Goal: Task Accomplishment & Management: Manage account settings

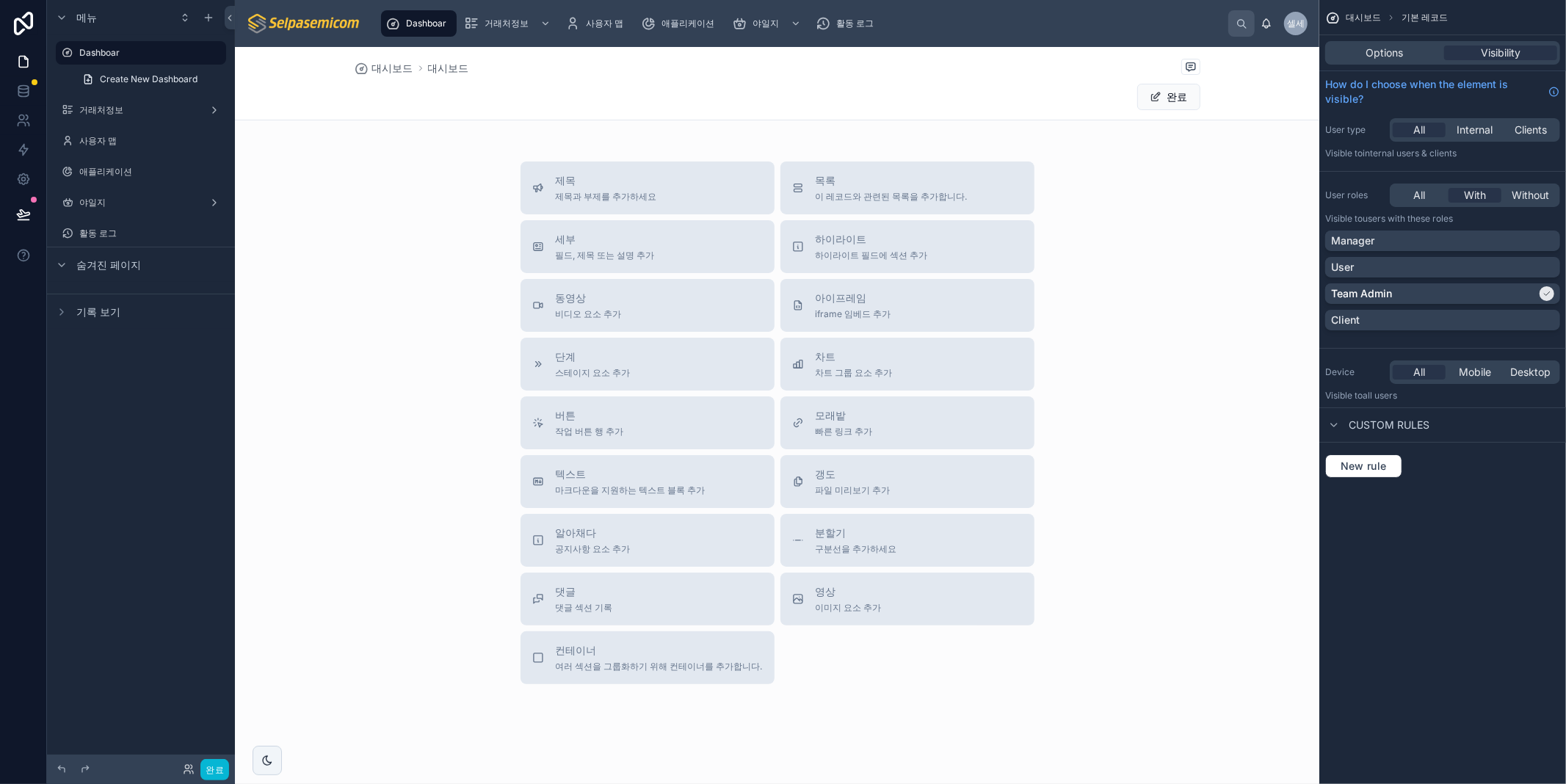
drag, startPoint x: 1114, startPoint y: 269, endPoint x: 1106, endPoint y: 266, distance: 8.5
click at [1112, 264] on div "제목 제목과 부제를 추가하세요 목록 이 레코드와 관련된 목록을 추가합니다. 세부 필드, 제목 또는 설명 추가 하이라이트 하이라이트 필드에 섹션…" at bounding box center [776, 422] width 1084 height 522
drag, startPoint x: 426, startPoint y: 260, endPoint x: 436, endPoint y: 264, distance: 10.8
click at [428, 262] on div "제목 제목과 부제를 추가하세요 목록 이 레코드와 관련된 목록을 추가합니다. 세부 필드, 제목 또는 설명 추가 하이라이트 하이라이트 필드에 섹션…" at bounding box center [776, 422] width 1084 height 522
click at [1170, 375] on div "Title Add a title and subtitle List Add a list related to this record Details A…" at bounding box center [776, 422] width 1084 height 522
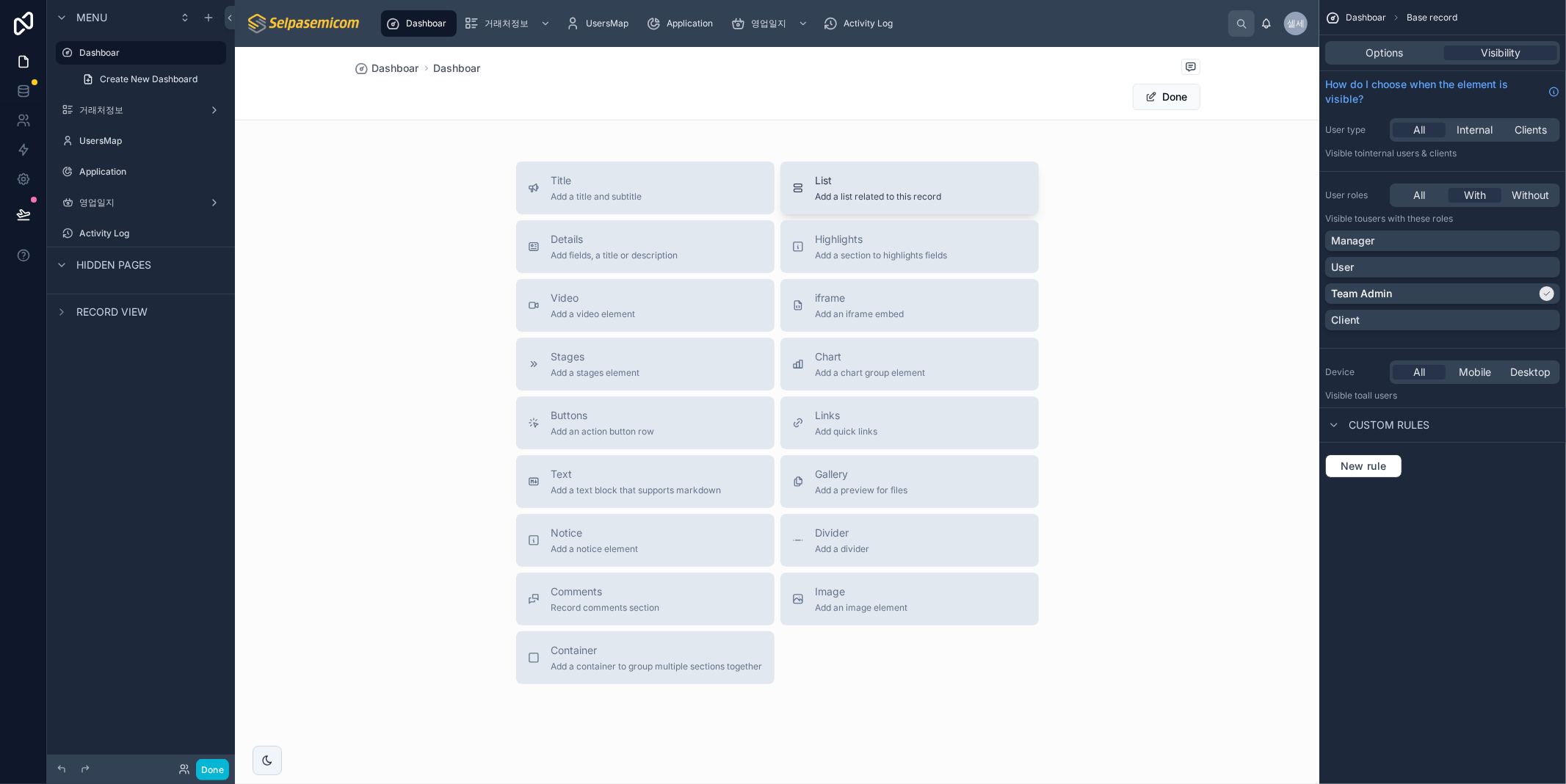
click at [886, 199] on span "Add a list related to this record" at bounding box center [878, 196] width 126 height 12
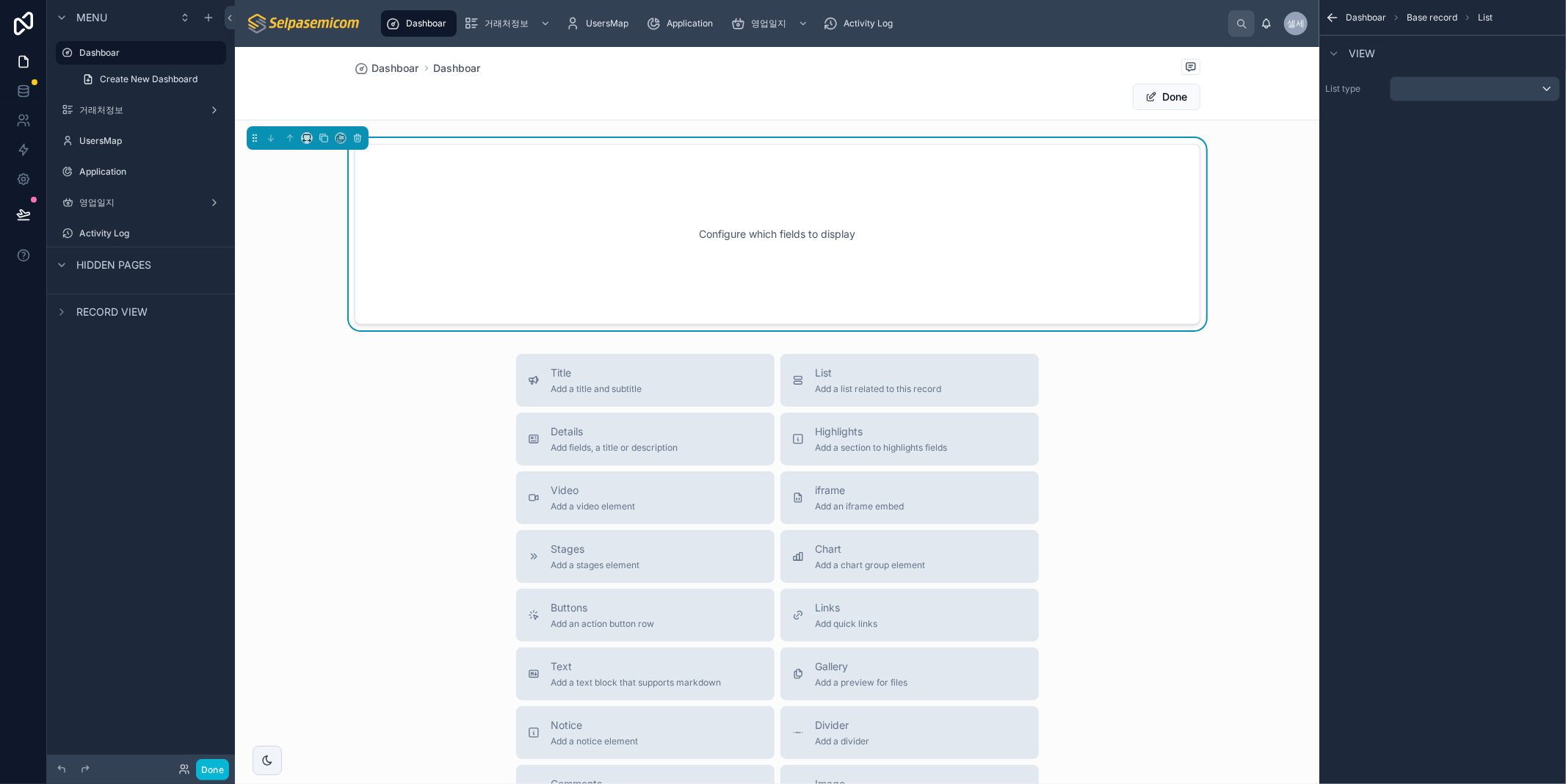
click at [1436, 103] on div "List type" at bounding box center [1443, 89] width 247 height 37
click at [1431, 90] on div "scrollable content" at bounding box center [1475, 89] width 169 height 23
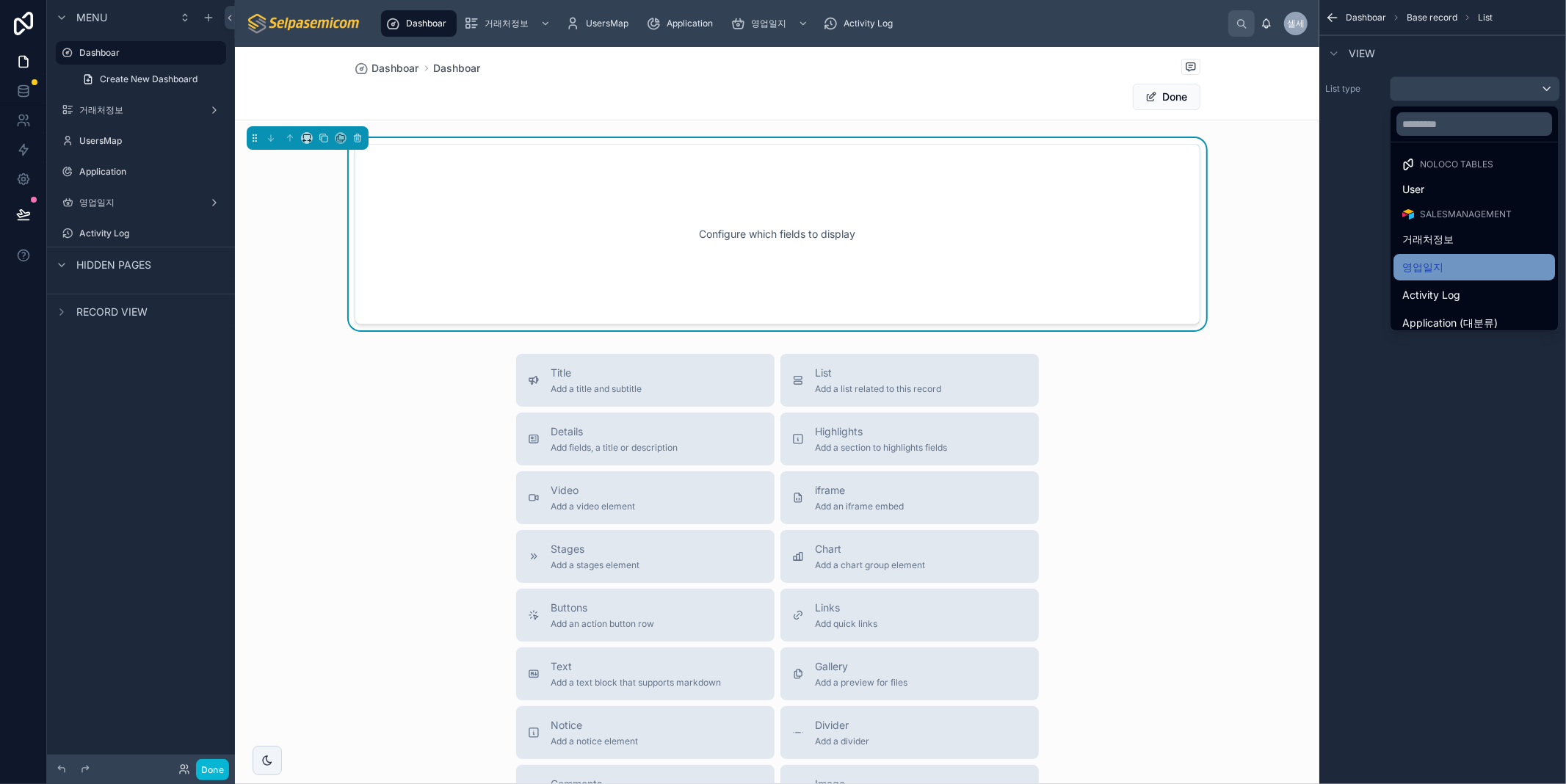
click at [1458, 276] on div "영업일지" at bounding box center [1474, 267] width 162 height 26
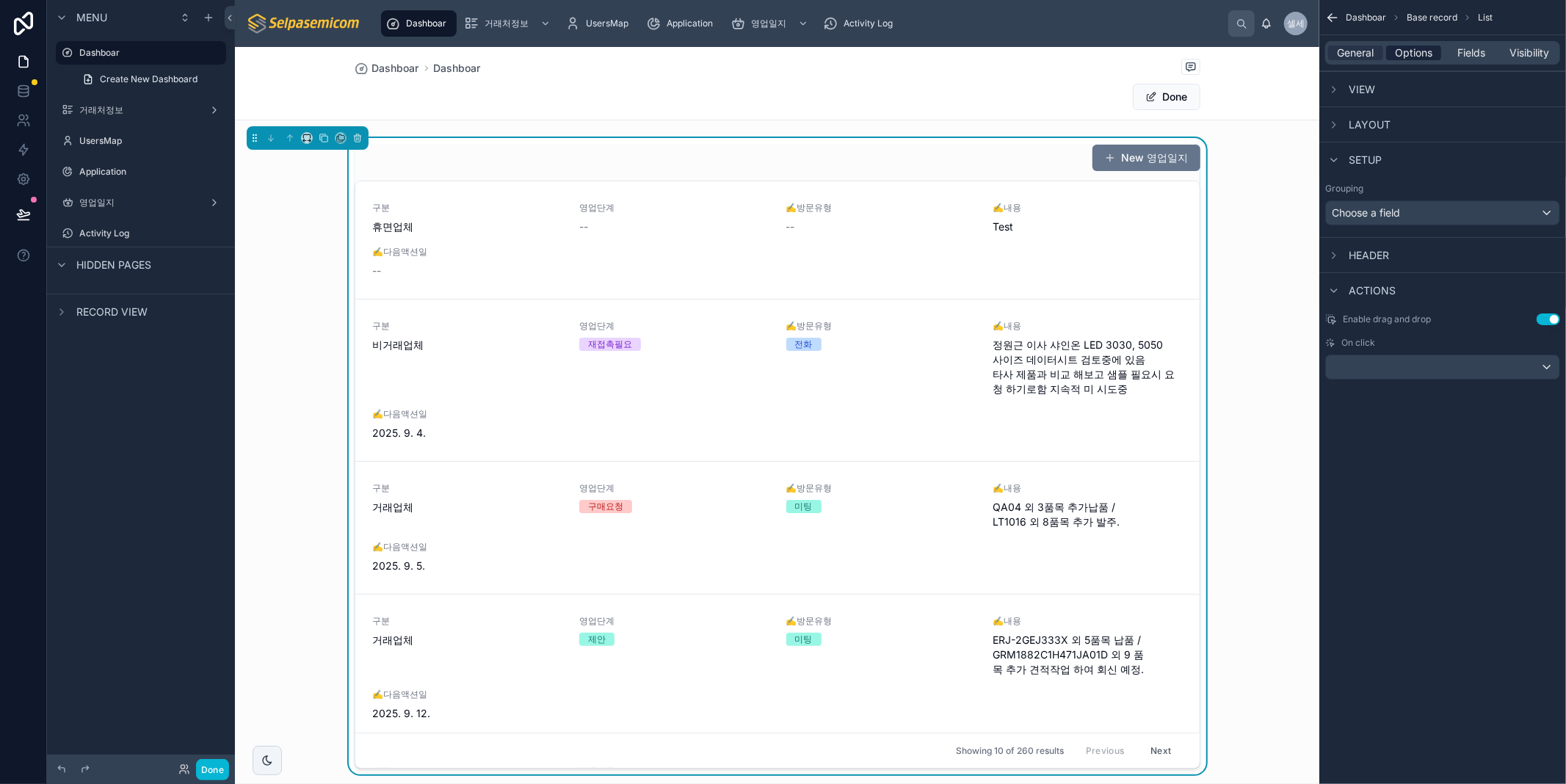
click at [1421, 49] on span "Options" at bounding box center [1413, 52] width 37 height 15
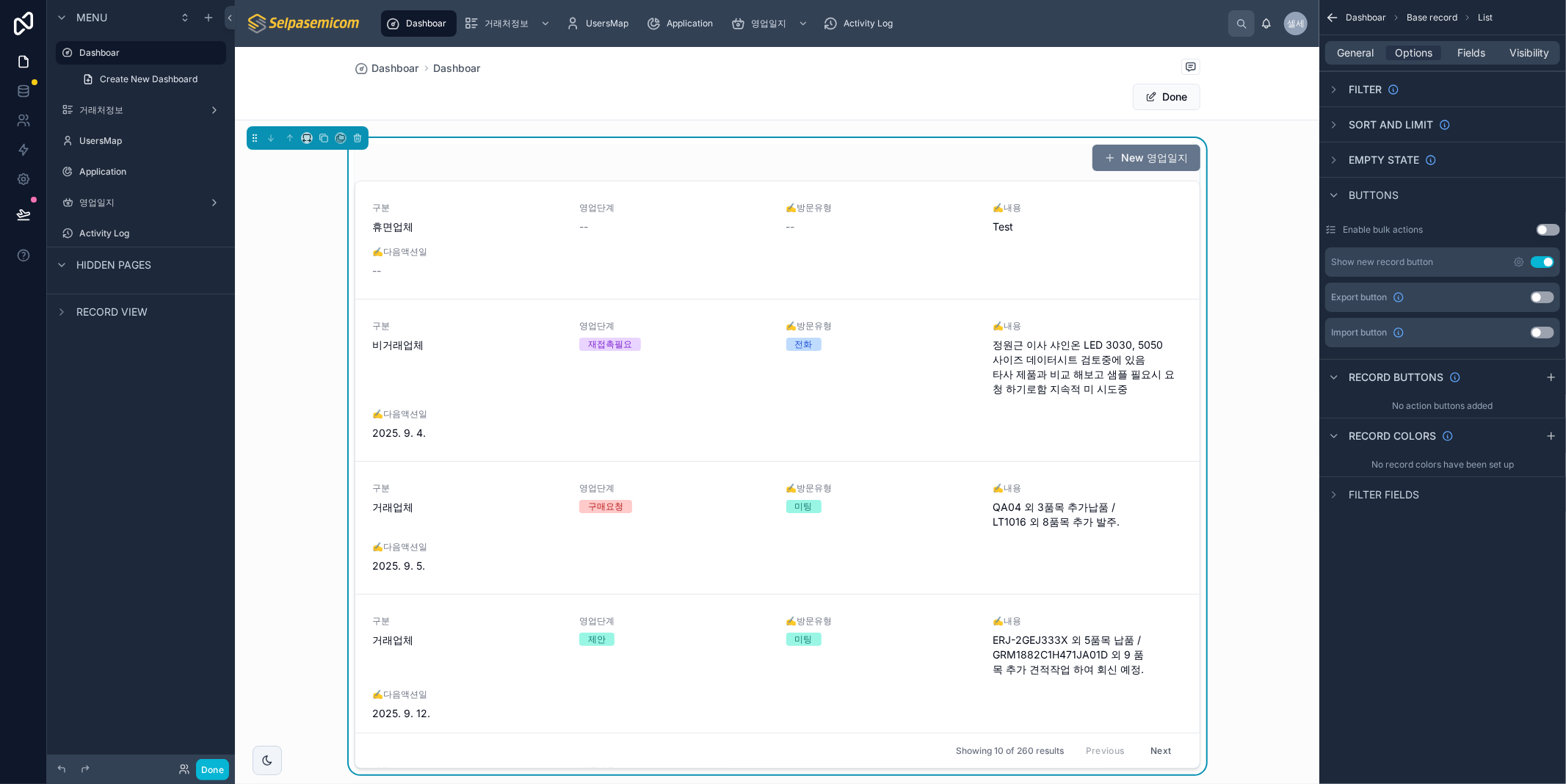
drag, startPoint x: 1363, startPoint y: 51, endPoint x: 1407, endPoint y: 60, distance: 44.9
click at [1364, 51] on span "General" at bounding box center [1356, 52] width 37 height 15
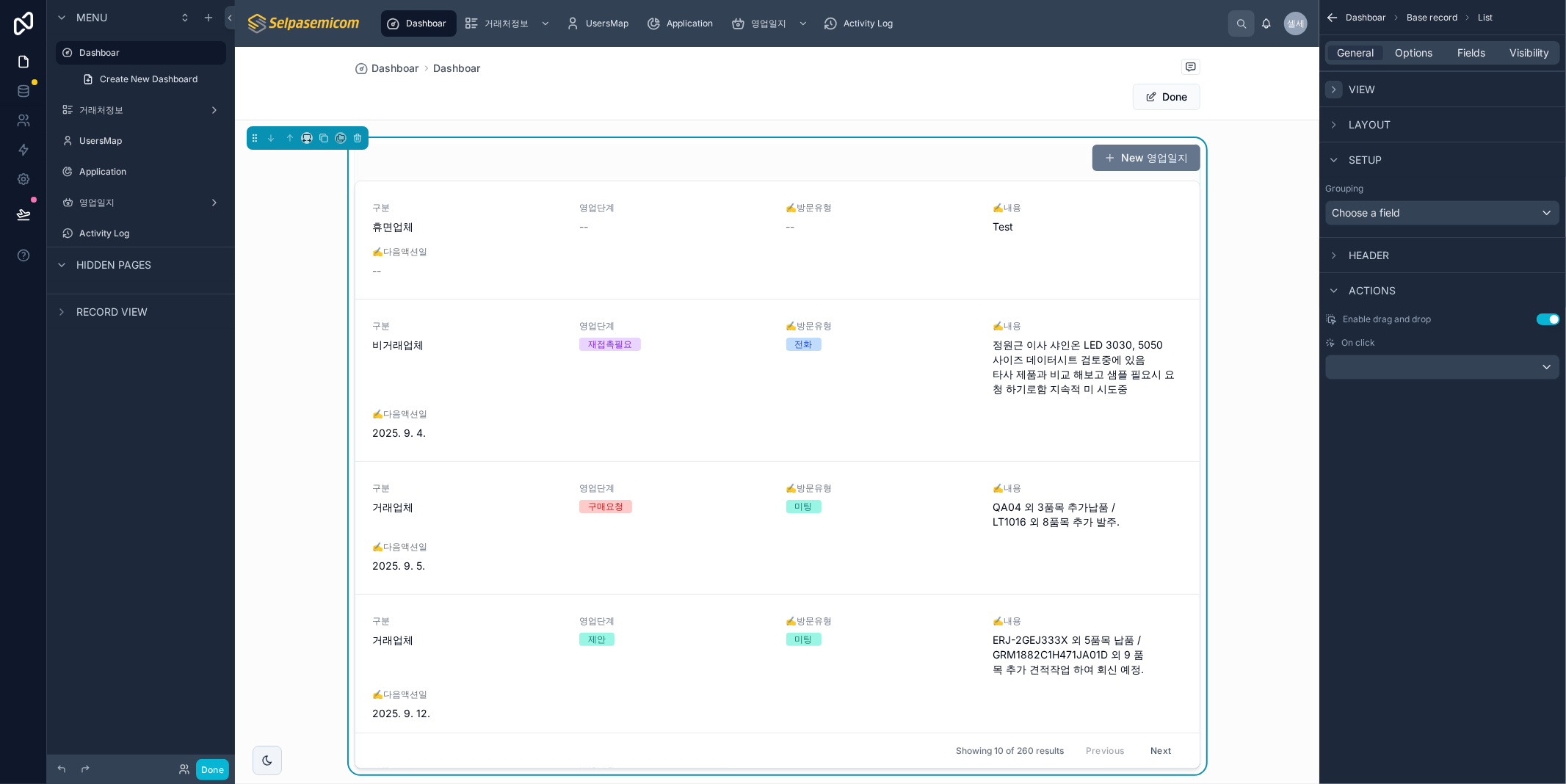
click at [1329, 85] on icon "scrollable content" at bounding box center [1334, 90] width 12 height 12
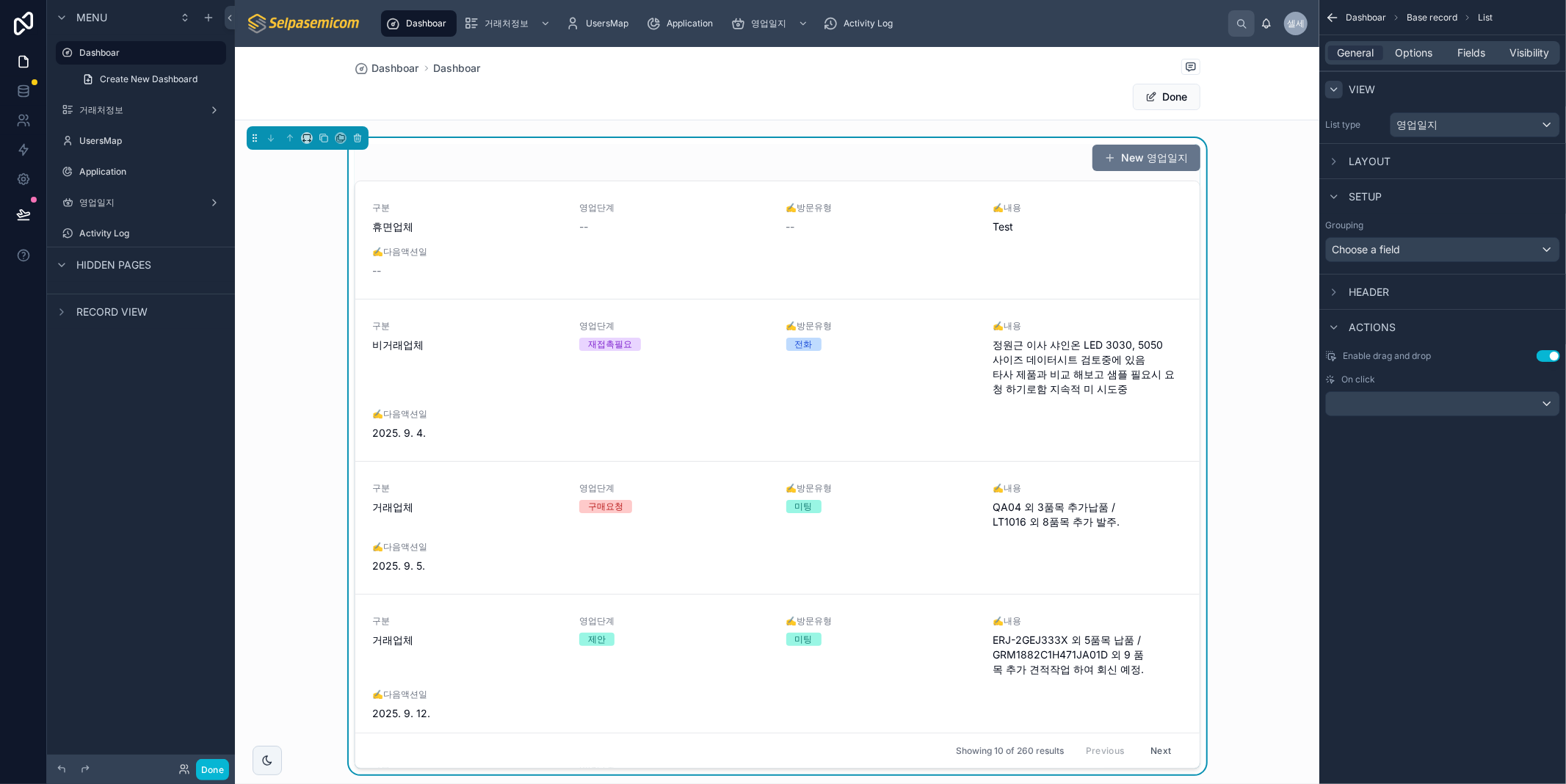
click at [1331, 85] on icon "scrollable content" at bounding box center [1334, 90] width 12 height 12
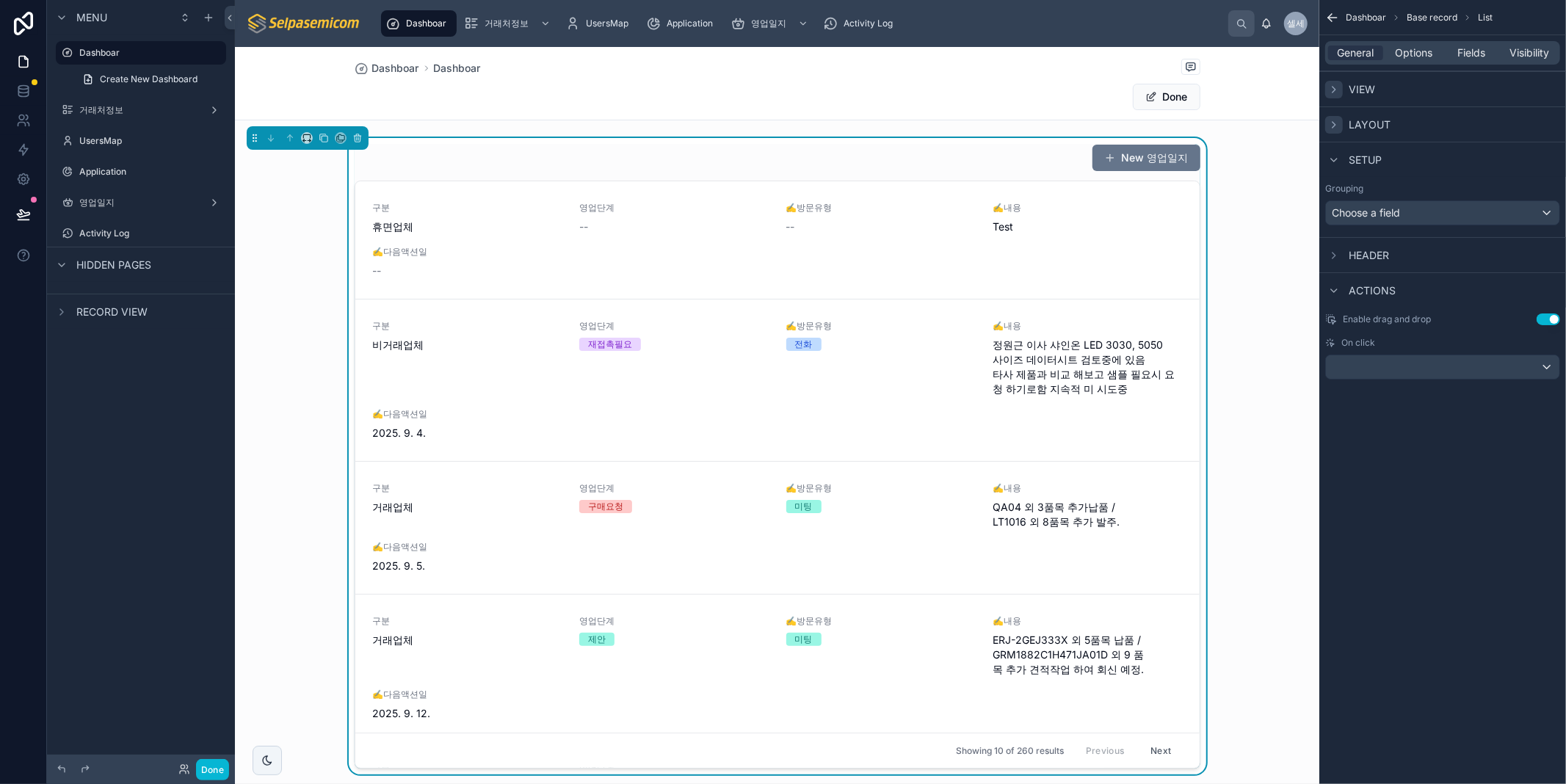
click at [1335, 120] on icon "scrollable content" at bounding box center [1334, 125] width 12 height 12
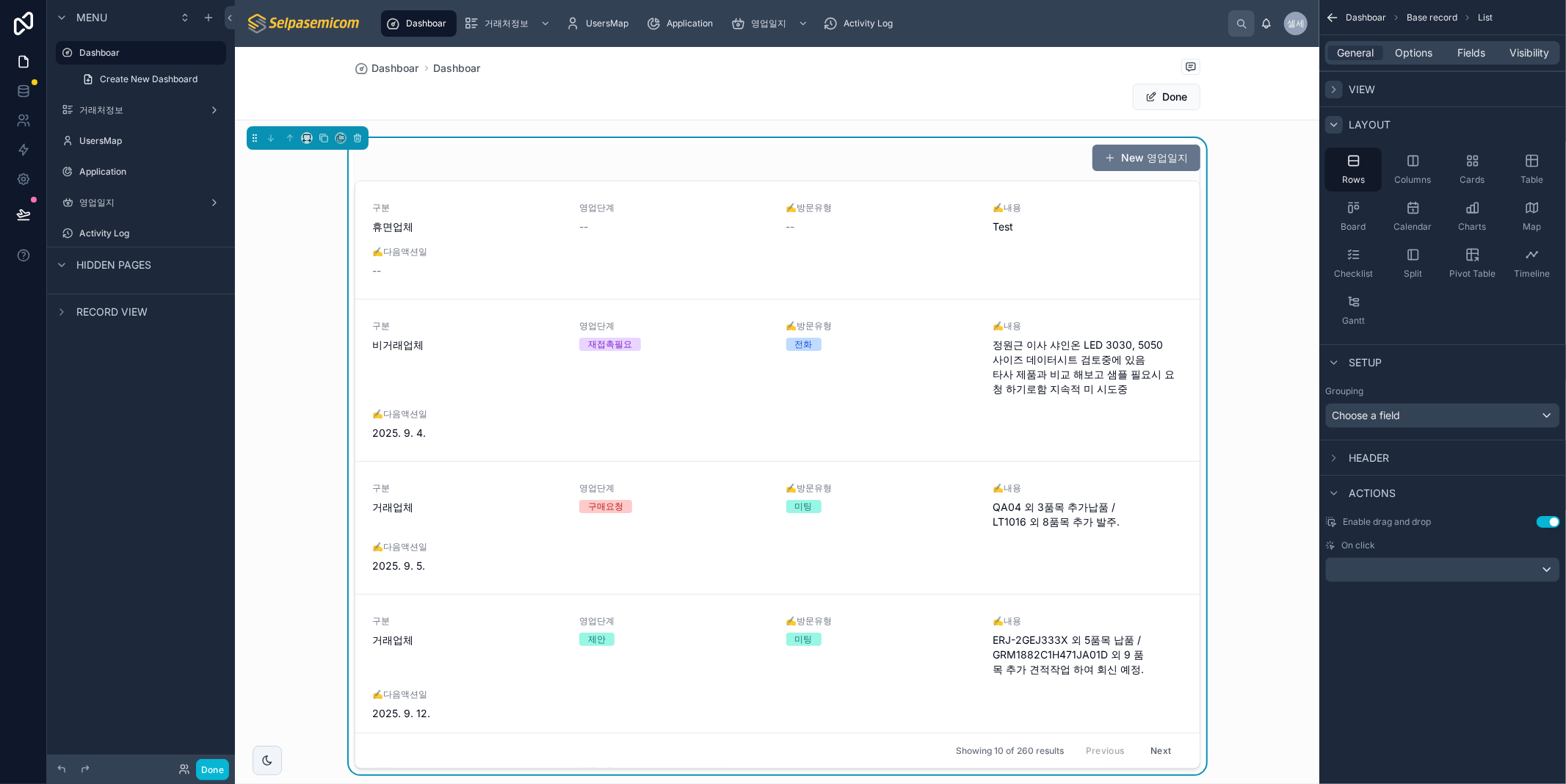
click at [1330, 128] on icon "scrollable content" at bounding box center [1334, 125] width 12 height 12
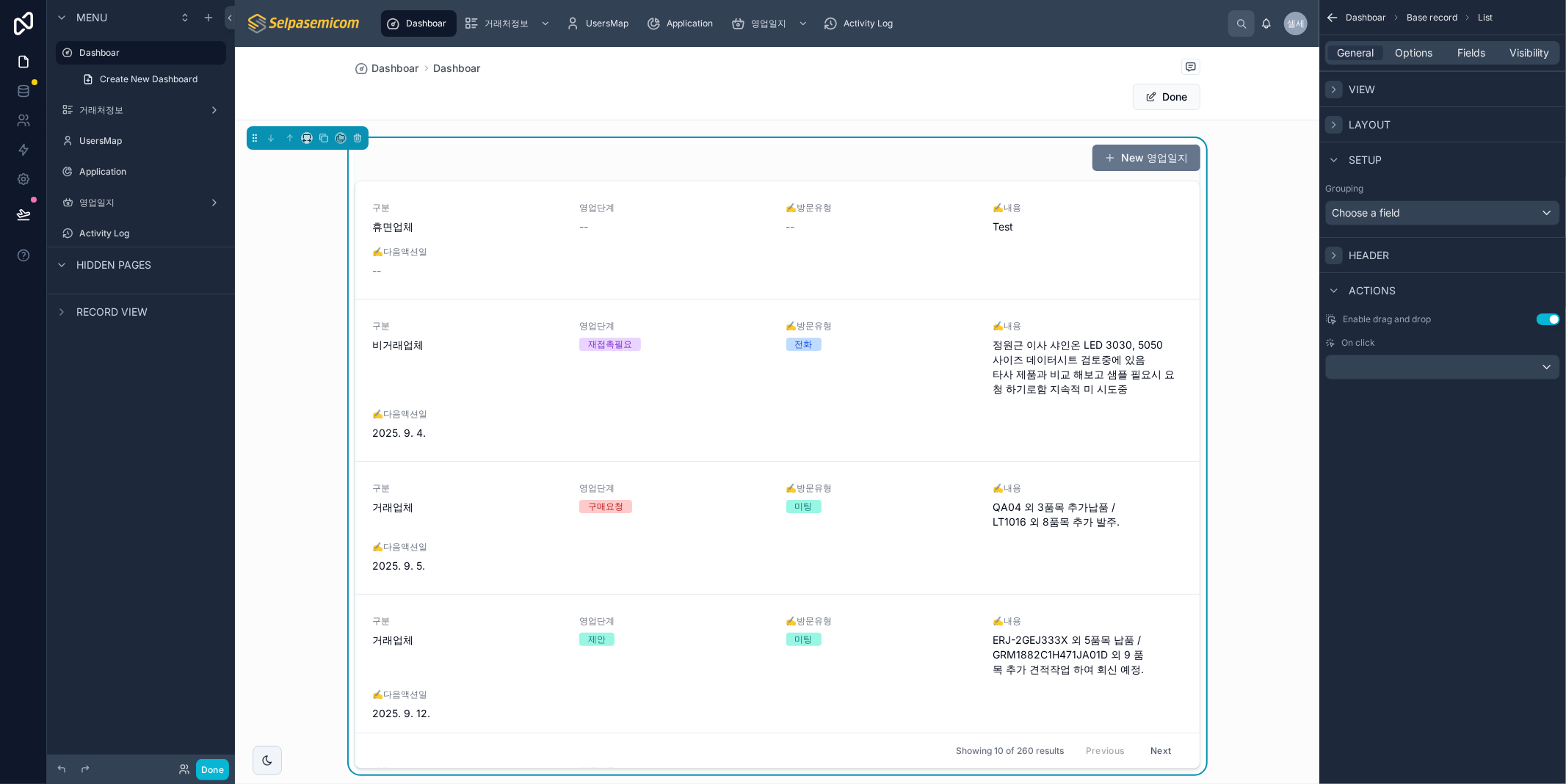
click at [1331, 251] on icon "scrollable content" at bounding box center [1334, 256] width 12 height 12
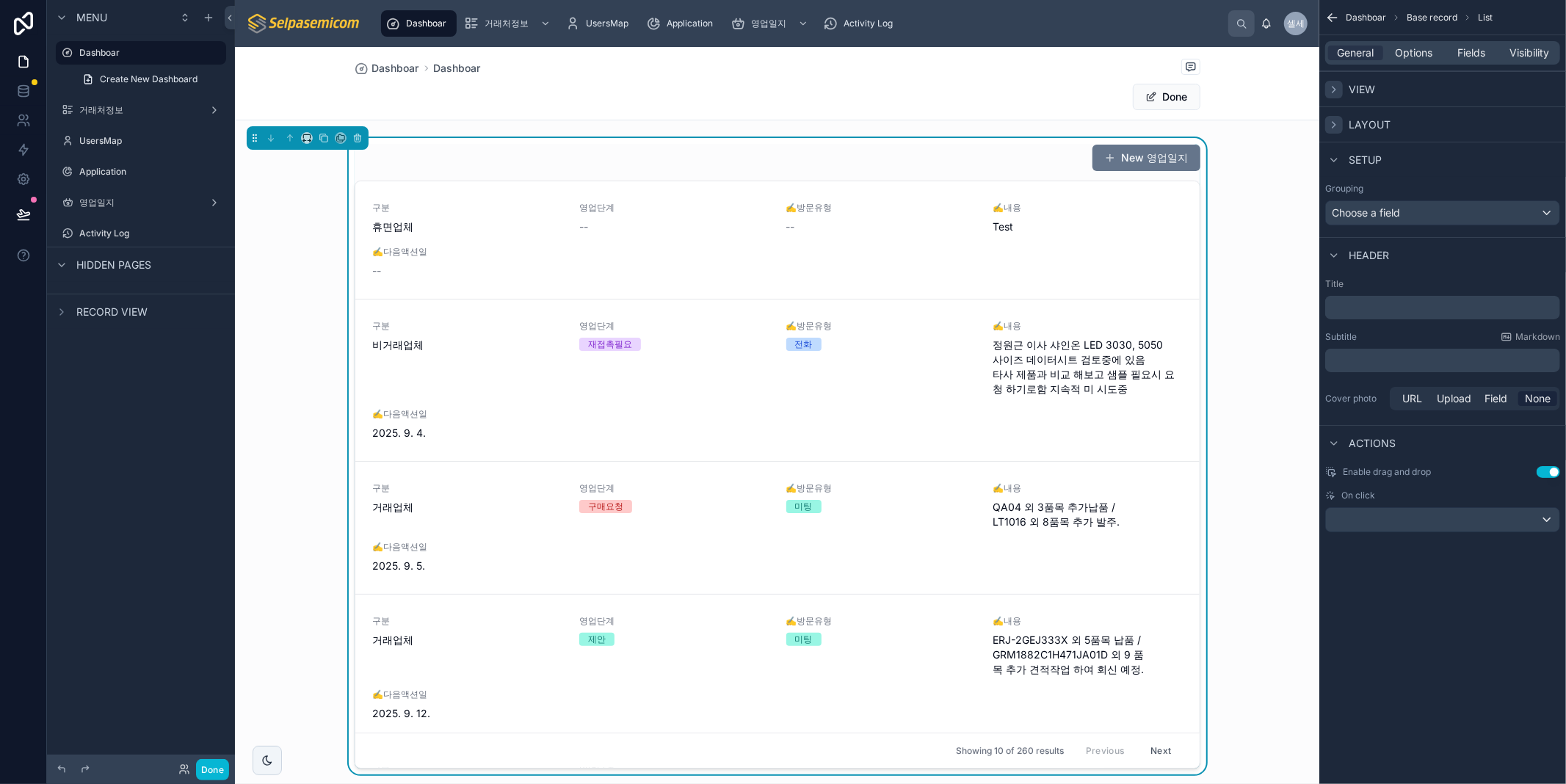
drag, startPoint x: 1334, startPoint y: 252, endPoint x: 1348, endPoint y: 143, distance: 109.9
click at [1336, 252] on icon "scrollable content" at bounding box center [1334, 256] width 12 height 12
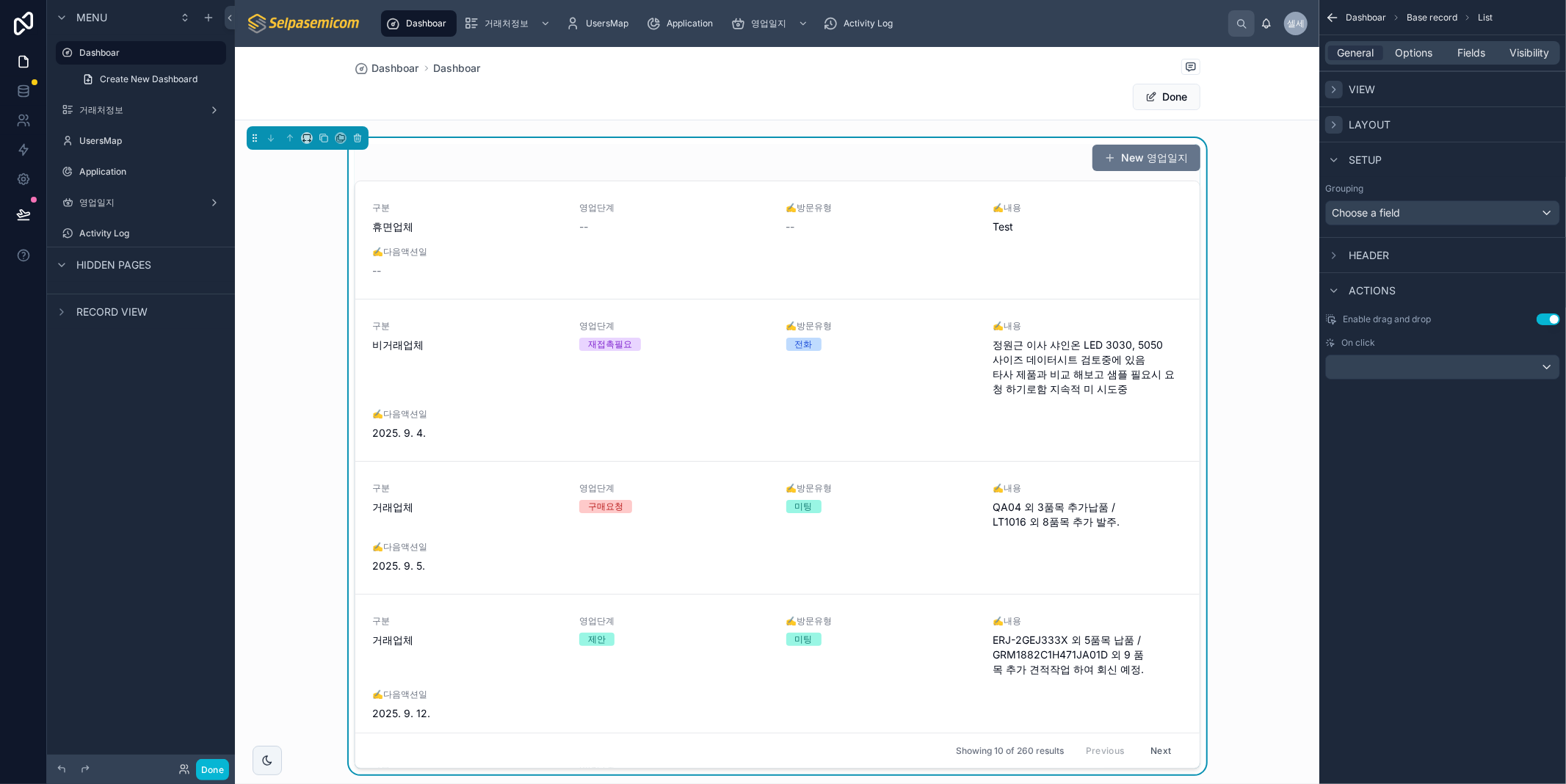
click at [1416, 62] on div "General Options Fields Visibility" at bounding box center [1443, 52] width 235 height 23
click at [1414, 54] on span "Options" at bounding box center [1413, 52] width 37 height 15
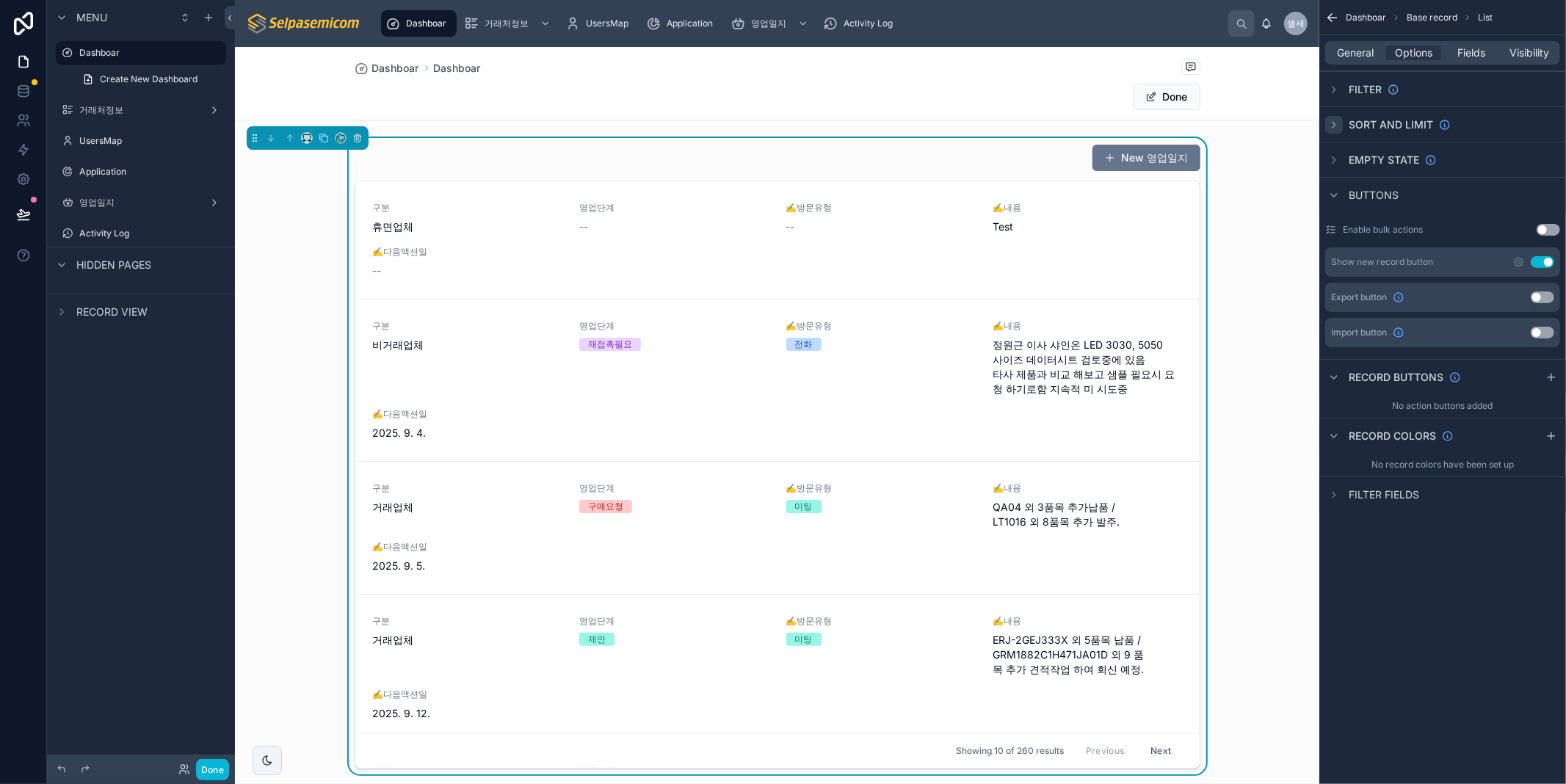
click at [1328, 125] on icon "scrollable content" at bounding box center [1334, 125] width 12 height 12
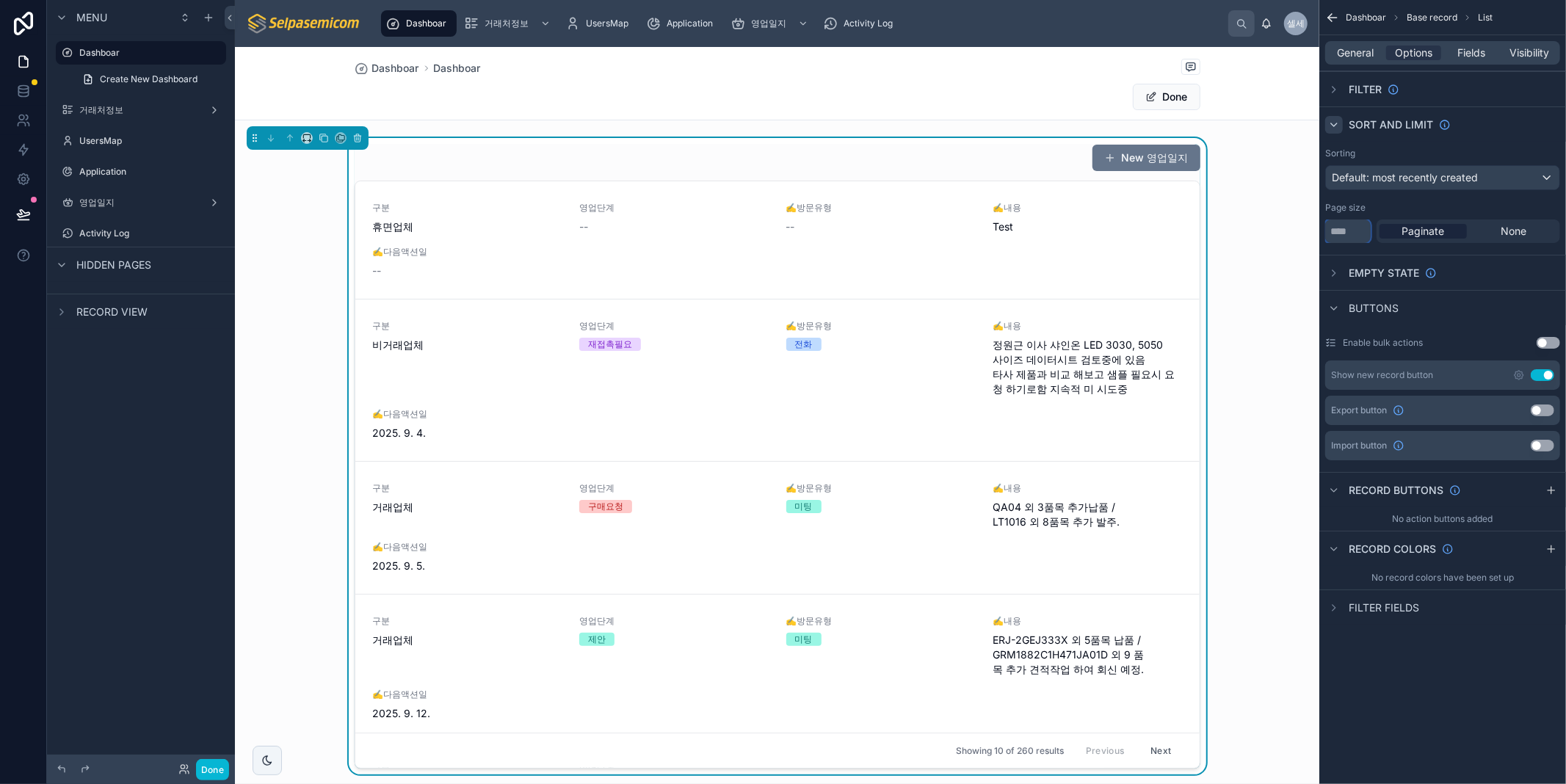
drag, startPoint x: 1349, startPoint y: 221, endPoint x: 1316, endPoint y: 222, distance: 33.0
click at [1316, 222] on div "Dashboar 거래처정보 UsersMap Application 영업일지 Activity Log 셀세 셀파 세미컴 Dashboar Dashbo…" at bounding box center [900, 392] width 1331 height 784
click at [1359, 55] on span "General" at bounding box center [1356, 52] width 37 height 15
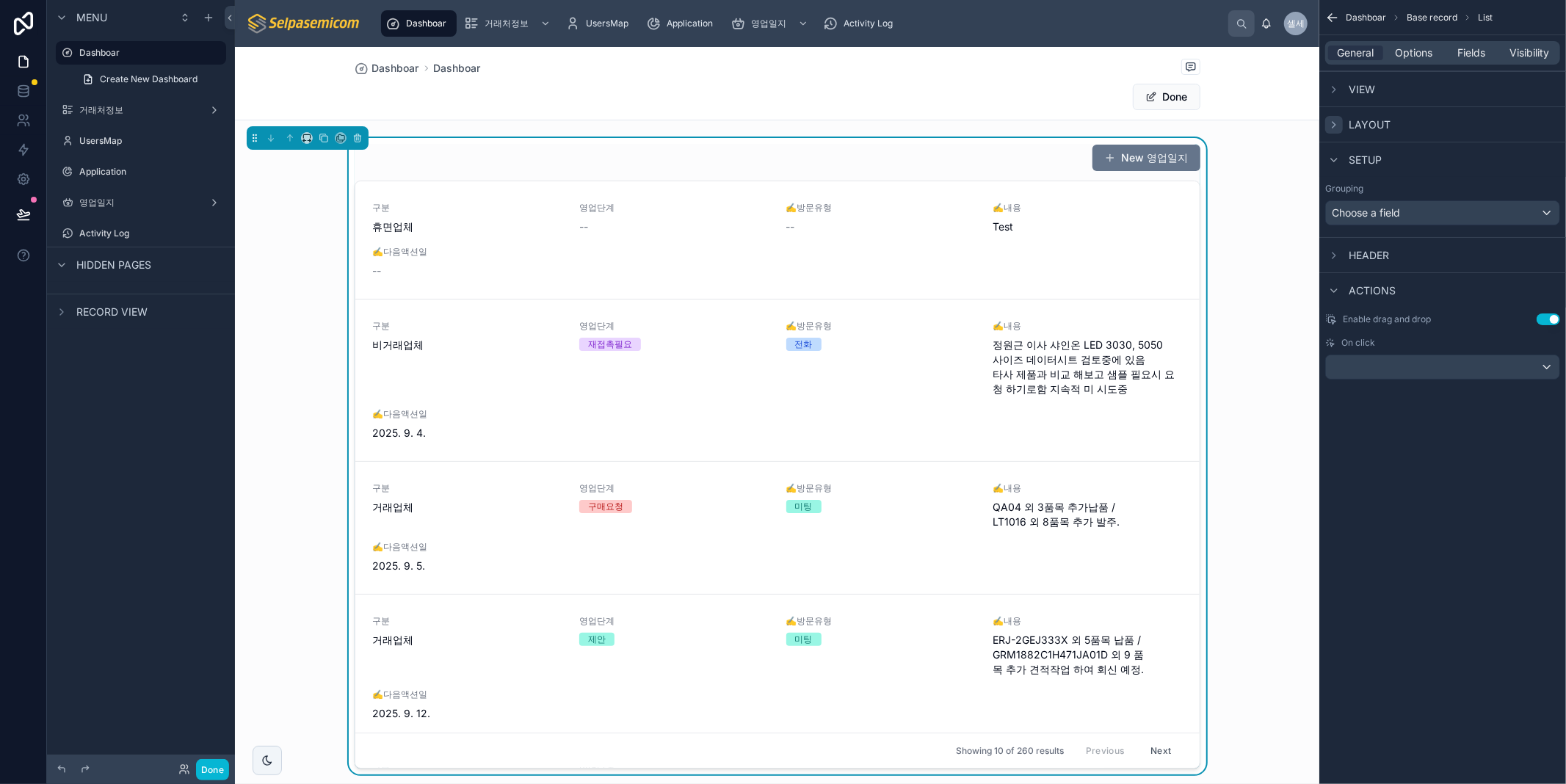
click at [1336, 125] on icon "scrollable content" at bounding box center [1334, 125] width 12 height 12
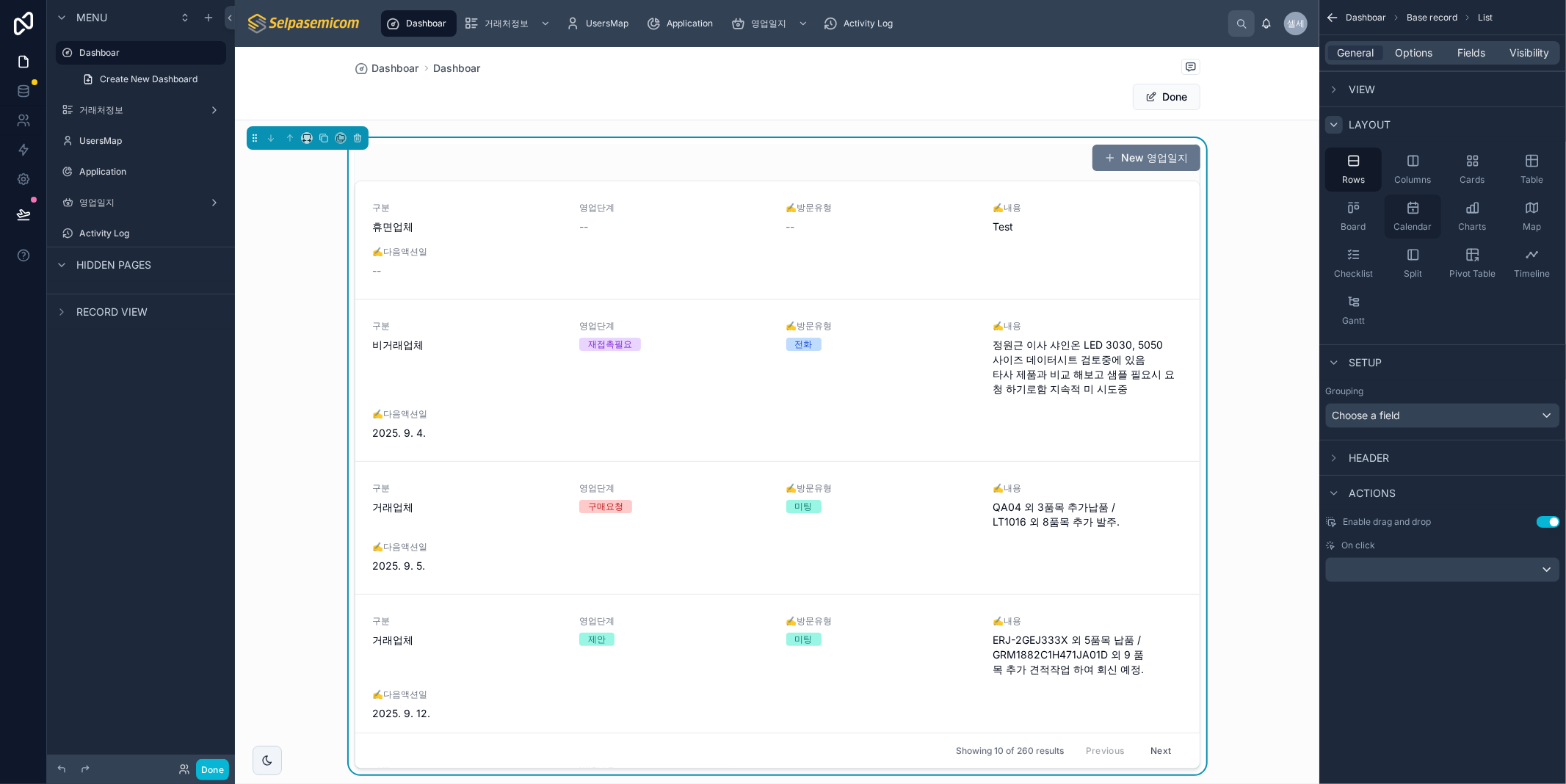
click at [1405, 211] on div "Calendar" at bounding box center [1412, 216] width 57 height 44
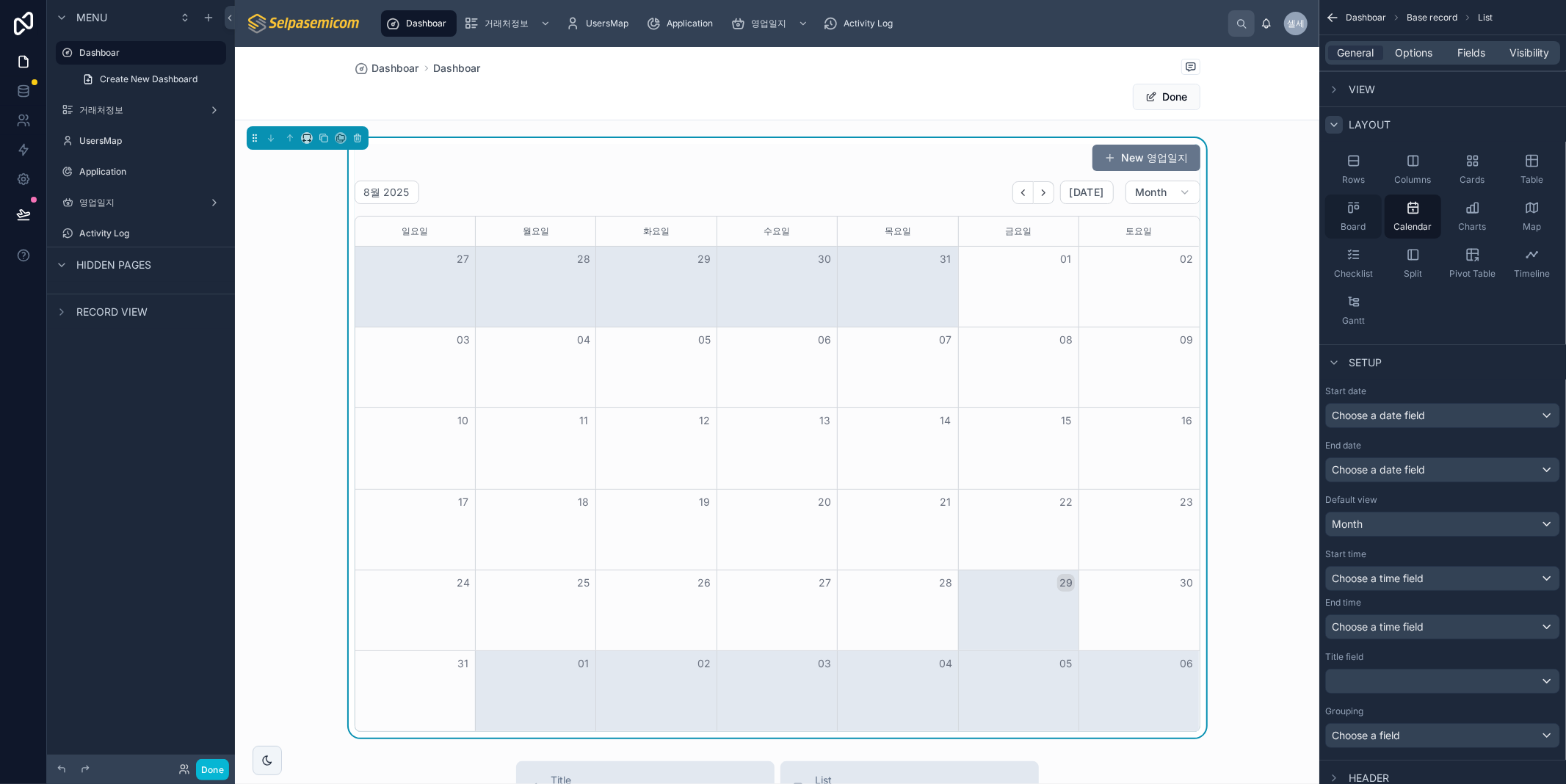
click at [1348, 195] on div "Board" at bounding box center [1353, 216] width 57 height 44
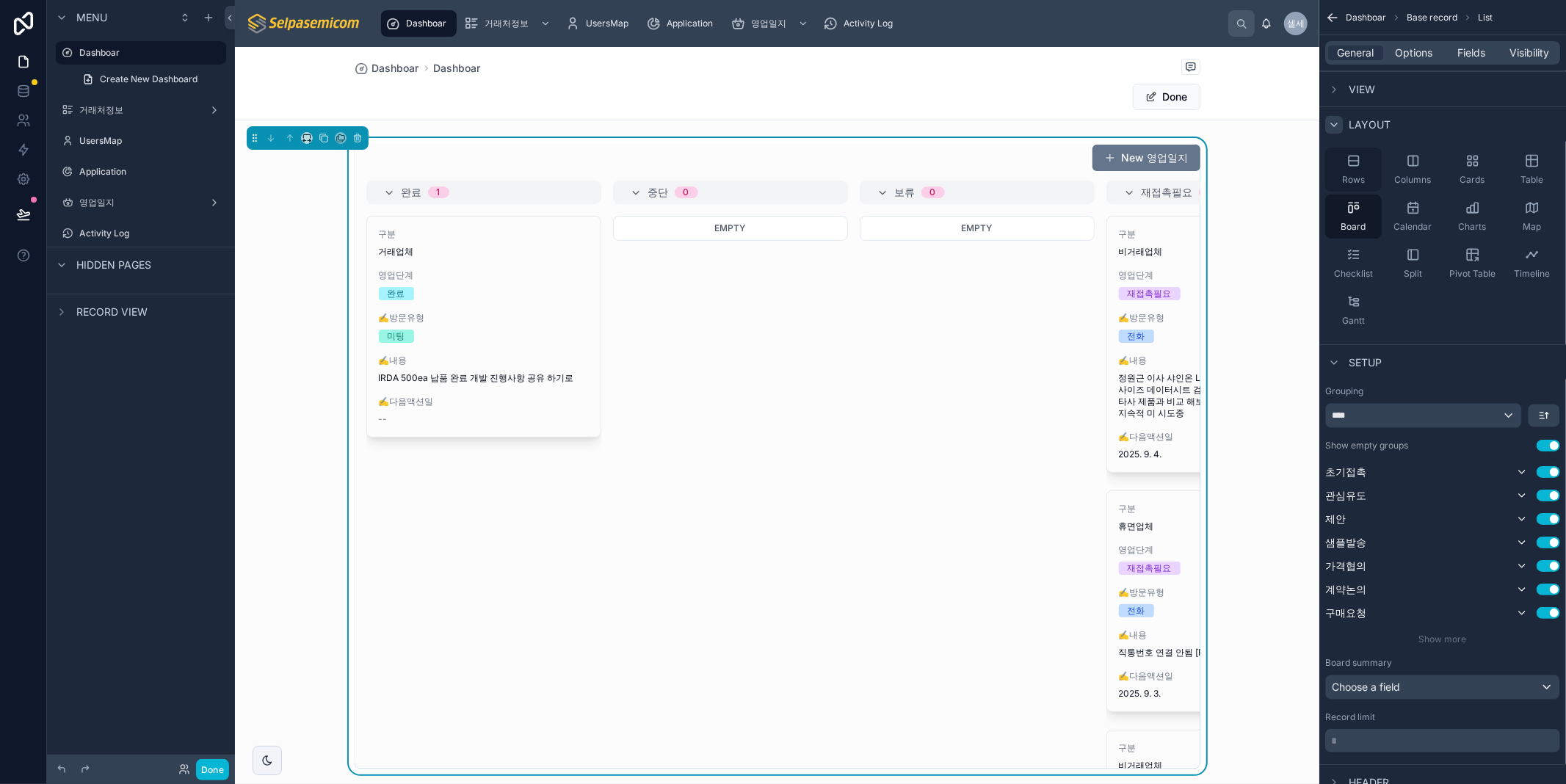
click at [1356, 167] on icon "scrollable content" at bounding box center [1353, 160] width 15 height 15
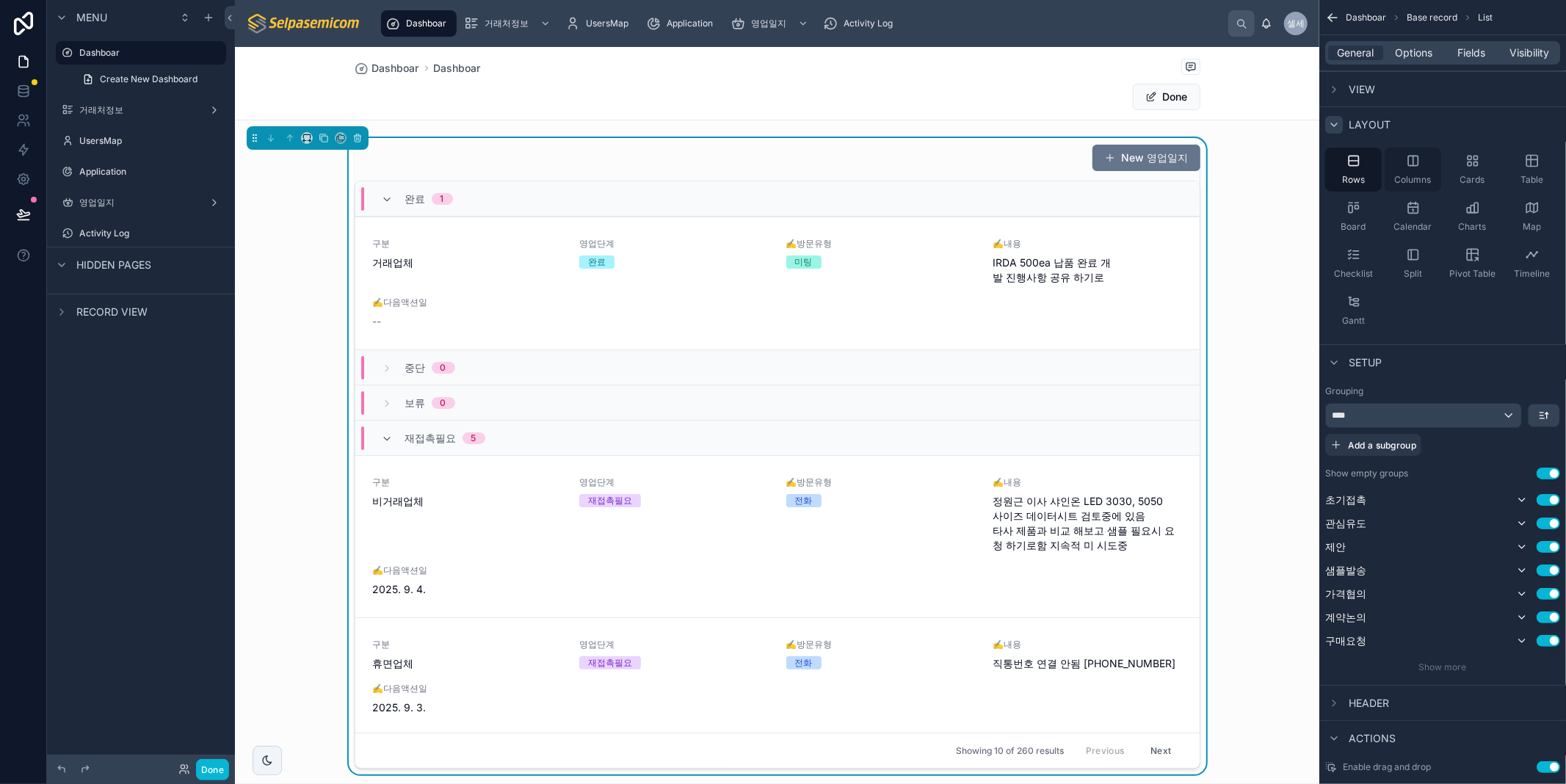
click at [1414, 165] on icon "scrollable content" at bounding box center [1412, 160] width 10 height 10
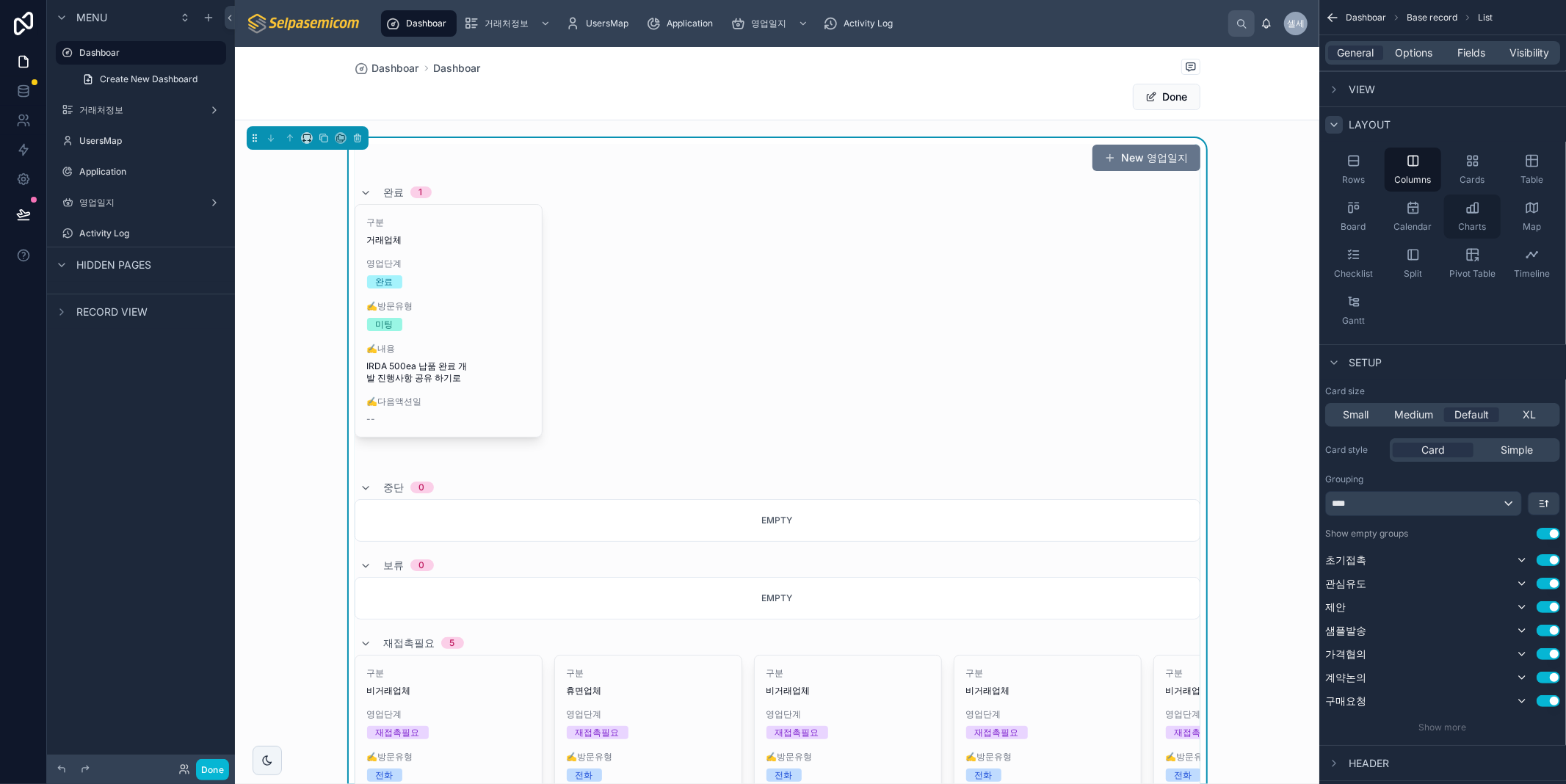
click at [1476, 215] on icon "scrollable content" at bounding box center [1472, 207] width 15 height 15
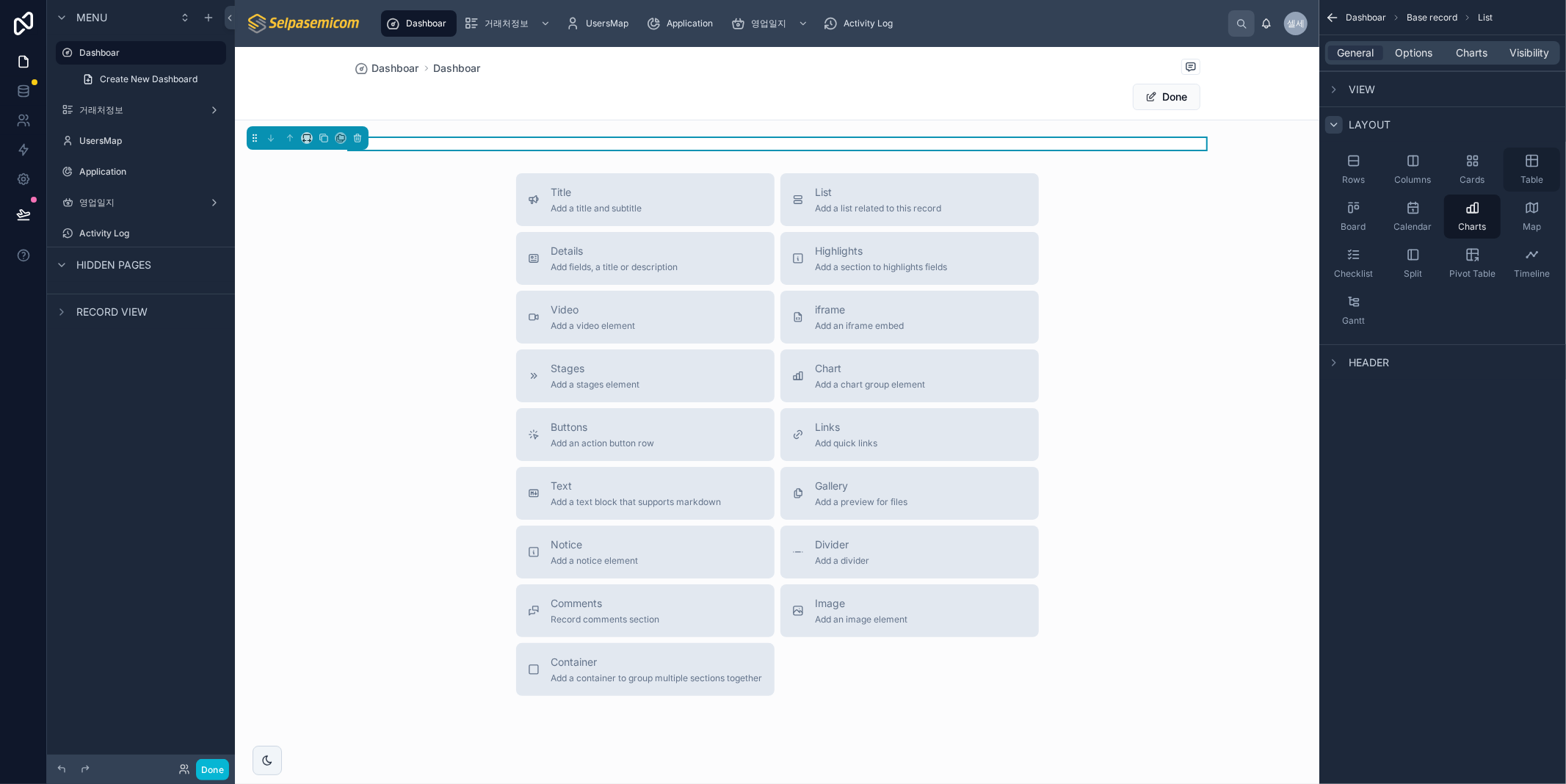
click at [1523, 169] on div "Table" at bounding box center [1531, 169] width 57 height 44
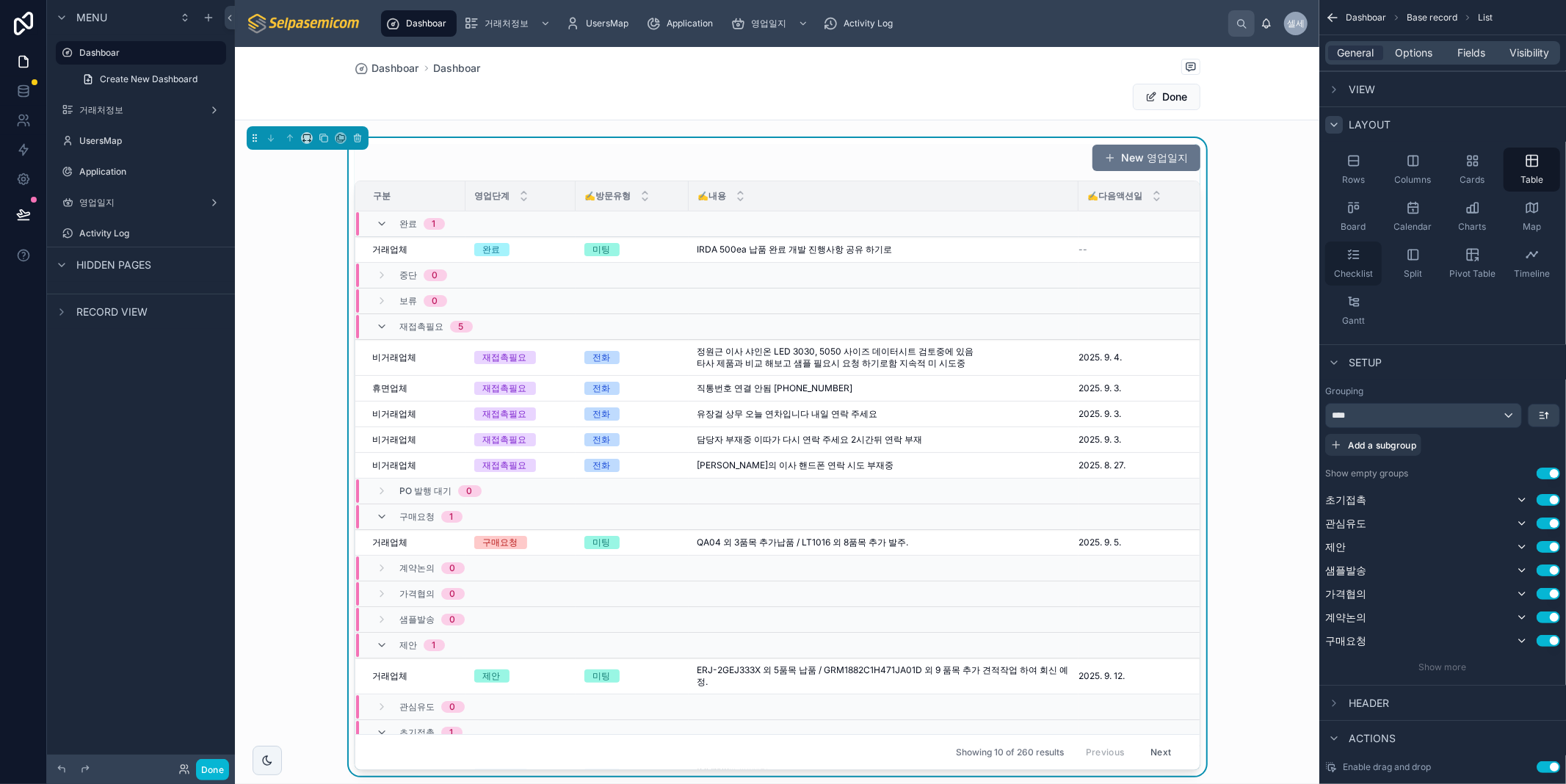
click at [1358, 261] on icon "scrollable content" at bounding box center [1353, 254] width 15 height 15
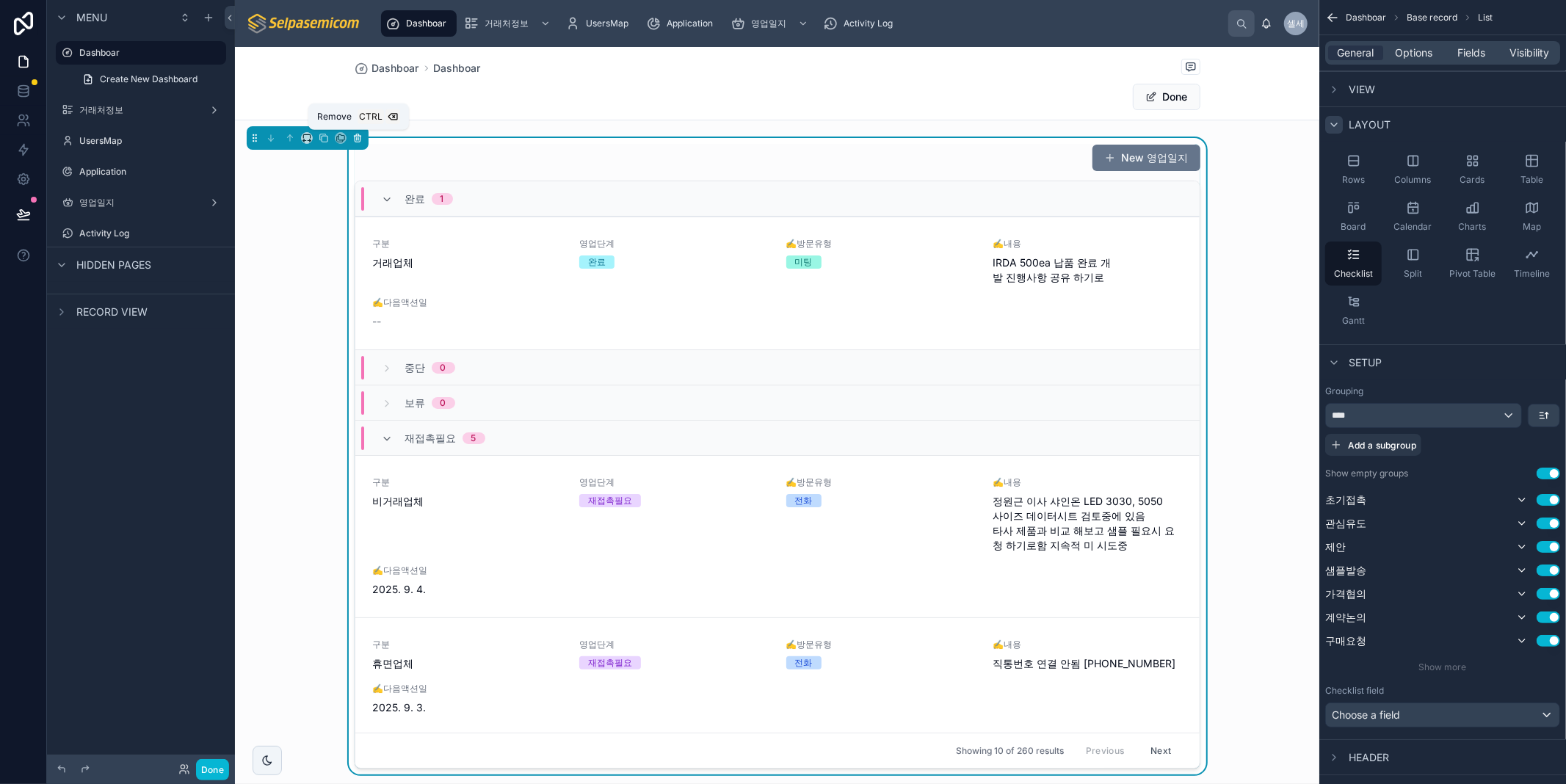
click at [356, 136] on icon at bounding box center [357, 138] width 10 height 10
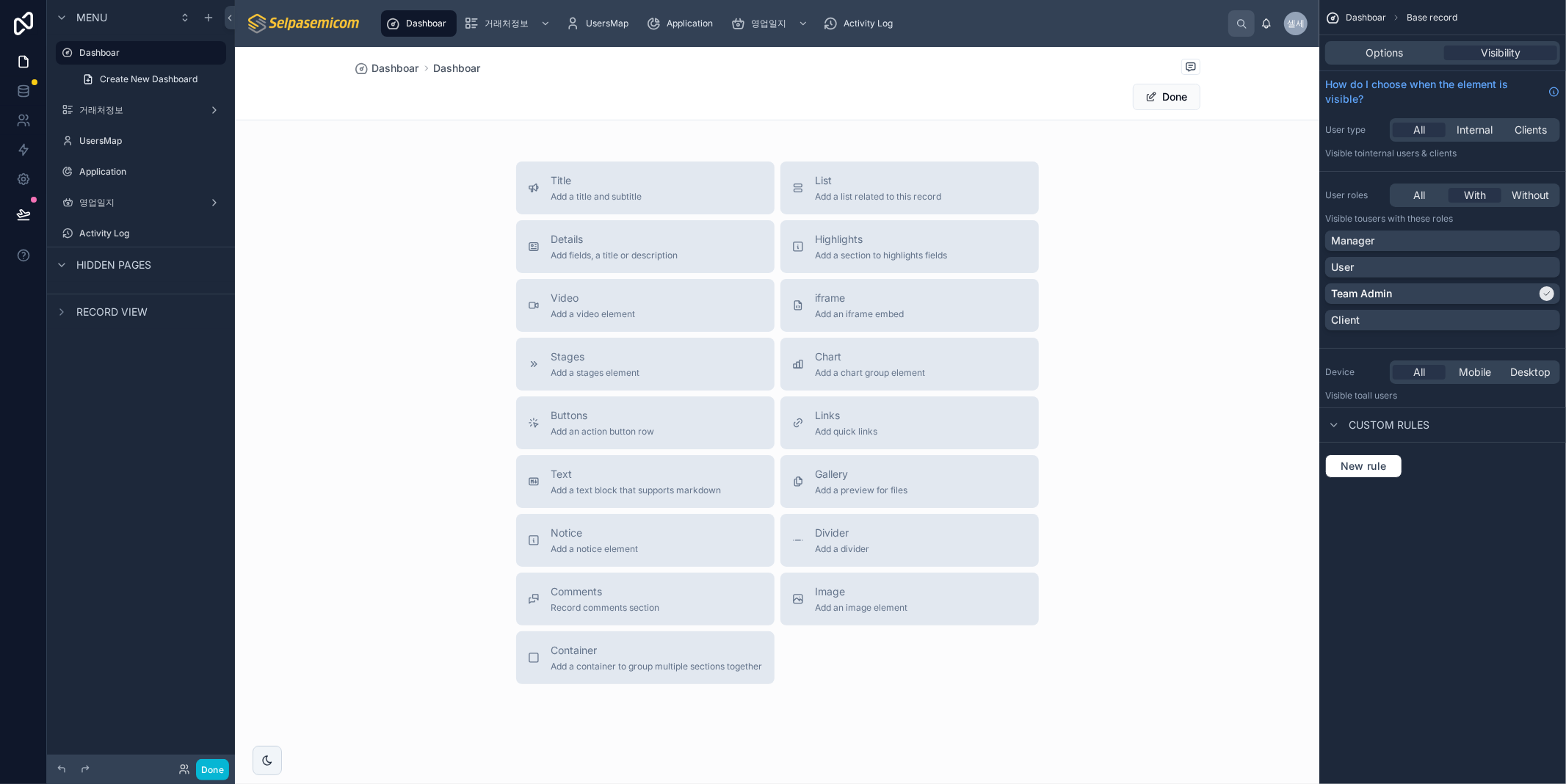
click at [827, 188] on div at bounding box center [776, 424] width 1084 height 754
click at [806, 194] on div "List Add a list related to this record" at bounding box center [910, 188] width 235 height 30
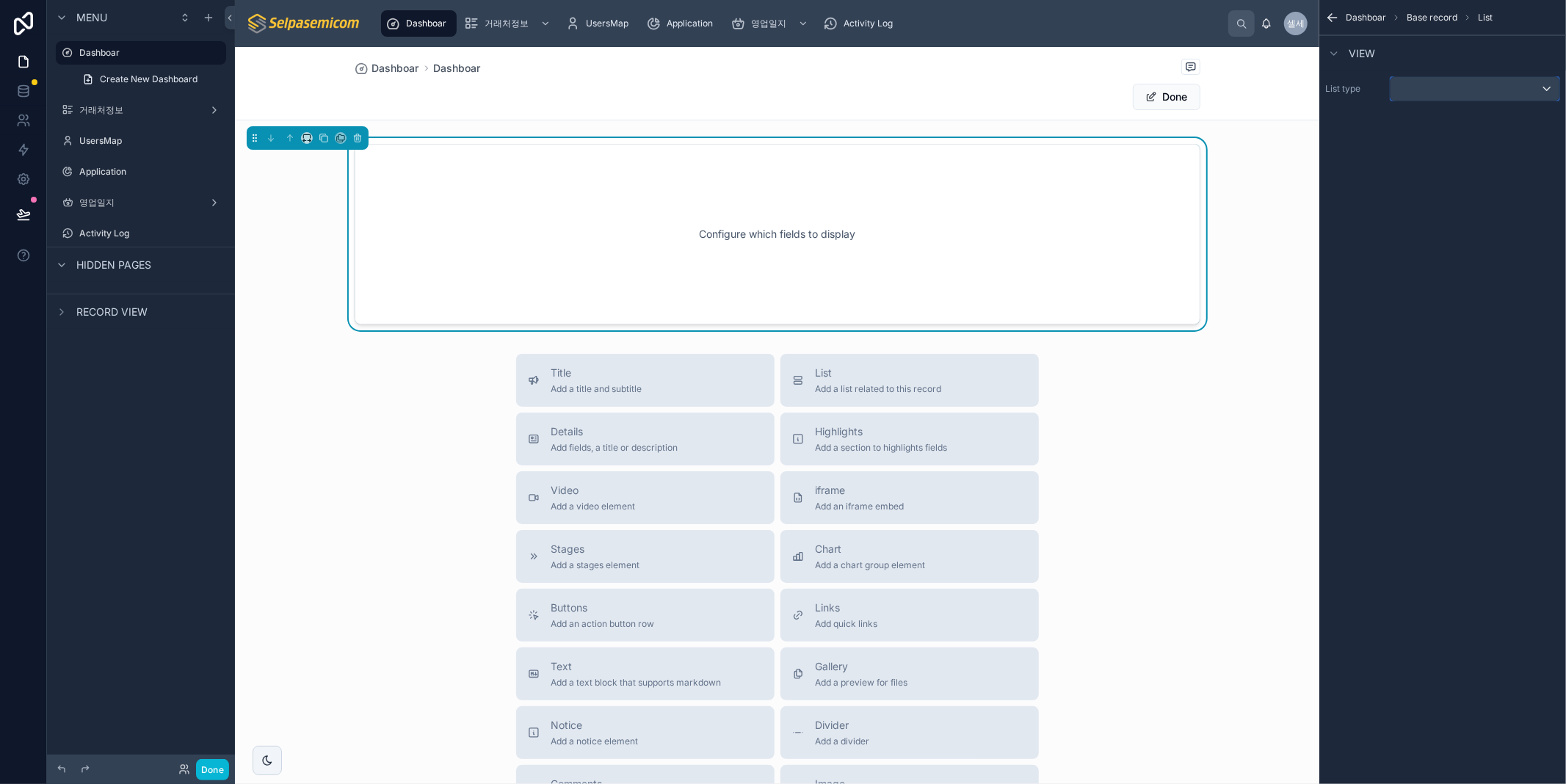
click at [1409, 86] on div "scrollable content" at bounding box center [1475, 89] width 169 height 23
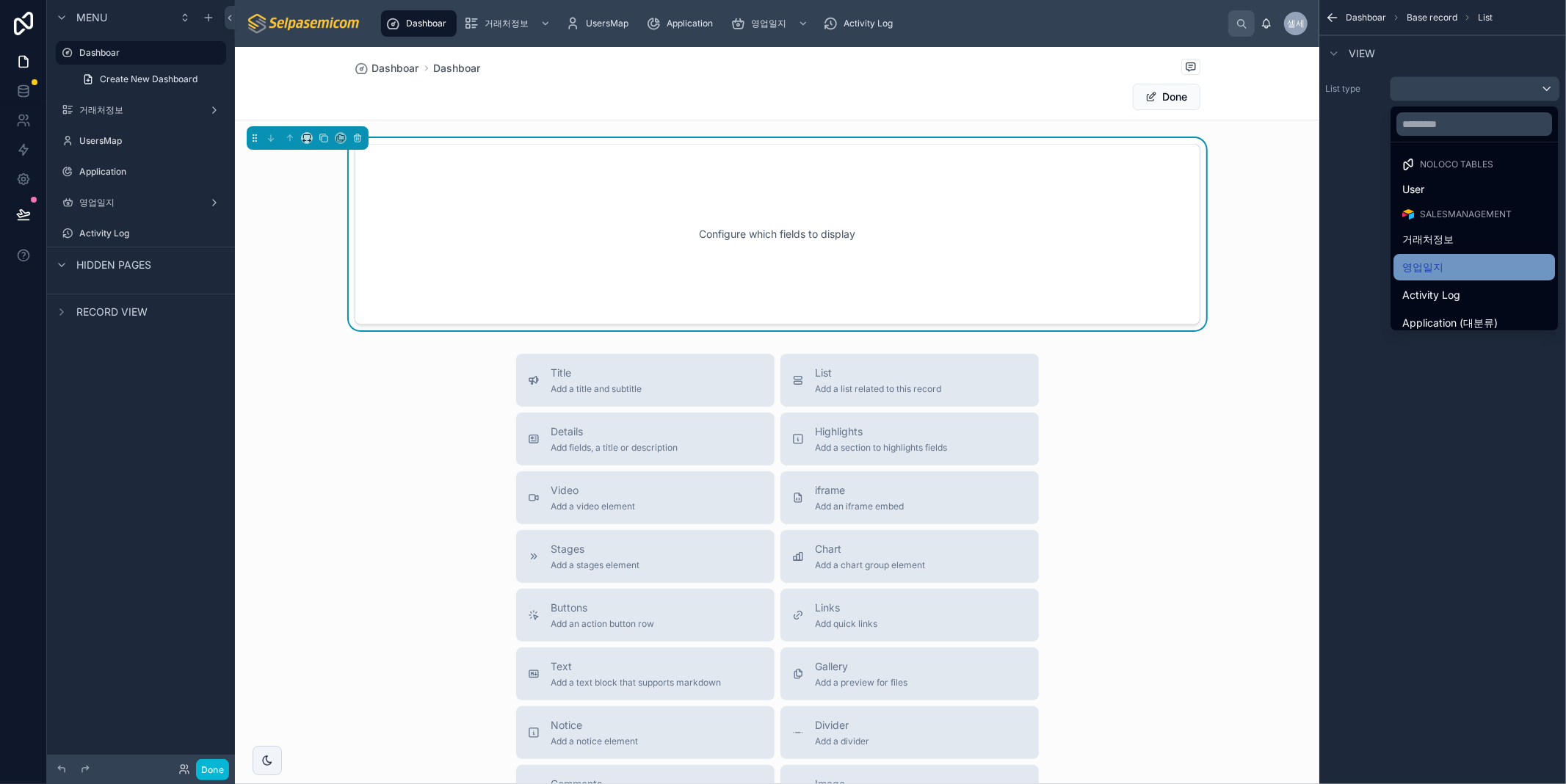
click at [1440, 268] on span "영업일지" at bounding box center [1422, 267] width 41 height 17
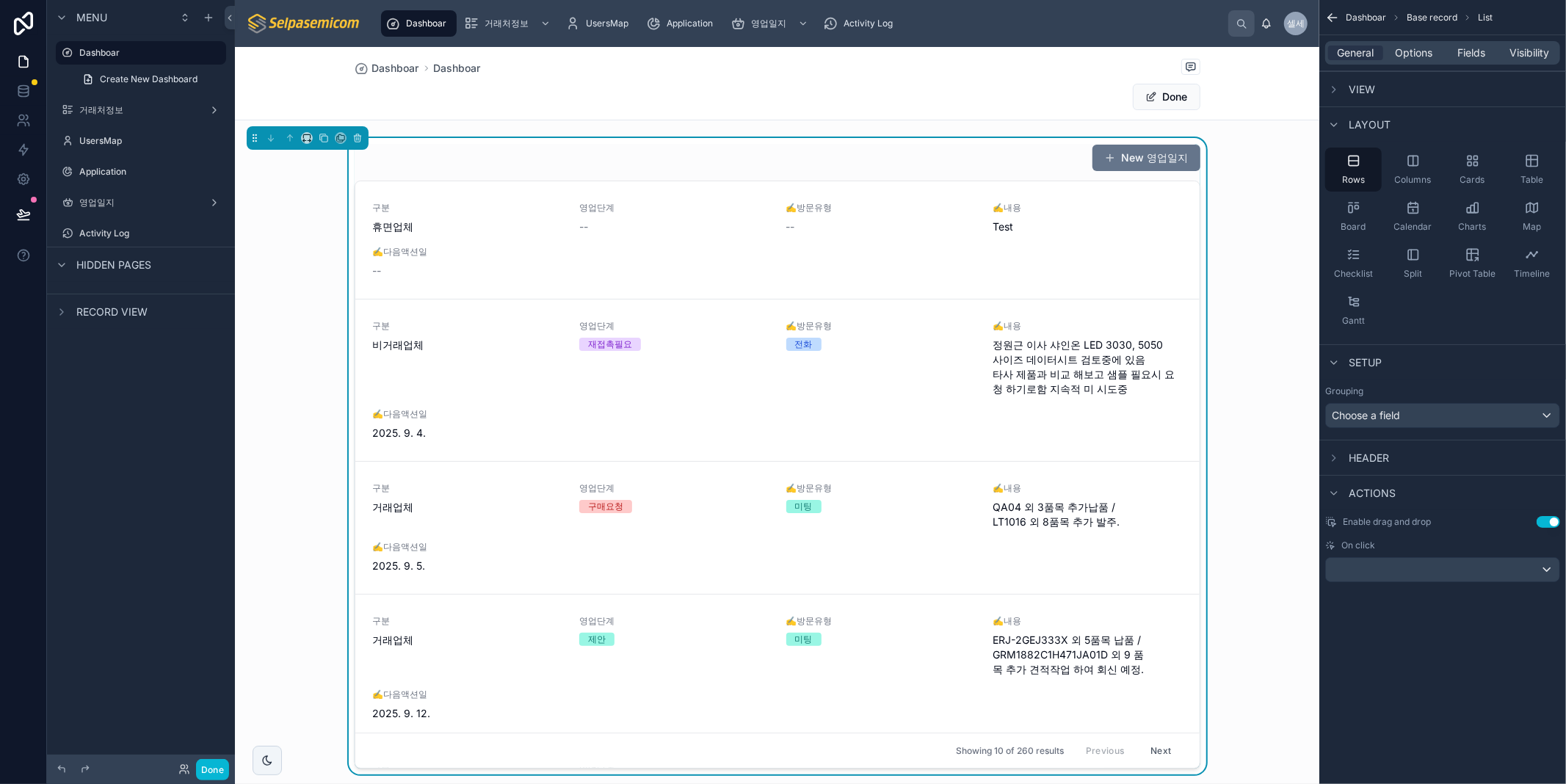
click at [688, 176] on div "New 영업일지 구분 휴면업체 영업단계 -- ✍️방문유형 -- ✍️내용 Test ✍️다음액션일 -- 구분 비거래업체 영업단계 재접촉필요 ✍️방…" at bounding box center [777, 455] width 846 height 624
click at [728, 163] on div "New 영업일지" at bounding box center [777, 157] width 846 height 28
click at [1278, 215] on div "New 영업일지 구분 휴면업체 영업단계 -- ✍️방문유형 -- ✍️내용 Test ✍️다음액션일 -- 구분 비거래업체 영업단계 재접촉필요 ✍️방…" at bounding box center [776, 456] width 1084 height 636
click at [307, 141] on icon at bounding box center [307, 138] width 10 height 10
click at [346, 334] on span "Full width" at bounding box center [336, 333] width 45 height 17
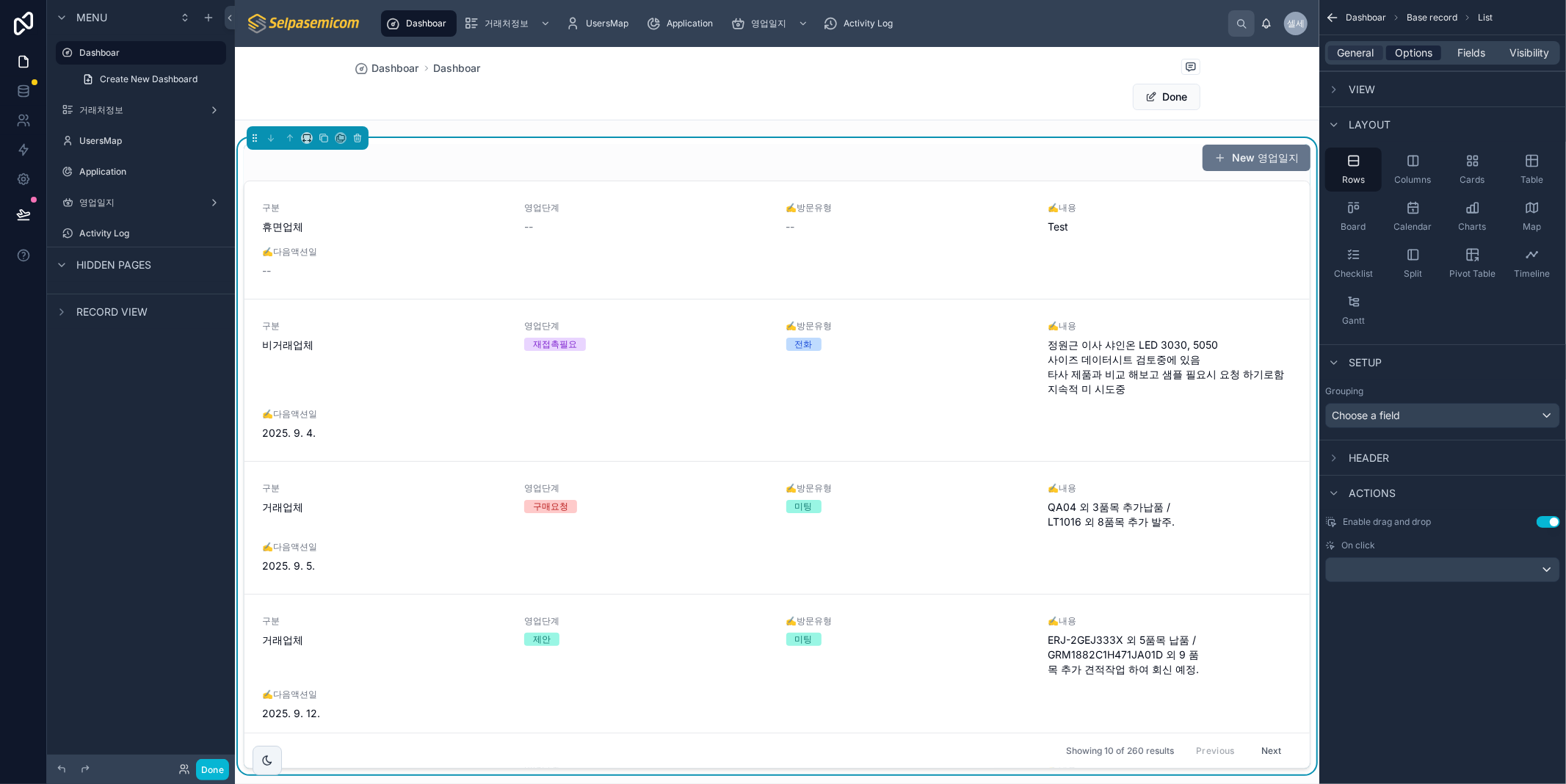
click at [1408, 47] on span "Options" at bounding box center [1413, 52] width 37 height 15
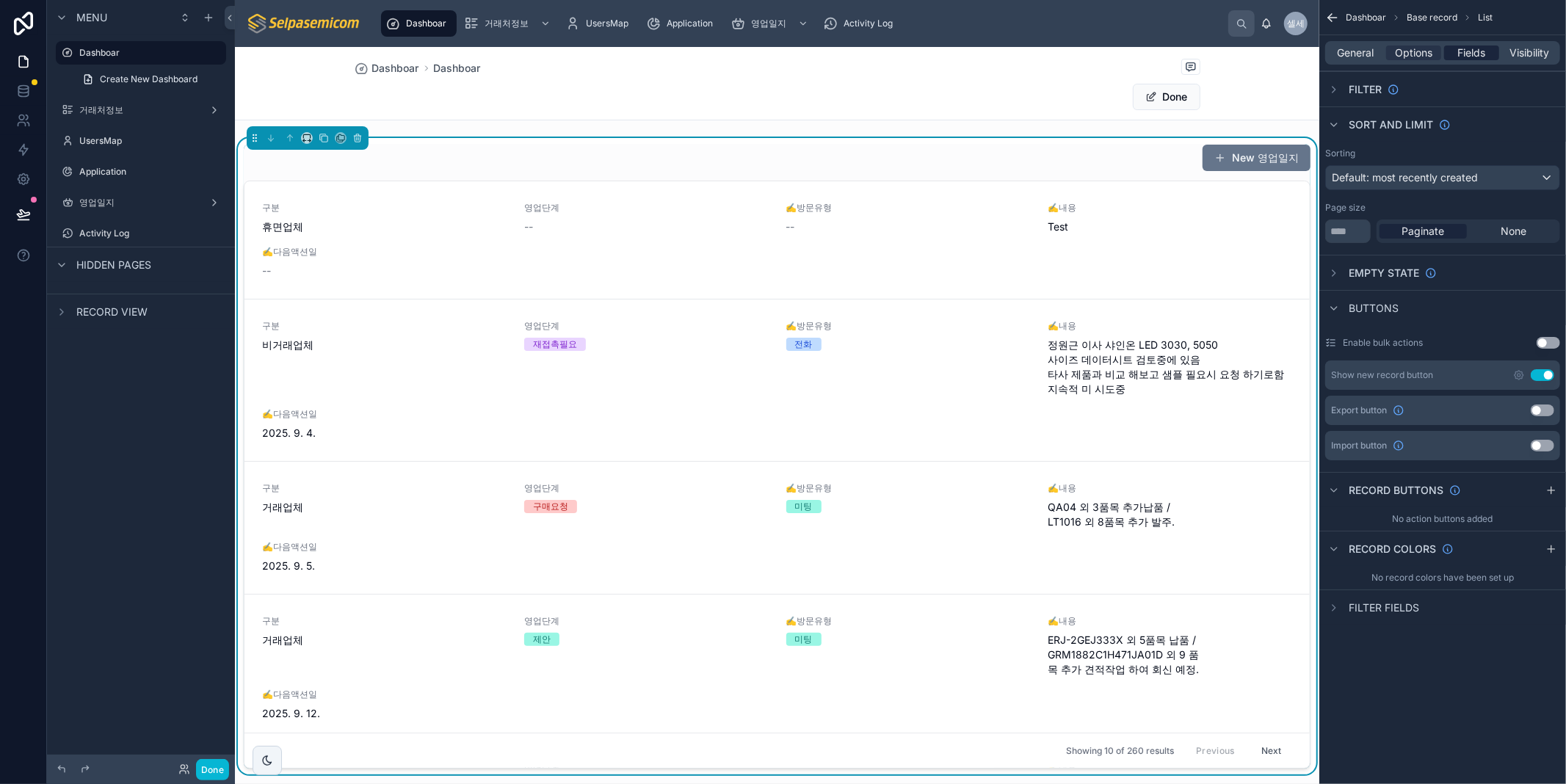
click at [1472, 56] on span "Fields" at bounding box center [1472, 52] width 28 height 15
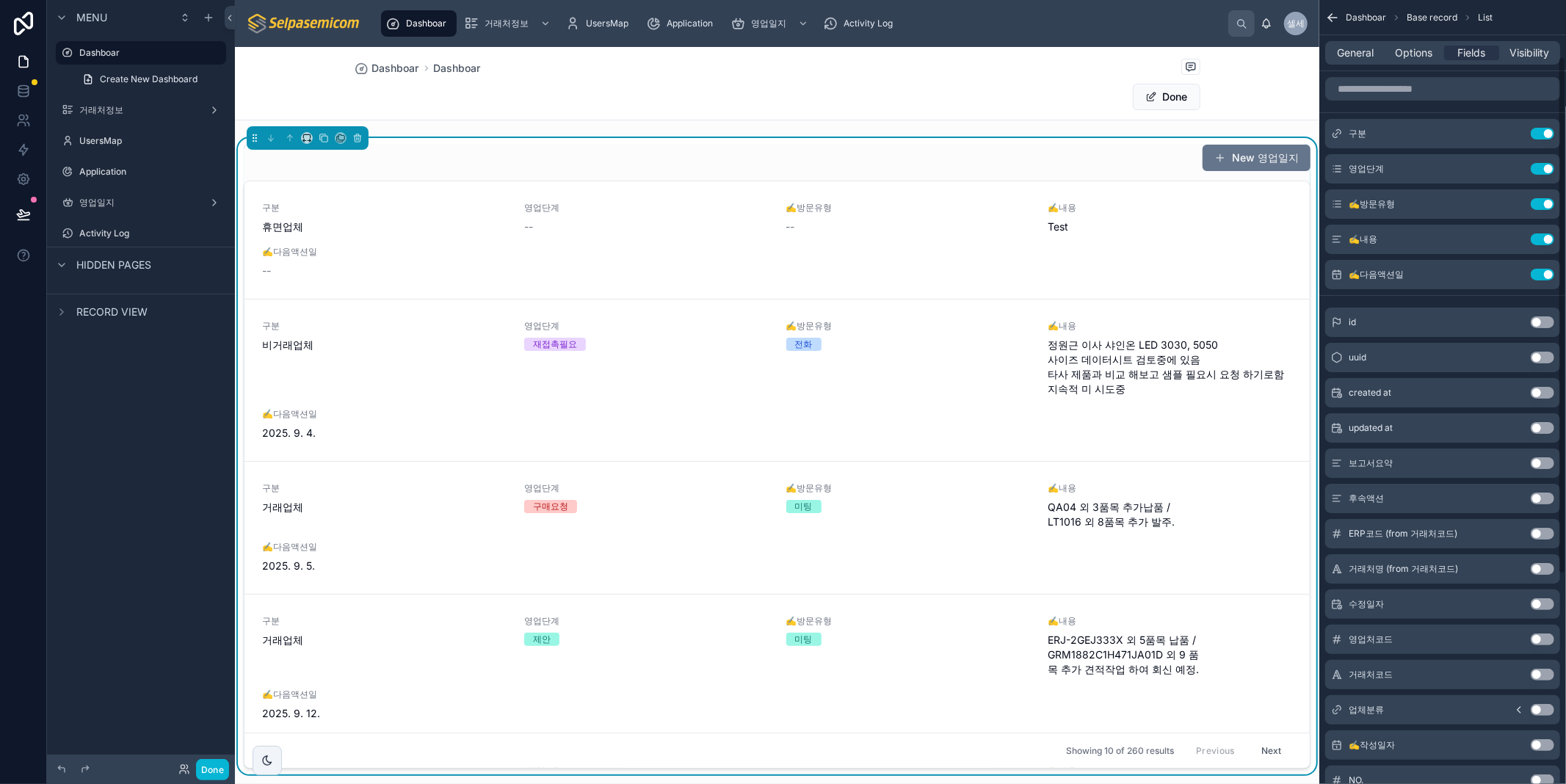
scroll to position [326, 0]
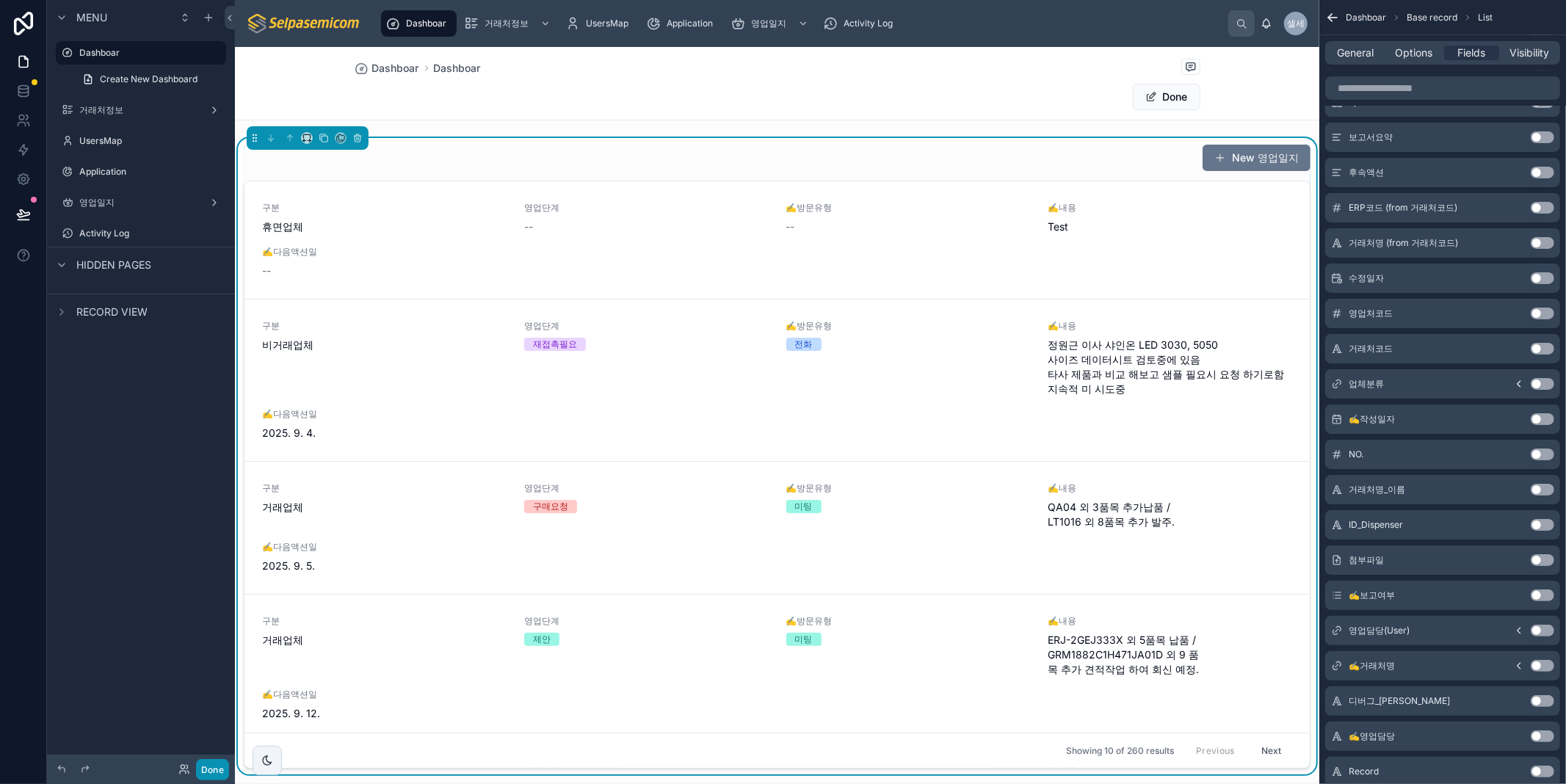
click at [205, 775] on button "Done" at bounding box center [212, 769] width 33 height 21
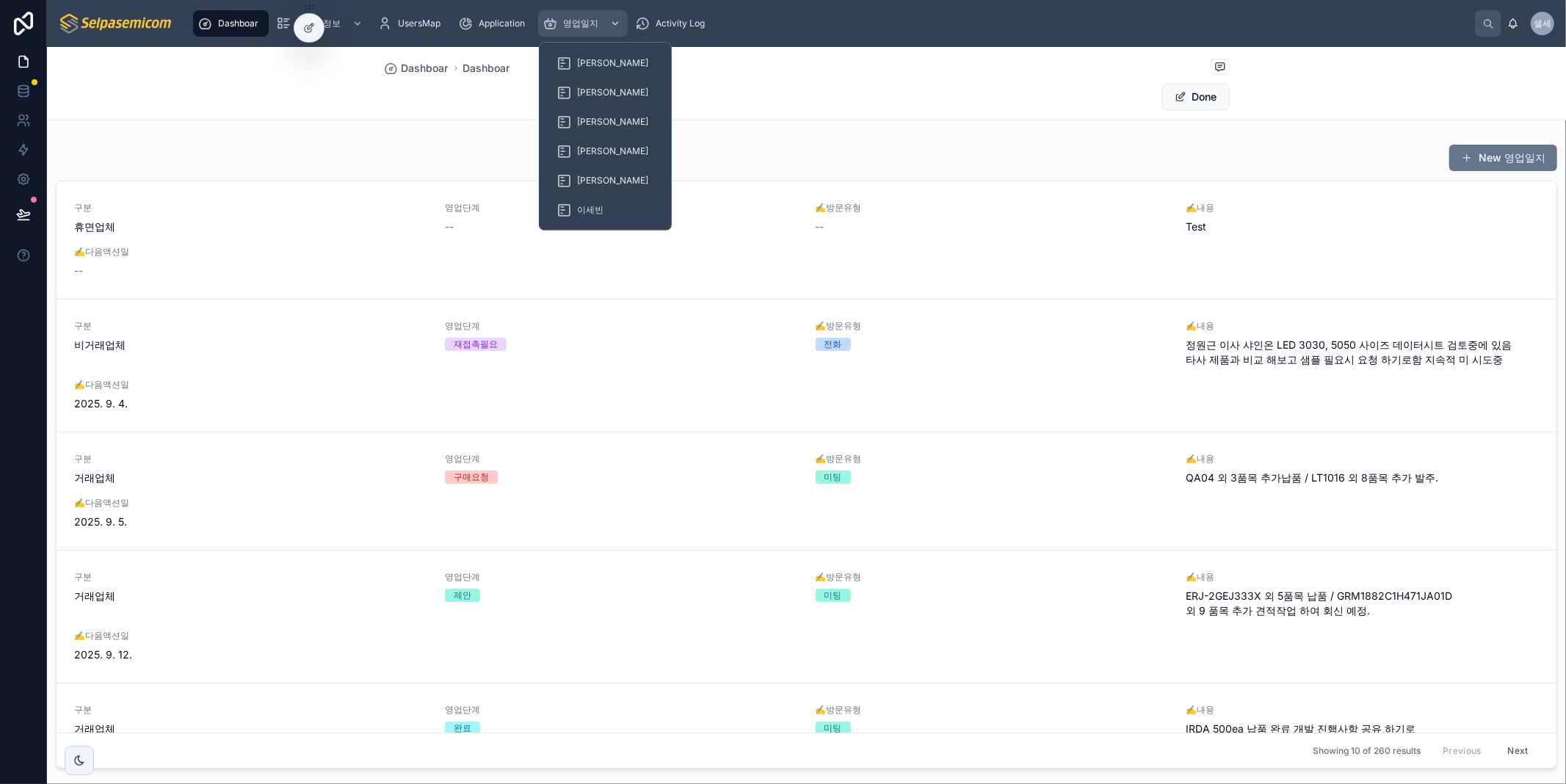
click at [586, 30] on div "영업일지" at bounding box center [583, 23] width 81 height 23
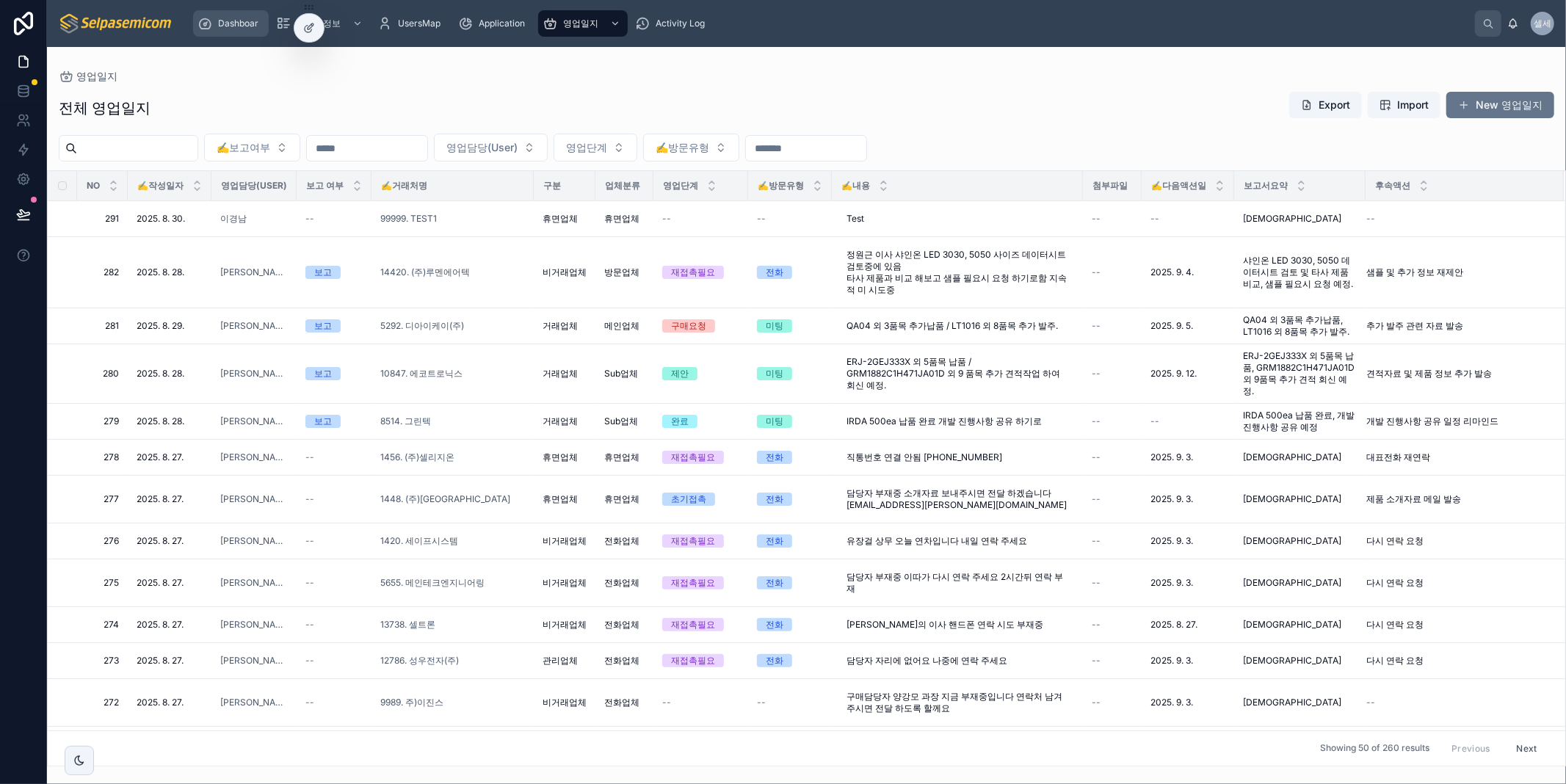
click at [210, 24] on icon "scrollable content" at bounding box center [204, 23] width 15 height 15
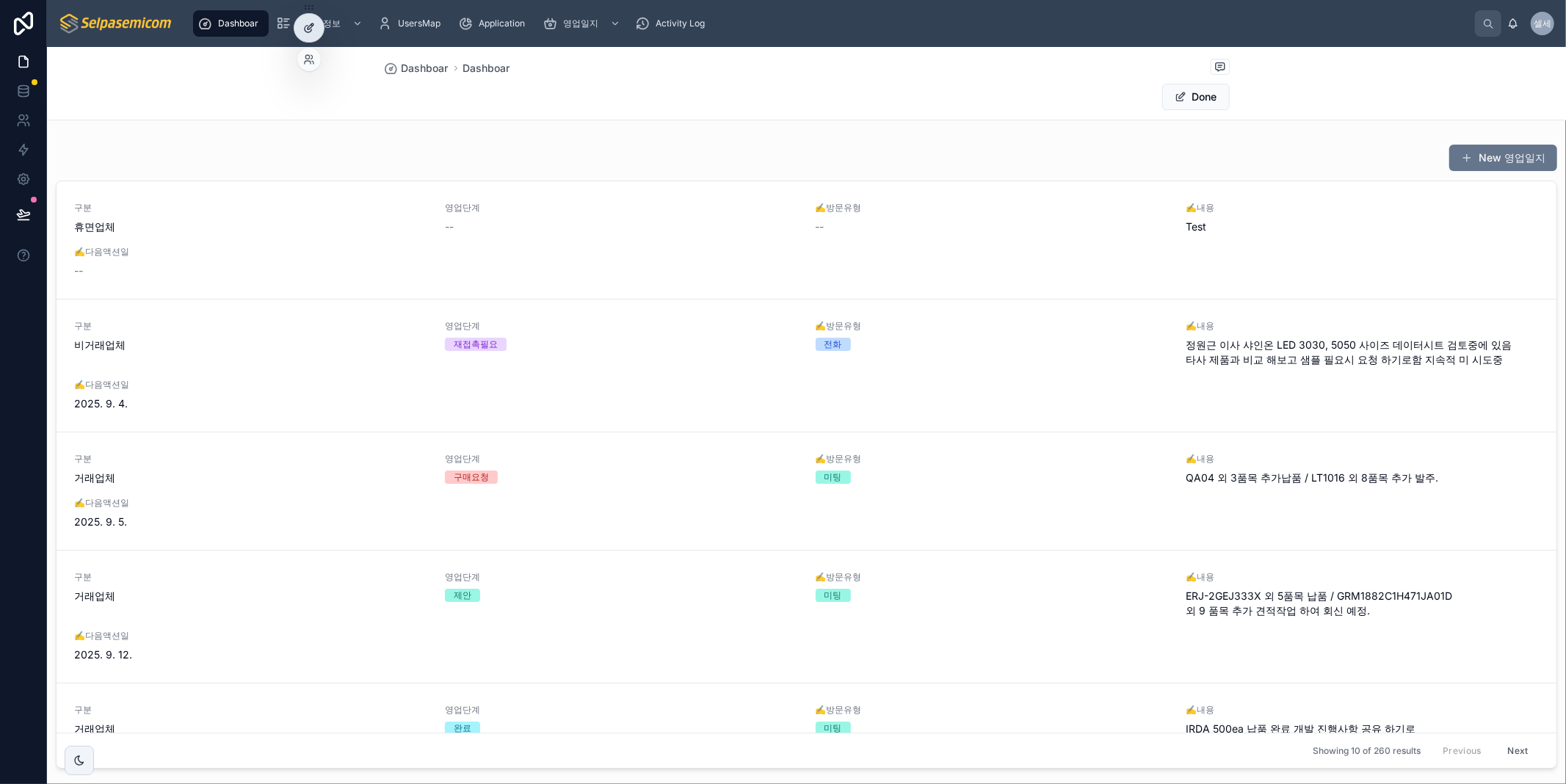
click at [309, 22] on icon at bounding box center [310, 28] width 12 height 12
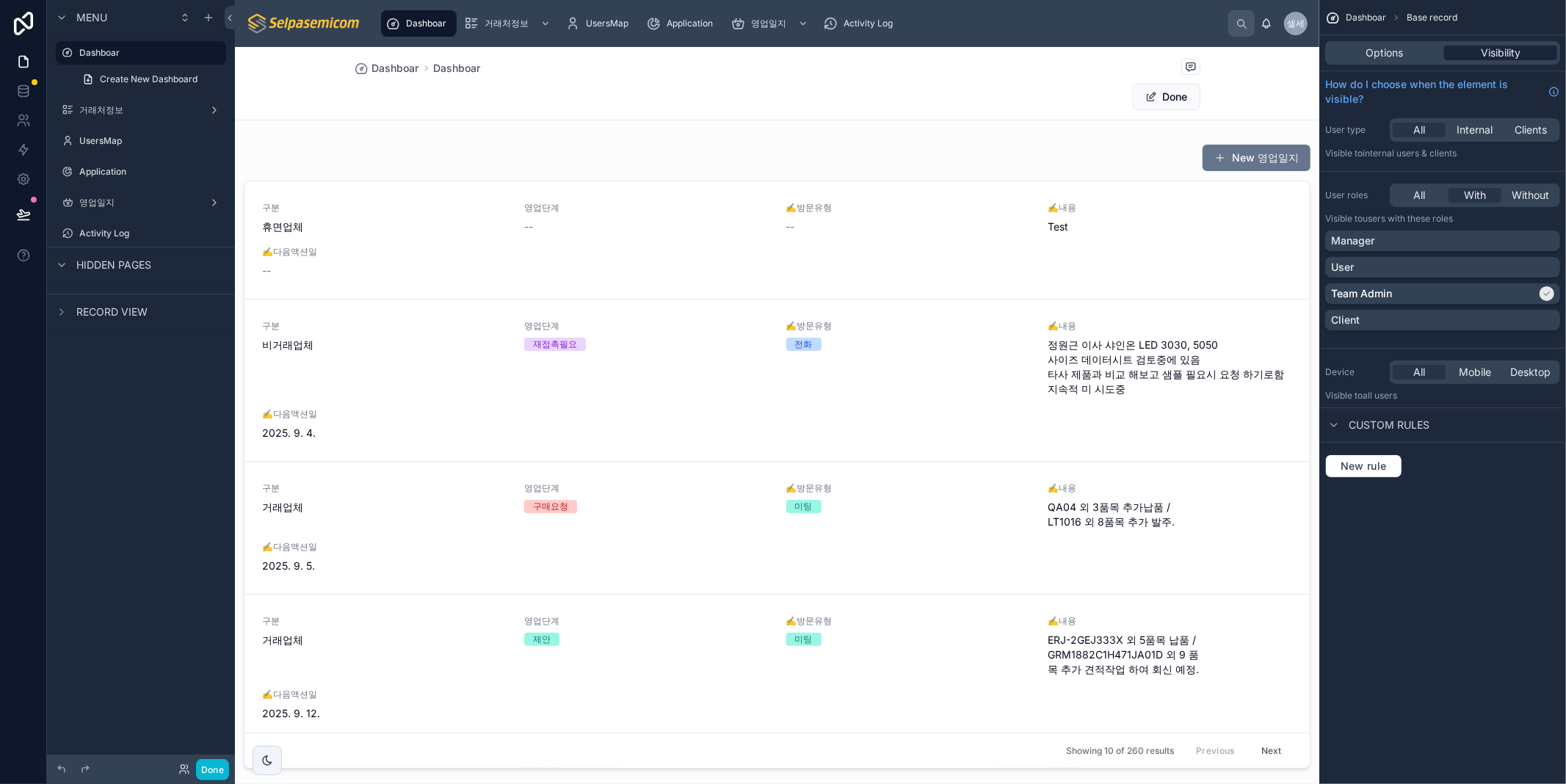
click at [1482, 50] on span "Visibility" at bounding box center [1501, 52] width 40 height 15
click at [1401, 59] on span "Options" at bounding box center [1384, 52] width 37 height 15
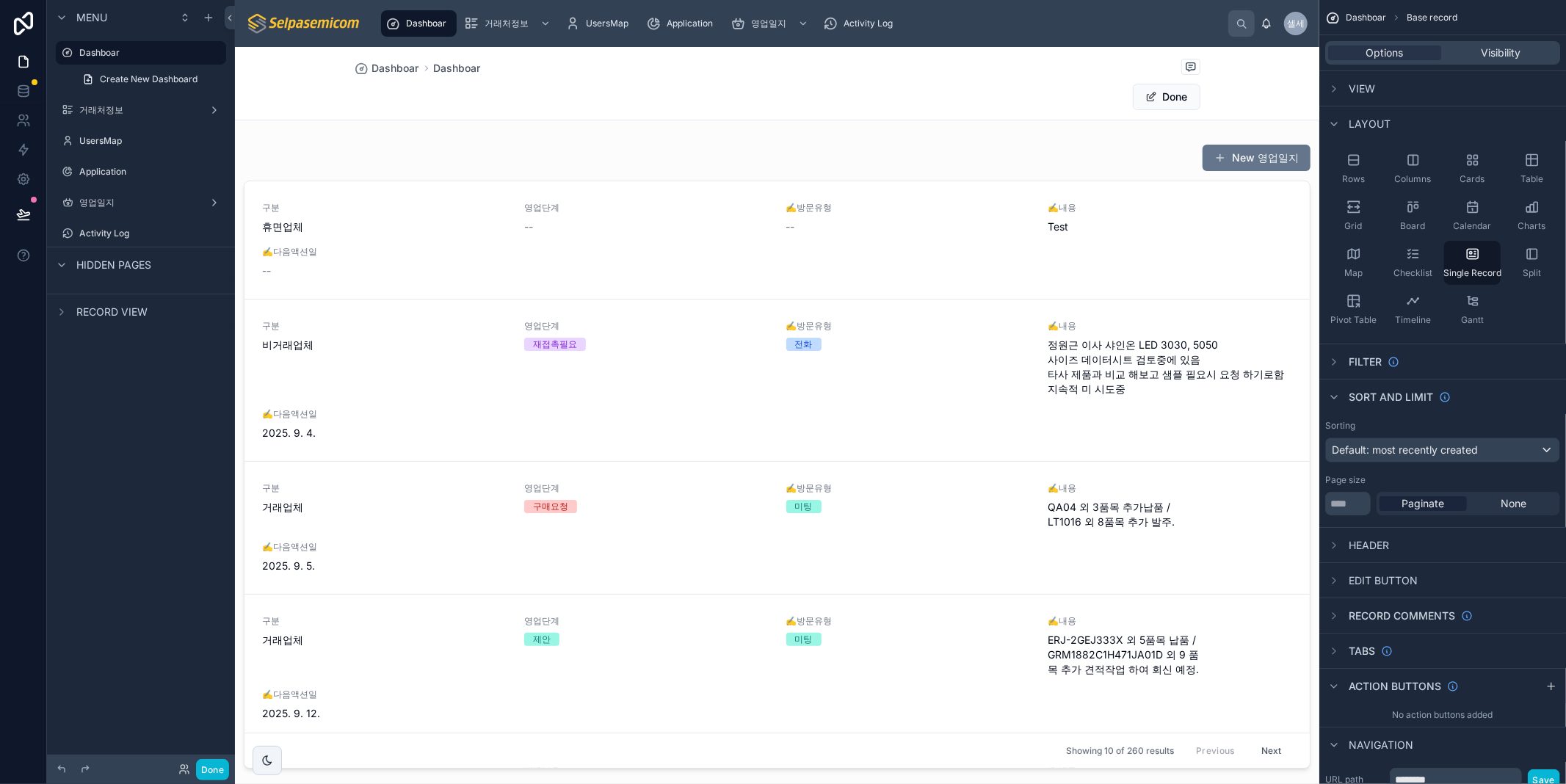
click at [845, 189] on div at bounding box center [776, 742] width 1084 height 1391
click at [742, 202] on div at bounding box center [776, 456] width 1084 height 636
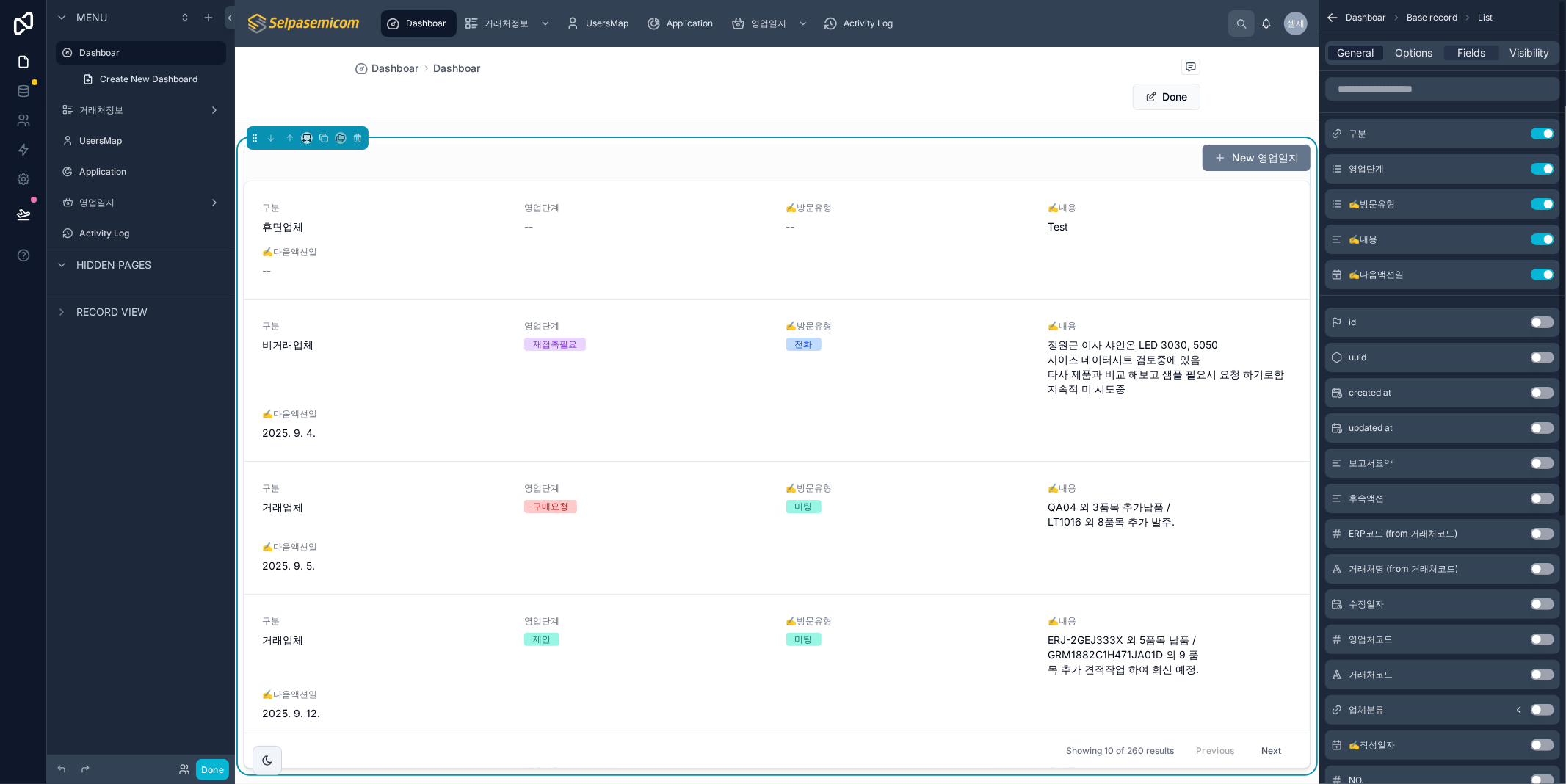
click at [1347, 50] on span "General" at bounding box center [1356, 52] width 37 height 15
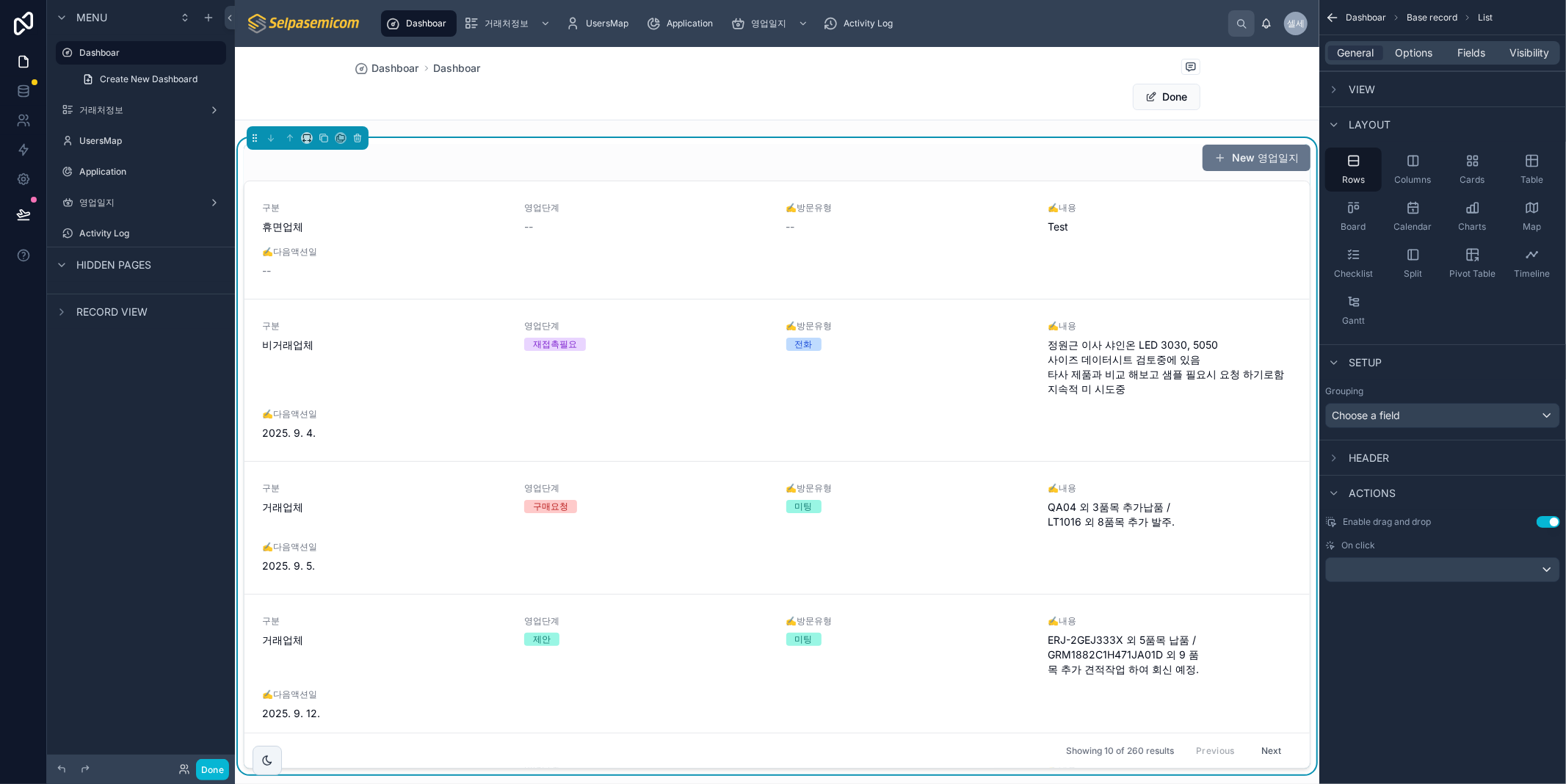
click at [1283, 112] on div "Dashboar Dashboar Done" at bounding box center [776, 83] width 1084 height 73
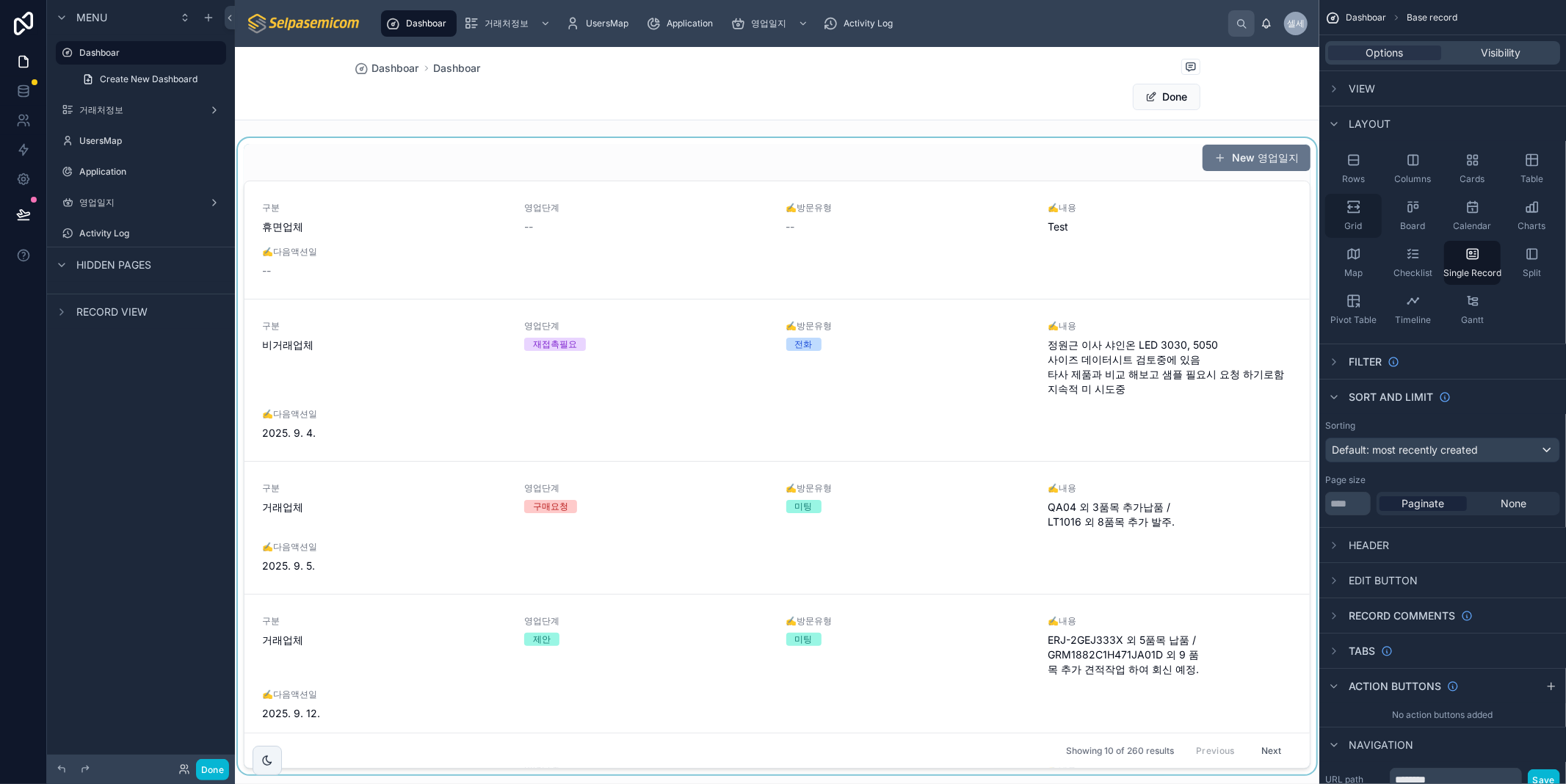
click at [1352, 209] on icon "scrollable content" at bounding box center [1353, 207] width 15 height 15
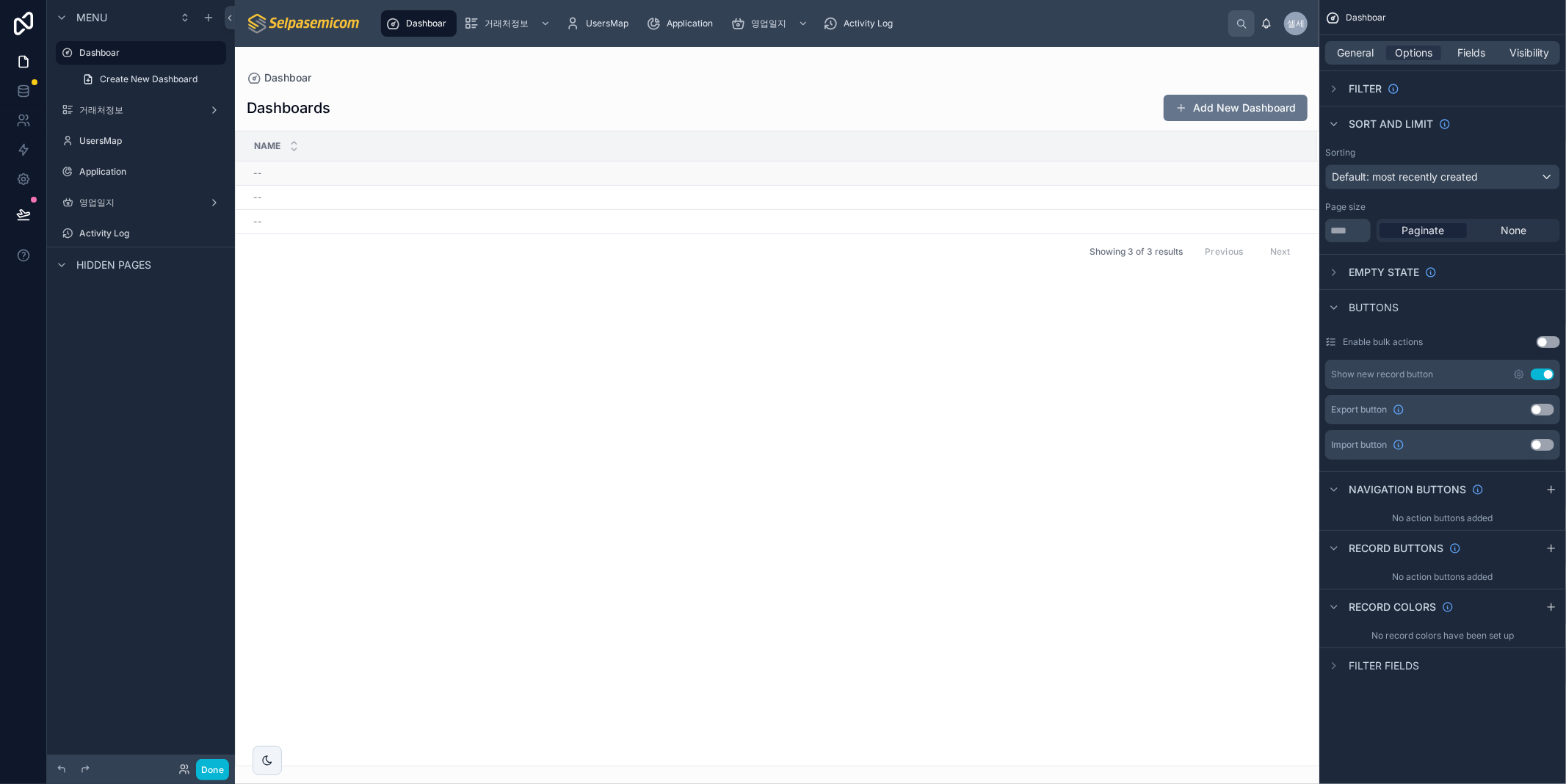
click at [1125, 169] on div "--" at bounding box center [776, 173] width 1046 height 12
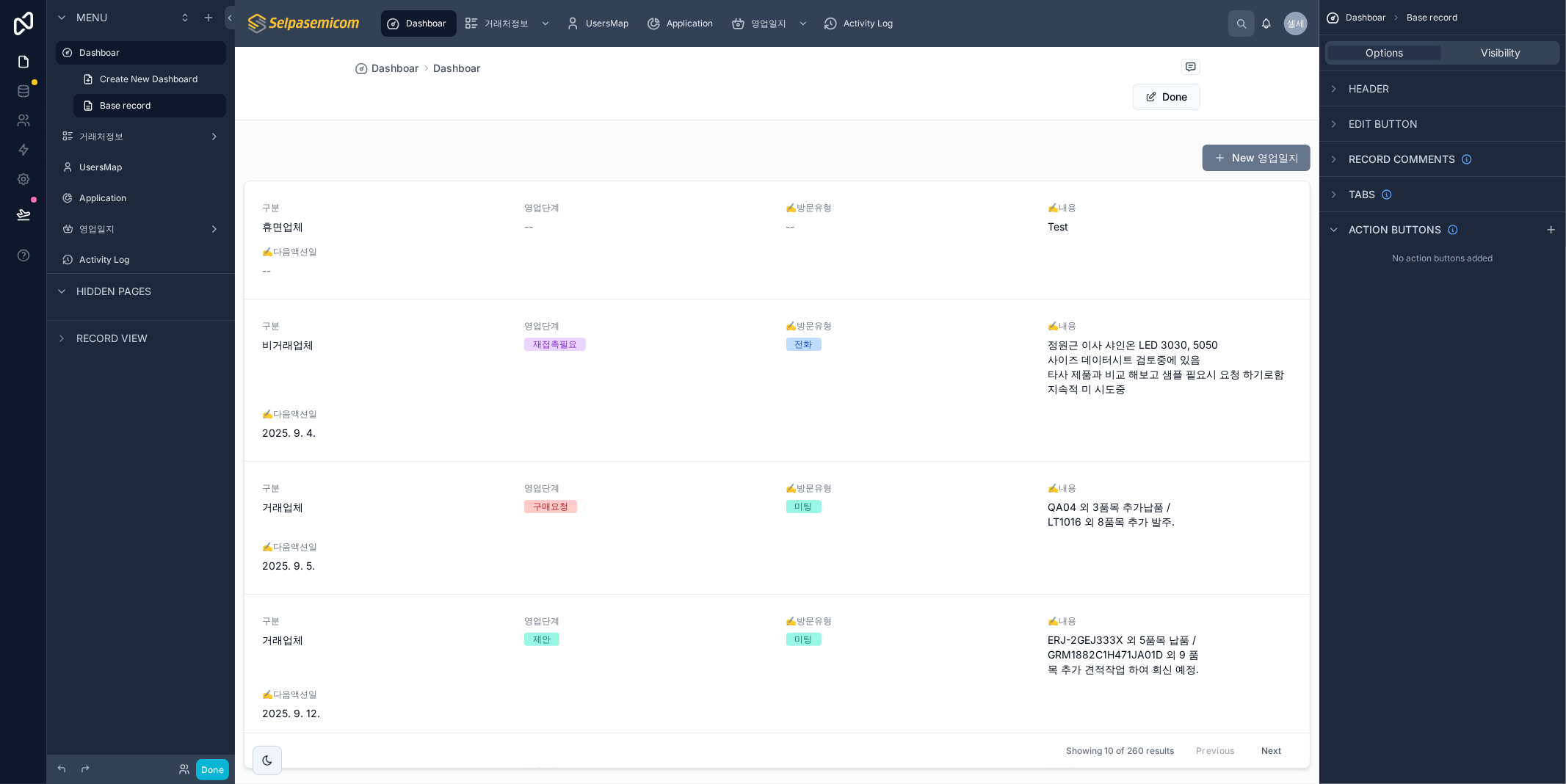
click at [378, 76] on div "Dashboar Dashboar" at bounding box center [777, 68] width 846 height 18
click at [386, 71] on span "Dashboar" at bounding box center [396, 68] width 47 height 15
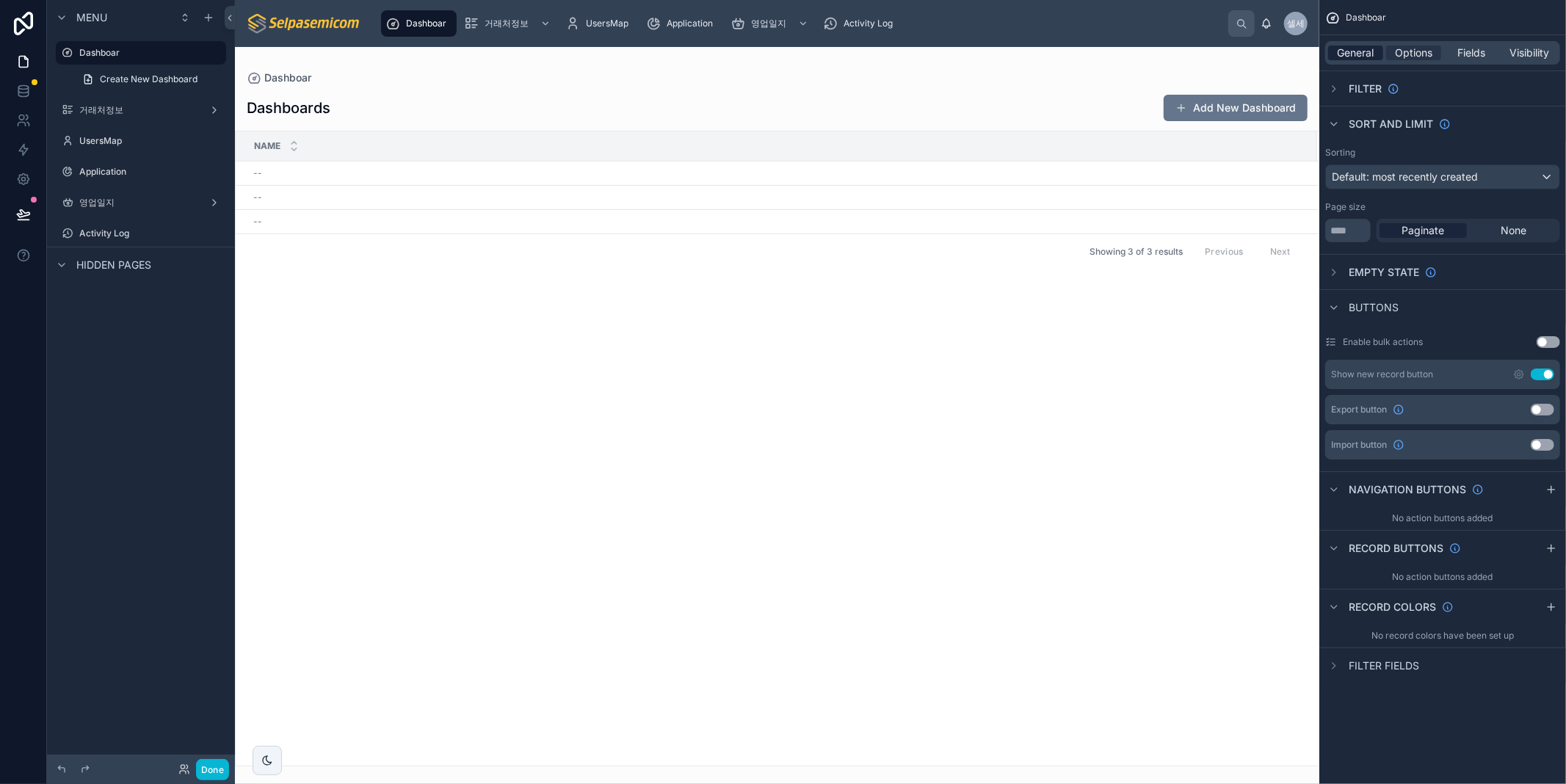
click at [1368, 47] on span "General" at bounding box center [1356, 52] width 37 height 15
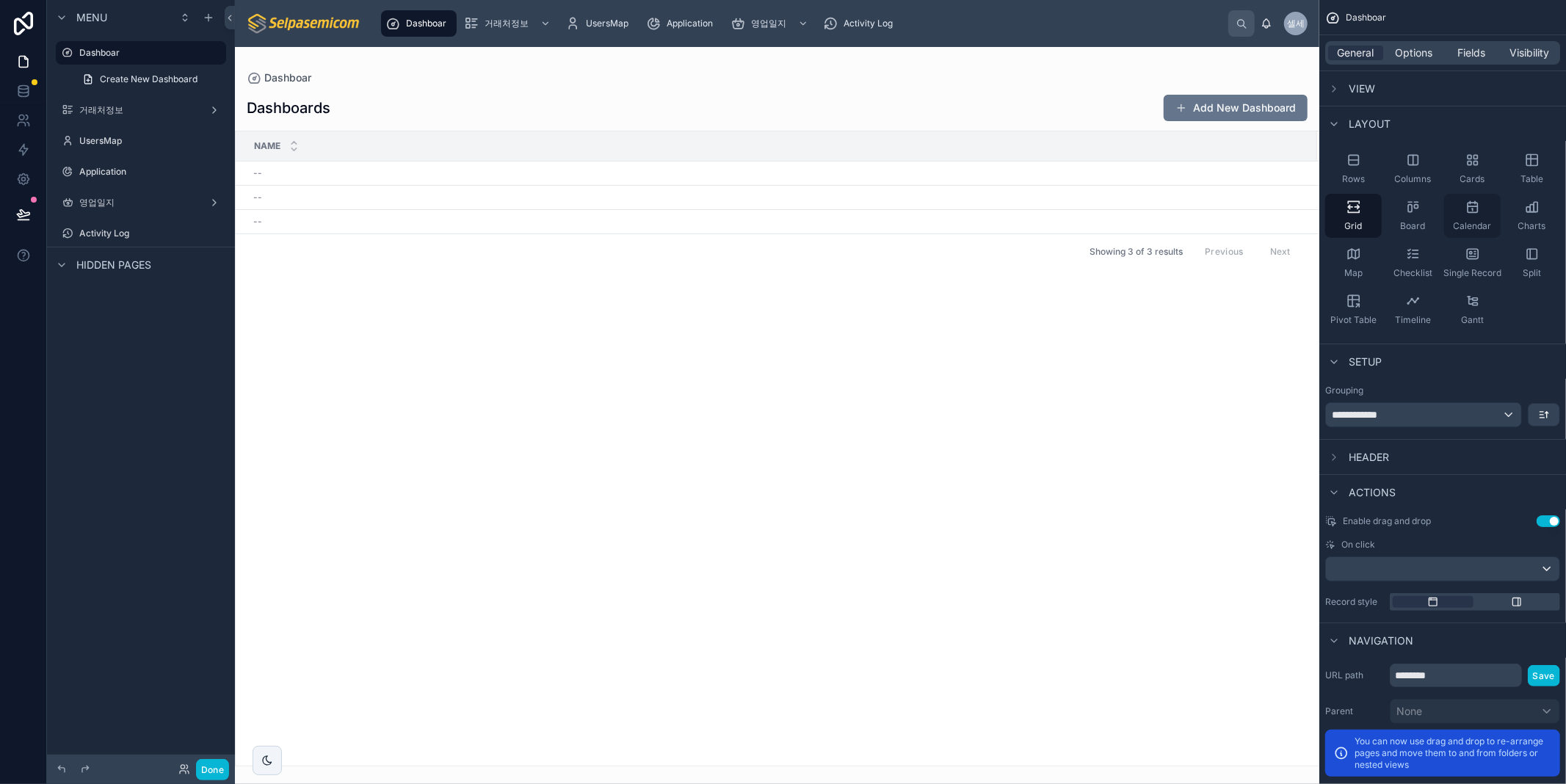
click at [1481, 218] on div "Calendar" at bounding box center [1472, 216] width 57 height 44
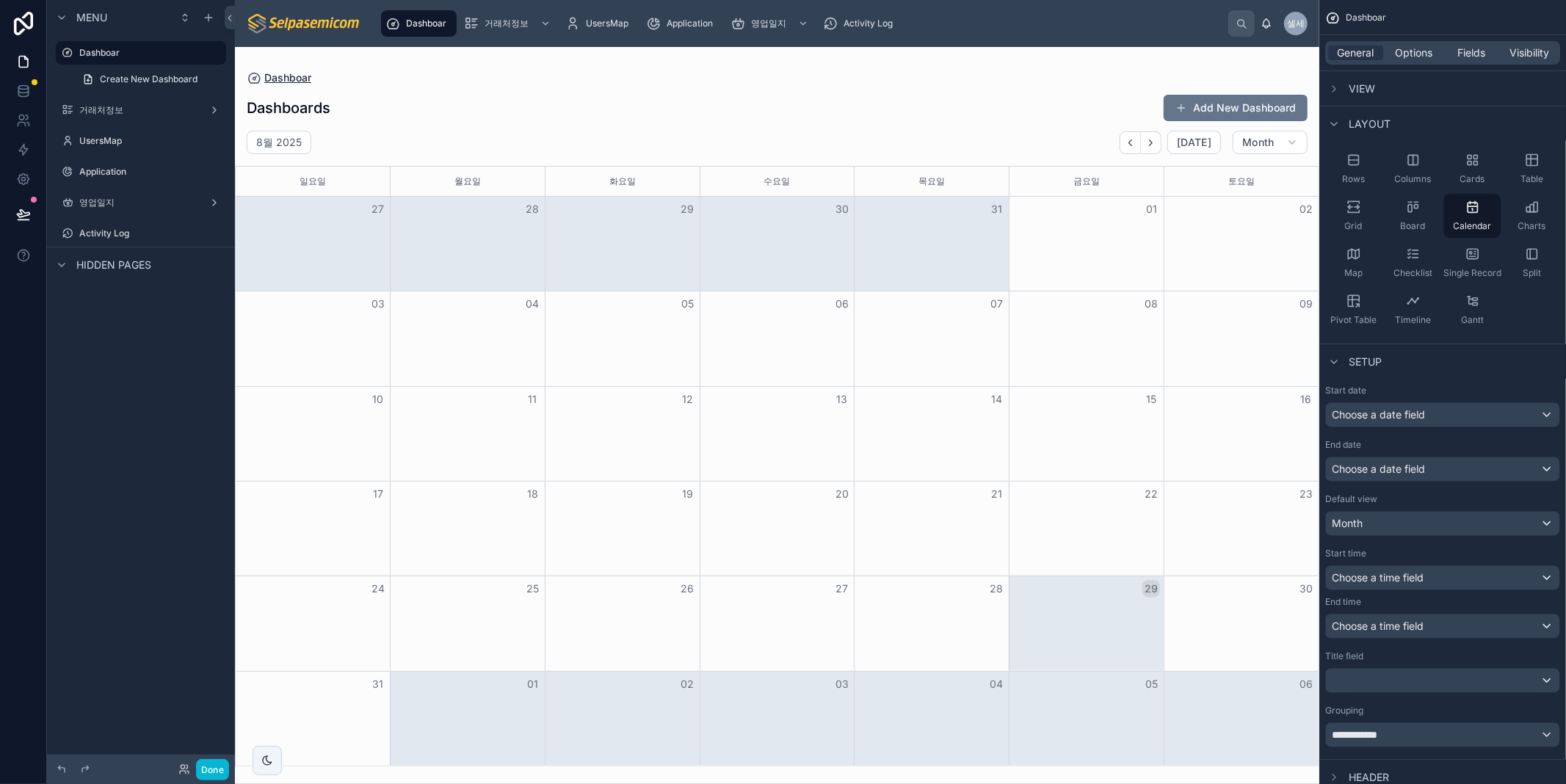
click at [290, 77] on span "Dashboar" at bounding box center [288, 77] width 47 height 15
click at [307, 110] on h1 "Dashboards" at bounding box center [289, 108] width 83 height 21
click at [441, 18] on span "Dashboar" at bounding box center [426, 23] width 40 height 12
click at [608, 28] on span "UsersMap" at bounding box center [607, 23] width 43 height 12
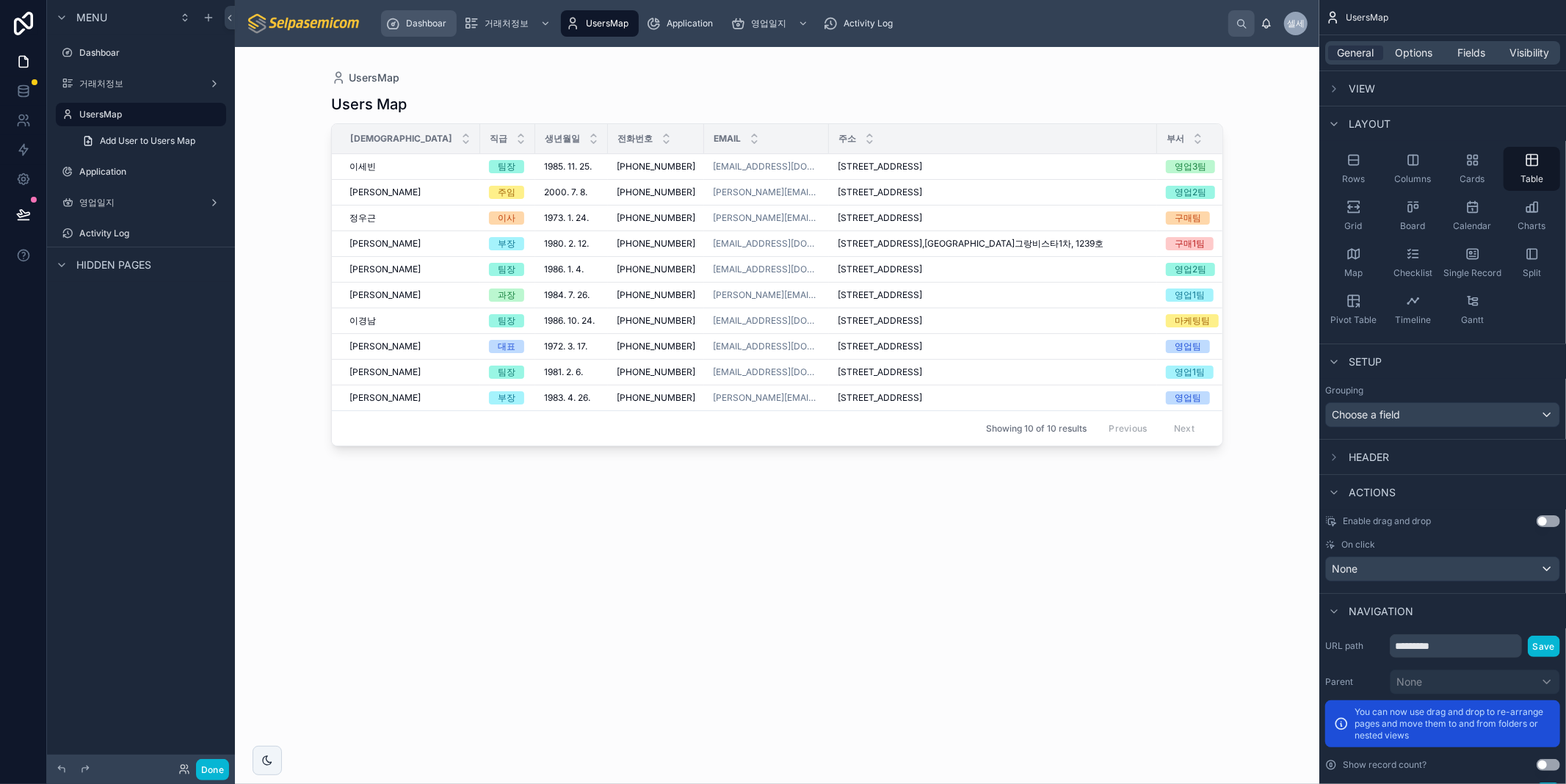
click at [427, 20] on span "Dashboar" at bounding box center [426, 23] width 40 height 12
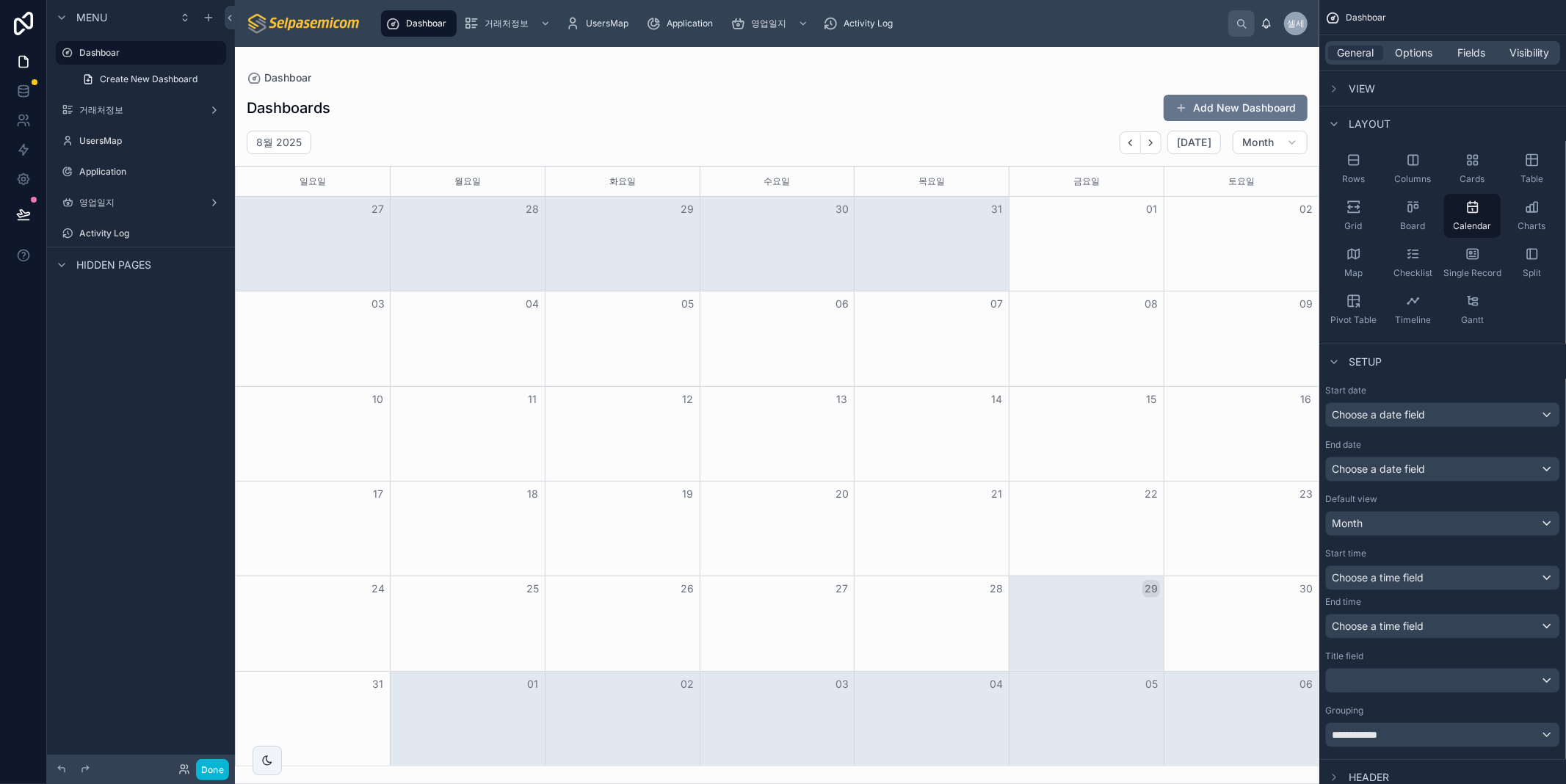
click at [290, 110] on h1 "Dashboards" at bounding box center [289, 108] width 83 height 21
click at [281, 77] on span "Dashboar" at bounding box center [288, 77] width 47 height 15
click at [92, 55] on label "Dashboar" at bounding box center [137, 53] width 117 height 12
click at [1351, 214] on icon "scrollable content" at bounding box center [1353, 207] width 15 height 15
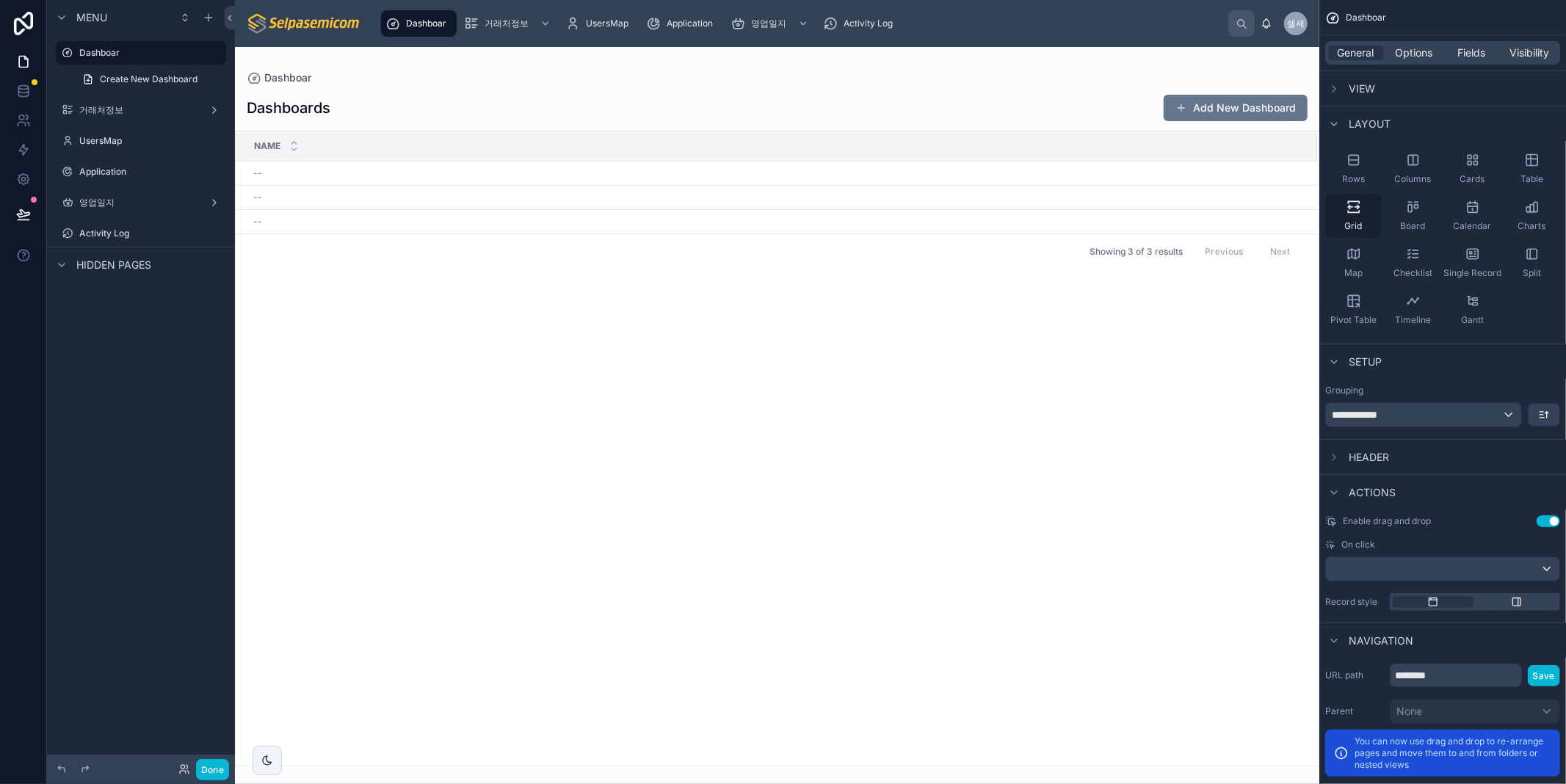
click at [1349, 213] on icon "scrollable content" at bounding box center [1353, 211] width 11 height 3
click at [303, 77] on span "Dashboar" at bounding box center [288, 77] width 47 height 15
click at [296, 116] on h1 "Dashboards" at bounding box center [289, 108] width 83 height 21
click at [421, 22] on span "Dashboar" at bounding box center [426, 23] width 40 height 12
click at [97, 48] on label "Dashboar" at bounding box center [137, 53] width 117 height 12
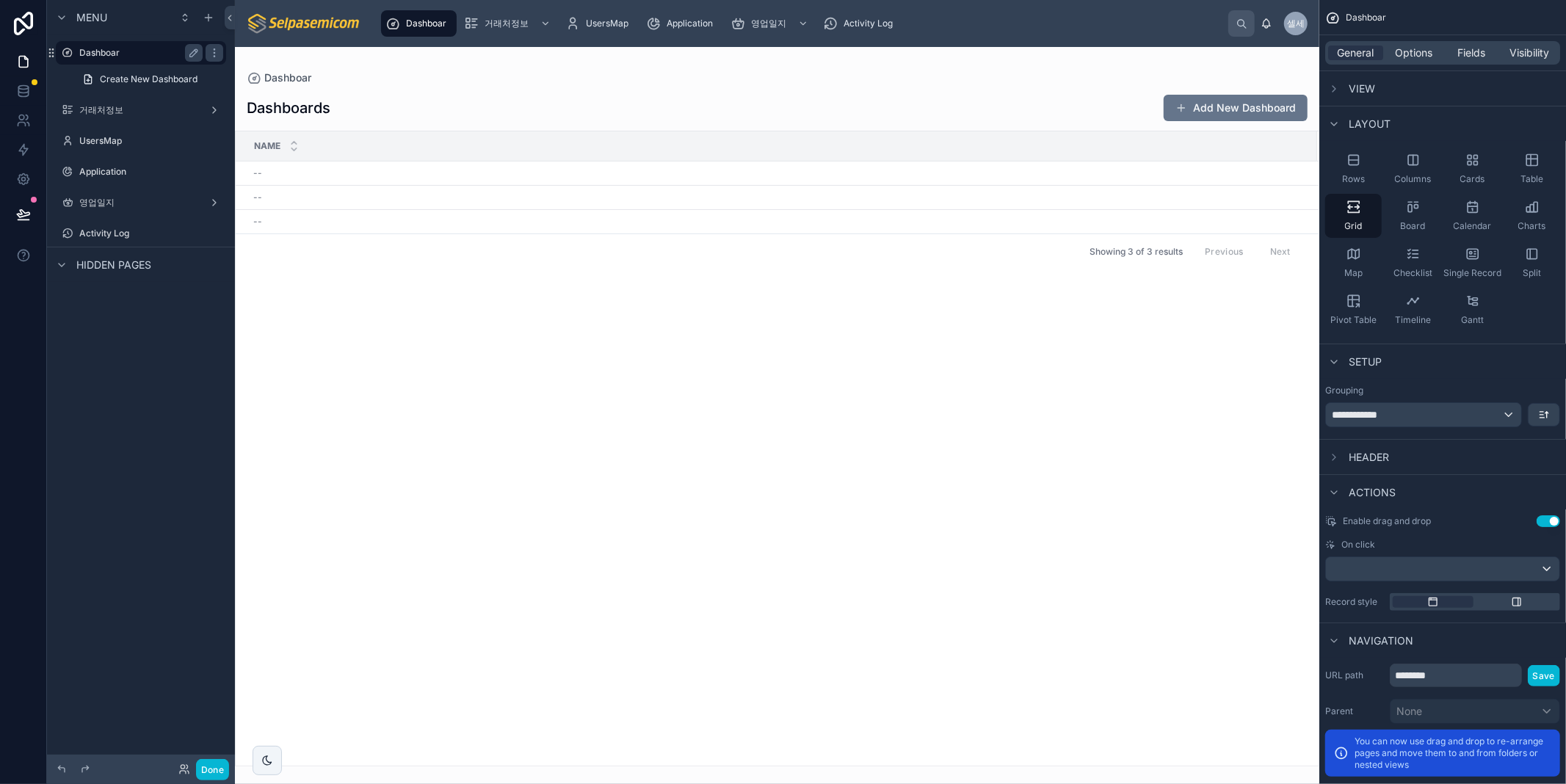
click at [104, 47] on label "Dashboar" at bounding box center [137, 53] width 117 height 12
click at [1477, 219] on div "Calendar" at bounding box center [1472, 216] width 57 height 44
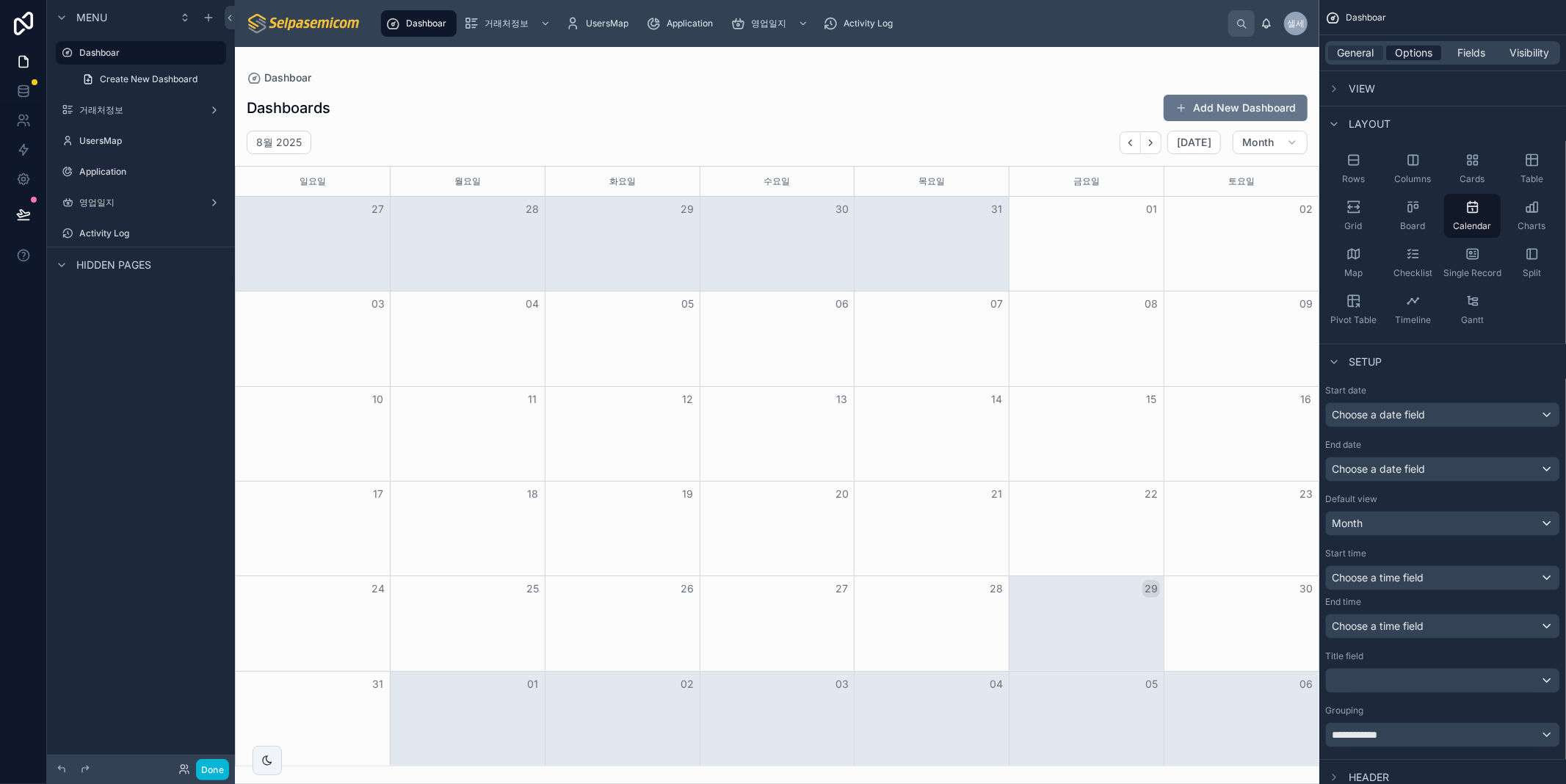
click at [1417, 47] on span "Options" at bounding box center [1413, 52] width 37 height 15
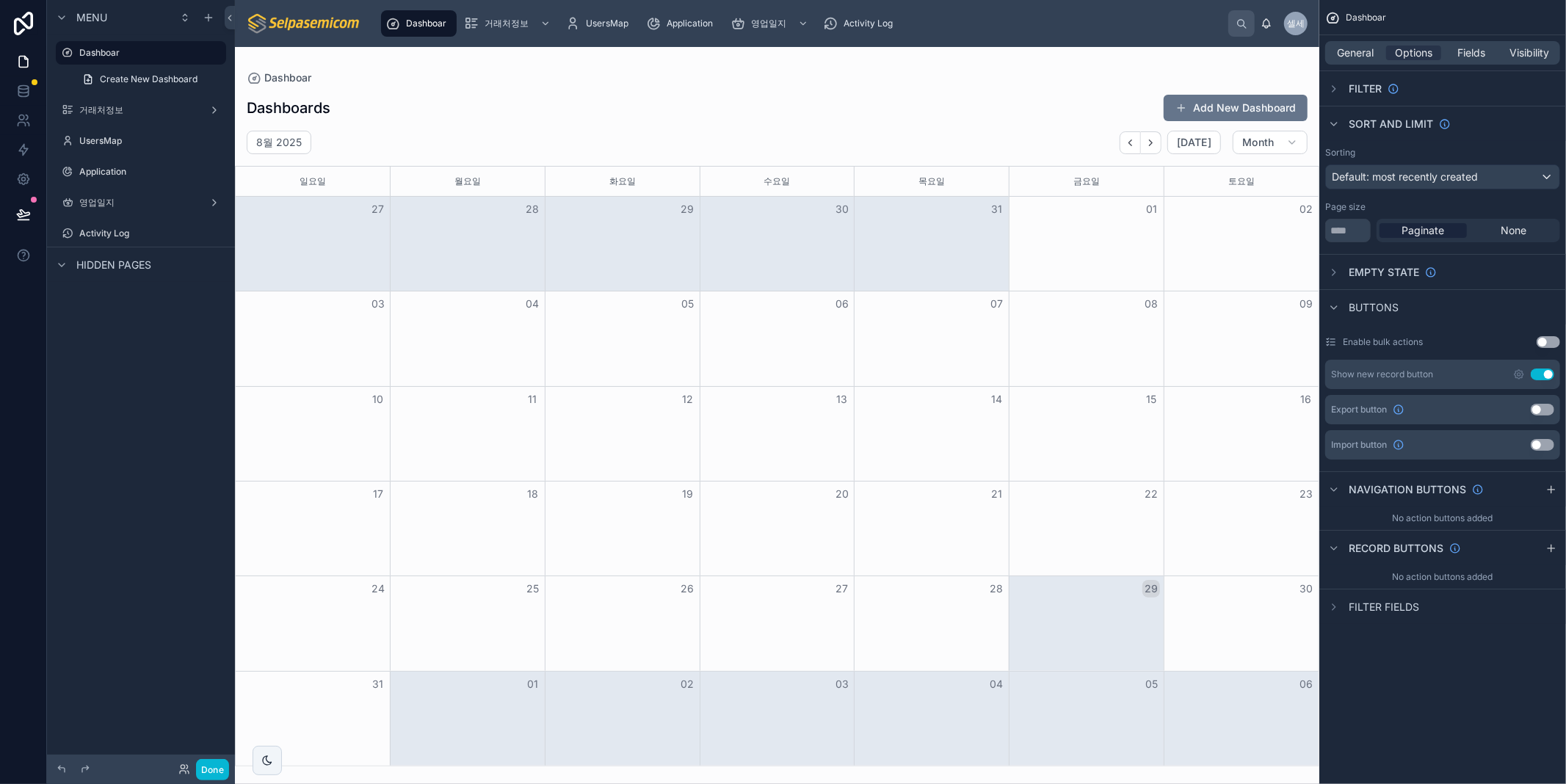
click at [426, 215] on div "28" at bounding box center [468, 209] width 155 height 25
drag, startPoint x: 629, startPoint y: 386, endPoint x: 637, endPoint y: 386, distance: 8.0
click at [630, 387] on div "12" at bounding box center [622, 399] width 155 height 25
click at [794, 122] on div "Dashboards Add New Dashboard 8월 2025 [DATE] Month 일요일 월요일 화요일 수요일 목요일 금요일 토요일 2…" at bounding box center [776, 425] width 1084 height 681
click at [298, 77] on span "Dashboar" at bounding box center [288, 77] width 47 height 15
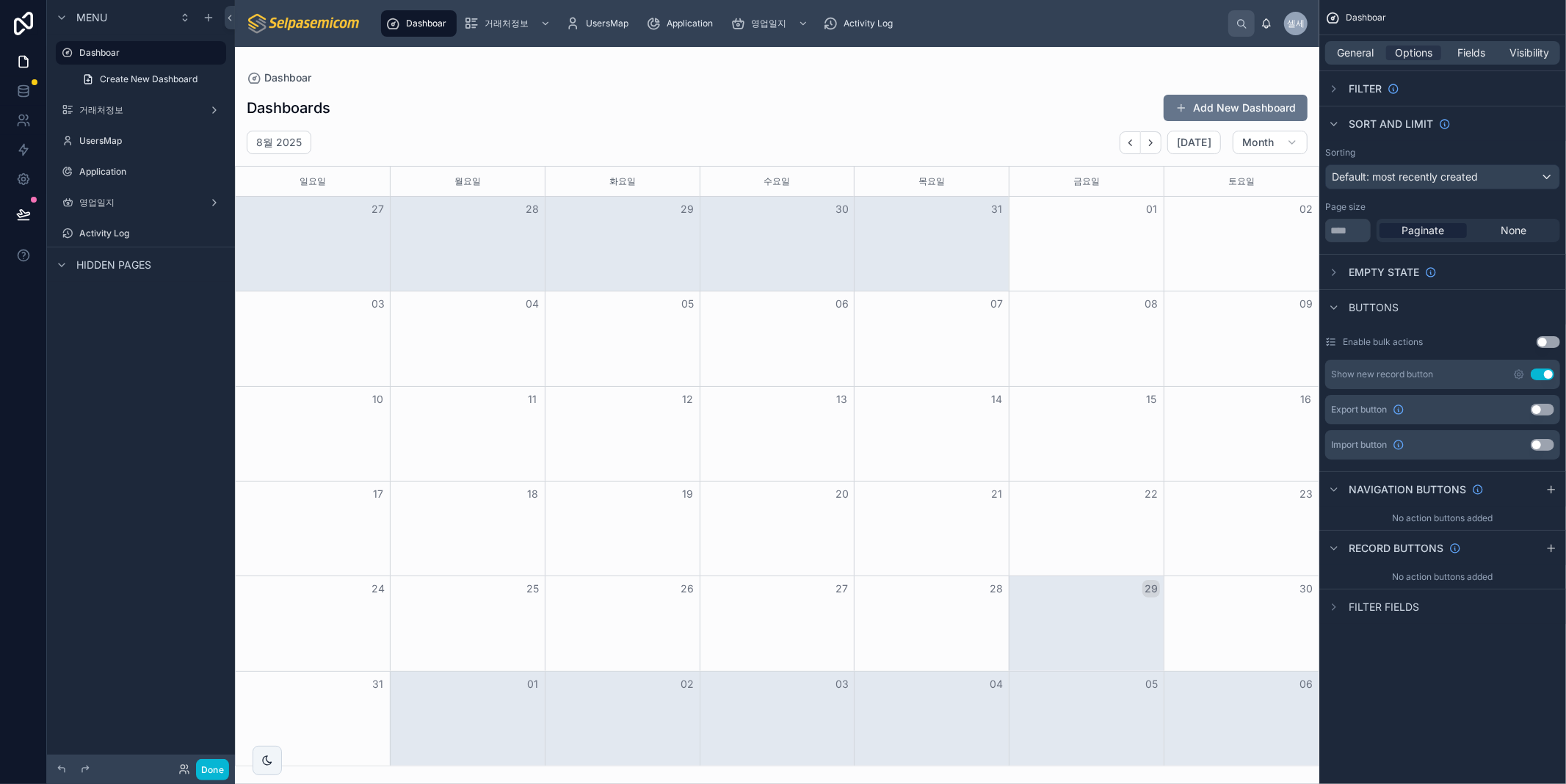
click at [303, 104] on h1 "Dashboards" at bounding box center [289, 108] width 83 height 21
click at [299, 103] on h1 "Dashboards" at bounding box center [289, 108] width 83 height 21
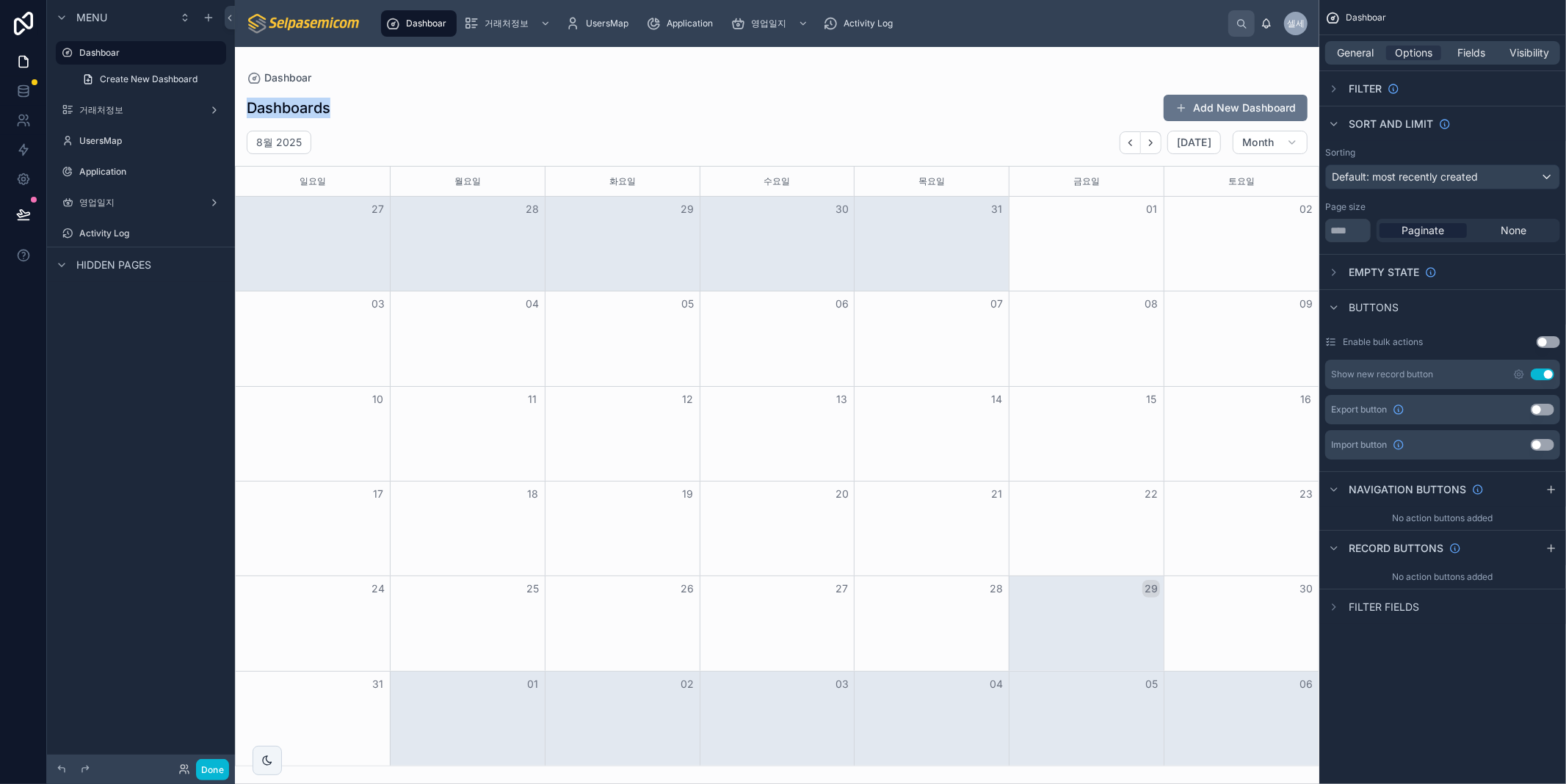
click at [563, 113] on div "Dashboards Add New Dashboard" at bounding box center [777, 108] width 1061 height 28
click at [83, 50] on label "Dashboar" at bounding box center [137, 53] width 117 height 12
click at [1353, 44] on div "General Options Fields Visibility" at bounding box center [1443, 52] width 235 height 23
click at [1354, 54] on span "General" at bounding box center [1356, 52] width 37 height 15
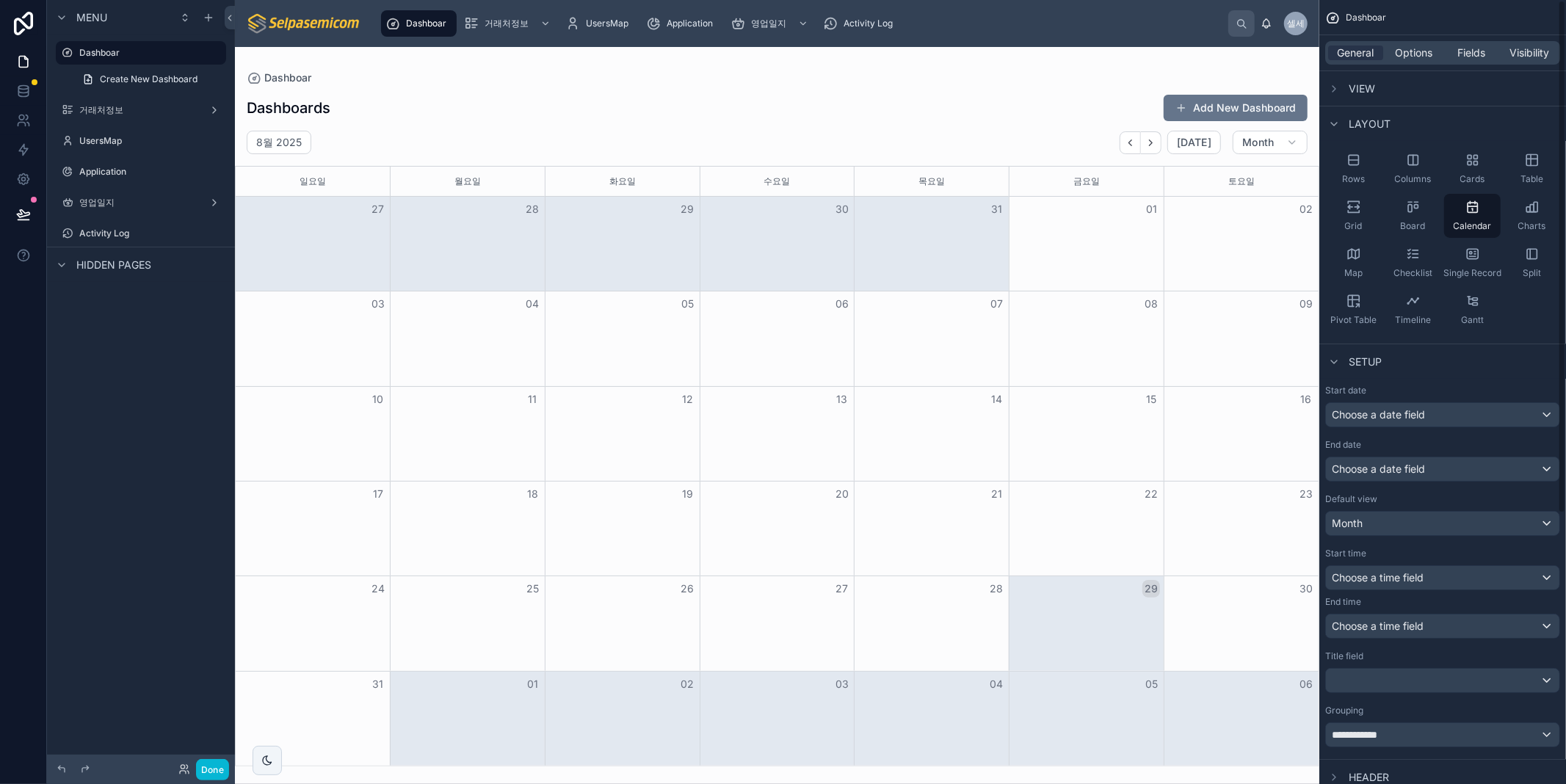
click at [1010, 350] on div "Month View" at bounding box center [1086, 338] width 155 height 94
drag, startPoint x: 784, startPoint y: 409, endPoint x: 1074, endPoint y: 172, distance: 374.5
click at [790, 392] on div "13" at bounding box center [777, 399] width 155 height 25
click at [949, 96] on div "Dashboards Add New Dashboard" at bounding box center [777, 108] width 1061 height 28
click at [922, 76] on div "Dashboar" at bounding box center [777, 77] width 1061 height 15
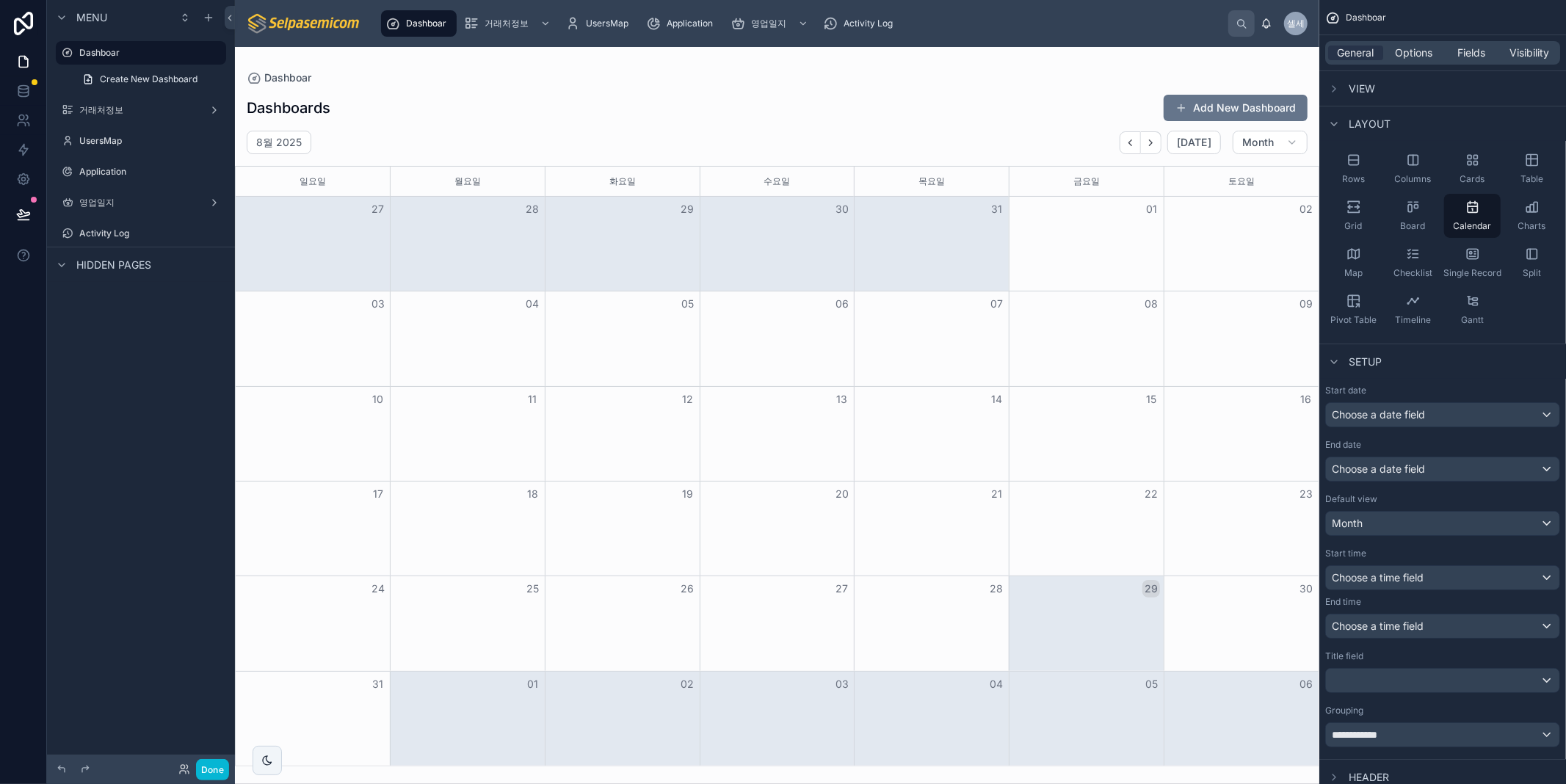
click at [922, 76] on div "Dashboar" at bounding box center [777, 77] width 1061 height 15
click at [1351, 196] on div "Grid" at bounding box center [1353, 216] width 57 height 44
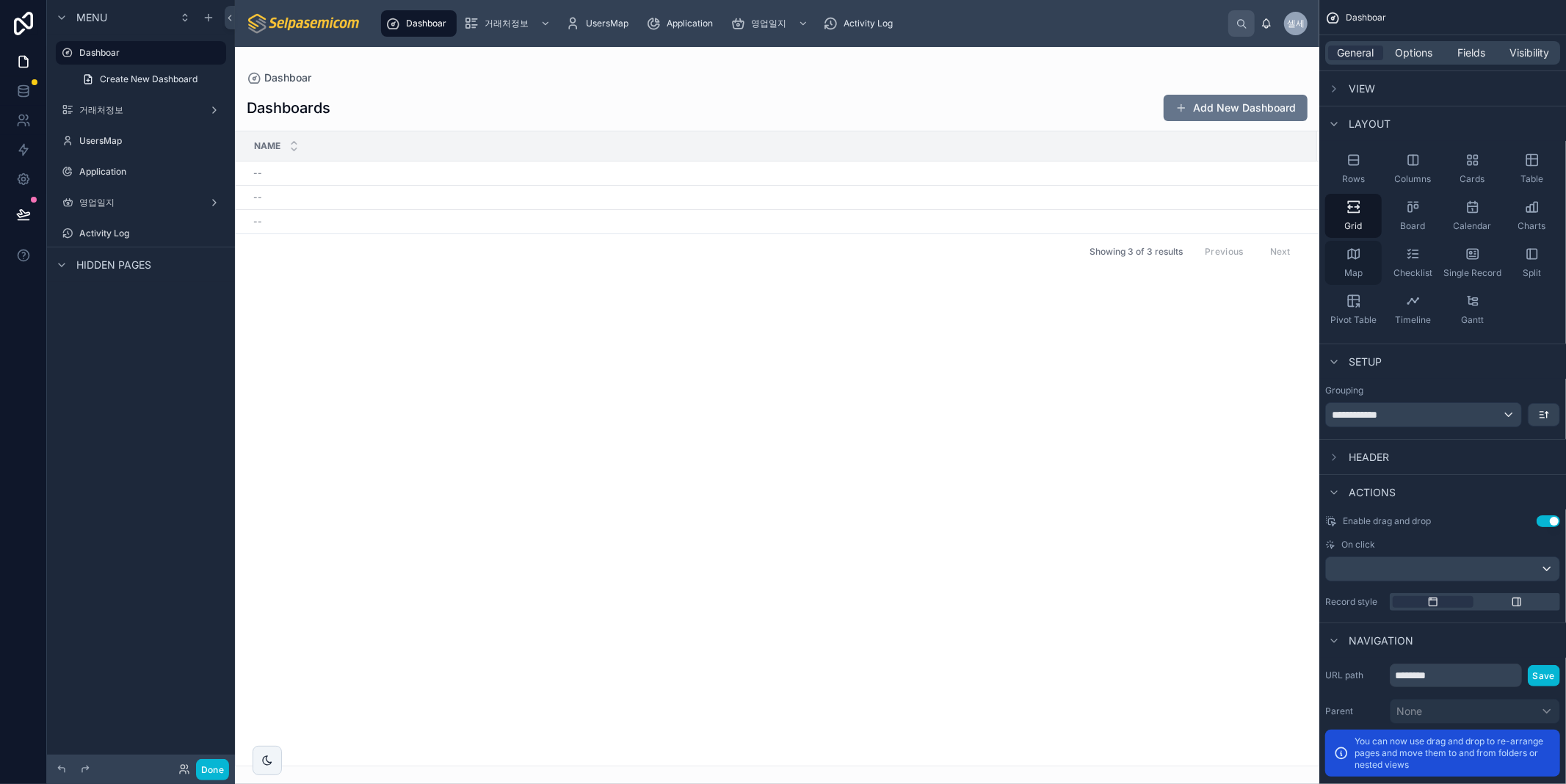
drag, startPoint x: 1371, startPoint y: 243, endPoint x: 1356, endPoint y: 266, distance: 27.5
click at [1370, 243] on div "Map" at bounding box center [1353, 262] width 57 height 44
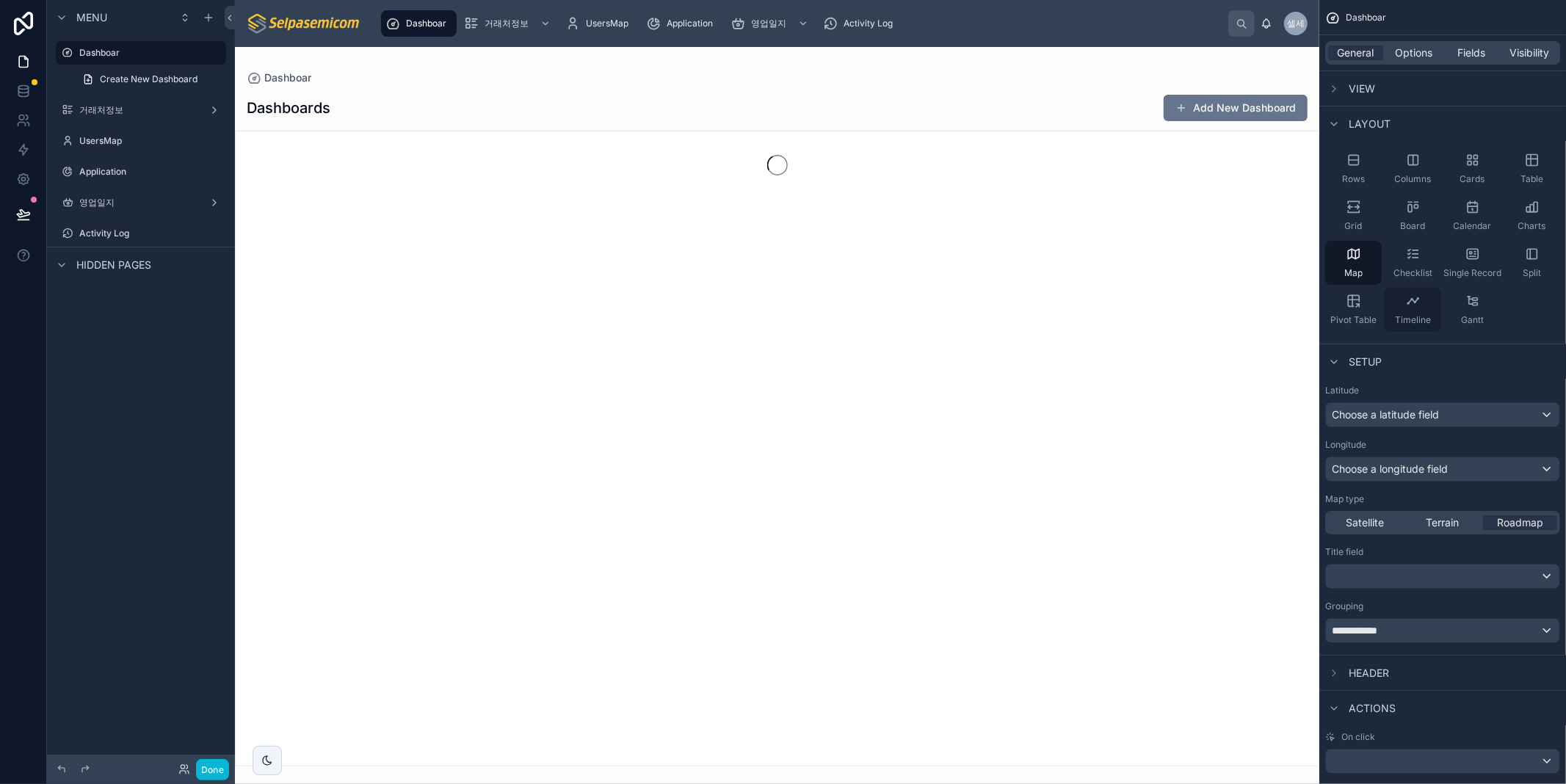
drag, startPoint x: 1356, startPoint y: 289, endPoint x: 1384, endPoint y: 301, distance: 30.5
click at [1358, 289] on div "Pivot Table" at bounding box center [1353, 309] width 57 height 44
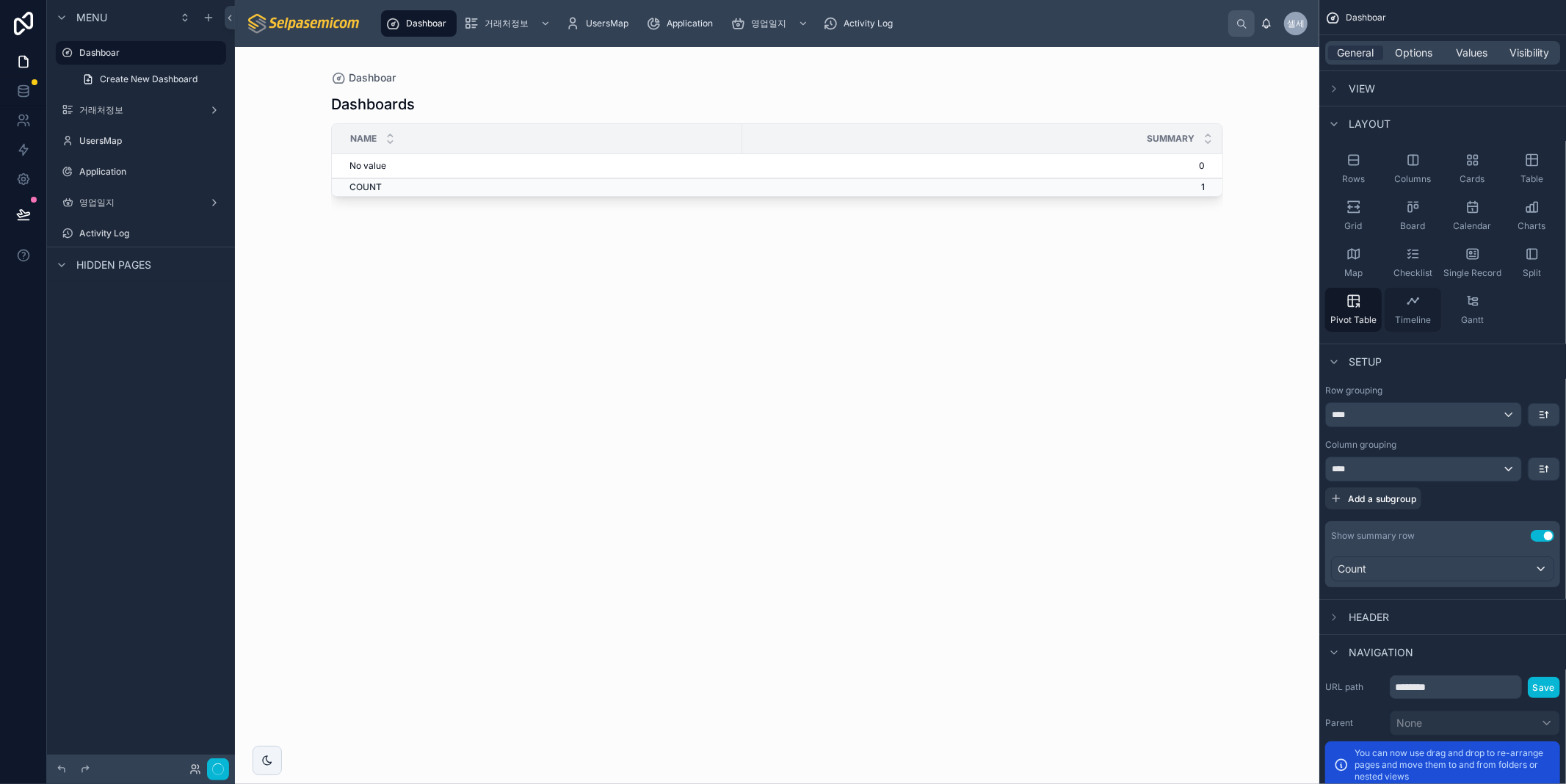
click at [1426, 307] on div "Timeline" at bounding box center [1412, 309] width 57 height 44
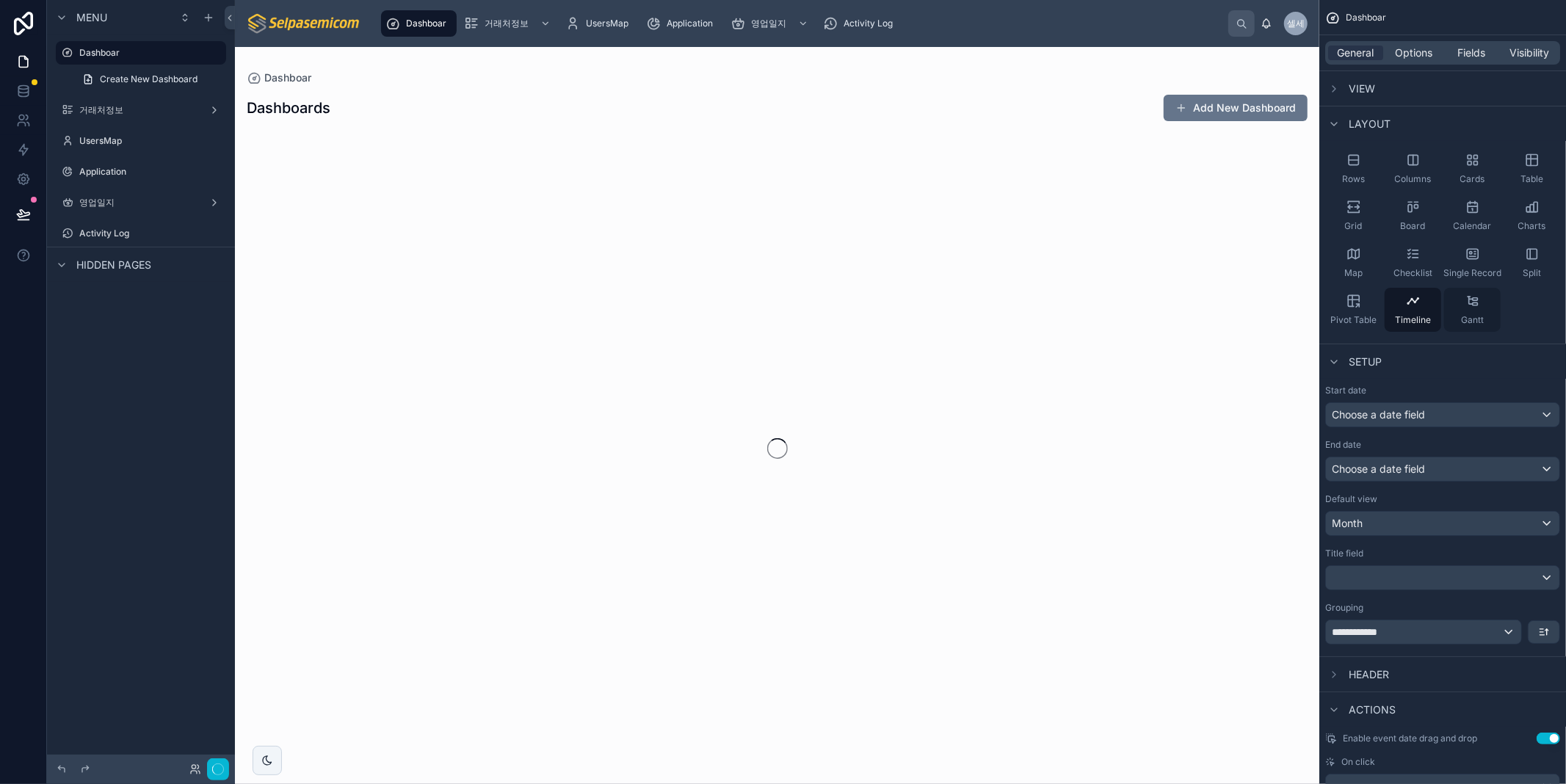
click at [1471, 312] on div "Gantt" at bounding box center [1472, 309] width 57 height 44
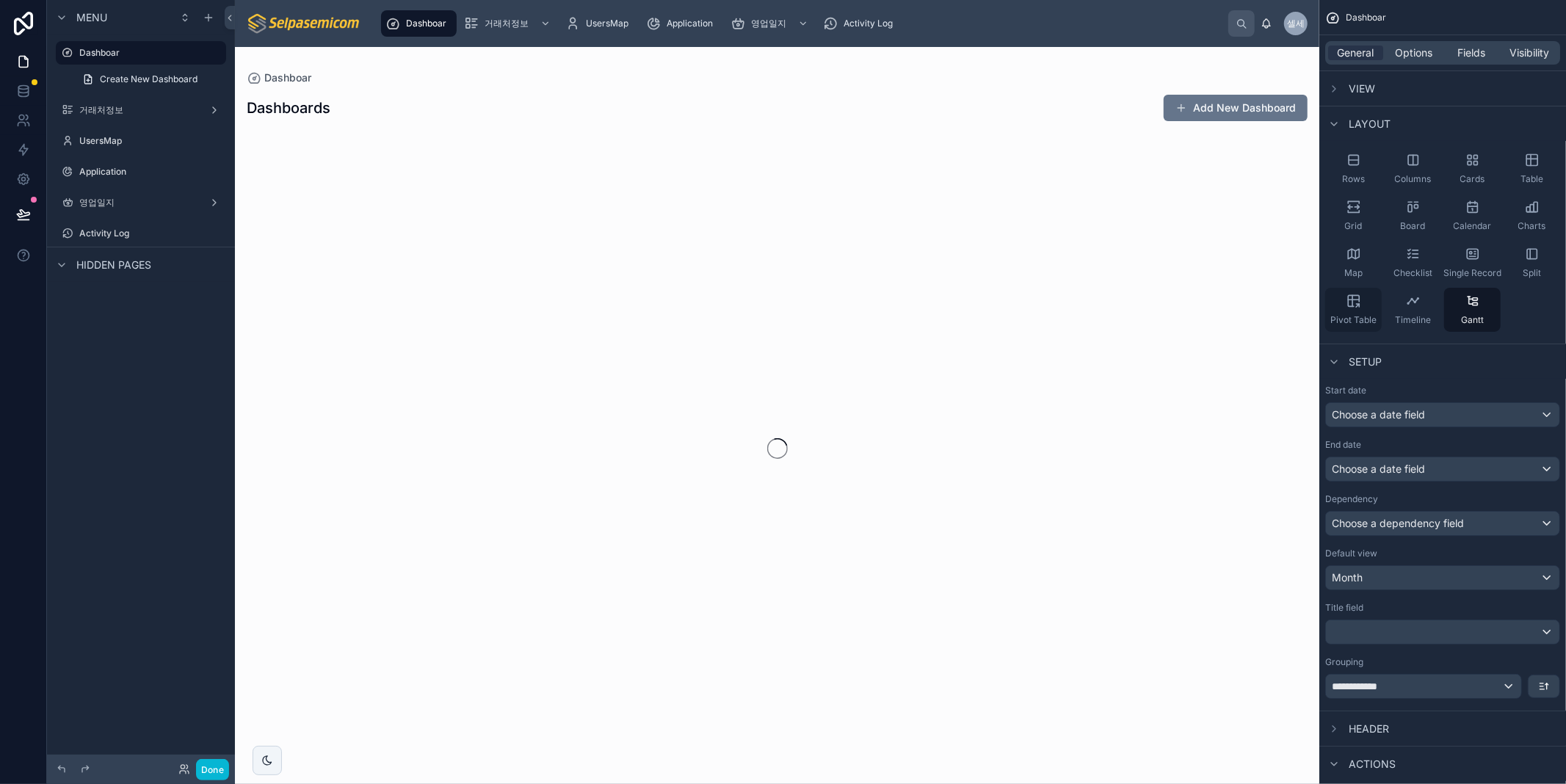
click at [1344, 301] on div "Pivot Table" at bounding box center [1353, 309] width 57 height 44
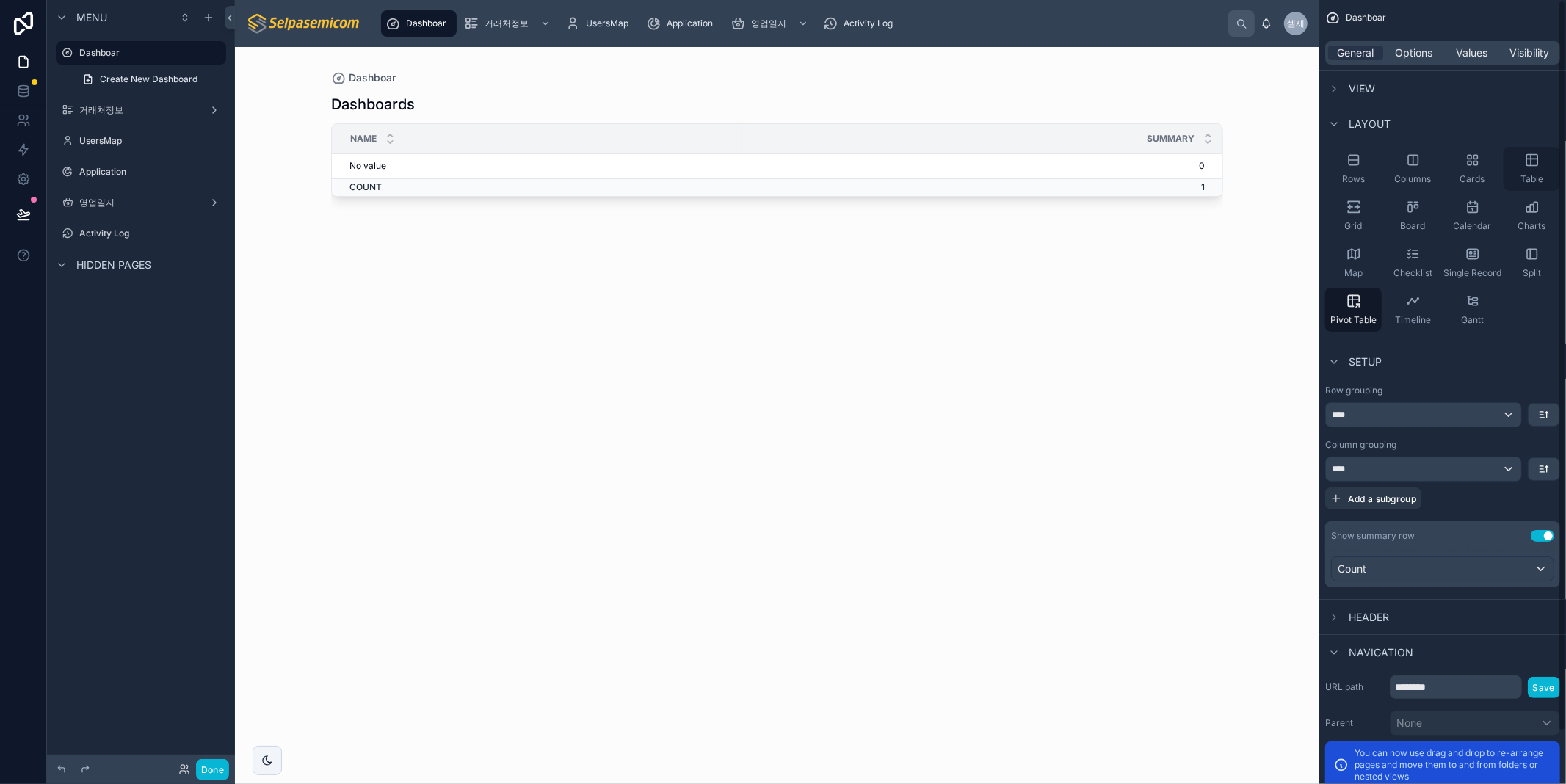
click at [1516, 156] on div "Table" at bounding box center [1531, 169] width 57 height 44
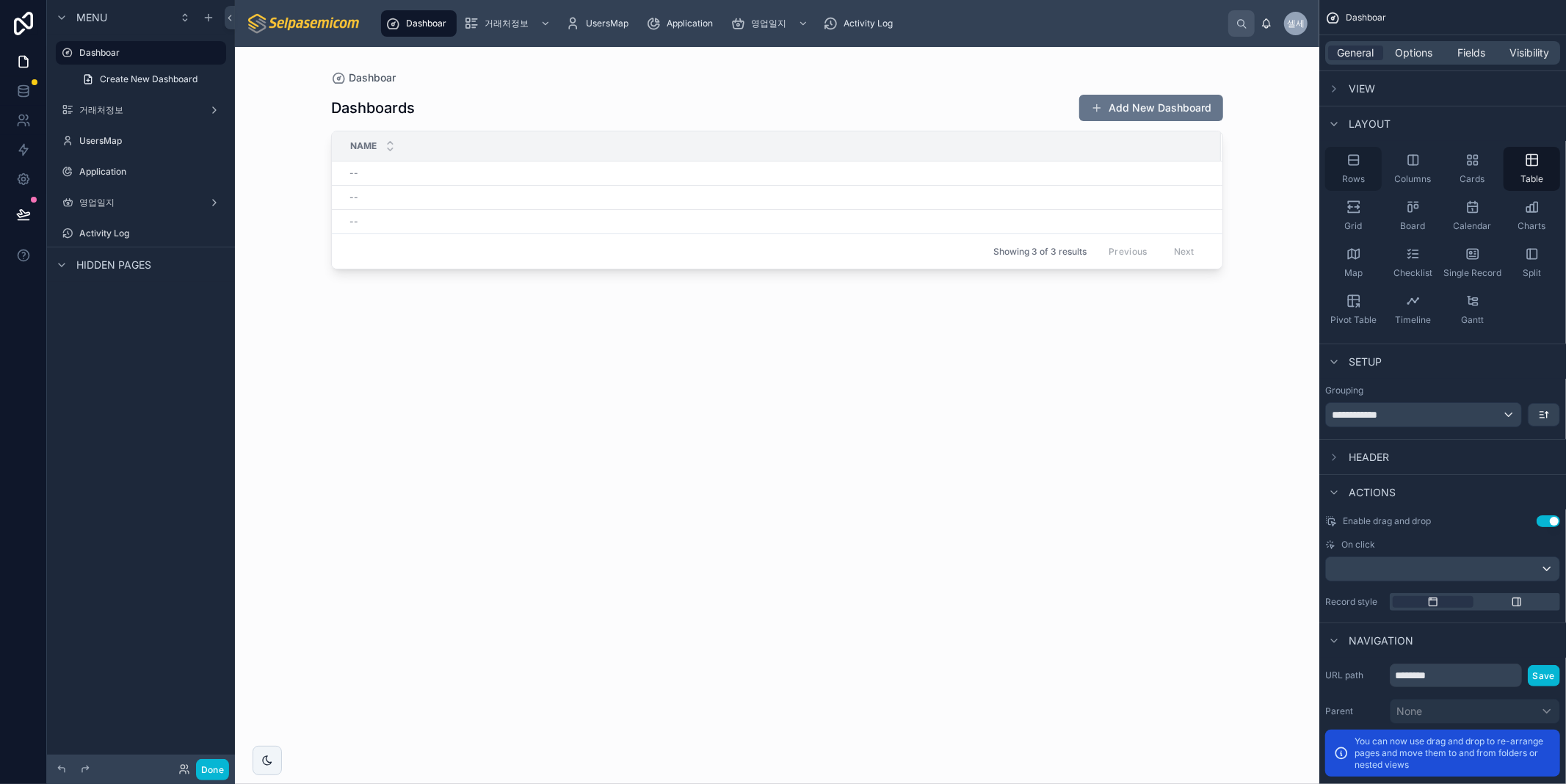
click at [1368, 167] on div "Rows" at bounding box center [1353, 169] width 57 height 44
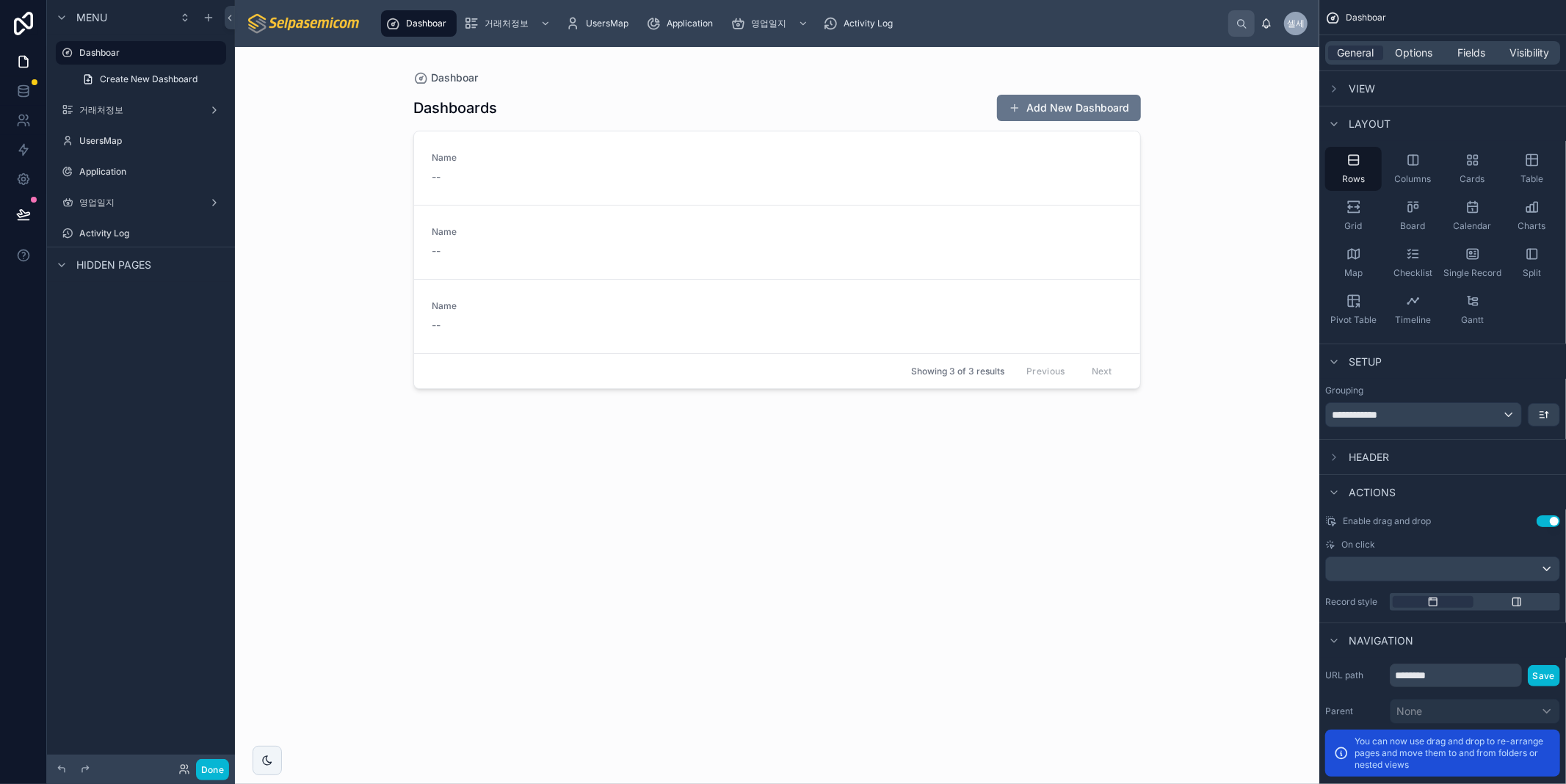
click at [464, 120] on div "Dashboards Add New Dashboard" at bounding box center [776, 108] width 728 height 28
click at [1440, 176] on div "Rows Columns Cards Table Grid Board Calendar Charts Map Checklist Single Record…" at bounding box center [1443, 239] width 247 height 196
click at [1476, 173] on span "Cards" at bounding box center [1472, 179] width 25 height 12
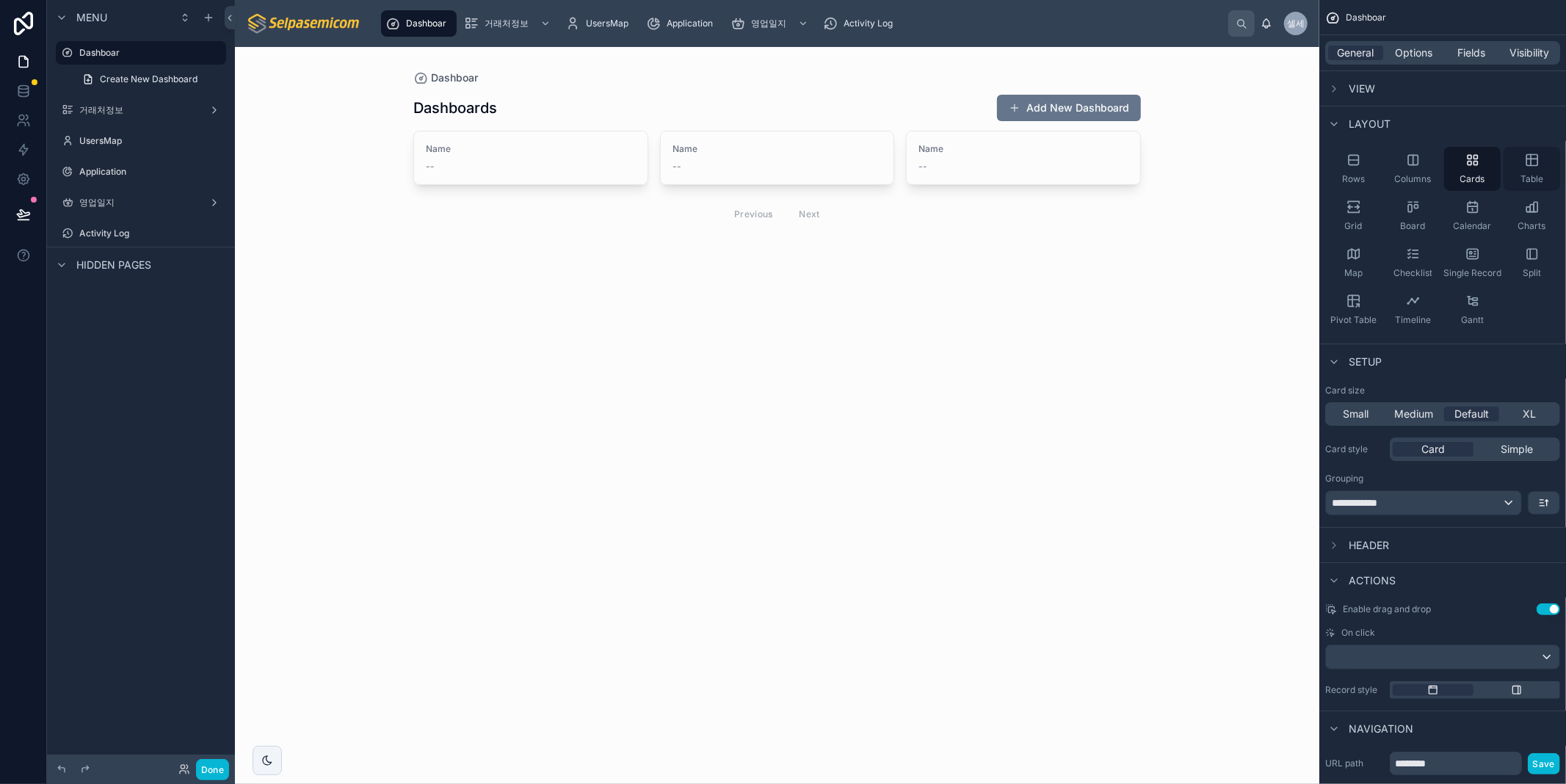
click at [1530, 163] on icon "scrollable content" at bounding box center [1530, 160] width 0 height 11
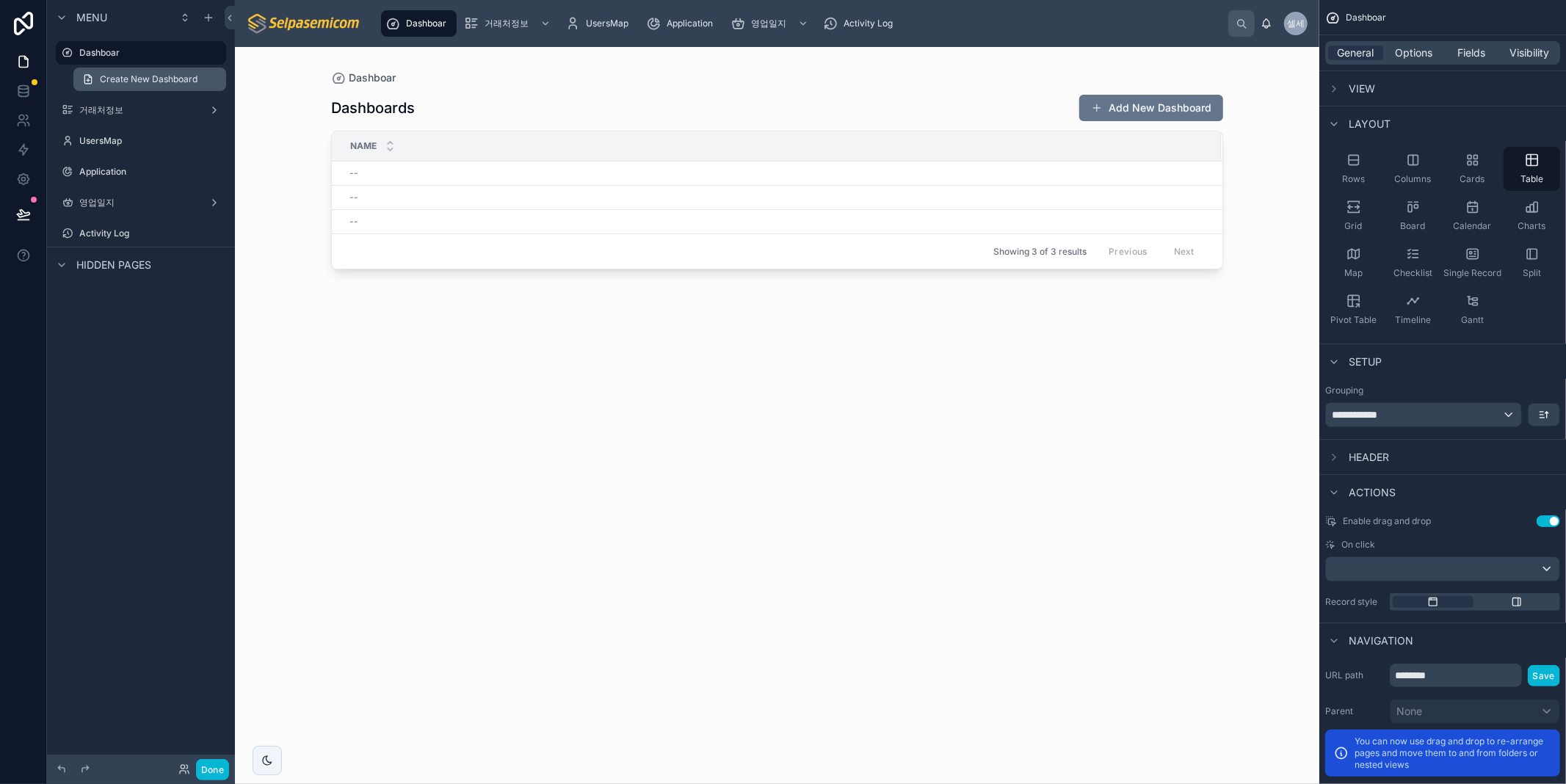
click at [157, 70] on link "Create New Dashboard" at bounding box center [150, 79] width 153 height 23
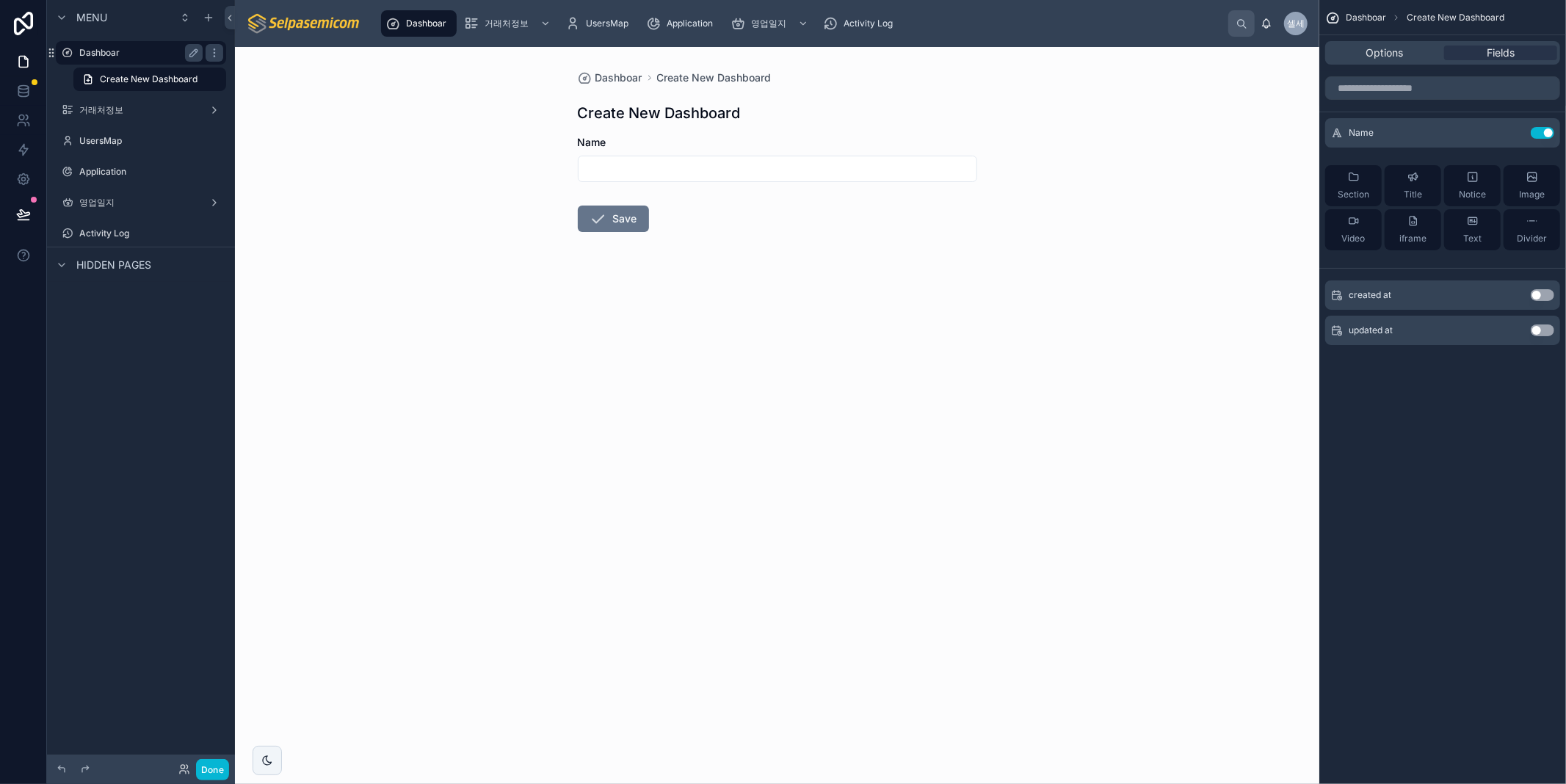
click at [92, 53] on label "Dashboar" at bounding box center [137, 53] width 117 height 12
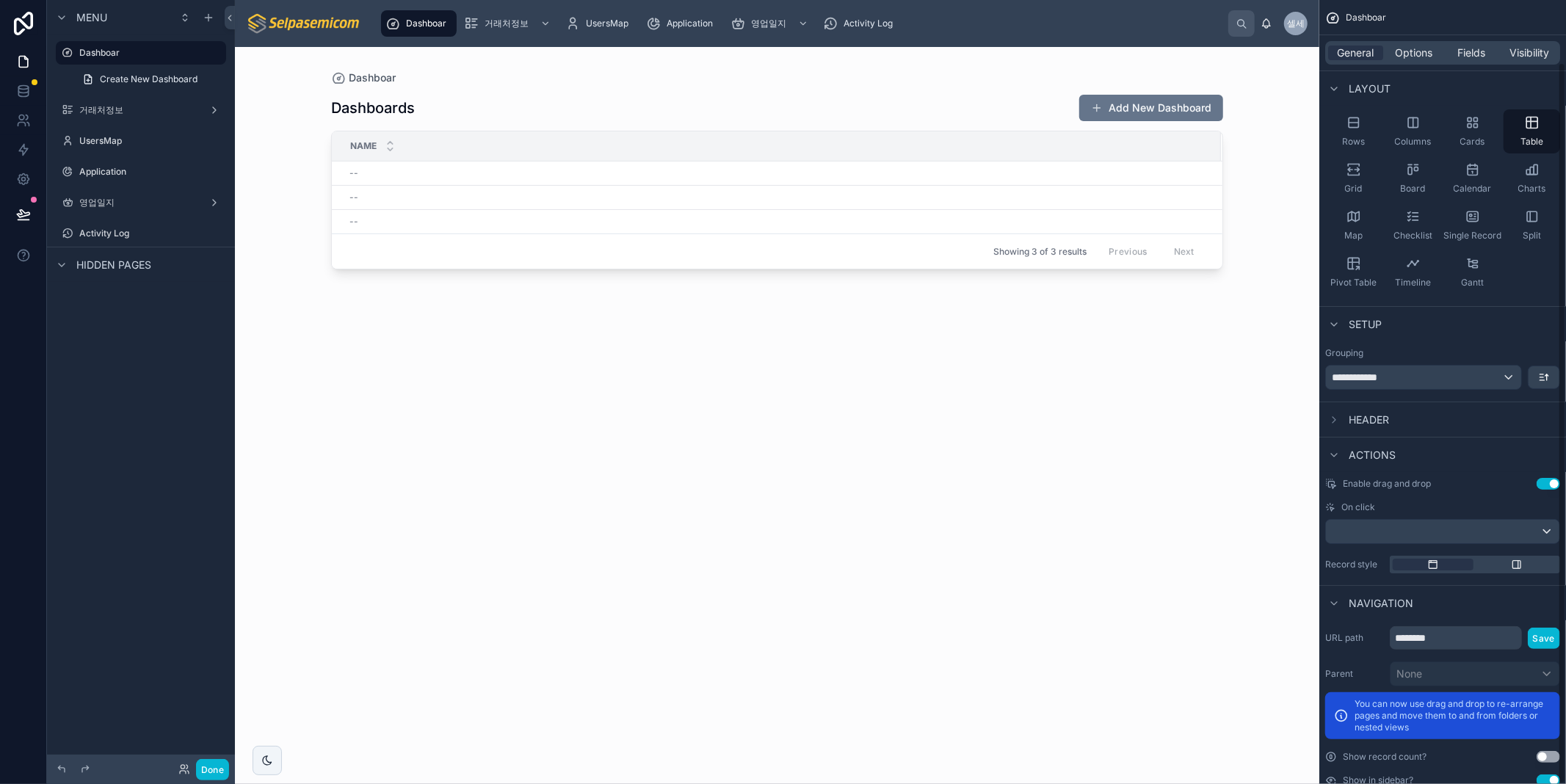
scroll to position [69, 0]
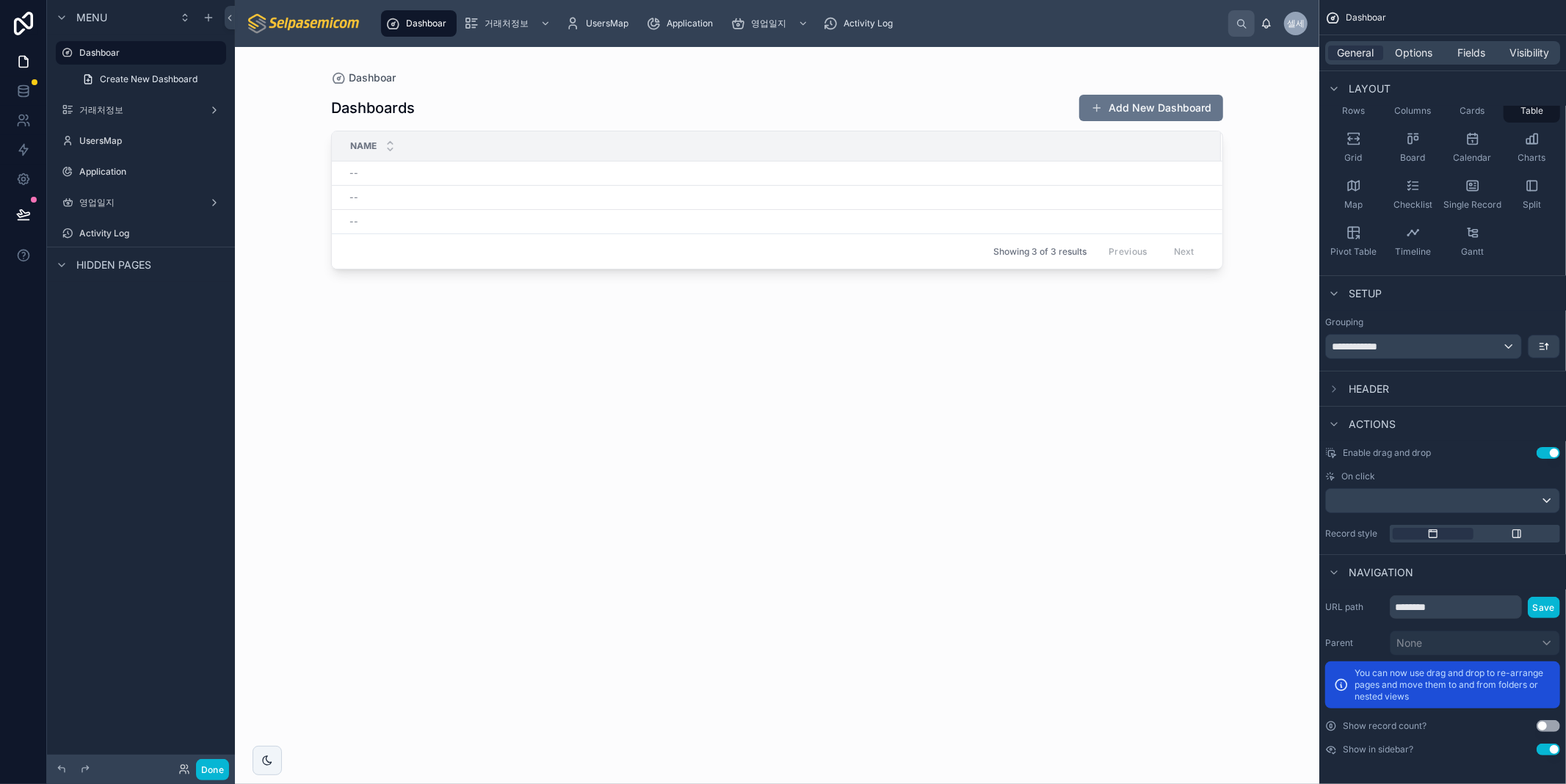
click at [1351, 610] on label "URL path" at bounding box center [1355, 607] width 59 height 12
click at [1417, 680] on p "You can now use drag and drop to re-arrange pages and move them to and from fol…" at bounding box center [1453, 684] width 197 height 36
click at [1378, 12] on span "Dashboar" at bounding box center [1365, 18] width 40 height 12
click at [1367, 17] on span "Dashboar" at bounding box center [1365, 18] width 40 height 12
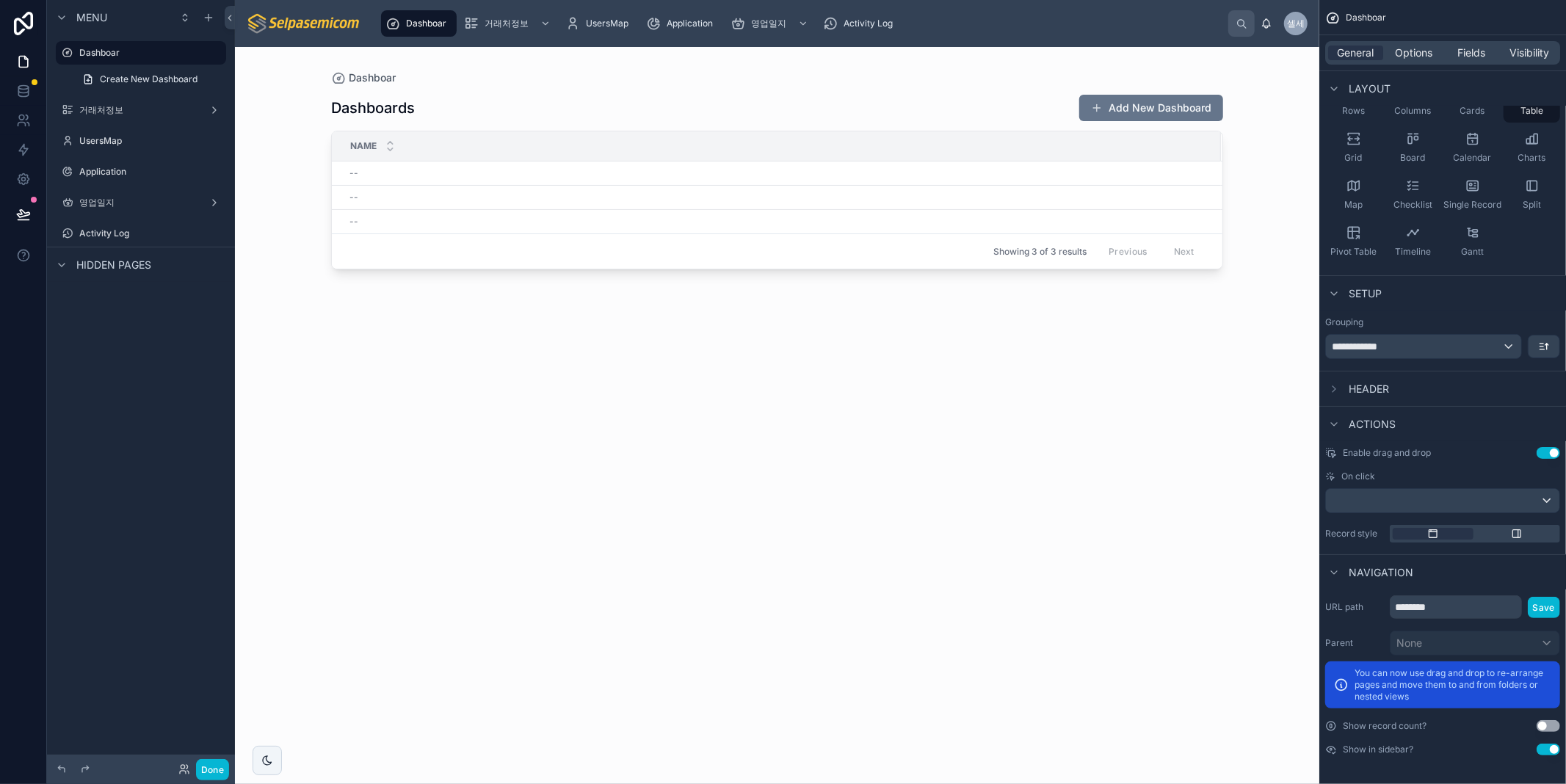
drag, startPoint x: 1367, startPoint y: 17, endPoint x: 1457, endPoint y: 64, distance: 101.5
click at [1381, 26] on div "Dashboar" at bounding box center [1443, 17] width 247 height 36
click at [1425, 47] on span "Options" at bounding box center [1413, 52] width 37 height 15
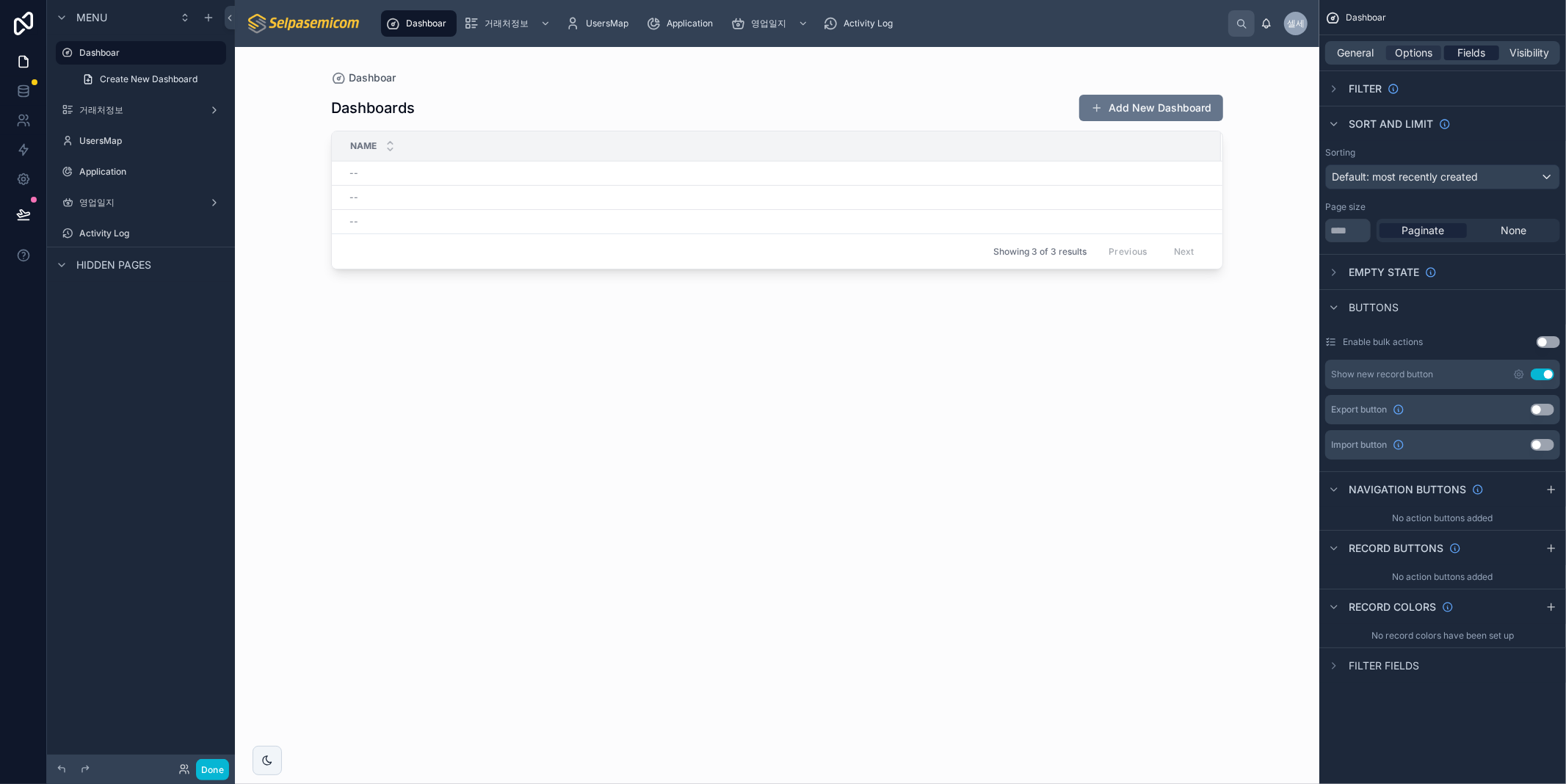
click at [1480, 57] on span "Fields" at bounding box center [1472, 52] width 28 height 15
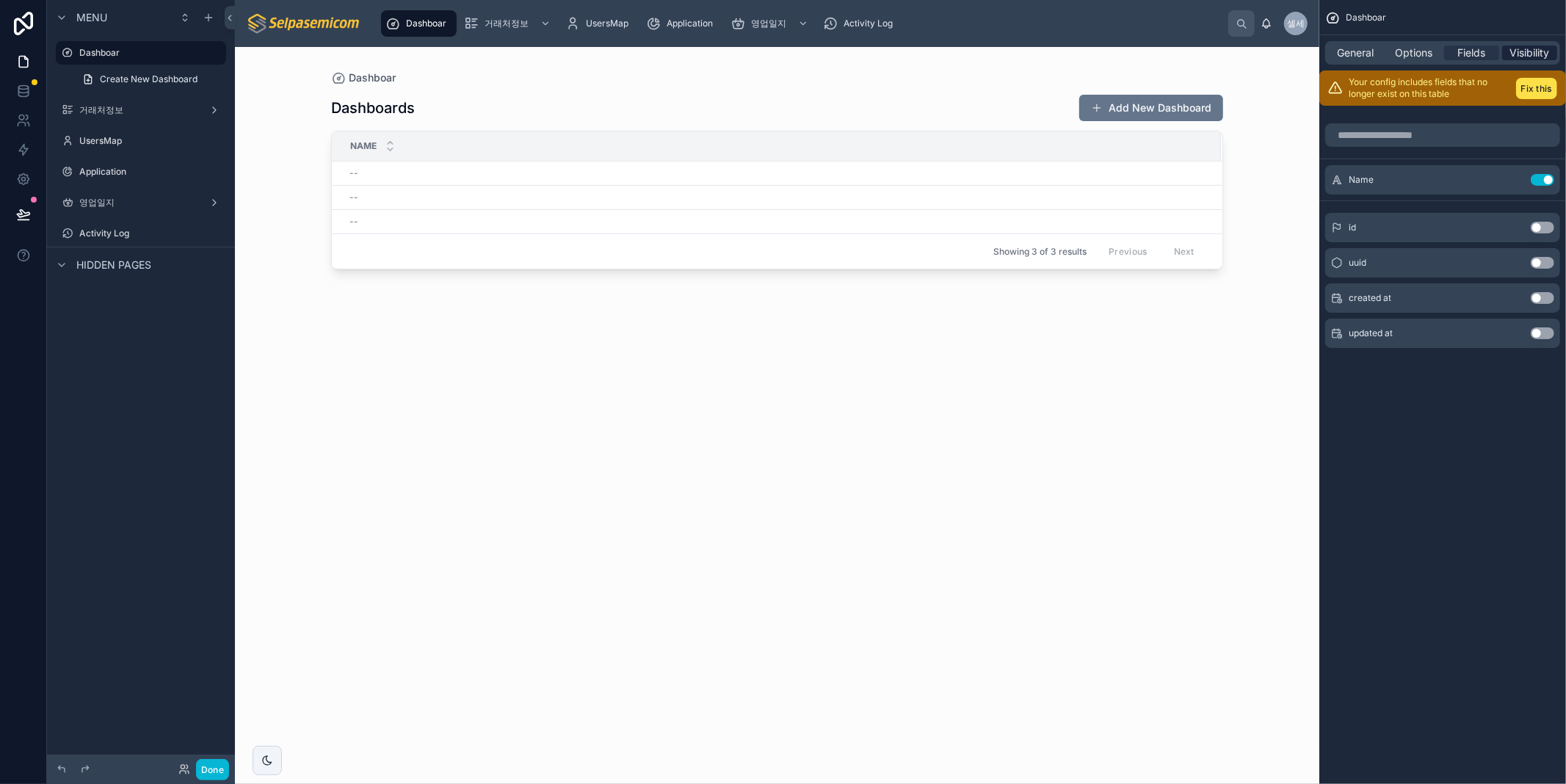
click at [1535, 59] on span "Visibility" at bounding box center [1529, 52] width 40 height 15
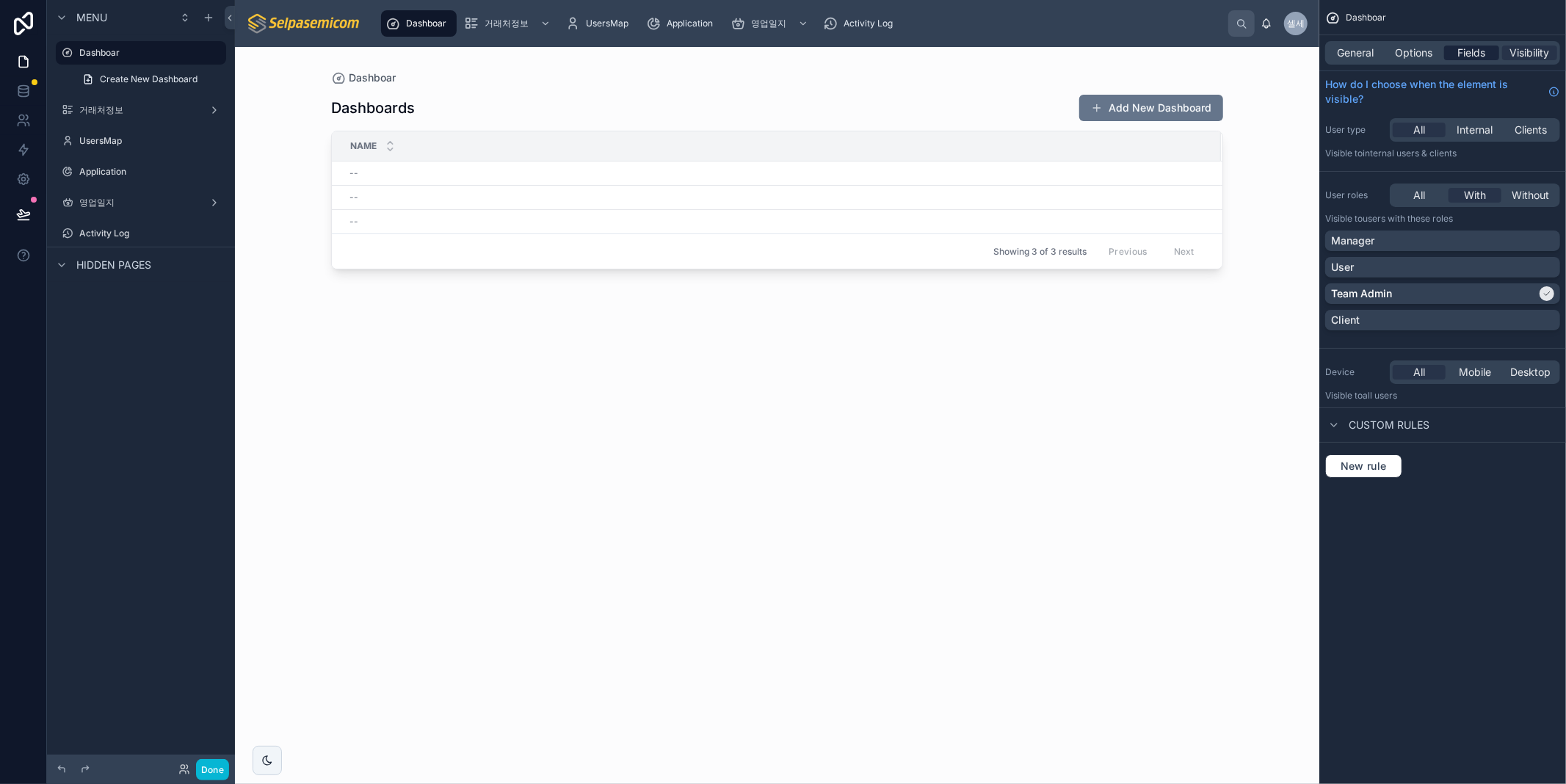
click at [1446, 53] on div "Fields" at bounding box center [1471, 52] width 55 height 15
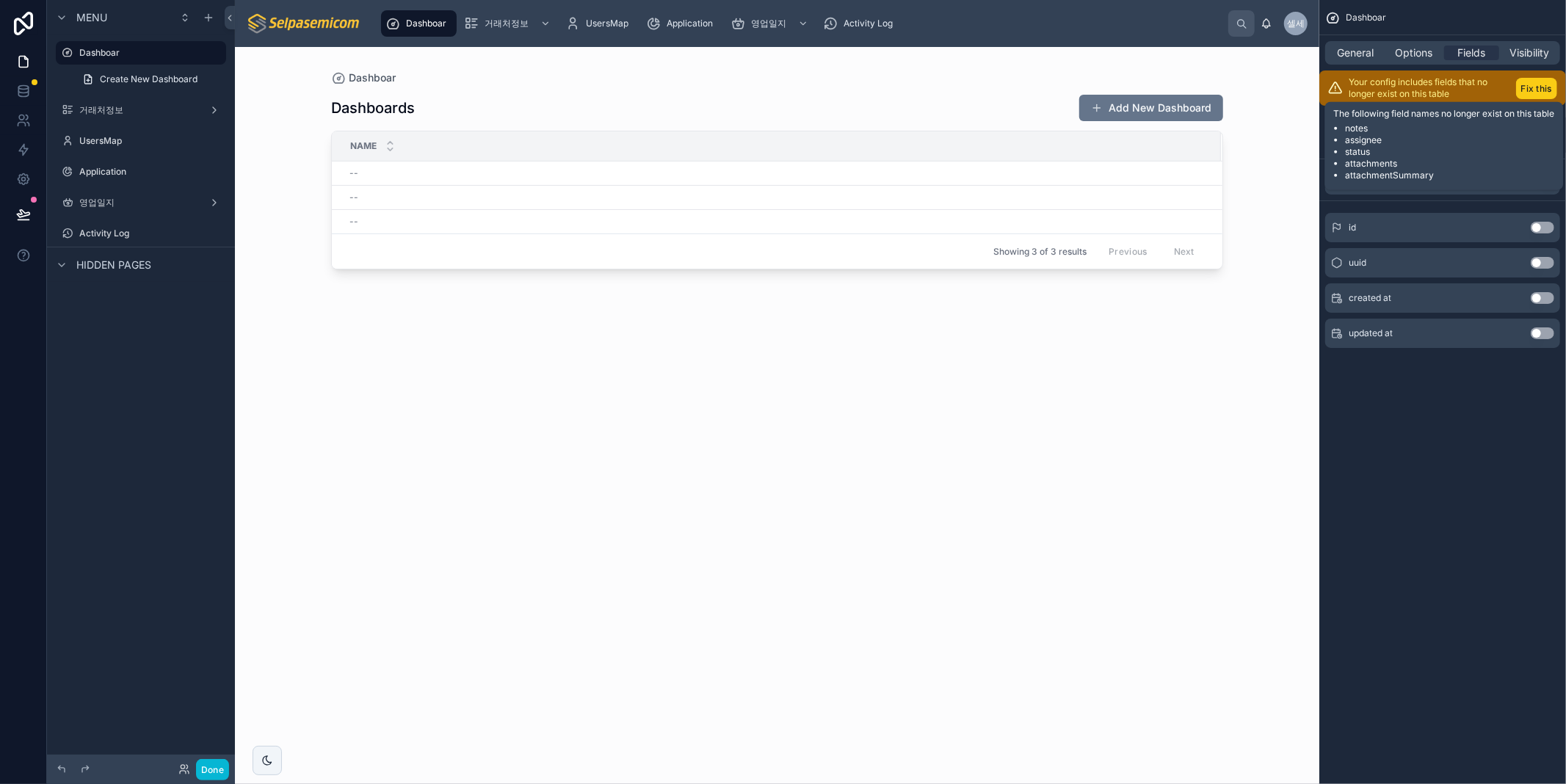
click at [1532, 96] on button "Fix this" at bounding box center [1536, 88] width 41 height 21
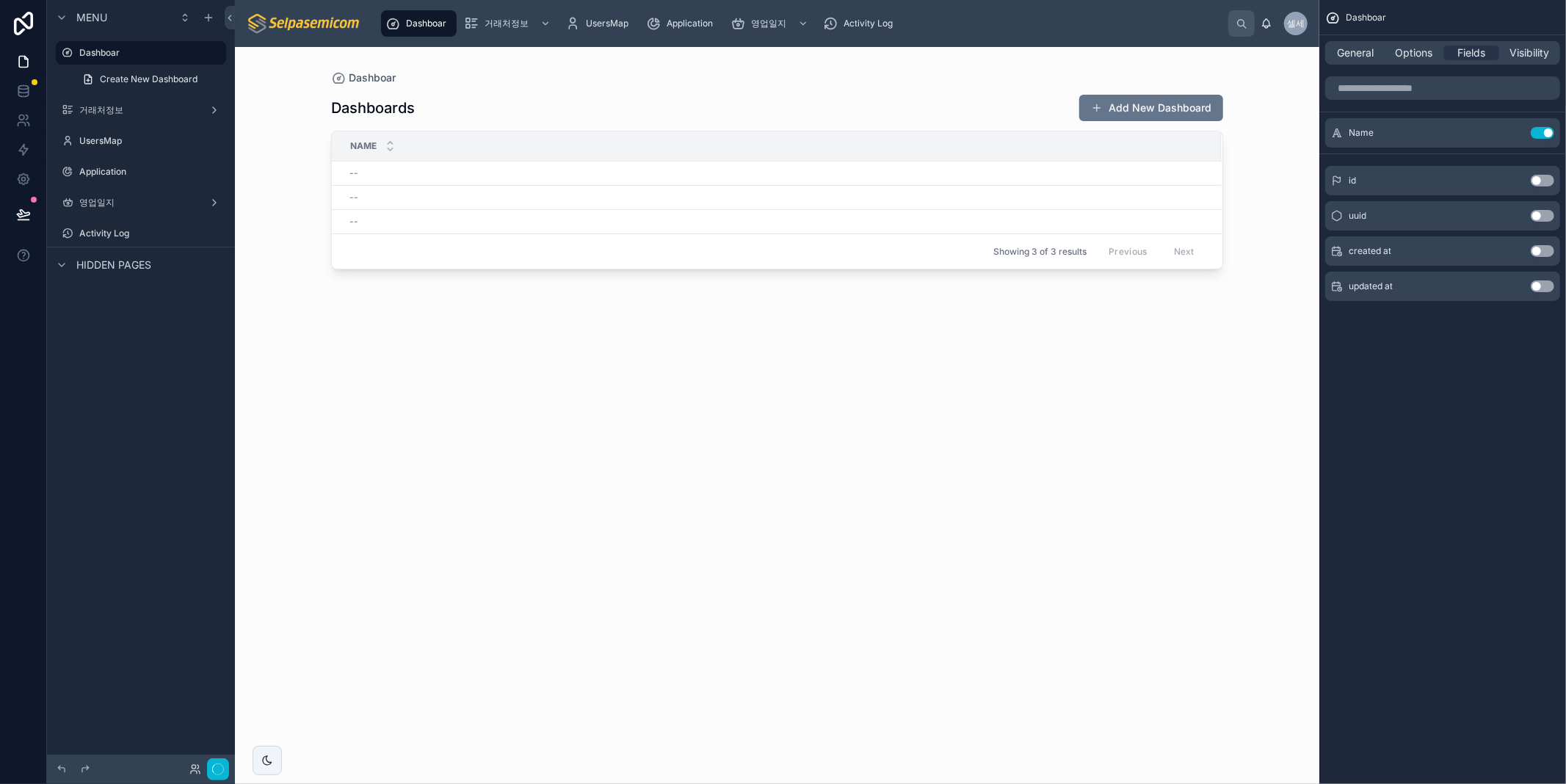
drag, startPoint x: 1502, startPoint y: 438, endPoint x: 1495, endPoint y: 467, distance: 29.8
click at [1501, 438] on div "Dashboar General Options Fields Visibility Name Use setting id Use setting uuid…" at bounding box center [1443, 392] width 247 height 784
click at [906, 360] on div "Dashboards Add New Dashboard Name -- -- -- Showing 3 of 3 results Previous Next" at bounding box center [777, 425] width 892 height 681
click at [869, 203] on td "--" at bounding box center [776, 198] width 889 height 24
click at [1403, 49] on span "Options" at bounding box center [1413, 52] width 37 height 15
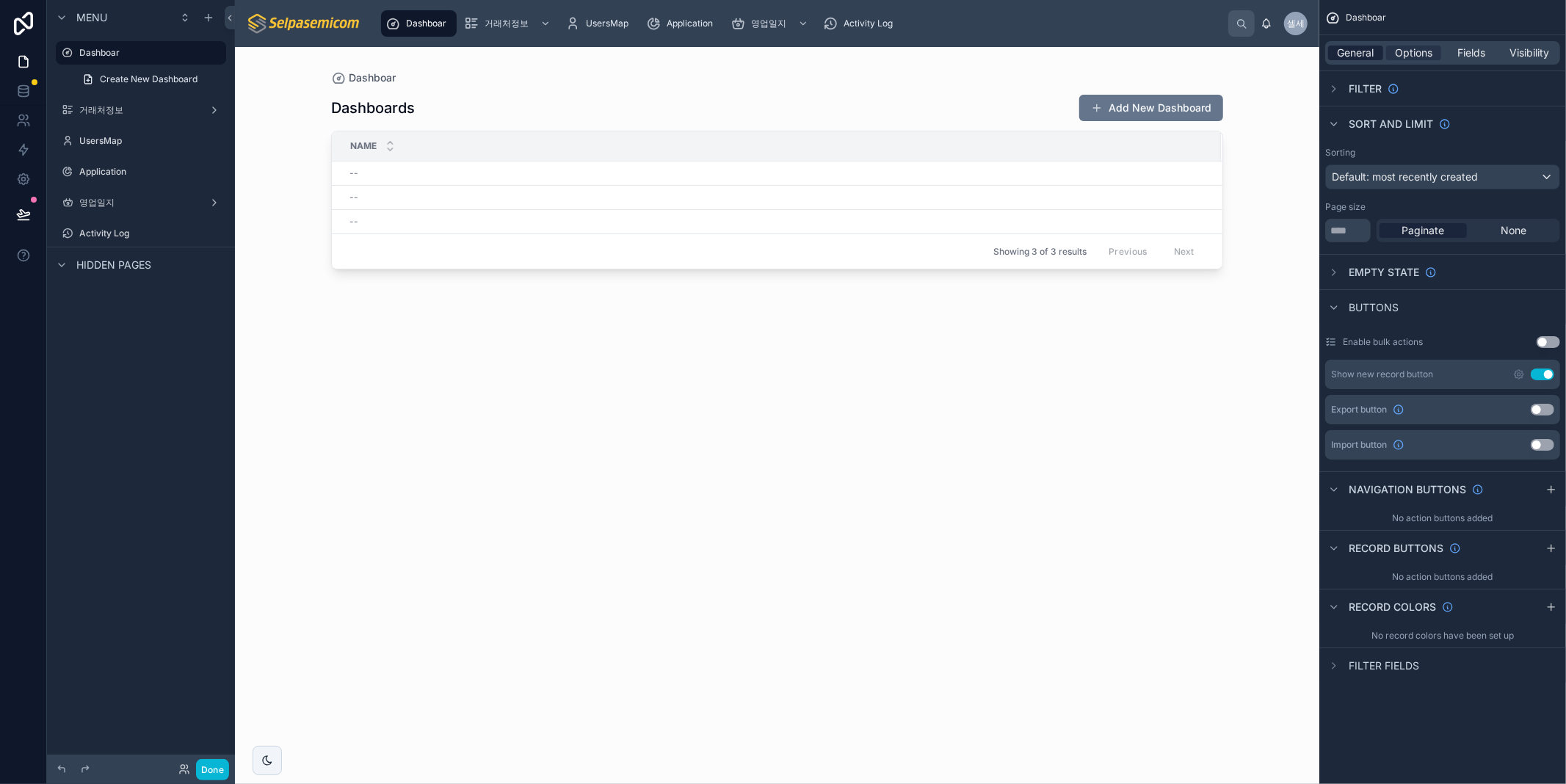
click at [1331, 47] on div "General" at bounding box center [1355, 52] width 55 height 15
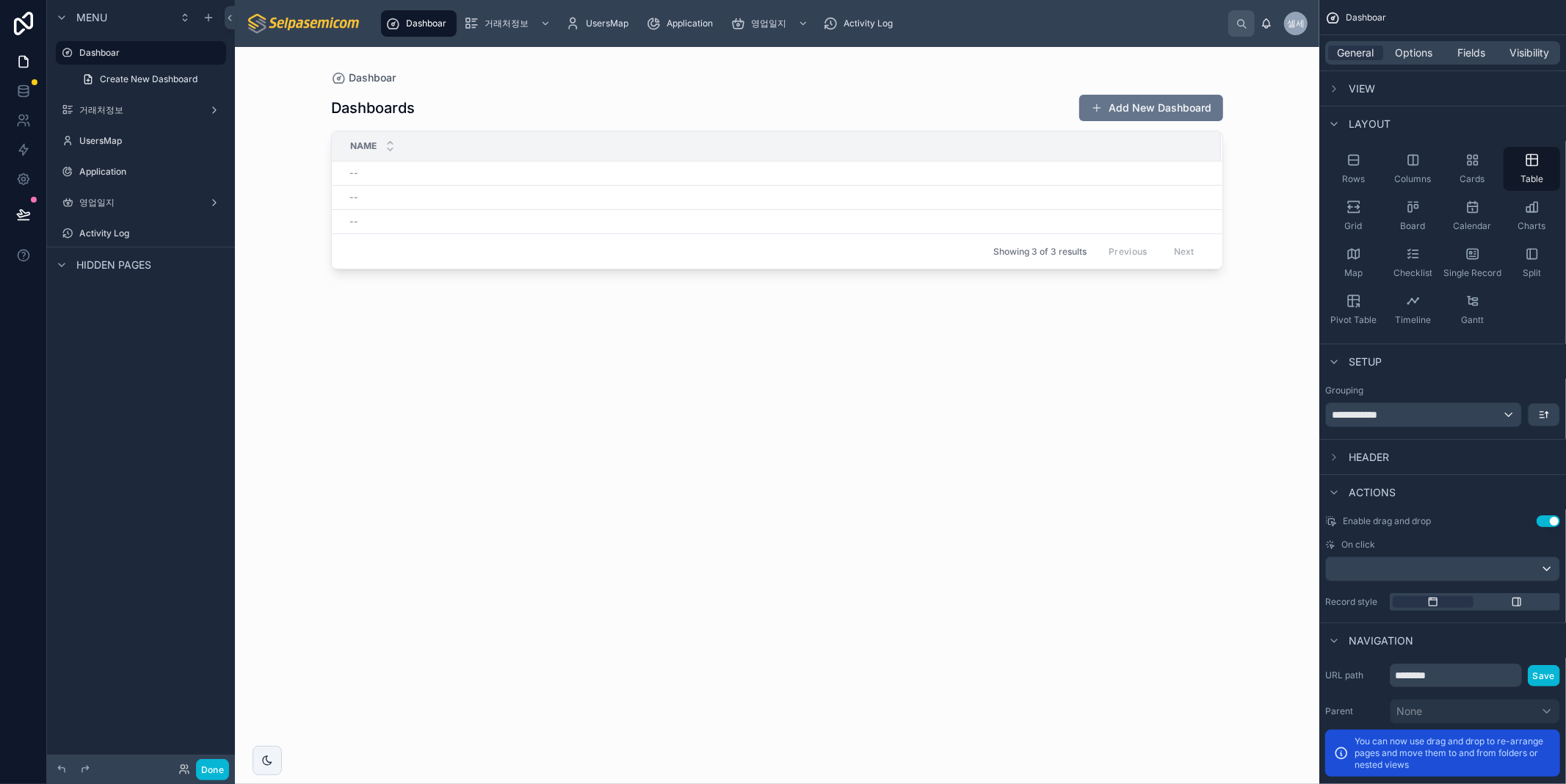
click at [794, 153] on div "Name" at bounding box center [776, 146] width 888 height 28
drag, startPoint x: 794, startPoint y: 153, endPoint x: 678, endPoint y: 309, distance: 194.4
click at [678, 309] on div "Dashboards Add New Dashboard Name -- -- -- Showing 3 of 3 results Previous Next" at bounding box center [777, 425] width 892 height 681
click at [795, 83] on div "Dashboar" at bounding box center [777, 77] width 892 height 15
click at [97, 51] on label "Dashboar" at bounding box center [137, 53] width 117 height 12
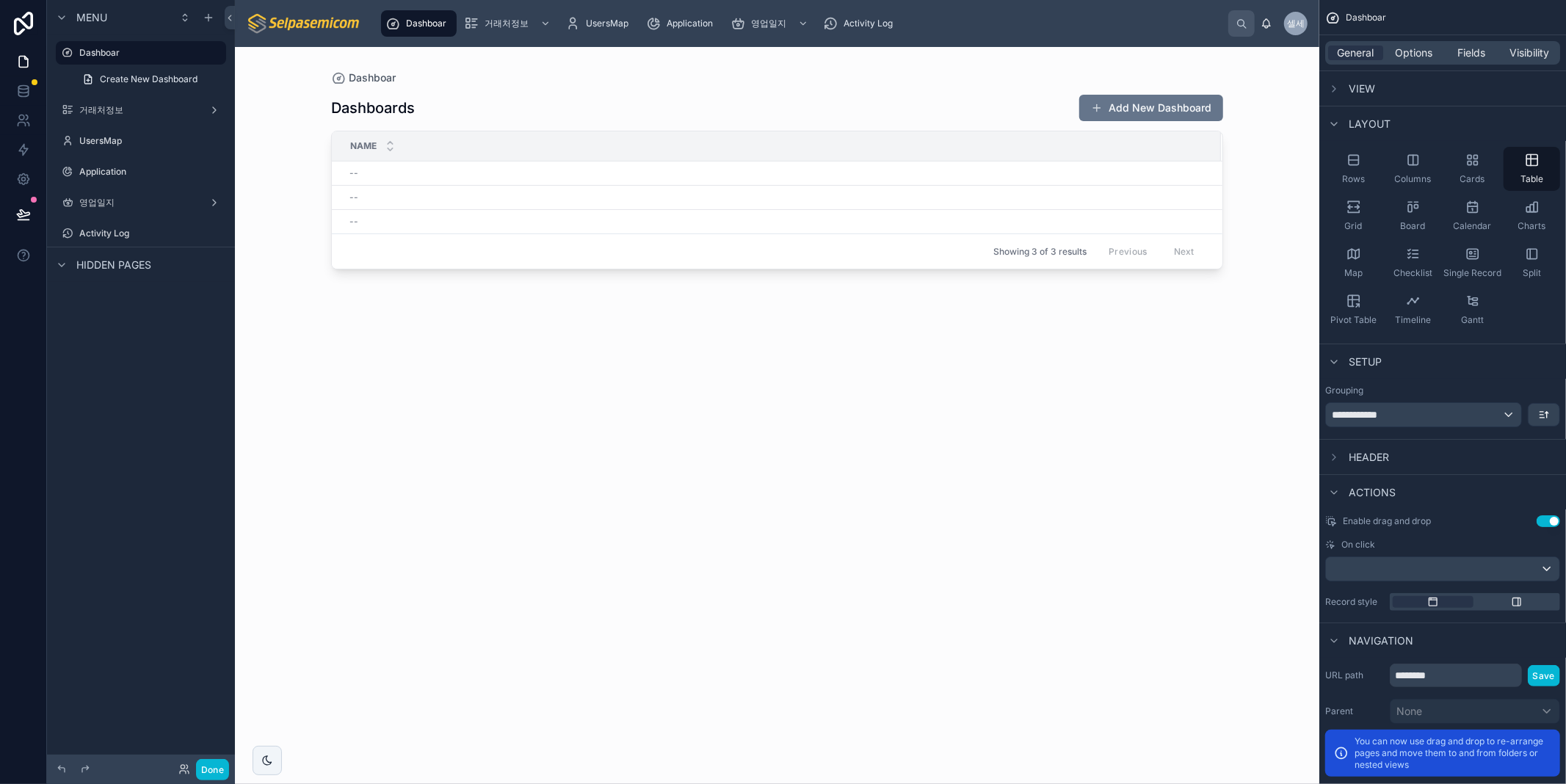
click at [441, 17] on span "Dashboar" at bounding box center [426, 23] width 40 height 12
click at [215, 56] on icon "scrollable content" at bounding box center [214, 56] width 1 height 1
click at [277, 108] on span "Remove" at bounding box center [281, 110] width 39 height 15
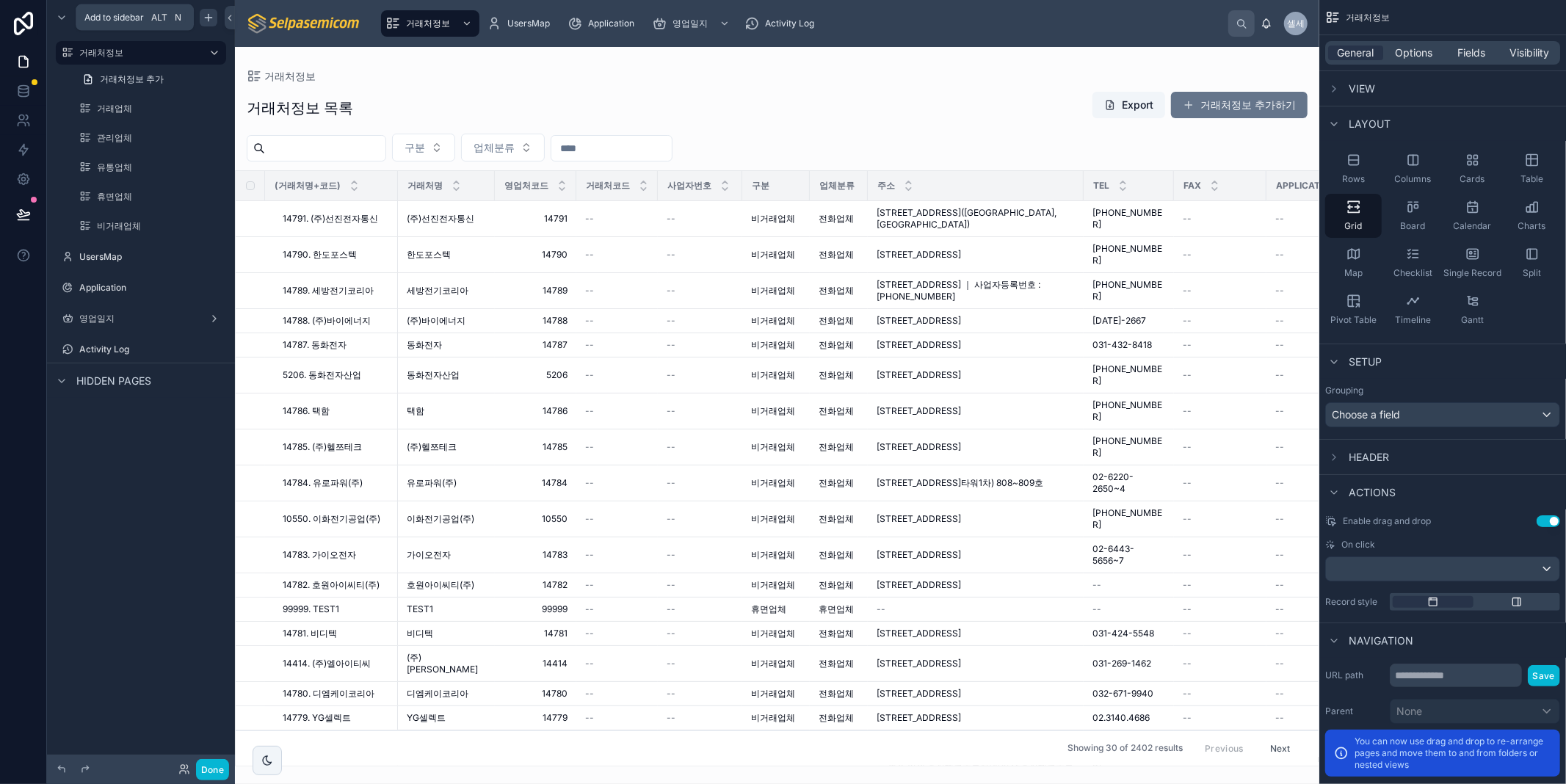
click at [204, 16] on icon "scrollable content" at bounding box center [209, 18] width 12 height 12
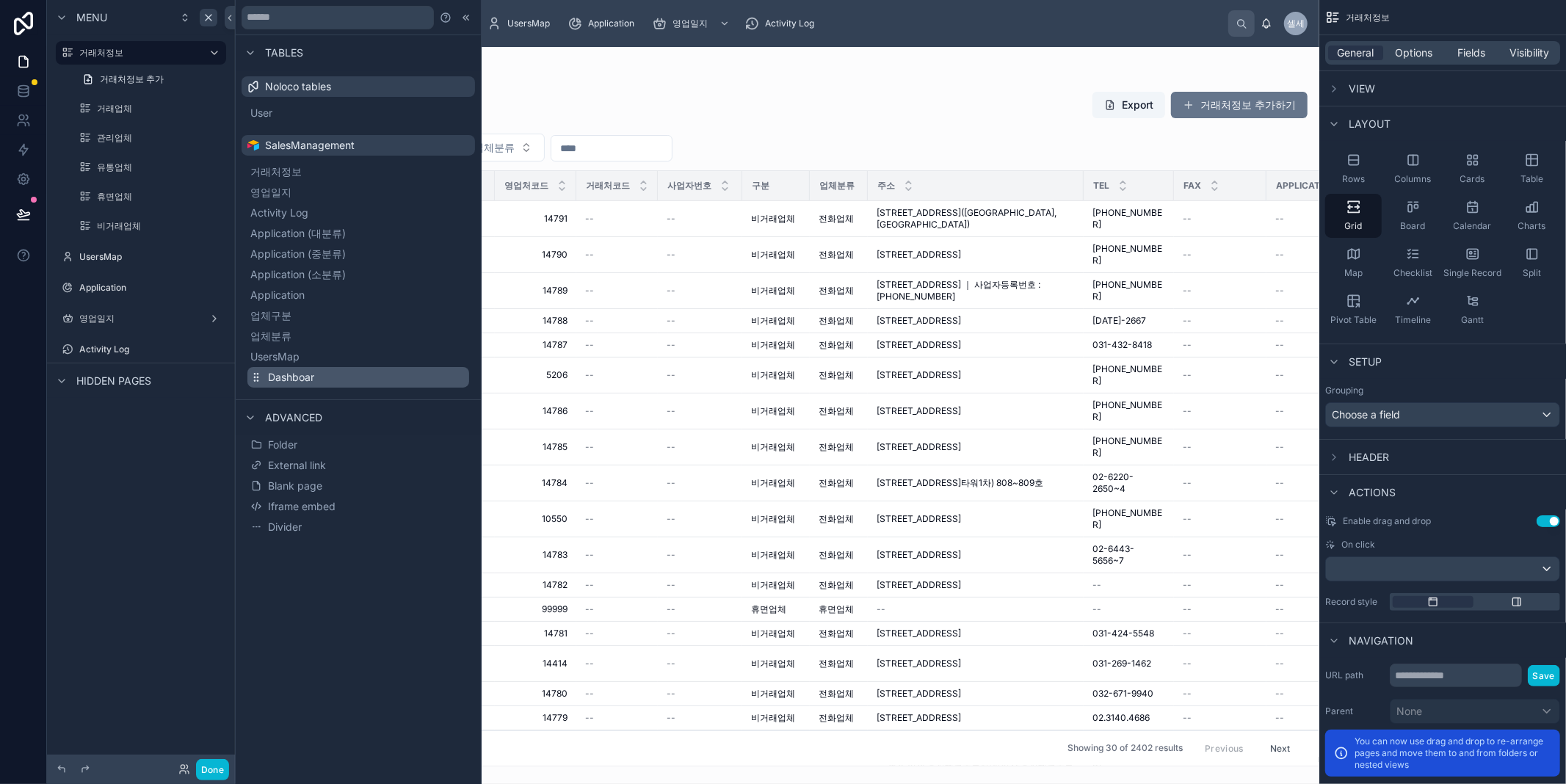
click at [286, 376] on span "Dashboar" at bounding box center [290, 376] width 46 height 15
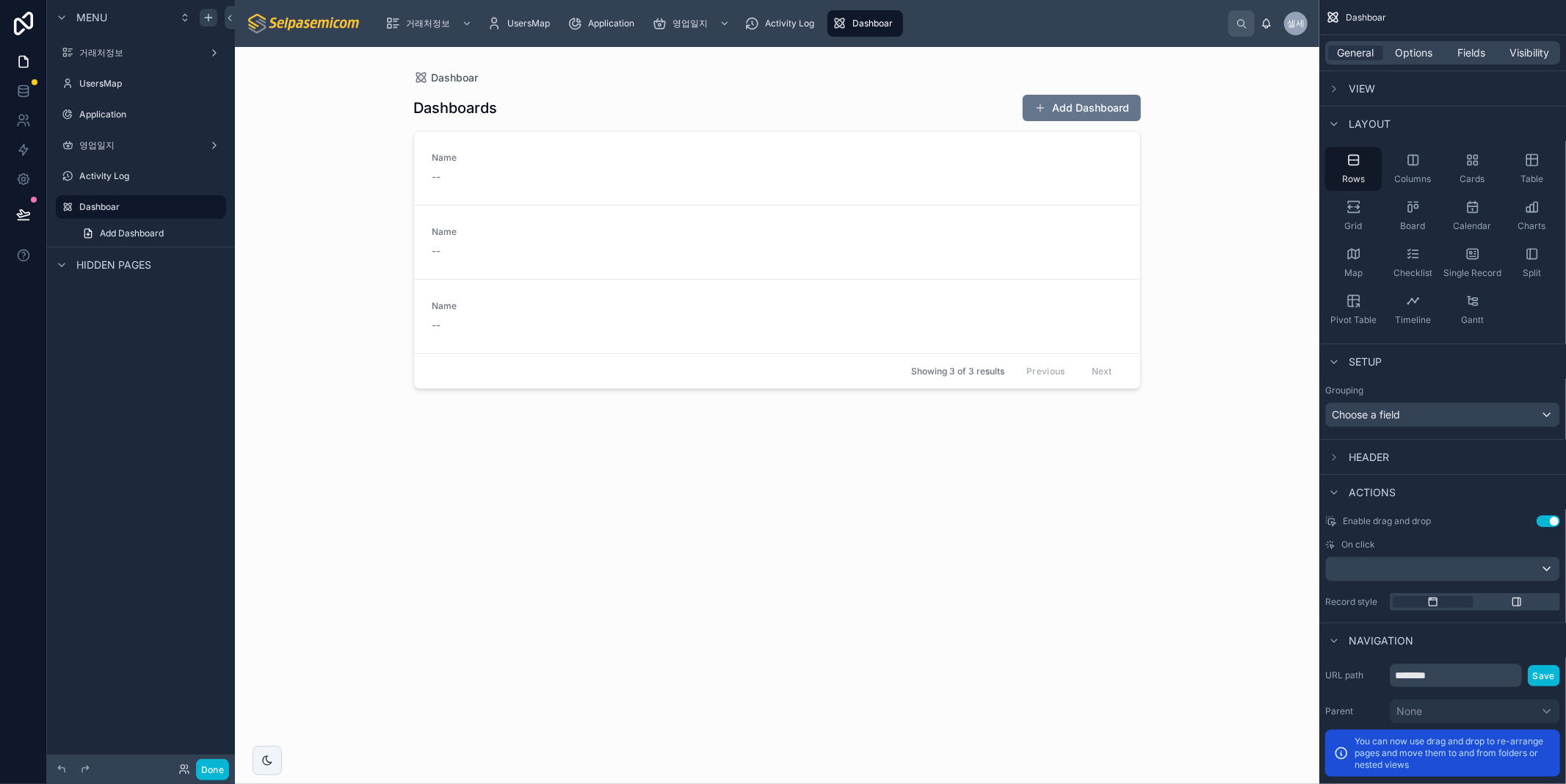
click at [157, 497] on div "Menu 거래처정보 UsersMap Application 영업일지 Activity Log Dashboar Add Dashboard Hidden…" at bounding box center [141, 382] width 188 height 766
click at [157, 209] on label "Dashboar" at bounding box center [137, 207] width 117 height 12
click at [1486, 47] on div "Fields" at bounding box center [1471, 52] width 55 height 15
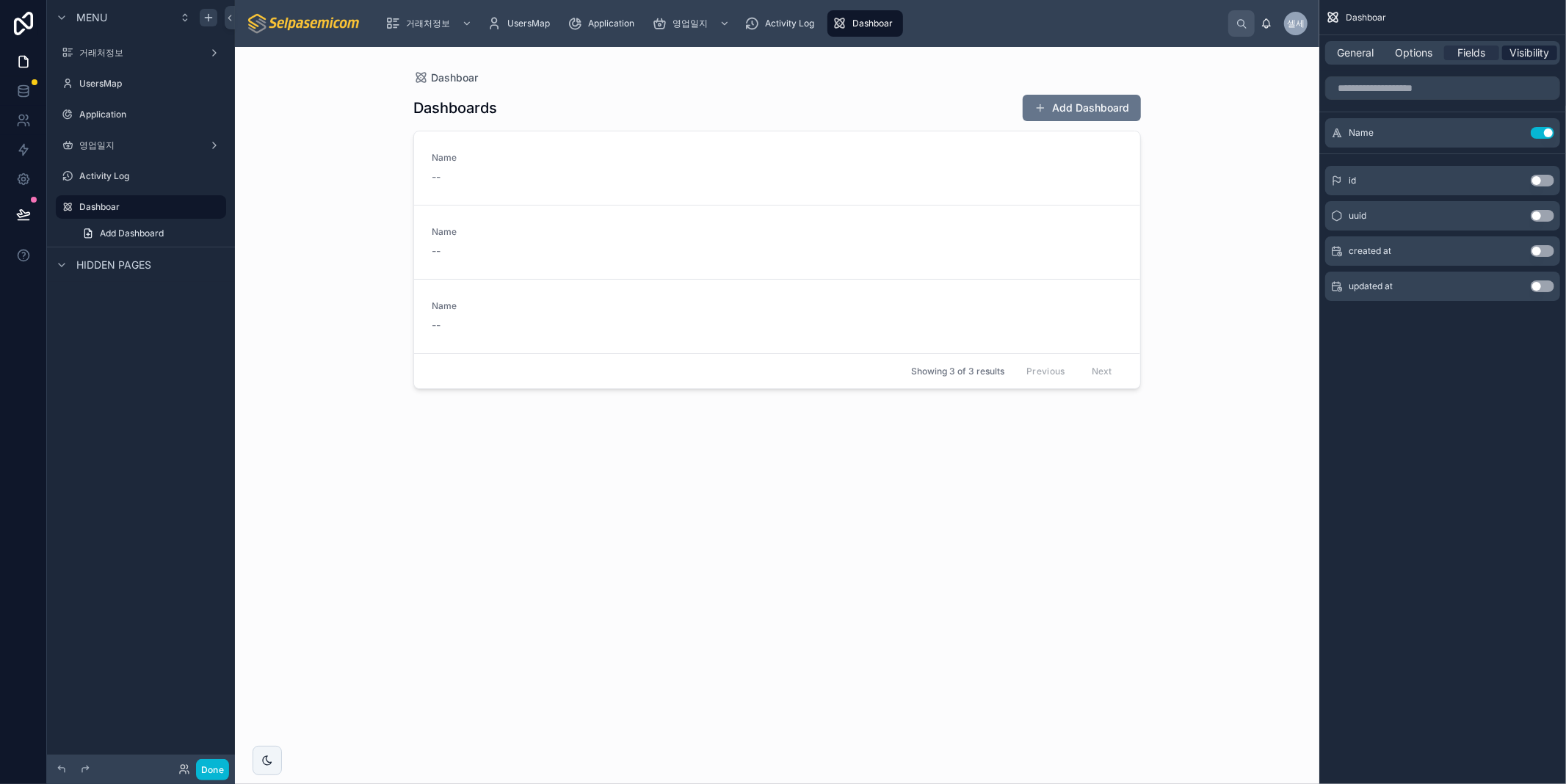
click at [1529, 54] on span "Visibility" at bounding box center [1529, 52] width 40 height 15
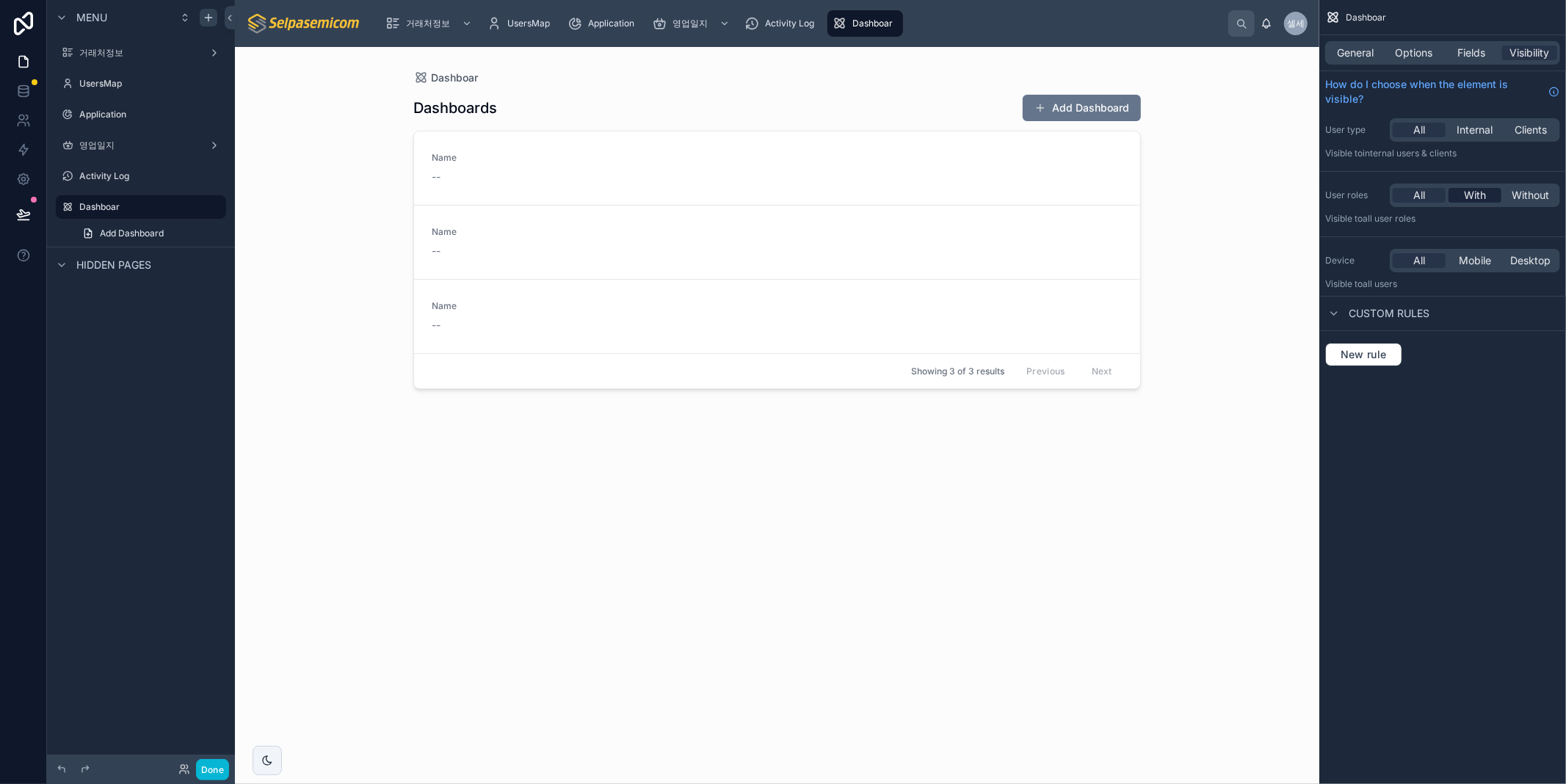
click at [1476, 196] on span "With" at bounding box center [1474, 195] width 22 height 15
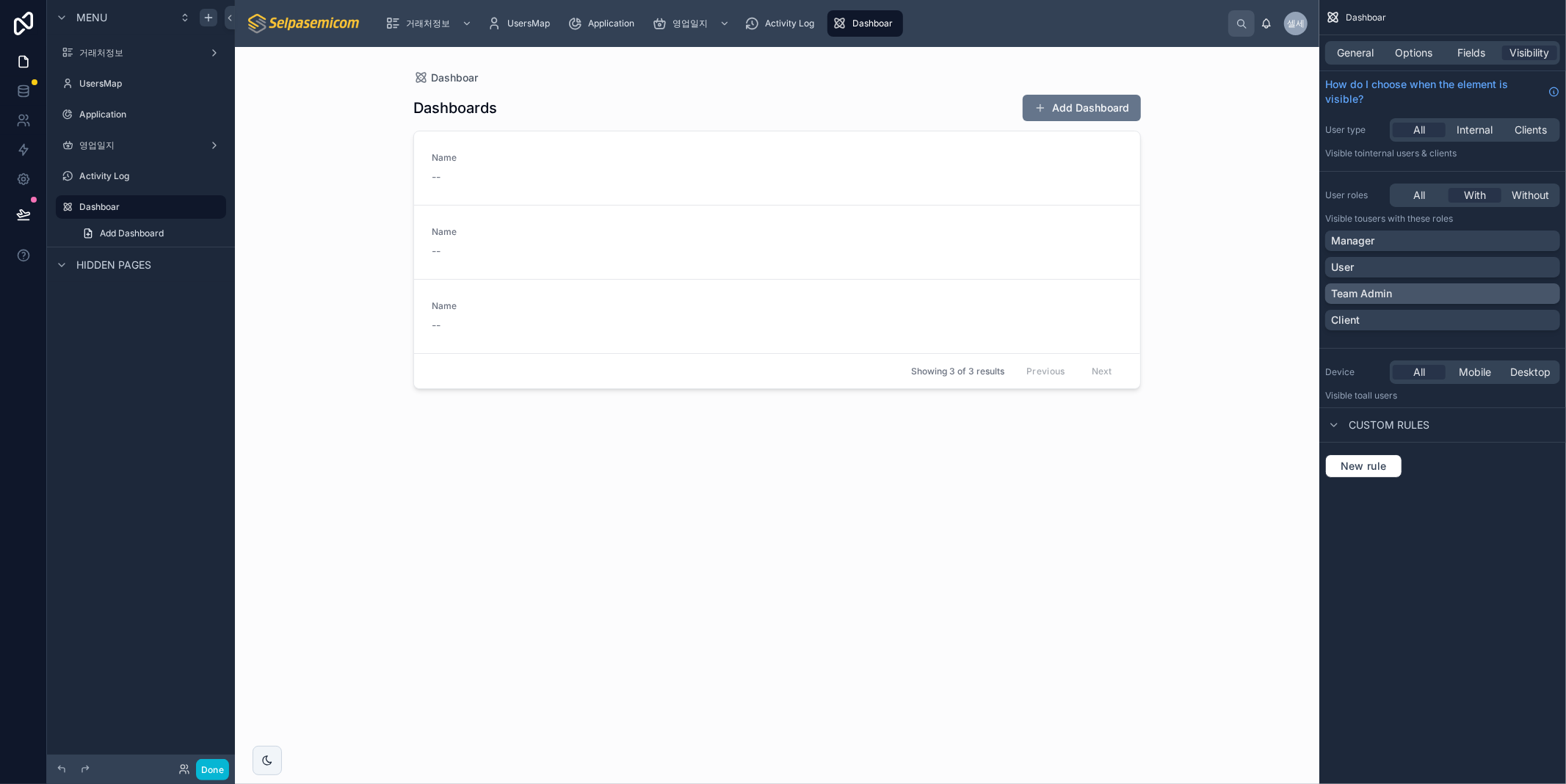
click at [1403, 288] on div "Team Admin" at bounding box center [1443, 293] width 223 height 15
click at [1367, 60] on div "General Options Fields Visibility" at bounding box center [1443, 52] width 235 height 23
click at [1353, 41] on div "General Options Fields Visibility" at bounding box center [1443, 52] width 235 height 23
click at [1358, 51] on span "General" at bounding box center [1356, 52] width 37 height 15
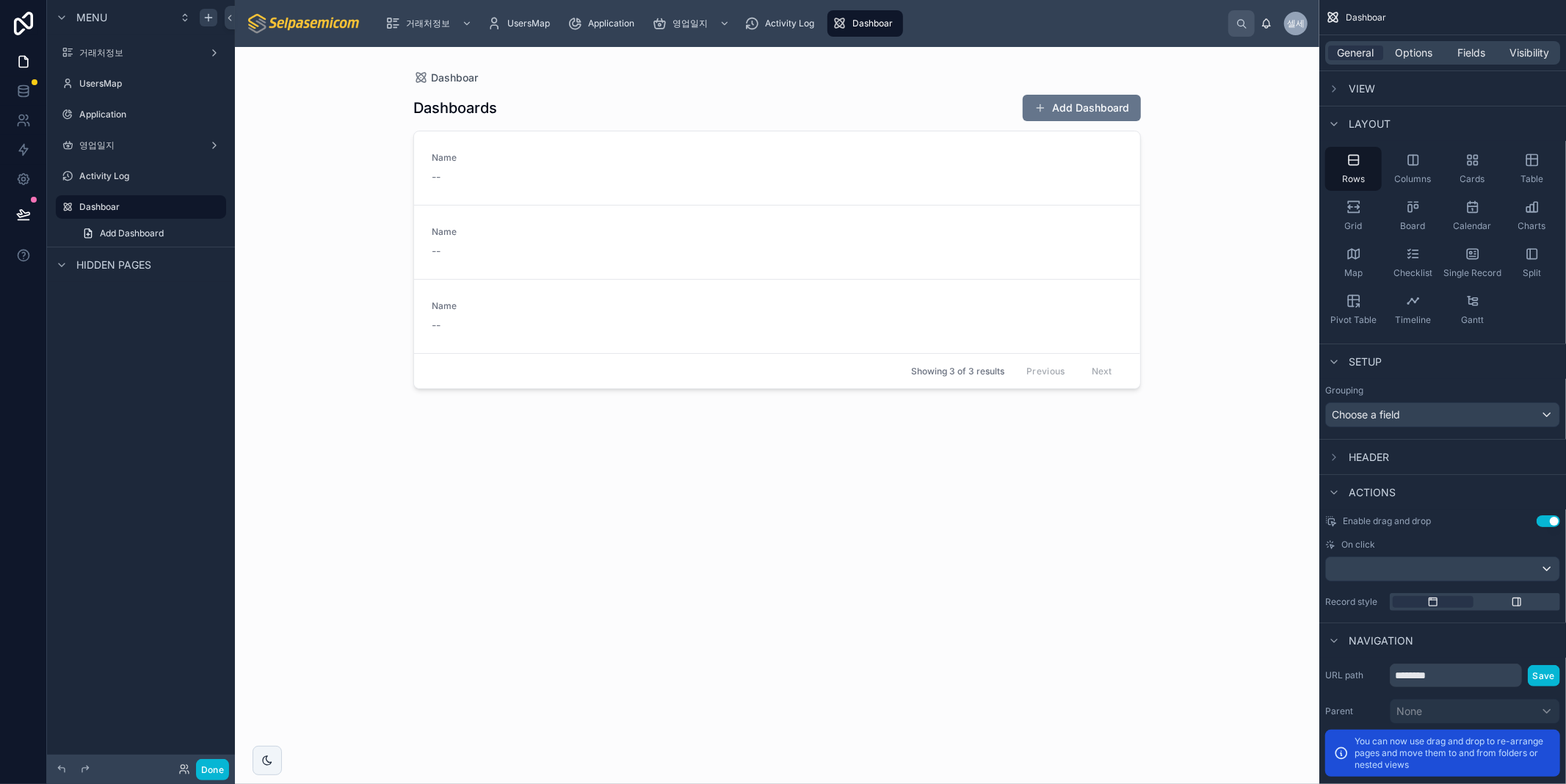
drag, startPoint x: 806, startPoint y: 560, endPoint x: 810, endPoint y: 533, distance: 27.3
click at [810, 533] on div at bounding box center [777, 406] width 751 height 719
click at [815, 223] on link "Name --" at bounding box center [776, 242] width 726 height 74
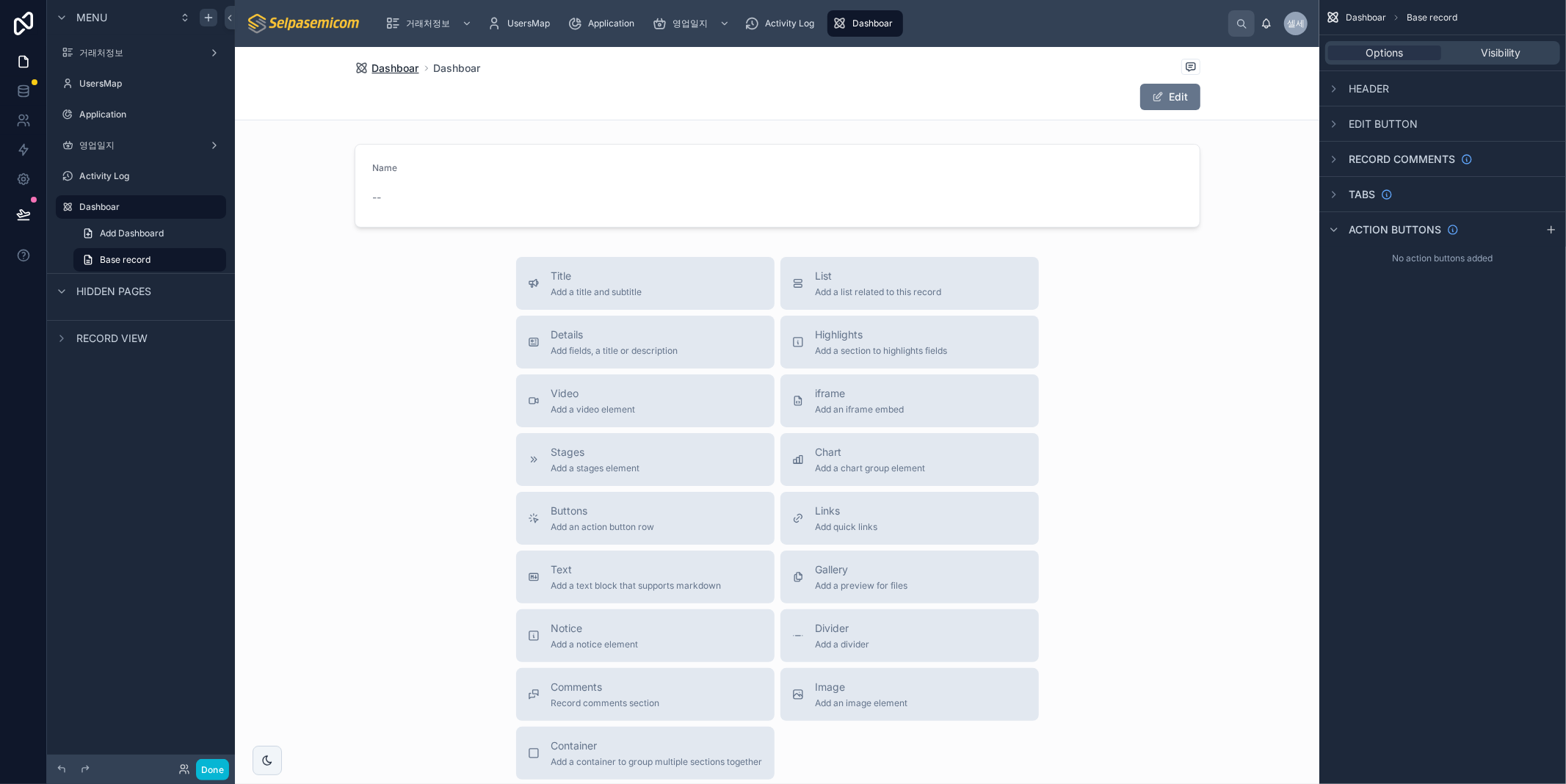
click at [385, 69] on span "Dashboar" at bounding box center [396, 68] width 47 height 15
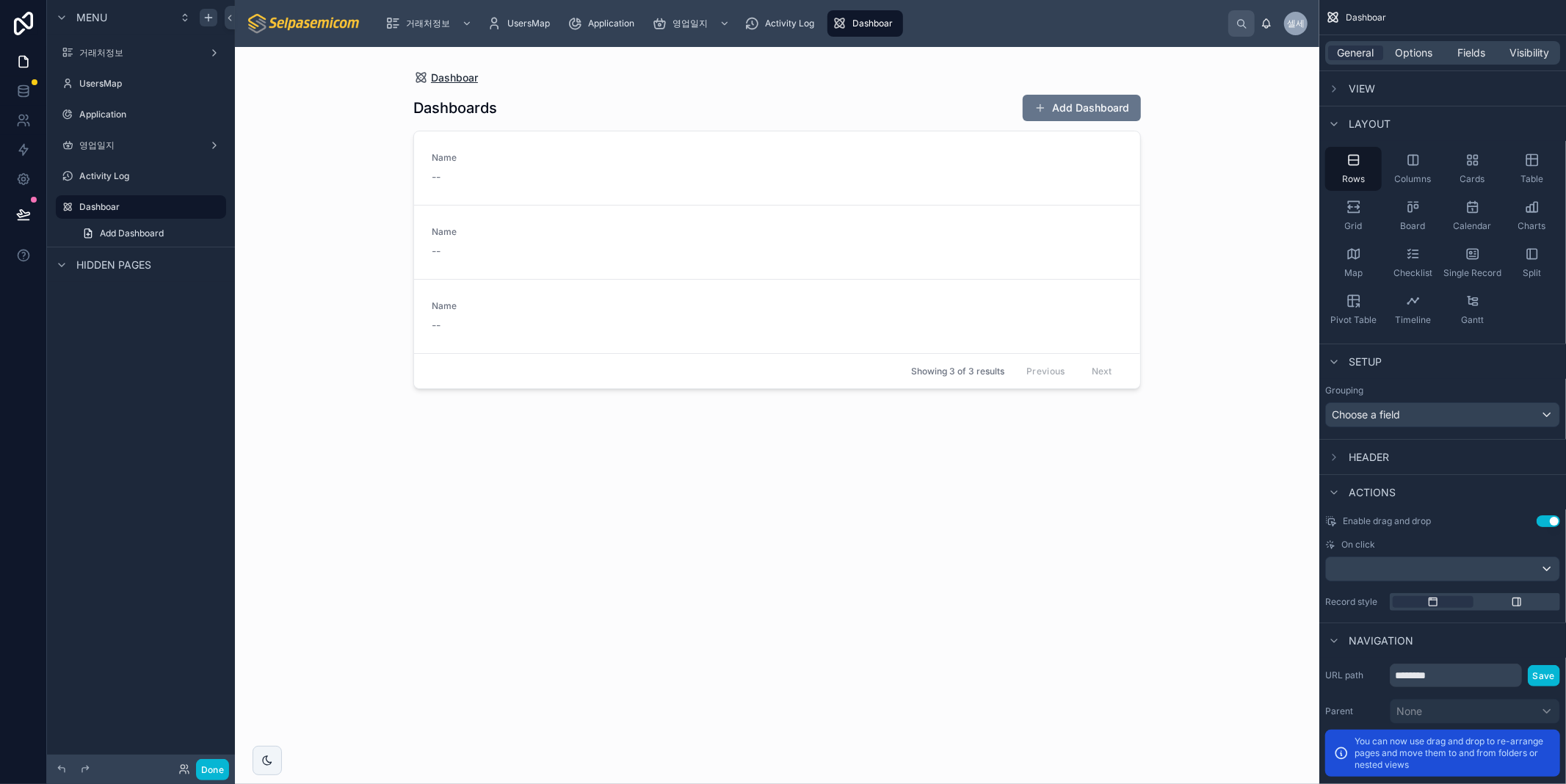
click at [437, 82] on span "Dashboar" at bounding box center [455, 77] width 47 height 15
click at [530, 123] on div "Dashboards Add Dashboard Name -- Name -- Name -- Showing 3 of 3 results Previou…" at bounding box center [776, 425] width 728 height 681
click at [456, 103] on h1 "Dashboards" at bounding box center [455, 108] width 83 height 21
drag, startPoint x: 646, startPoint y: 502, endPoint x: 853, endPoint y: 373, distance: 243.9
click at [751, 429] on div "Dashboards Add Dashboard Name -- Name -- Name -- Showing 3 of 3 results Previou…" at bounding box center [776, 425] width 728 height 681
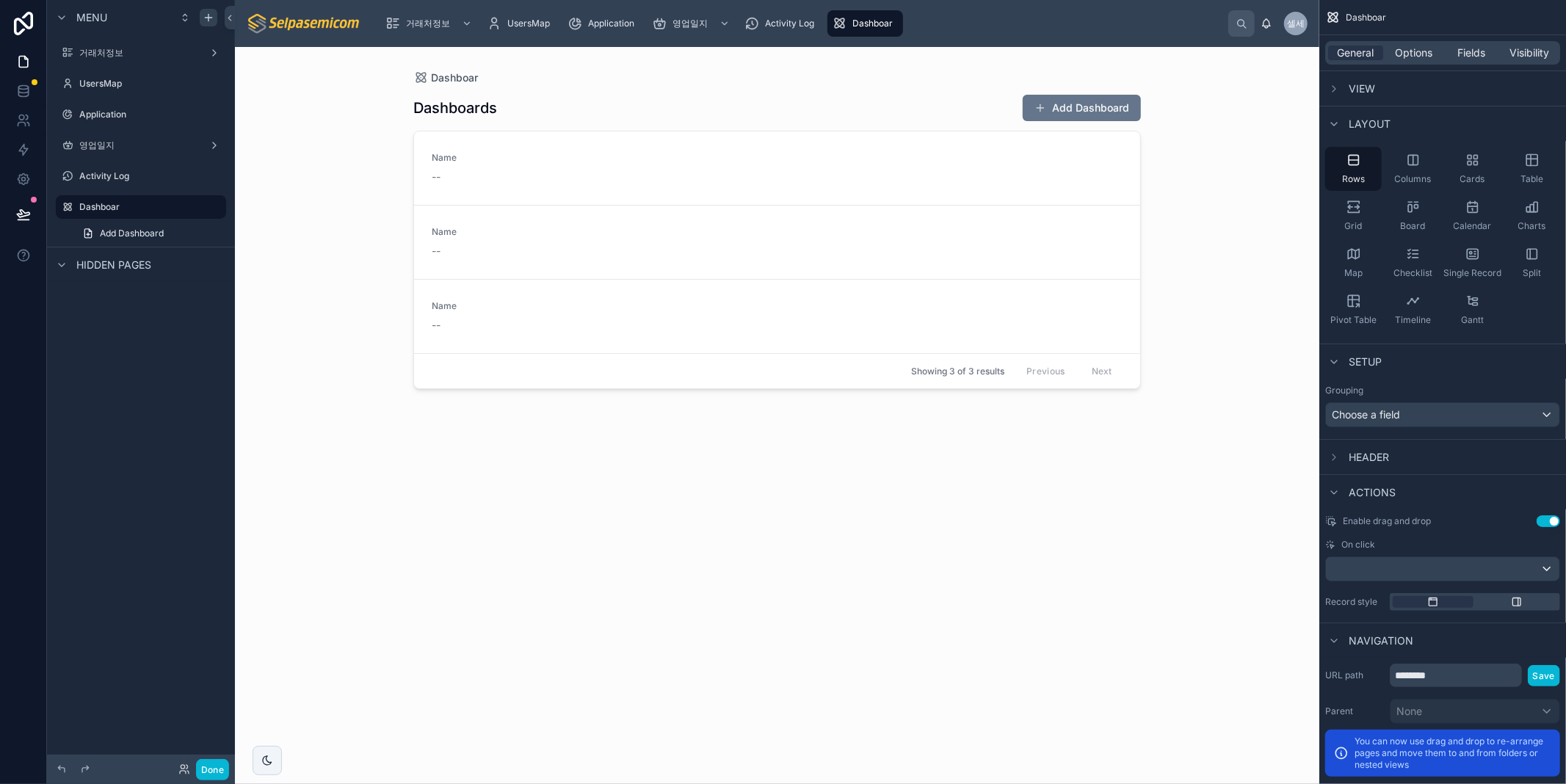
click at [1250, 200] on div "Dashboar Dashboards Add Dashboard Name -- Name -- Name -- Showing 3 of 3 result…" at bounding box center [776, 415] width 1084 height 737
drag, startPoint x: 1219, startPoint y: 262, endPoint x: 1154, endPoint y: 299, distance: 74.8
click at [1220, 266] on div "Dashboar Dashboards Add Dashboard Name -- Name -- Name -- Showing 3 of 3 result…" at bounding box center [776, 415] width 1084 height 737
drag, startPoint x: 751, startPoint y: 101, endPoint x: 802, endPoint y: 280, distance: 186.1
click at [802, 280] on div "Dashboards Add Dashboard Name -- Name -- Name -- Showing 3 of 3 results Previou…" at bounding box center [776, 425] width 728 height 681
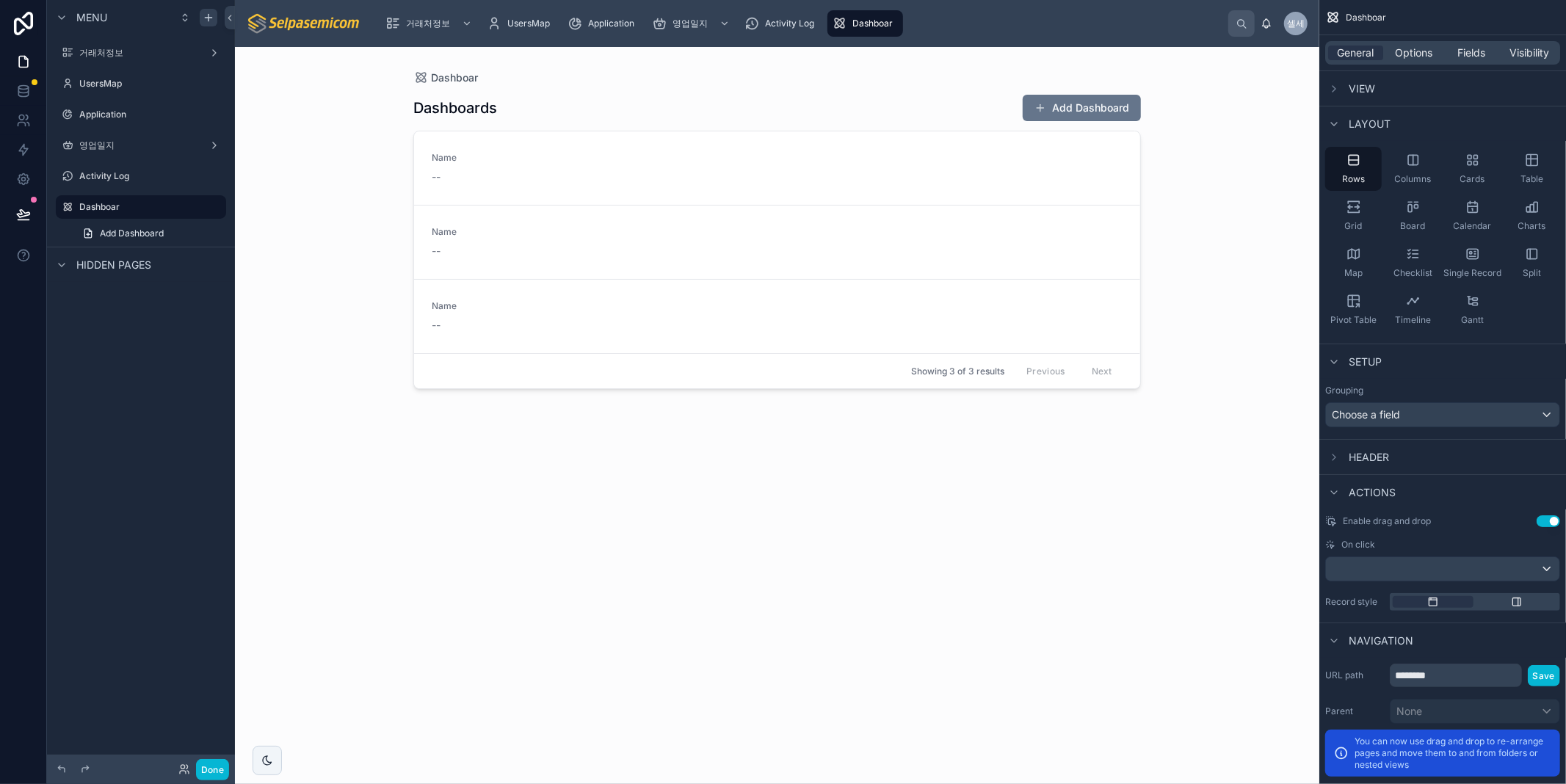
drag, startPoint x: 762, startPoint y: 506, endPoint x: 842, endPoint y: 495, distance: 80.8
click at [762, 507] on div "Dashboards Add Dashboard Name -- Name -- Name -- Showing 3 of 3 results Previou…" at bounding box center [776, 425] width 728 height 681
click at [974, 471] on div "Dashboards Add Dashboard Name -- Name -- Name -- Showing 3 of 3 results Previou…" at bounding box center [776, 425] width 728 height 681
click at [1171, 547] on div "Dashboar Dashboards Add Dashboard Name -- Name -- Name -- Showing 3 of 3 result…" at bounding box center [776, 415] width 1084 height 737
click at [864, 25] on span "Dashboar" at bounding box center [872, 23] width 40 height 12
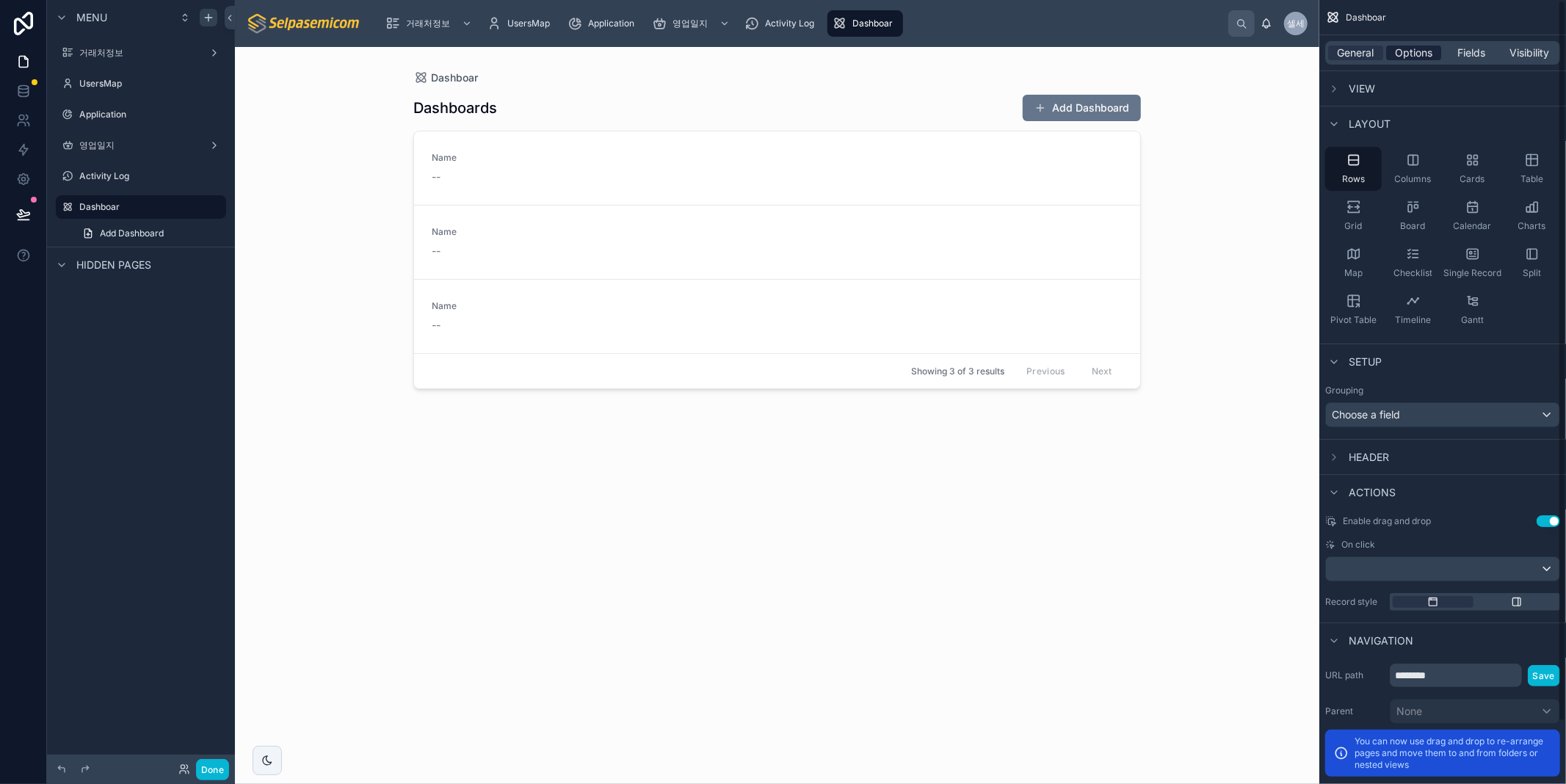
click at [1421, 57] on span "Options" at bounding box center [1413, 52] width 37 height 15
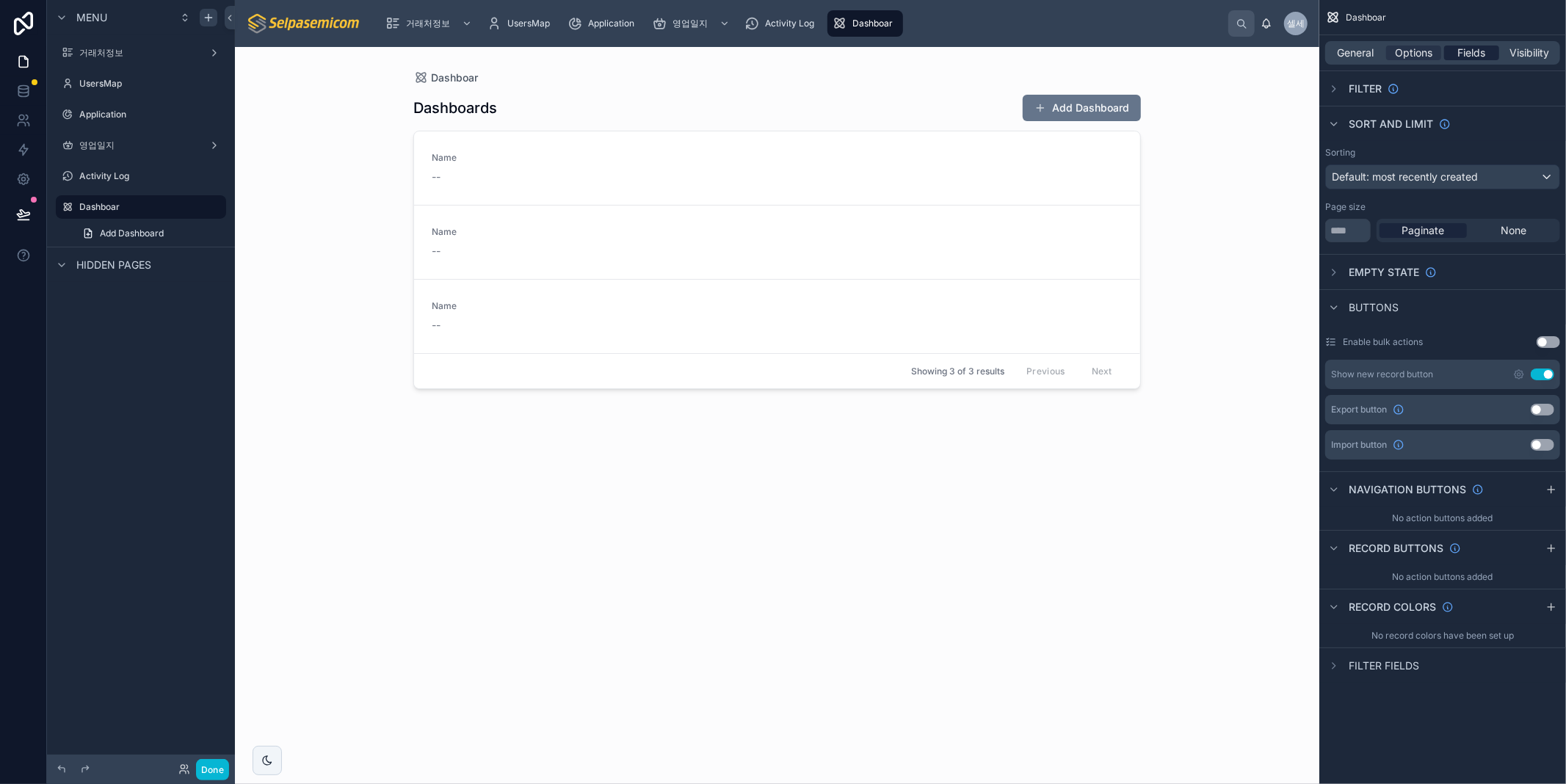
click at [1488, 53] on div "Fields" at bounding box center [1471, 52] width 55 height 15
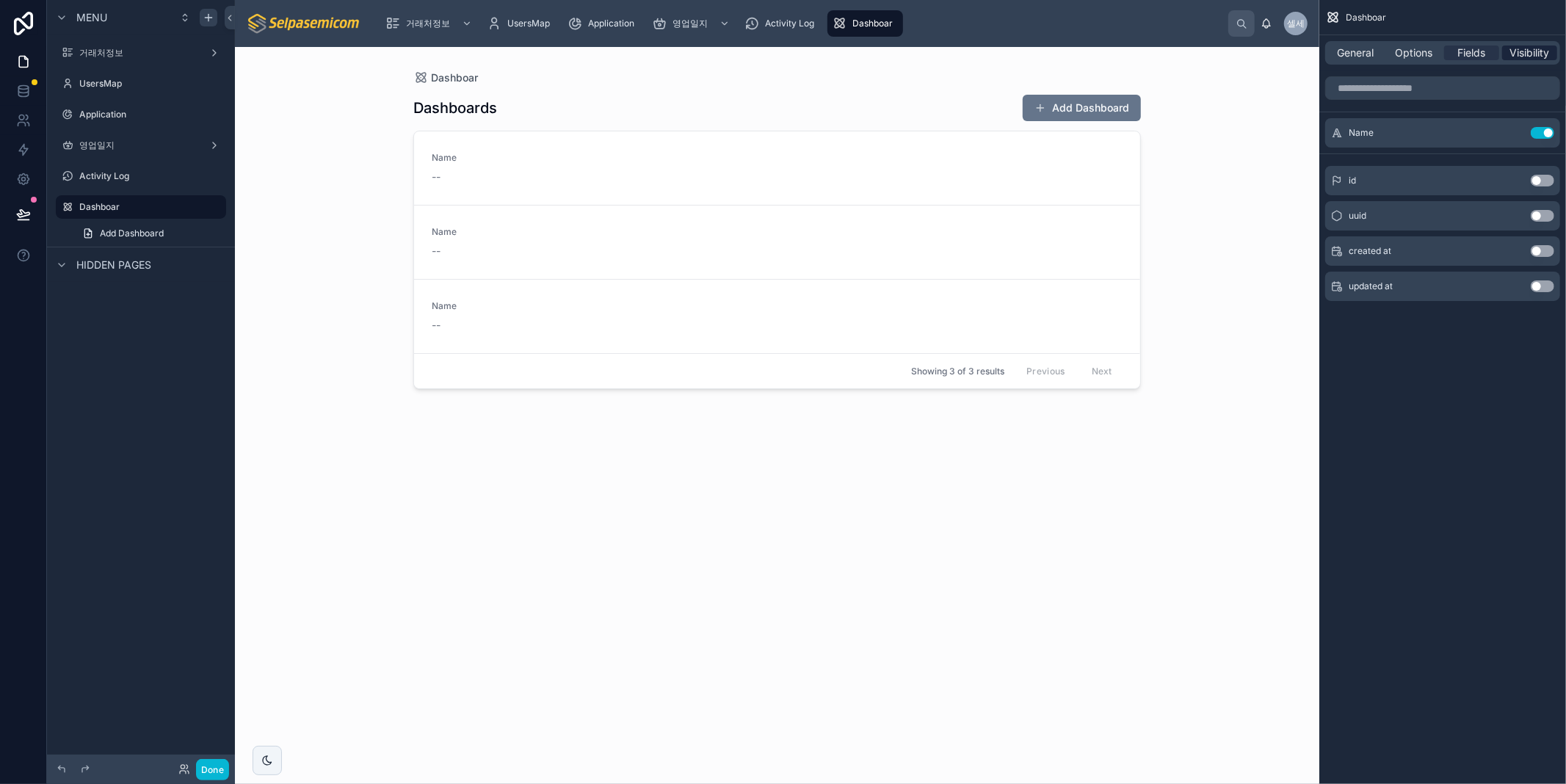
click at [1547, 53] on span "Visibility" at bounding box center [1529, 52] width 40 height 15
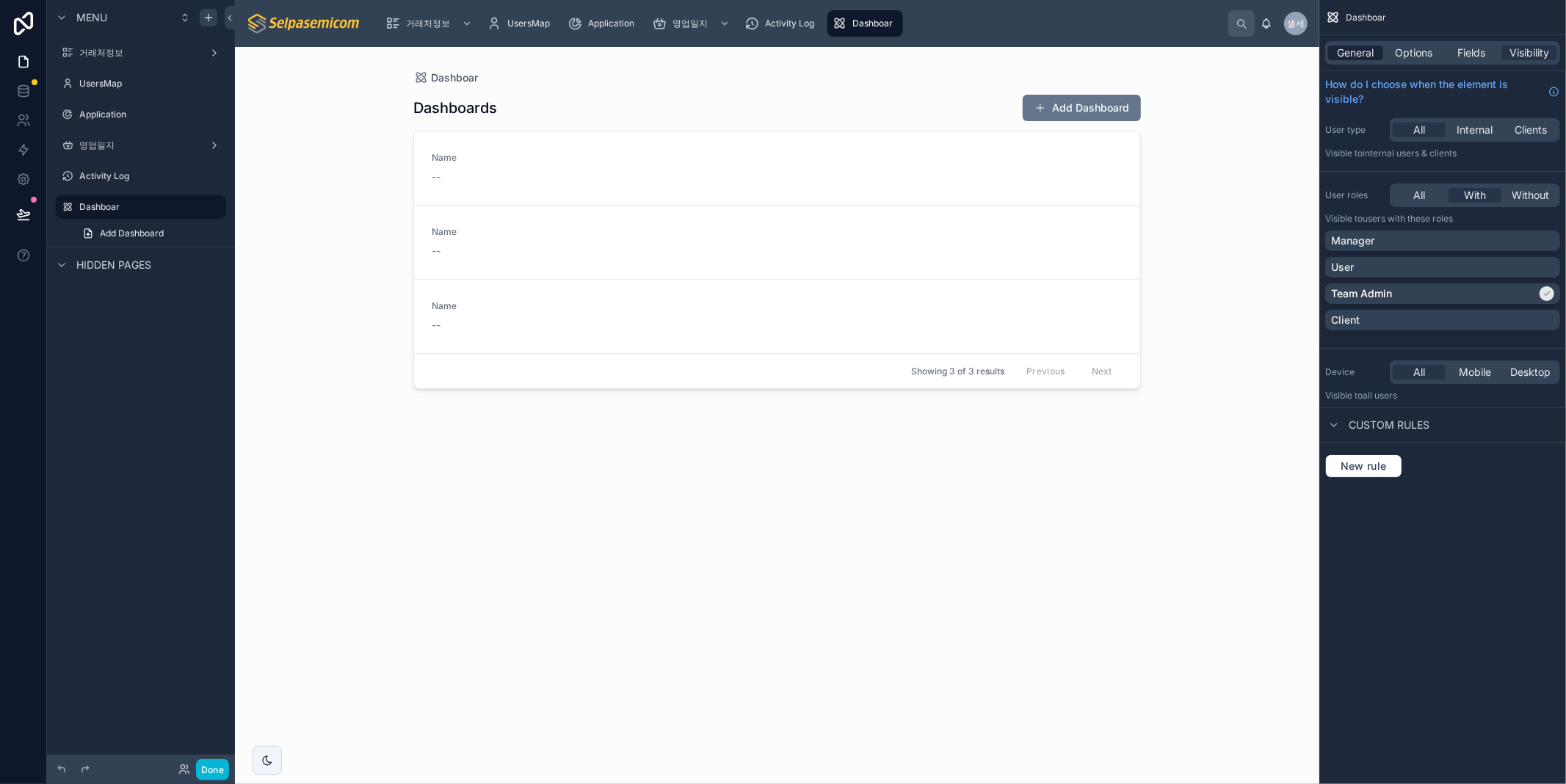
click at [1363, 54] on span "General" at bounding box center [1356, 52] width 37 height 15
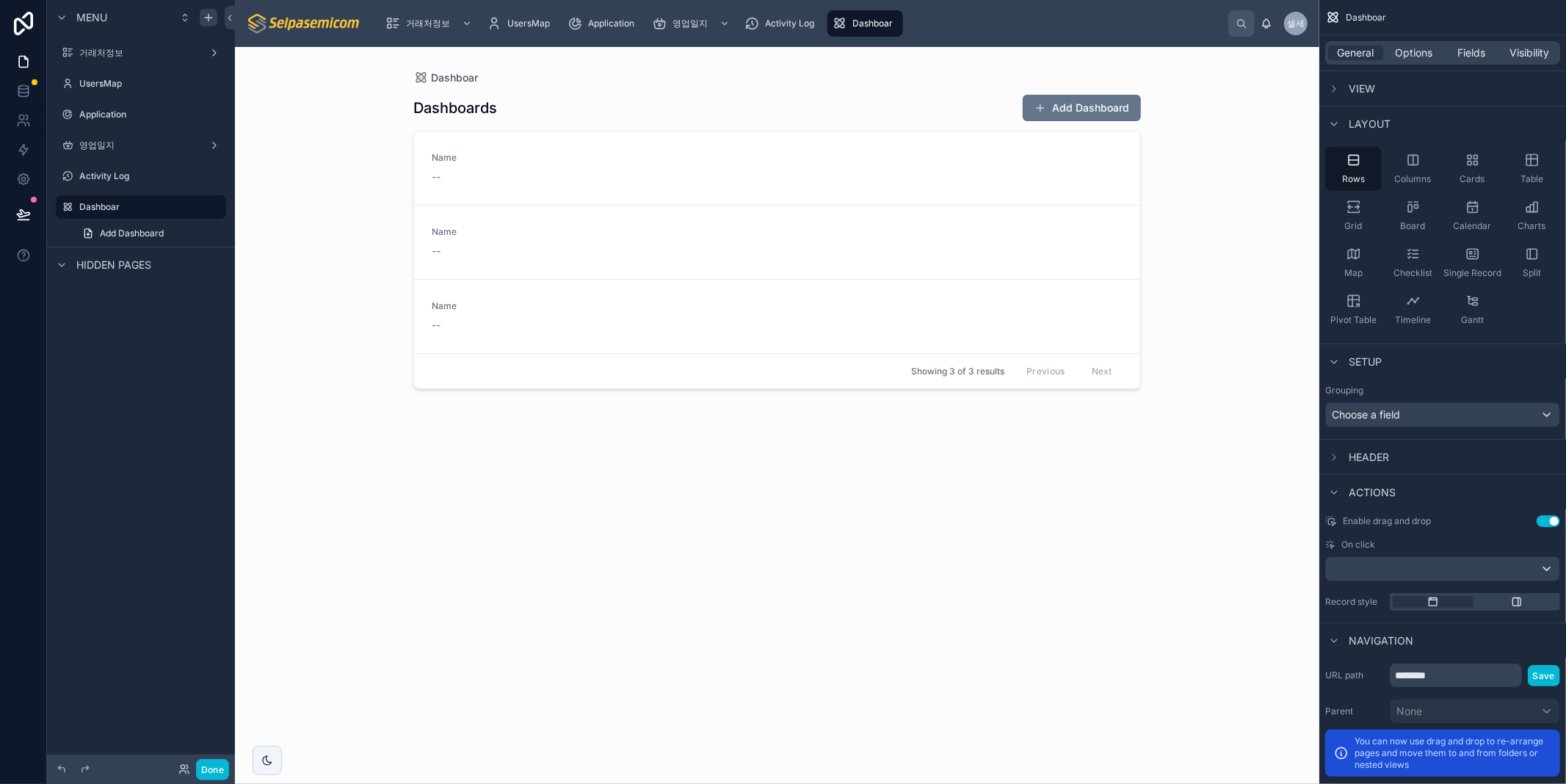
click at [1355, 21] on span "Dashboar" at bounding box center [1365, 18] width 40 height 12
click at [1356, 18] on span "Dashboar" at bounding box center [1365, 18] width 40 height 12
click at [1358, 17] on span "Dashboar" at bounding box center [1365, 18] width 40 height 12
drag, startPoint x: 1358, startPoint y: 17, endPoint x: 1258, endPoint y: 18, distance: 100.0
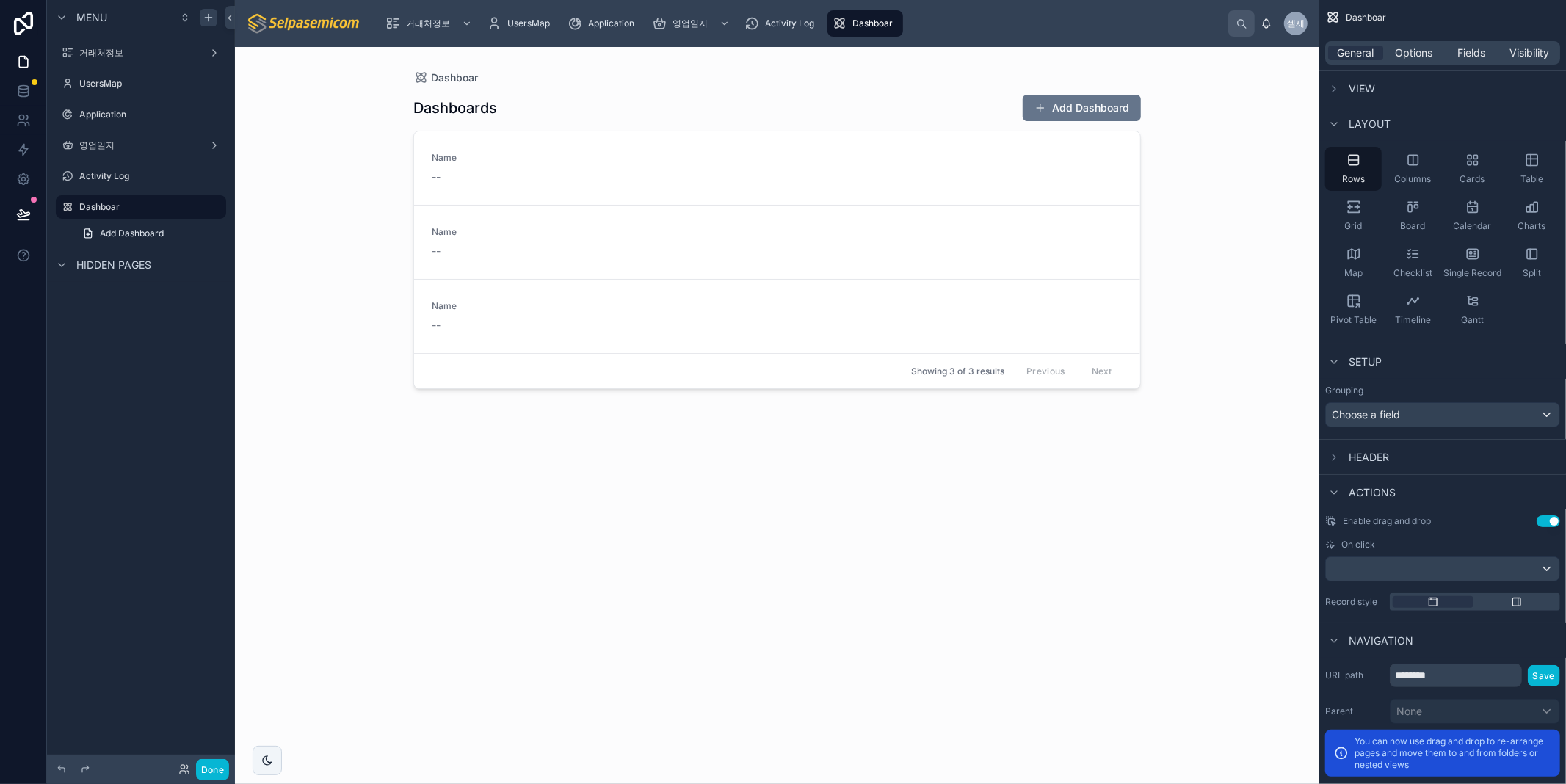
click at [1358, 16] on span "Dashboar" at bounding box center [1365, 18] width 40 height 12
click at [452, 70] on span "Dashboar" at bounding box center [455, 77] width 47 height 15
click at [452, 69] on div "Dashboar Dashboards Add Dashboard Name -- Name -- Name -- Showing 3 of 3 result…" at bounding box center [777, 406] width 751 height 719
click at [468, 107] on h1 "Dashboards" at bounding box center [455, 108] width 83 height 21
click at [473, 83] on span "Dashboar" at bounding box center [455, 77] width 47 height 15
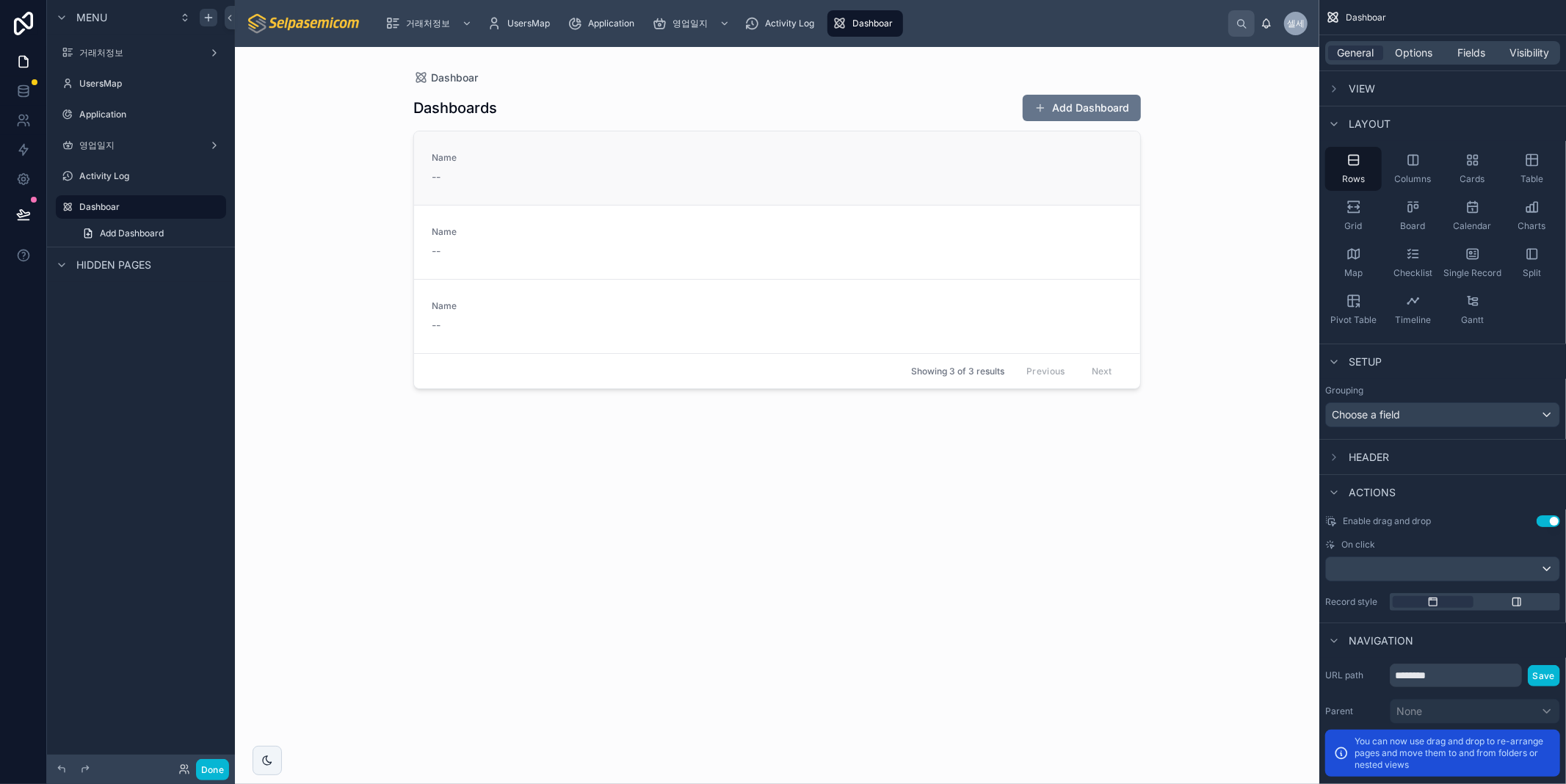
click at [416, 201] on link "Name --" at bounding box center [776, 168] width 726 height 73
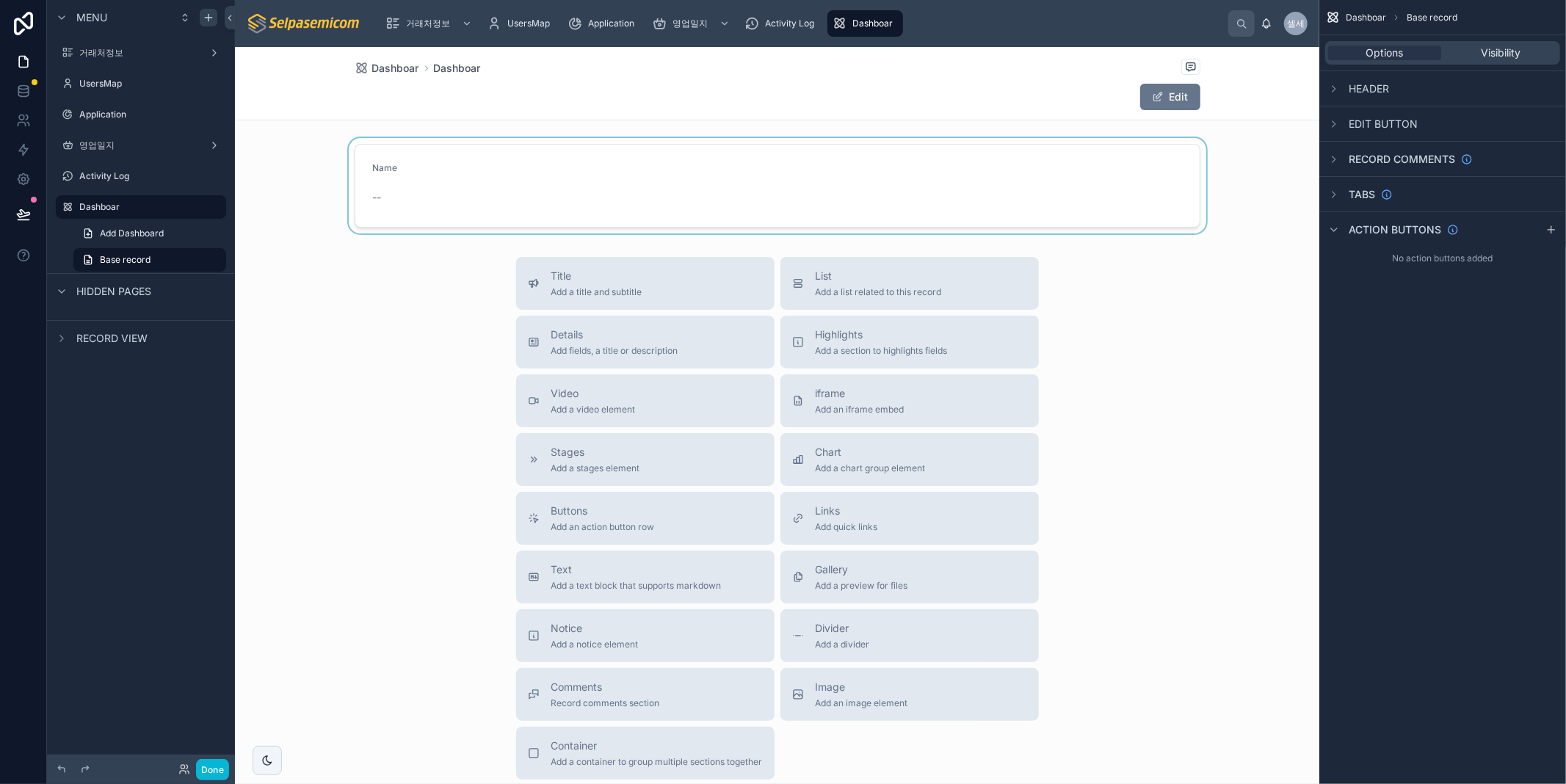
click at [402, 166] on div at bounding box center [776, 186] width 1084 height 96
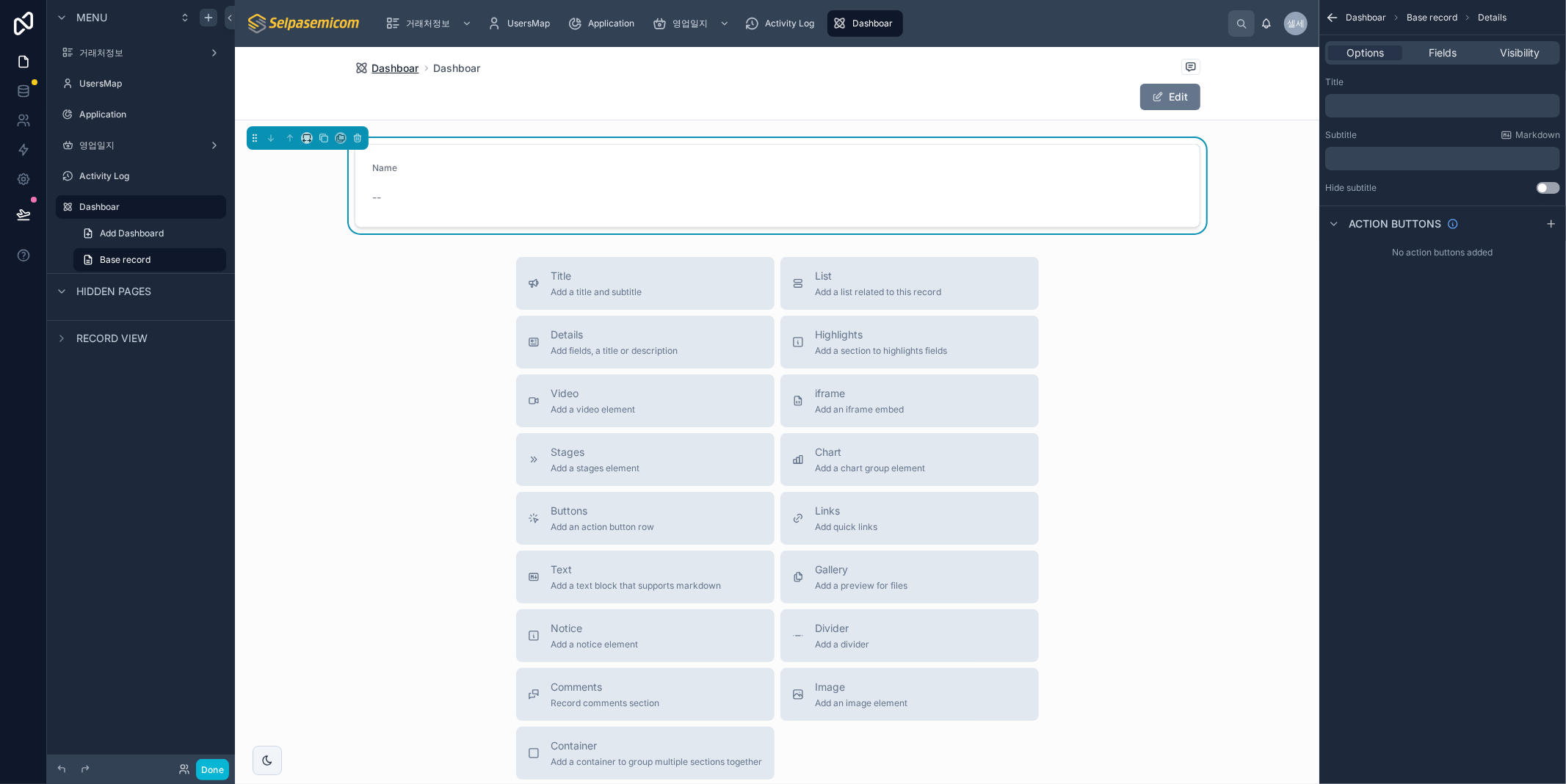
click at [391, 68] on span "Dashboar" at bounding box center [396, 68] width 47 height 15
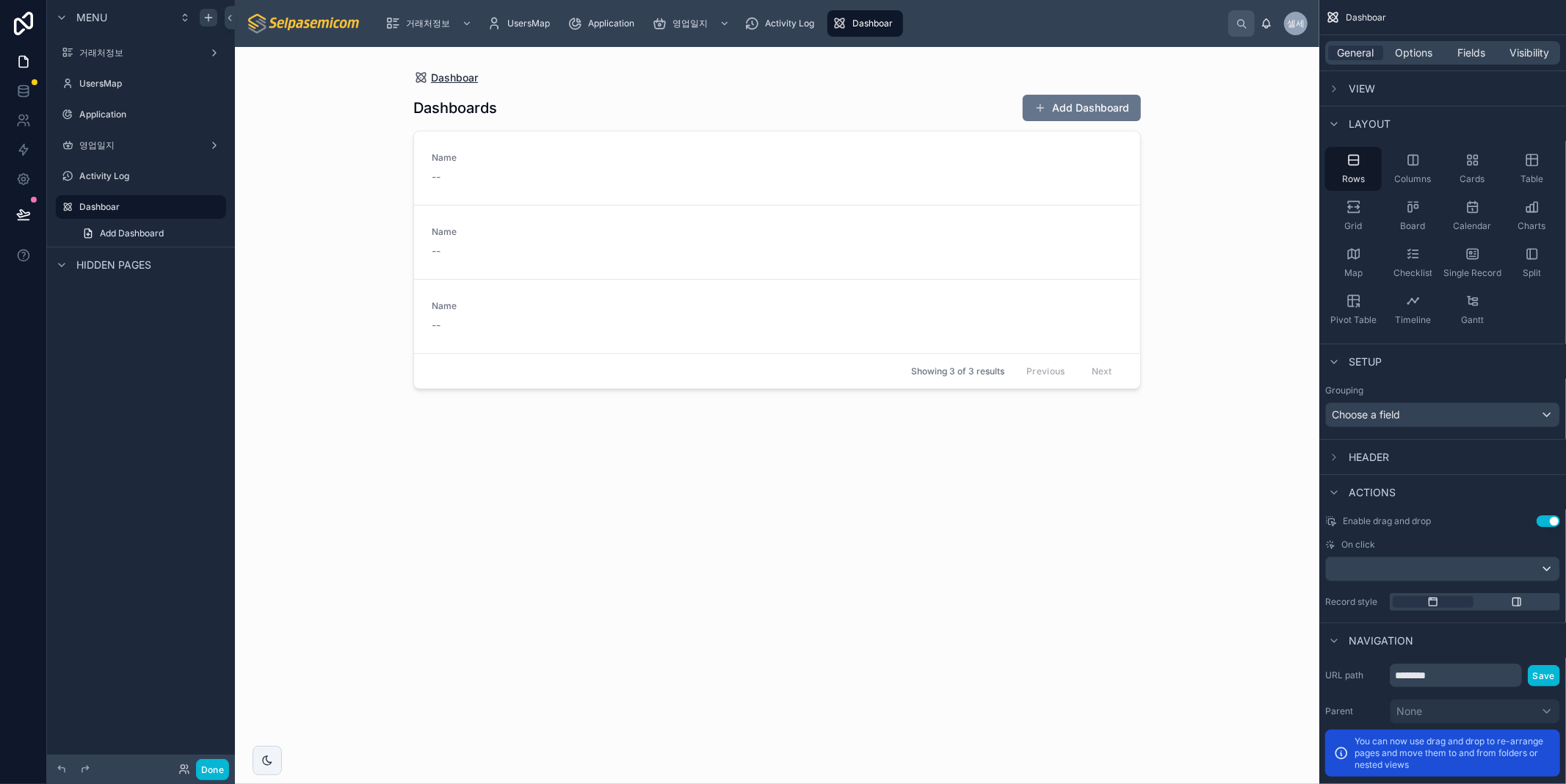
click at [449, 81] on span "Dashboar" at bounding box center [455, 77] width 47 height 15
click at [459, 108] on h1 "Dashboards" at bounding box center [455, 108] width 83 height 21
click at [566, 163] on div "Name --" at bounding box center [510, 168] width 159 height 32
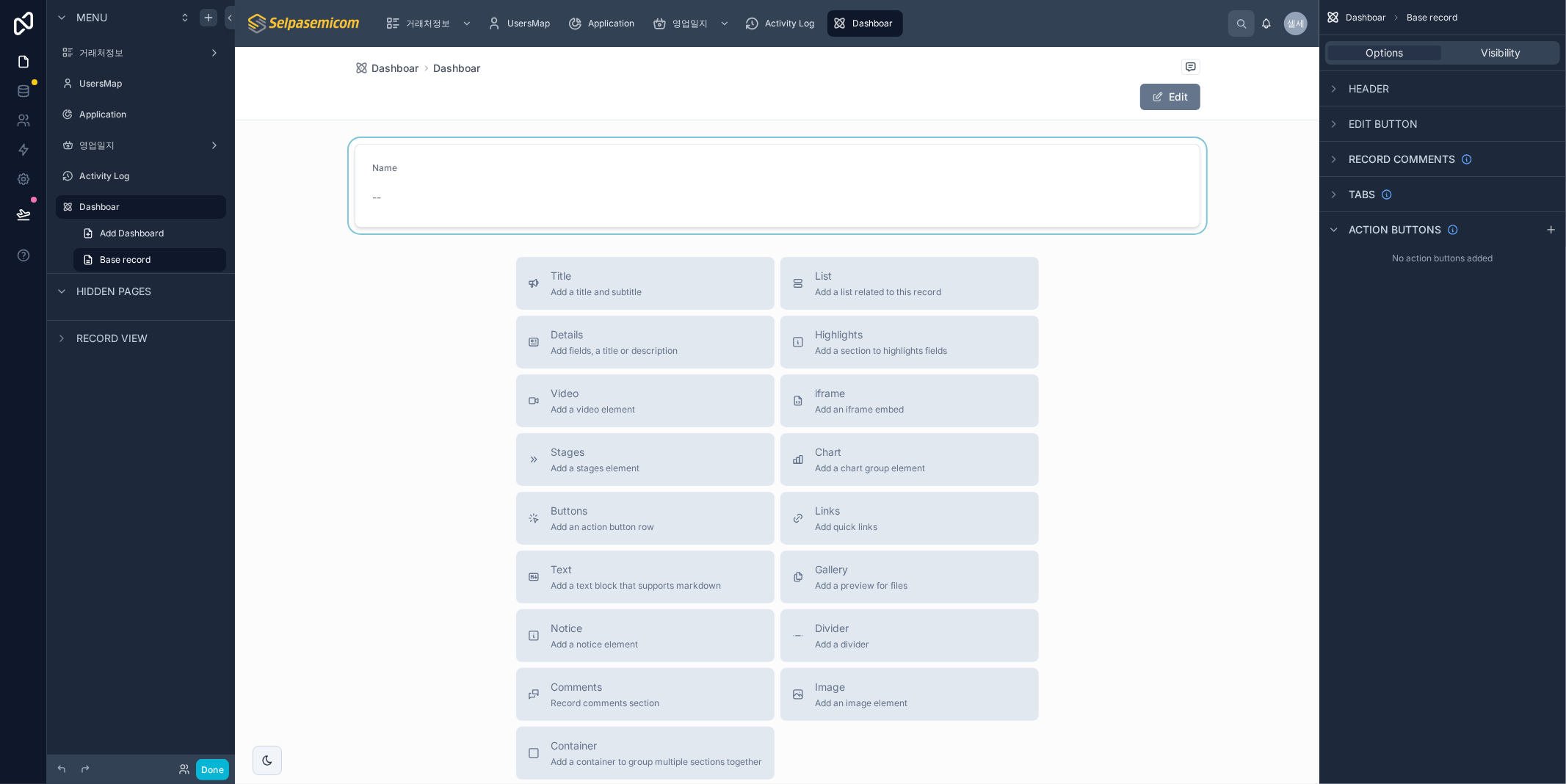
click at [420, 196] on div at bounding box center [776, 186] width 1084 height 96
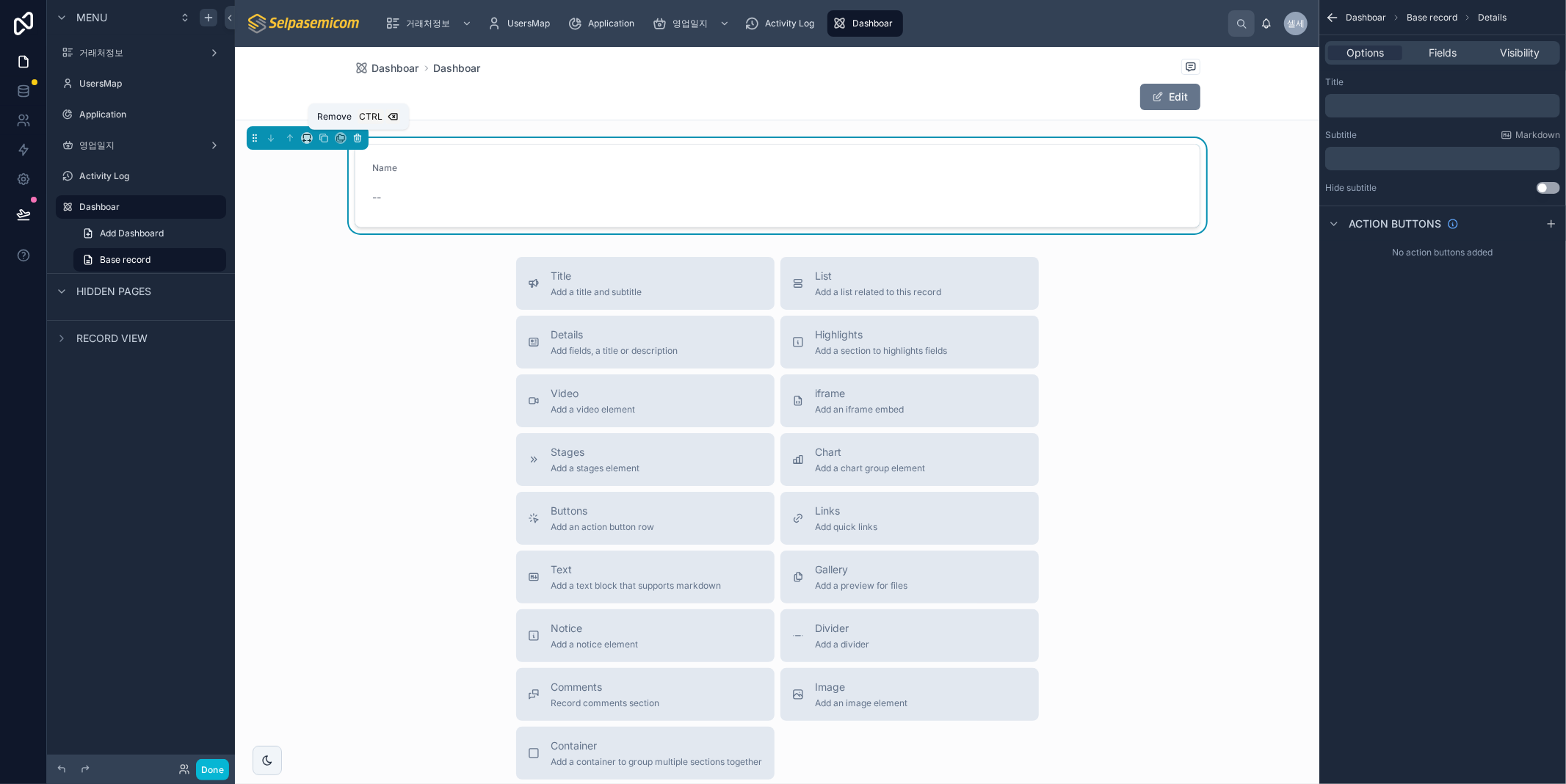
click at [360, 137] on icon at bounding box center [357, 138] width 6 height 6
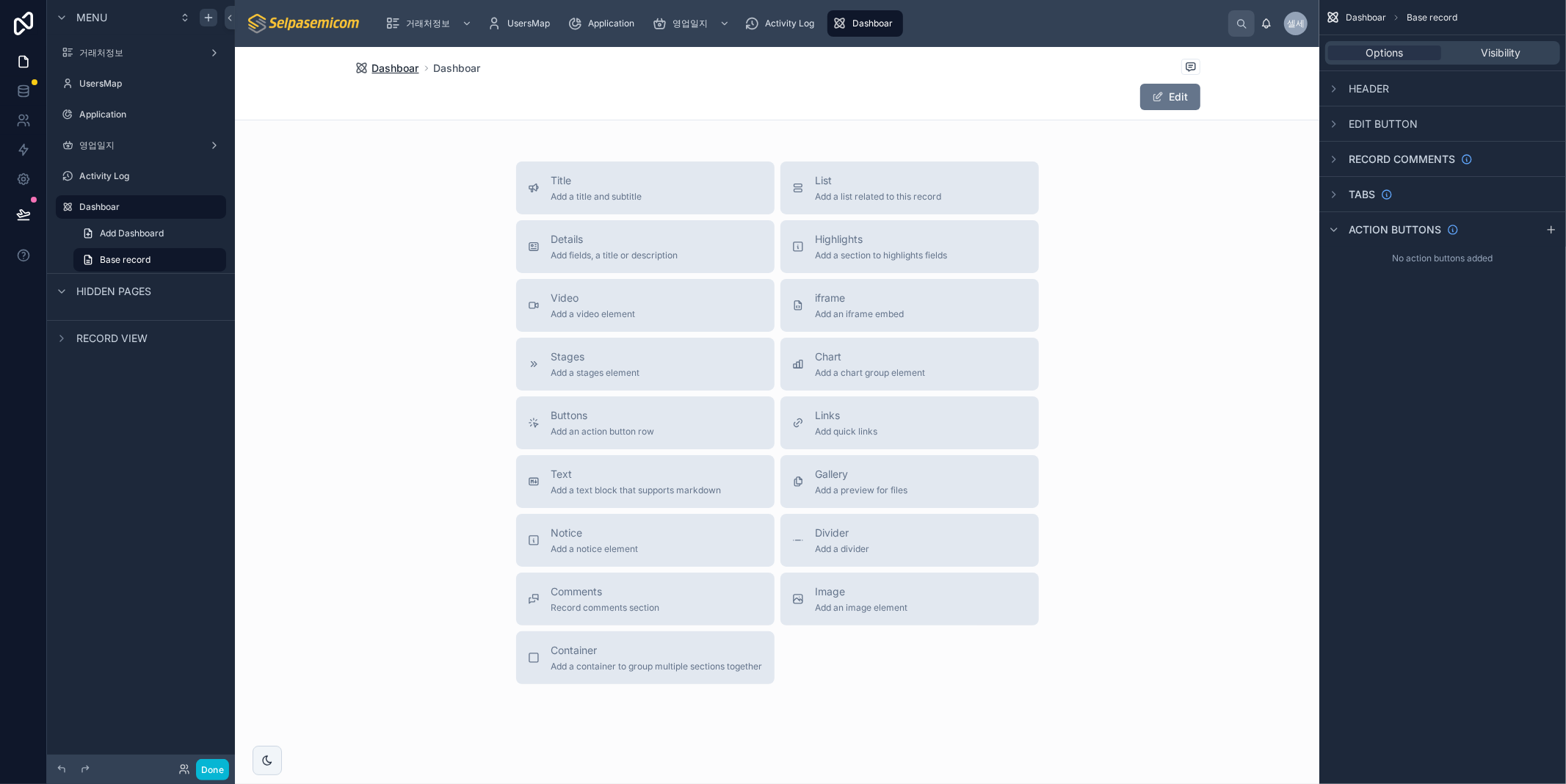
click at [399, 69] on span "Dashboar" at bounding box center [396, 68] width 47 height 15
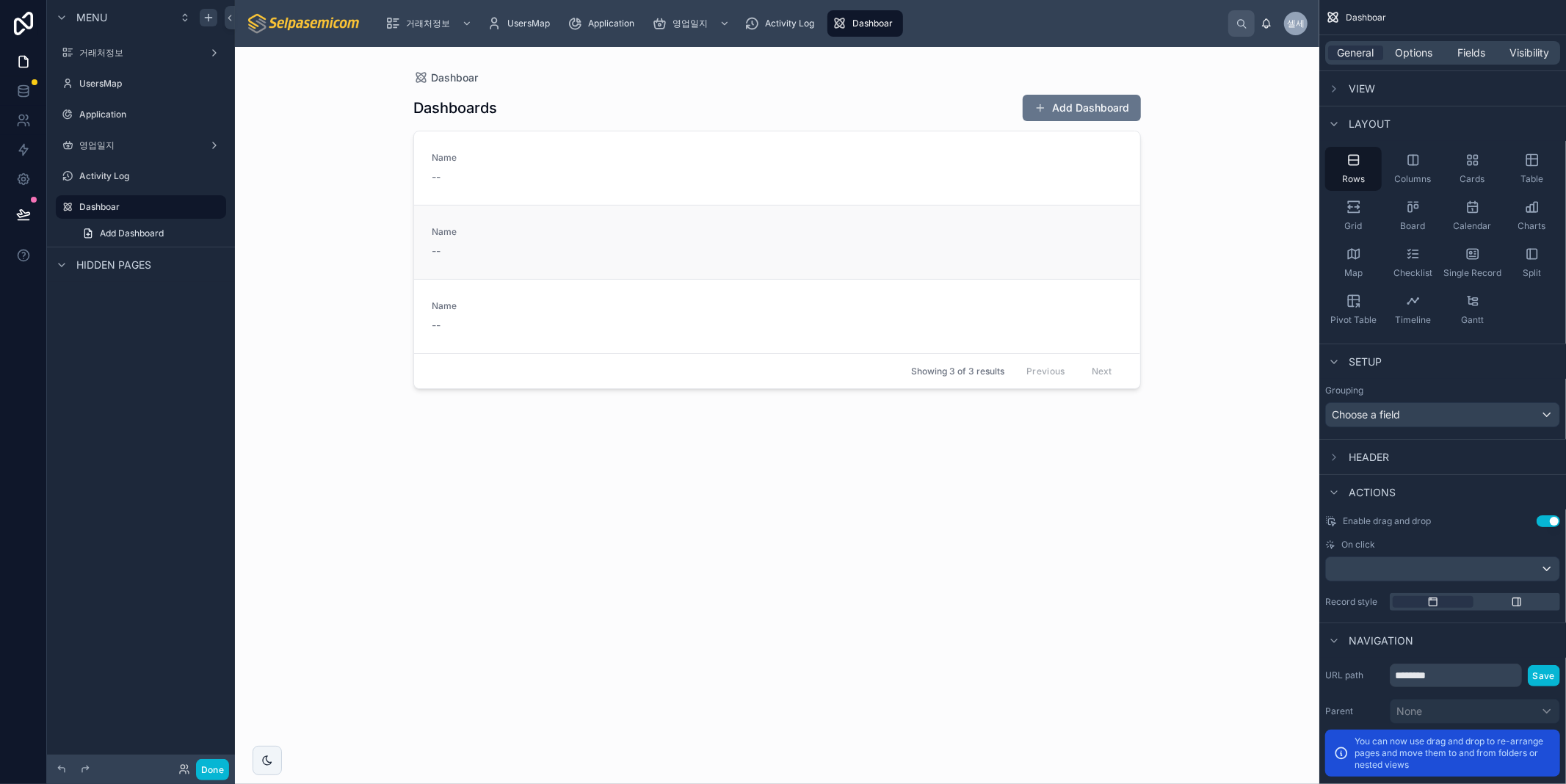
click at [502, 257] on div "--" at bounding box center [510, 250] width 159 height 15
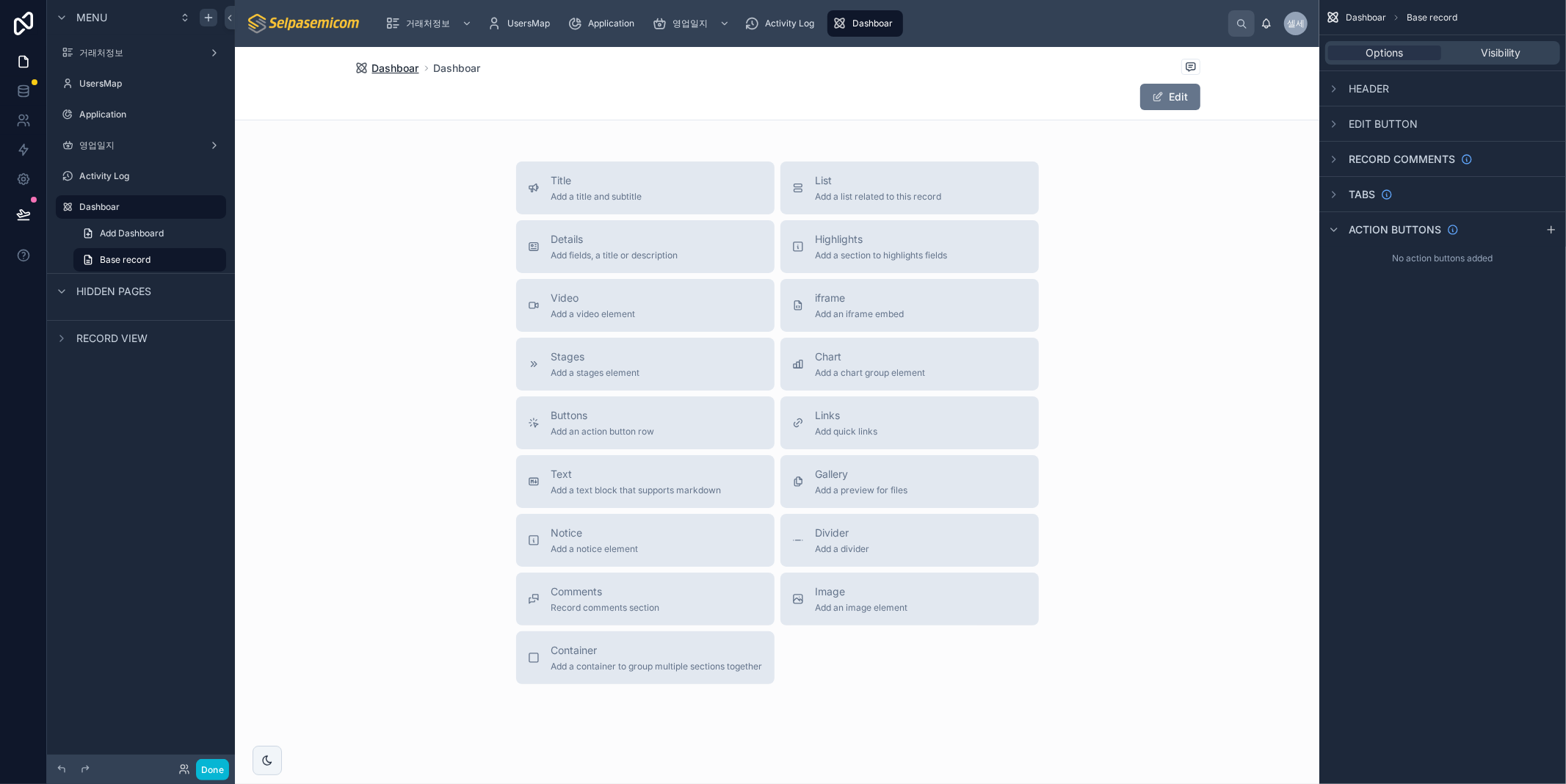
click at [385, 62] on span "Dashboar" at bounding box center [396, 68] width 47 height 15
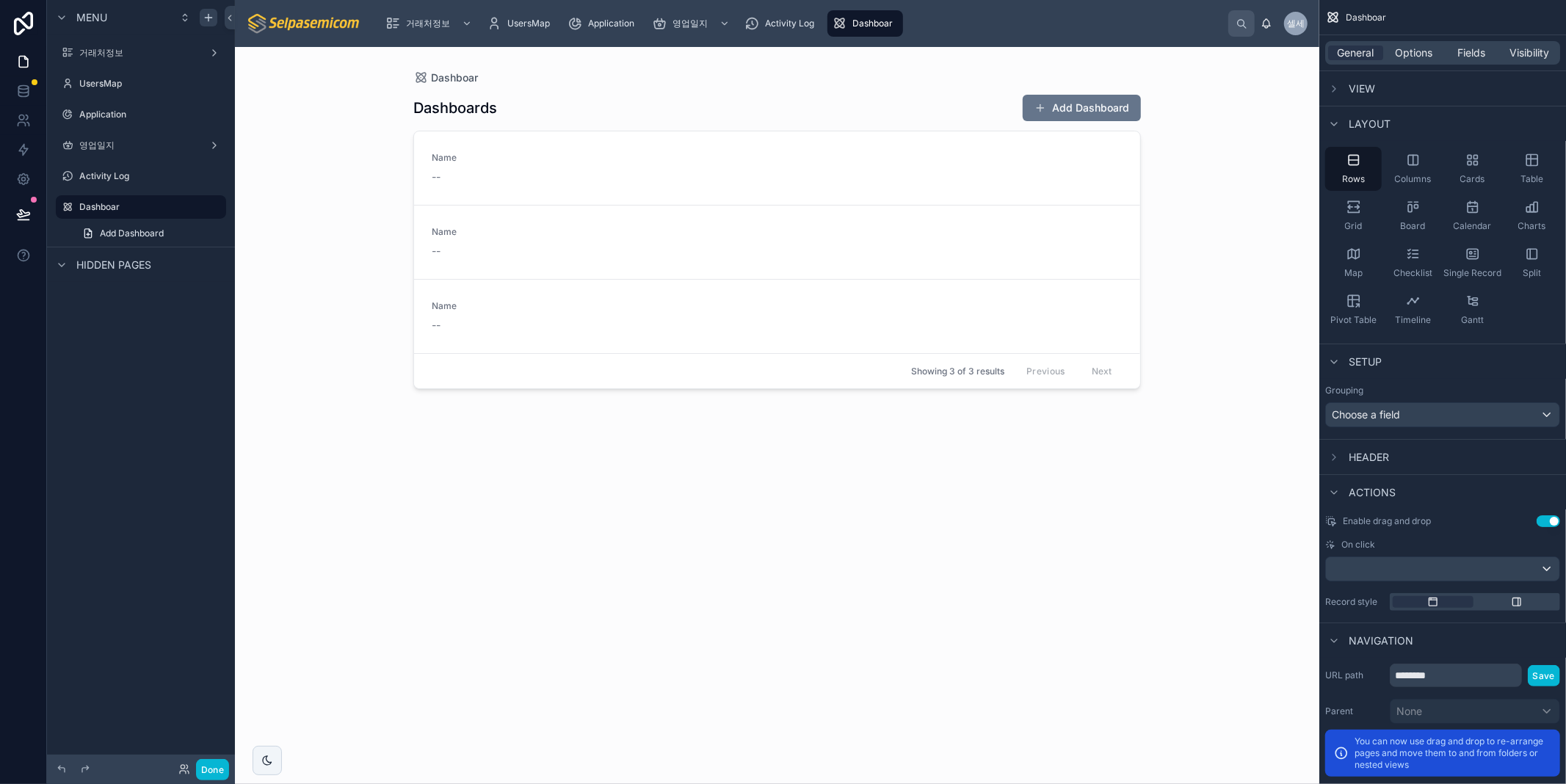
click at [514, 127] on div "Dashboards Add Dashboard Name -- Name -- Name -- Showing 3 of 3 results Previou…" at bounding box center [776, 425] width 728 height 681
click at [1003, 522] on div "Dashboards Add Dashboard Name -- Name -- Name -- Showing 3 of 3 results Previou…" at bounding box center [776, 425] width 728 height 681
click at [727, 464] on div "Dashboards Add Dashboard Name -- Name -- Name -- Showing 3 of 3 results Previou…" at bounding box center [776, 425] width 728 height 681
click at [868, 26] on span "Dashboar" at bounding box center [872, 23] width 40 height 12
click at [101, 204] on label "Dashboar" at bounding box center [137, 207] width 117 height 12
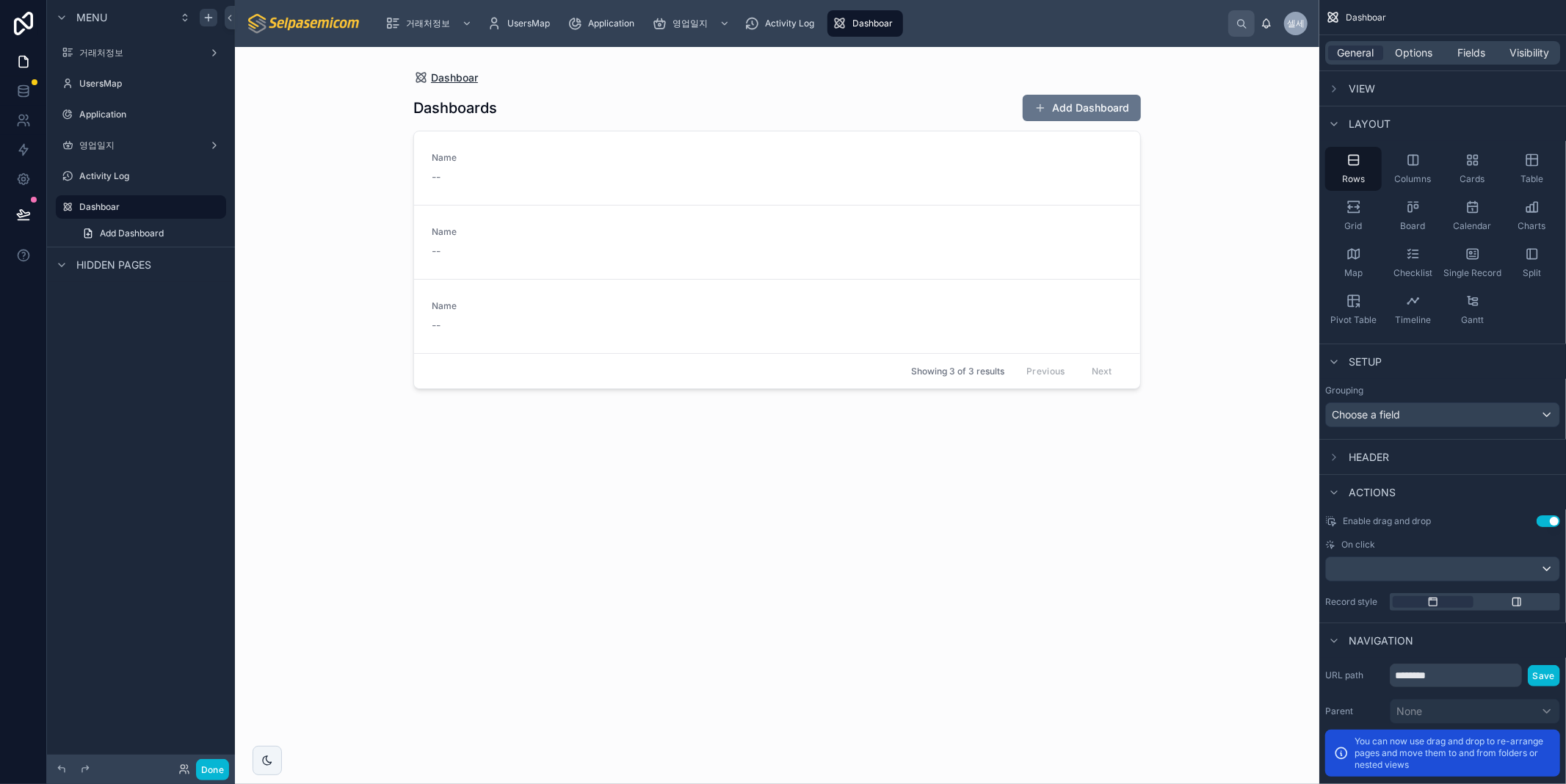
click at [467, 82] on span "Dashboar" at bounding box center [455, 77] width 47 height 15
click at [468, 115] on h1 "Dashboards" at bounding box center [455, 108] width 83 height 21
click at [1234, 215] on div "Dashboar Dashboards Add Dashboard Name -- Showing 1 of 1 results Previous Next" at bounding box center [776, 415] width 1084 height 737
drag, startPoint x: 896, startPoint y: 420, endPoint x: 710, endPoint y: 416, distance: 186.0
click at [893, 420] on div "Dashboards Add Dashboard Name -- Showing 1 of 1 results Previous Next" at bounding box center [776, 425] width 728 height 681
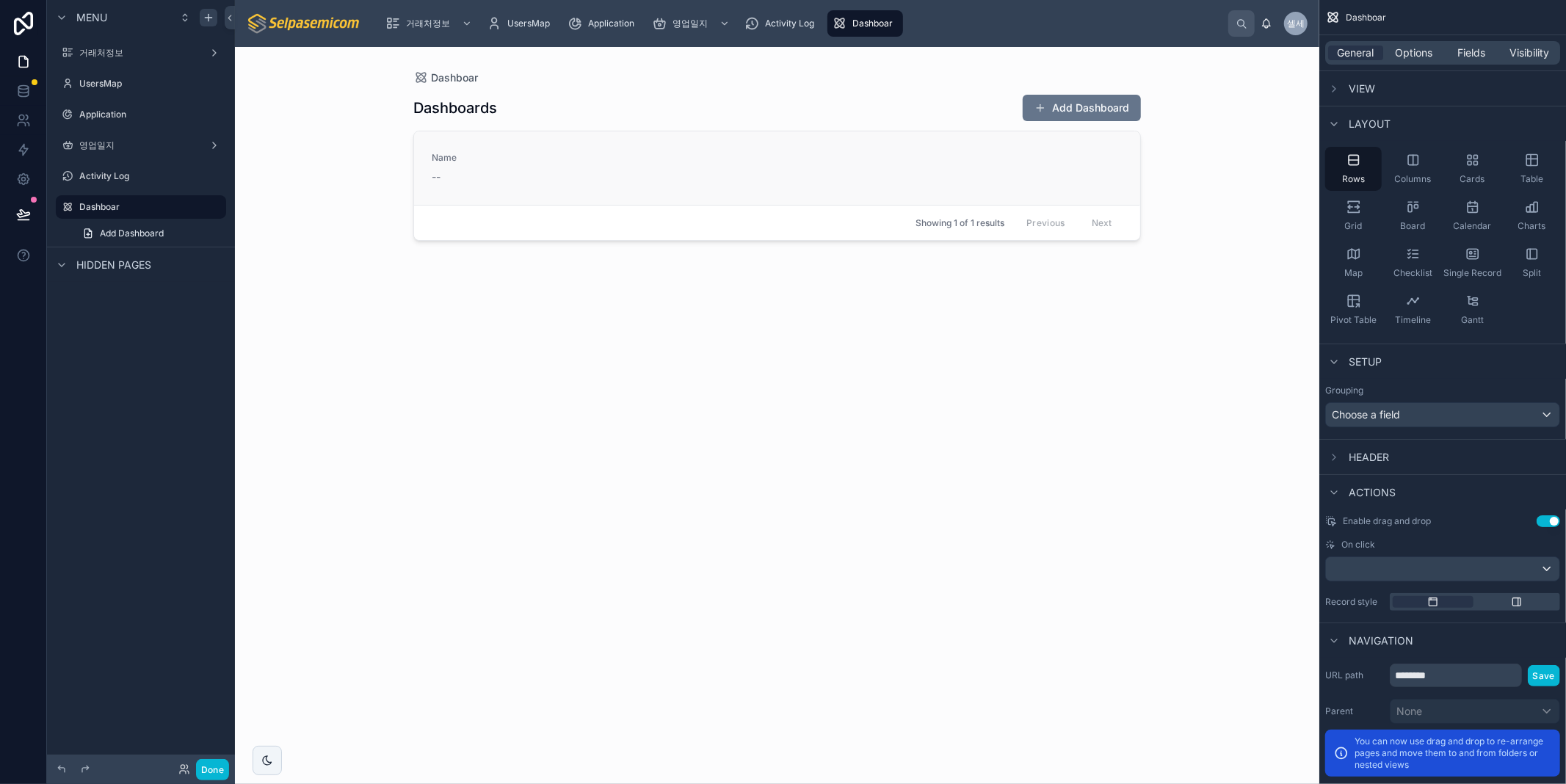
click at [501, 180] on div "--" at bounding box center [510, 176] width 159 height 15
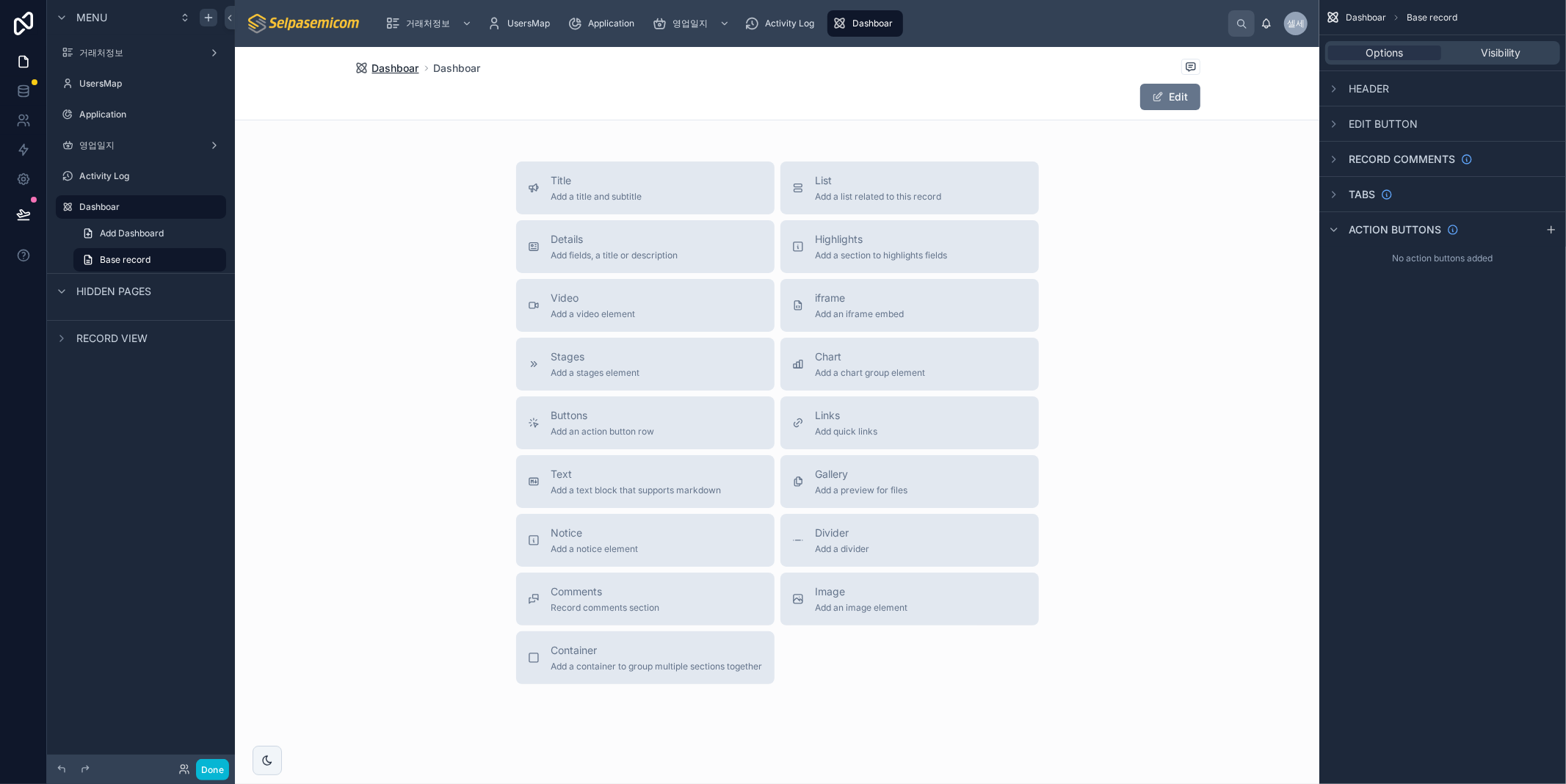
click at [392, 63] on span "Dashboar" at bounding box center [396, 68] width 47 height 15
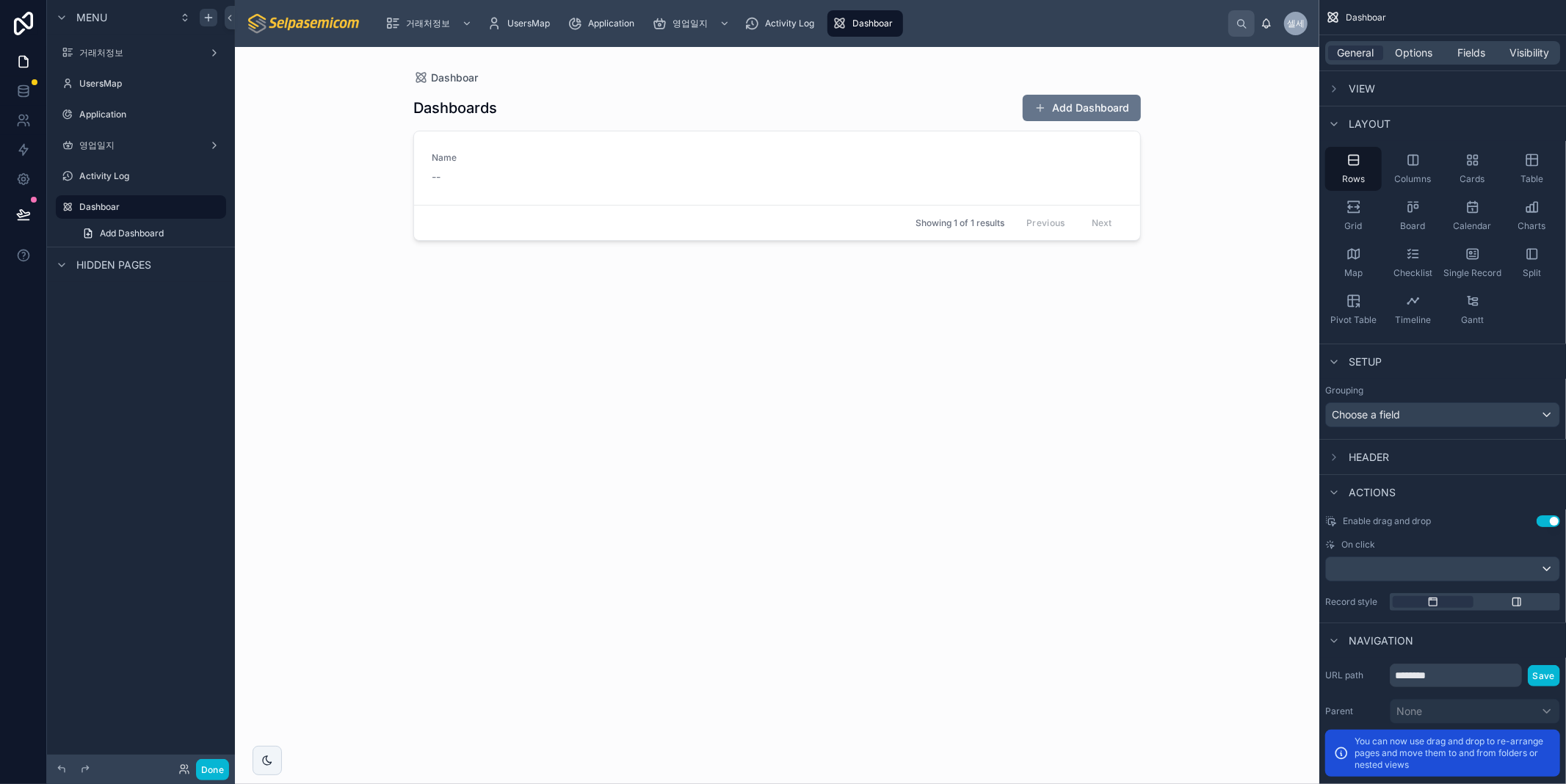
drag, startPoint x: 805, startPoint y: 520, endPoint x: 874, endPoint y: 596, distance: 102.6
click at [804, 520] on div "Dashboards Add Dashboard Name -- Showing 1 of 1 results Previous Next" at bounding box center [776, 425] width 728 height 681
click at [705, 494] on div "Dashboards Add Dashboard Name 캘린더 Showing 1 of 1 results Previous Next" at bounding box center [776, 425] width 728 height 681
click at [457, 163] on span "Name" at bounding box center [510, 158] width 159 height 12
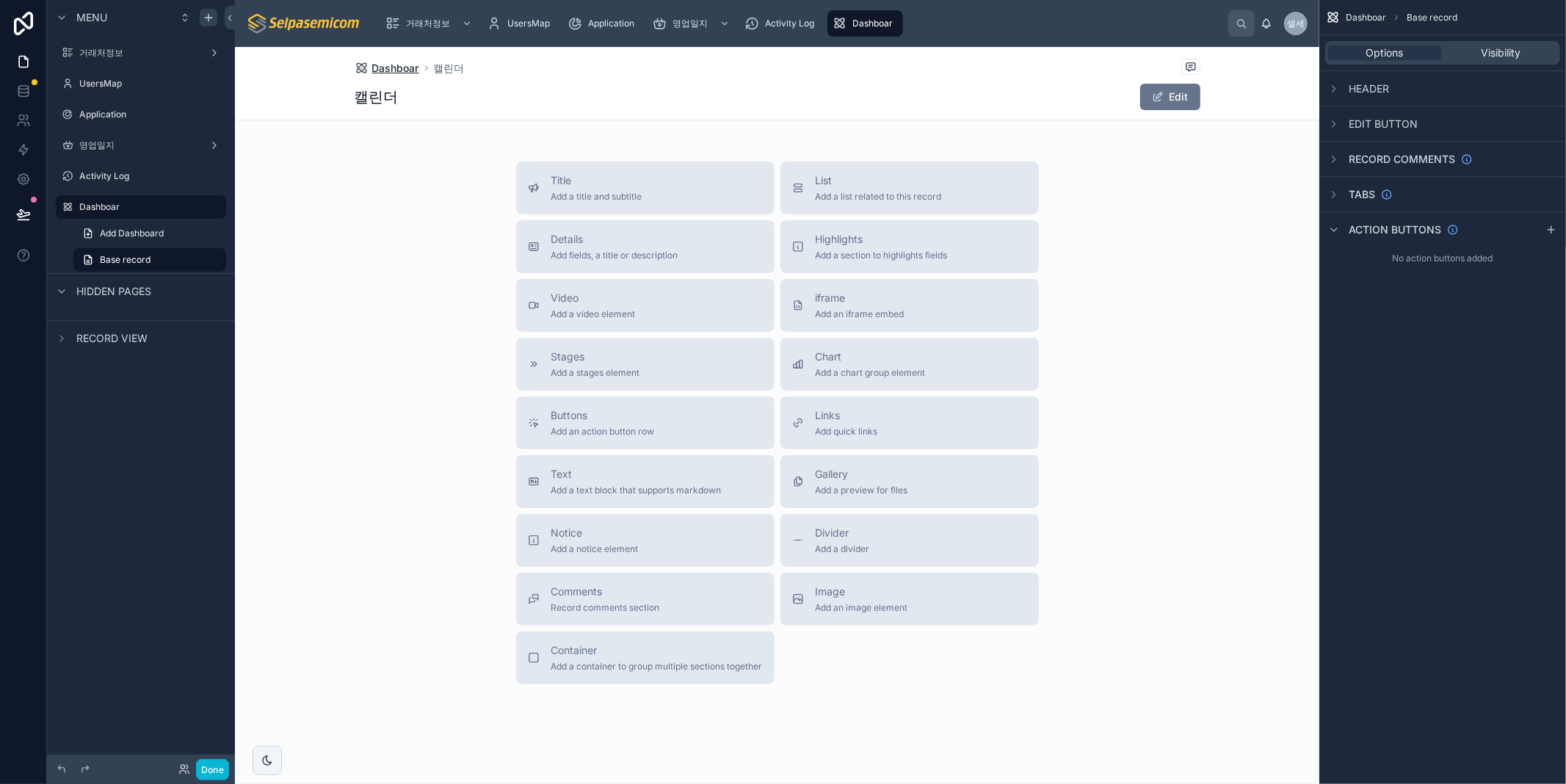
click at [395, 69] on span "Dashboar" at bounding box center [396, 68] width 47 height 15
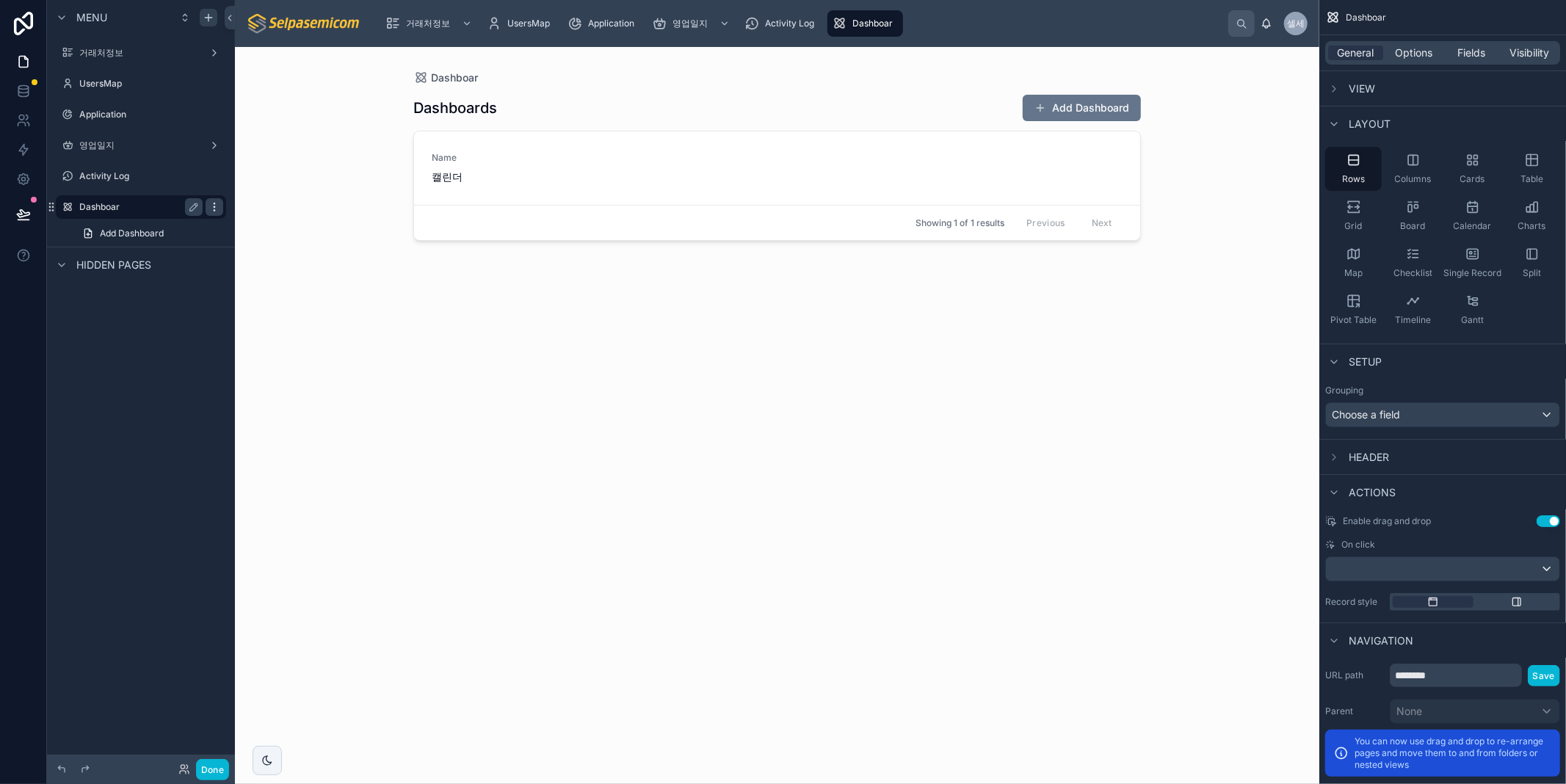
click at [219, 208] on icon "scrollable content" at bounding box center [215, 207] width 12 height 12
click at [100, 209] on label "Dashboar" at bounding box center [137, 207] width 117 height 12
click at [126, 204] on label "Dashboar" at bounding box center [137, 207] width 117 height 12
click at [108, 203] on label "Dashboar" at bounding box center [137, 207] width 117 height 12
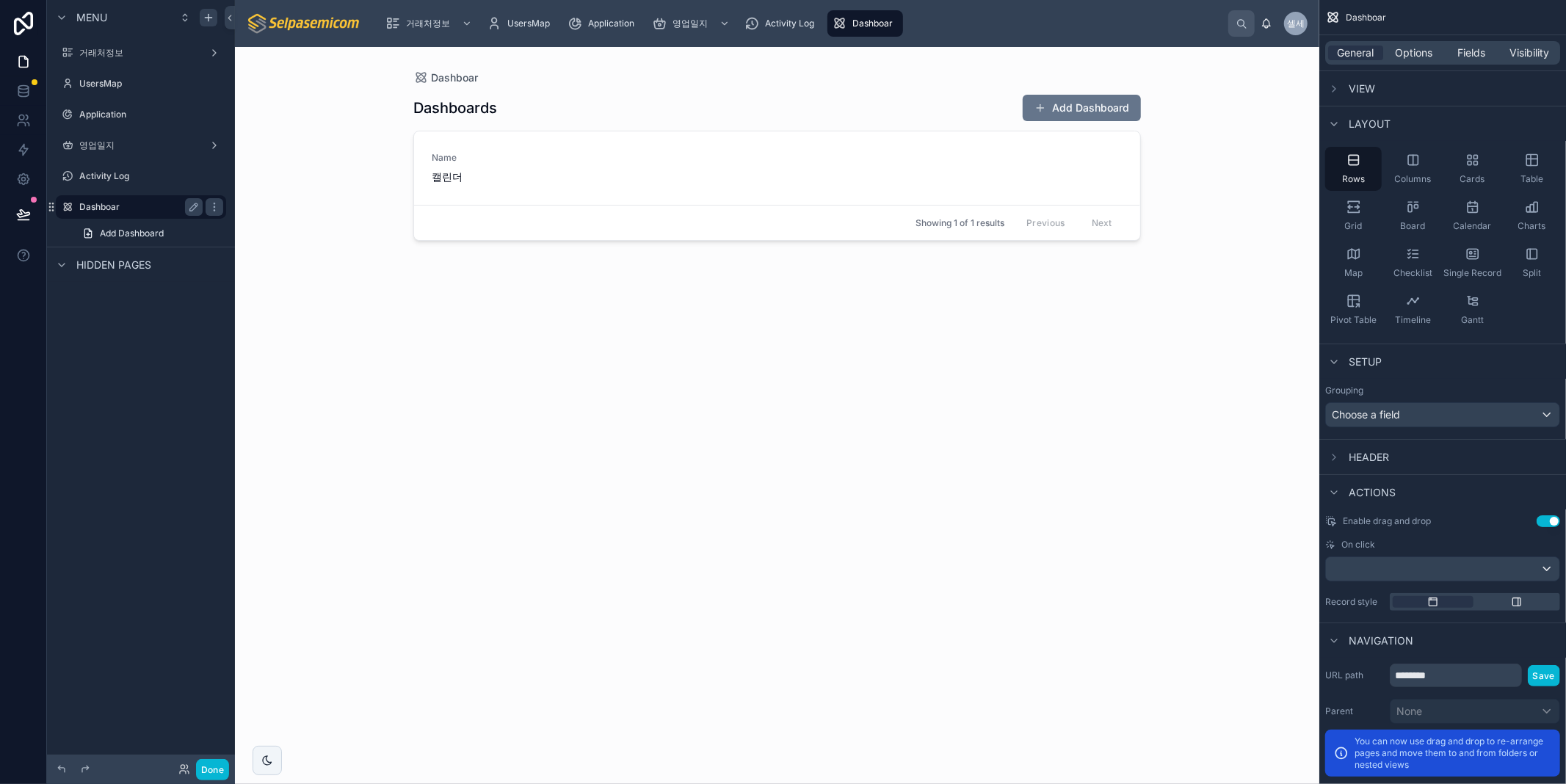
click at [108, 203] on label "Dashboar" at bounding box center [137, 207] width 117 height 12
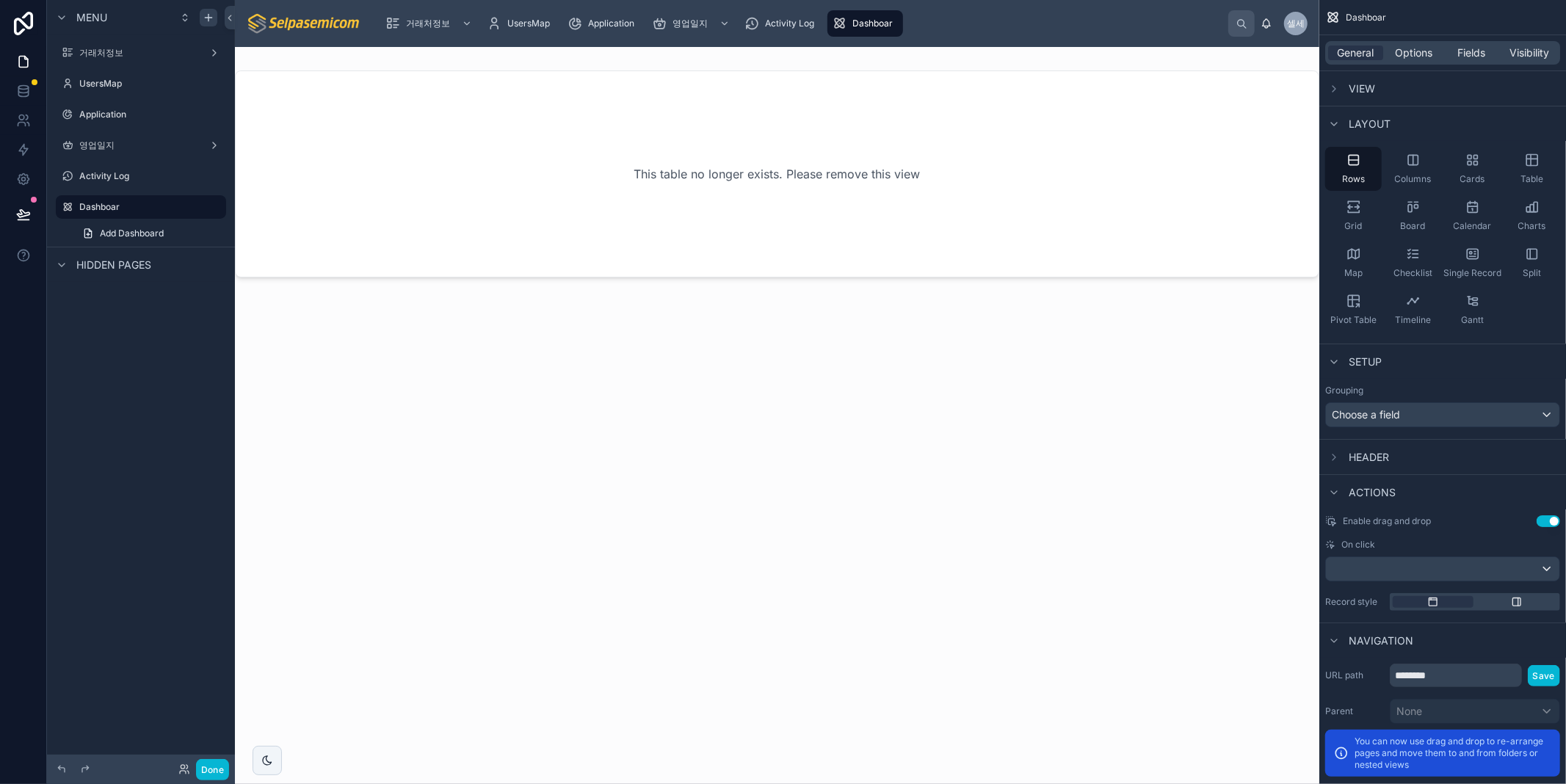
click at [580, 505] on div "This table no longer exists. Please remove this view" at bounding box center [776, 415] width 1084 height 737
click at [90, 205] on label "Dashboar" at bounding box center [137, 207] width 117 height 12
click at [113, 167] on div "Activity Log" at bounding box center [141, 176] width 123 height 17
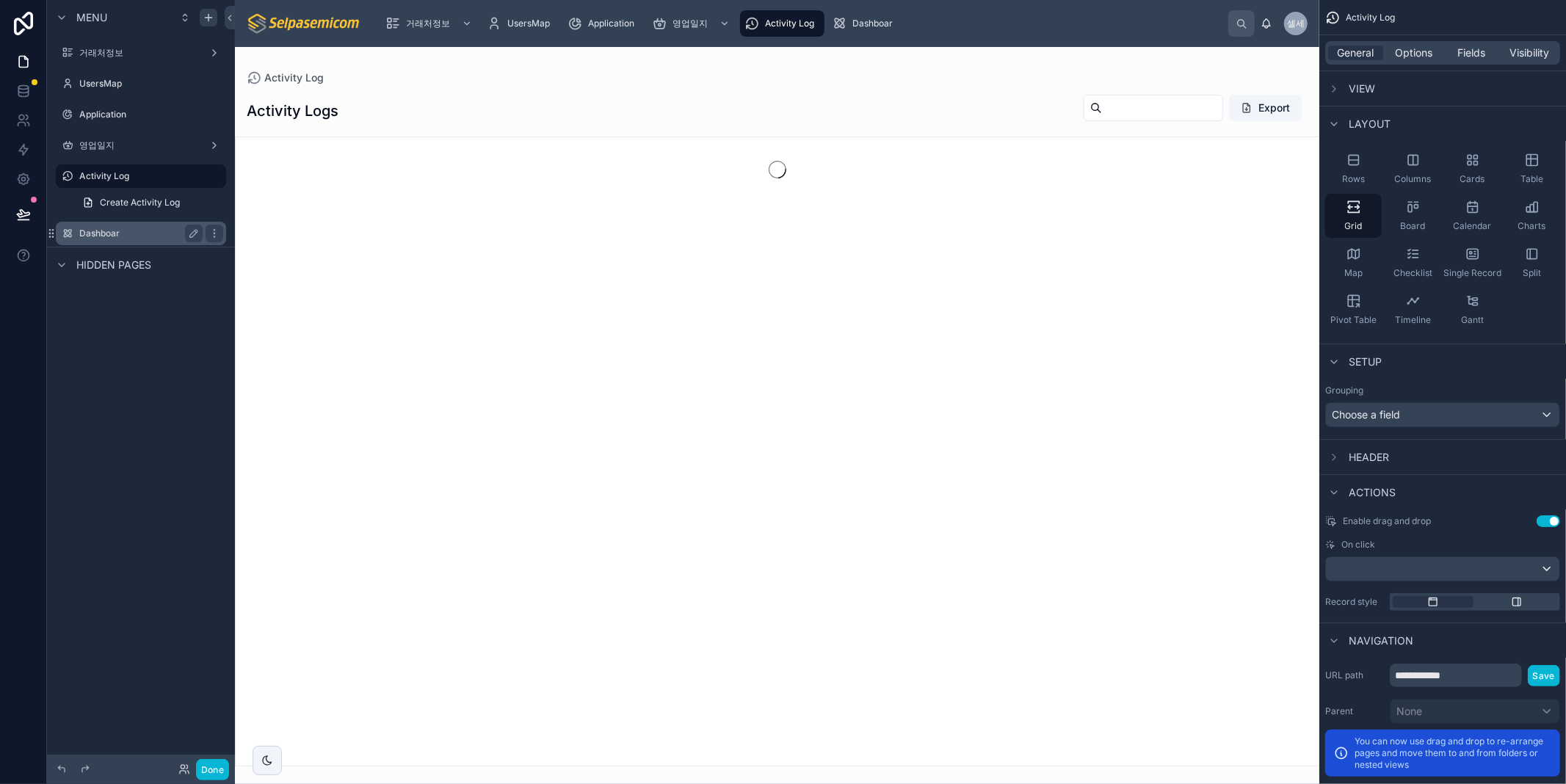
click at [84, 233] on label "Dashboar" at bounding box center [137, 234] width 117 height 12
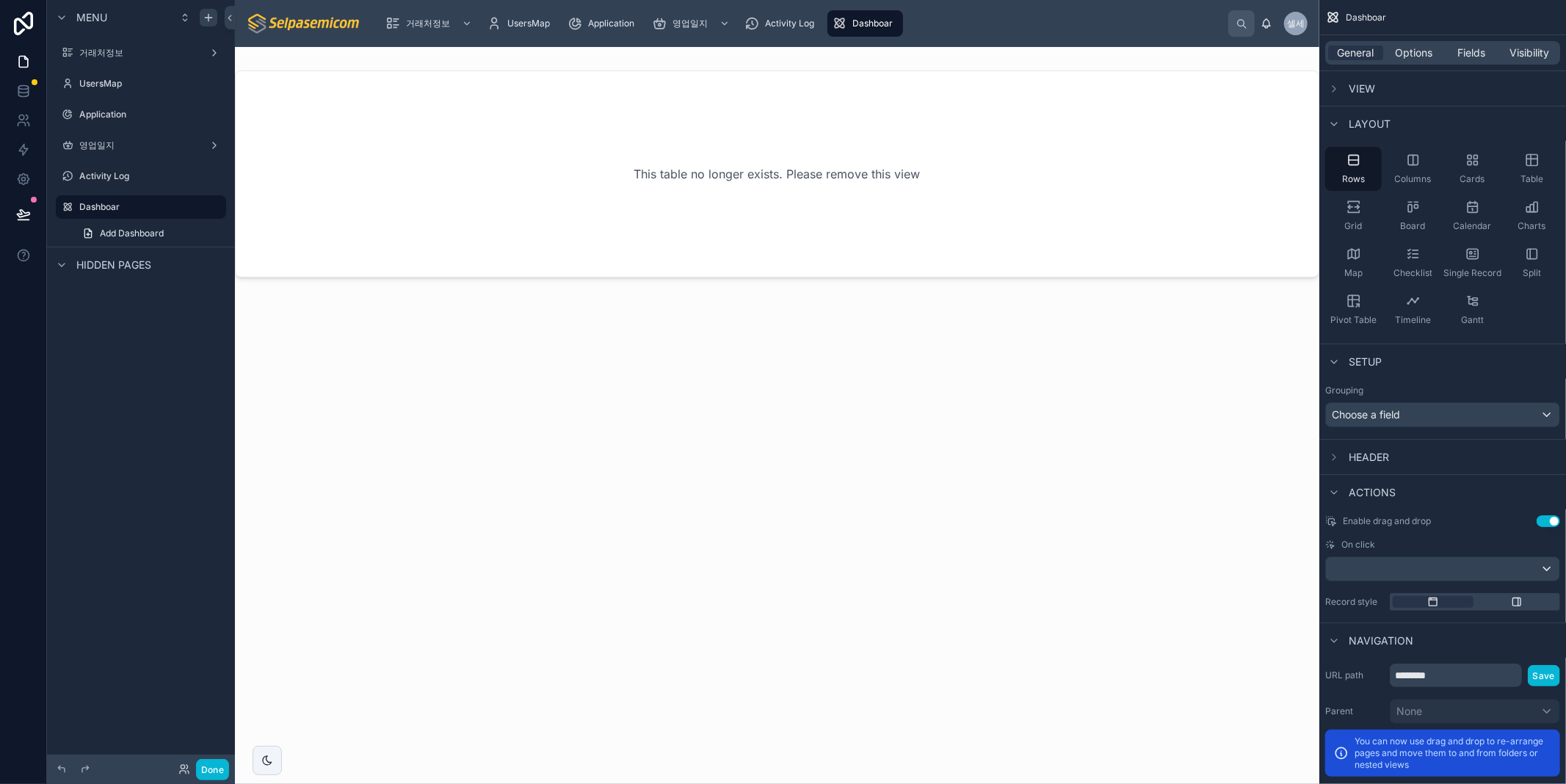
click at [828, 175] on div "This table no longer exists. Please remove this view" at bounding box center [776, 174] width 1036 height 158
drag, startPoint x: 57, startPoint y: 229, endPoint x: 123, endPoint y: 215, distance: 67.5
click at [137, 209] on div "Dashboar Add Dashboard" at bounding box center [141, 220] width 188 height 53
drag, startPoint x: 1003, startPoint y: 24, endPoint x: 556, endPoint y: 35, distance: 447.1
click at [494, 0] on div "거래처정보 UsersMap Application 영업일지 Activity Log Dashboar 셀세 셀파 세미컴" at bounding box center [776, 23] width 1084 height 47
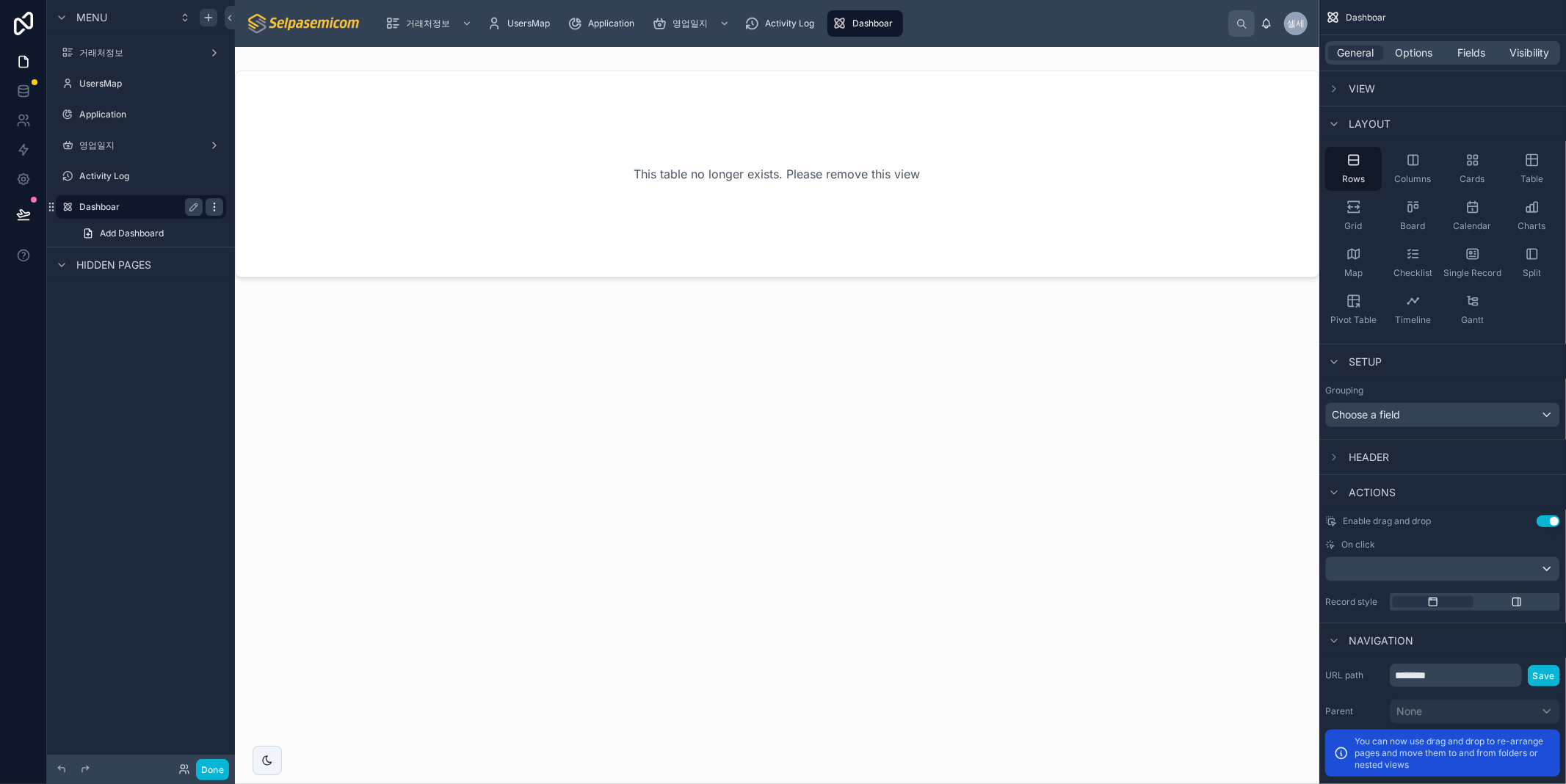
click at [217, 206] on icon "scrollable content" at bounding box center [215, 207] width 12 height 12
click at [262, 229] on span "Remove" at bounding box center [281, 227] width 39 height 15
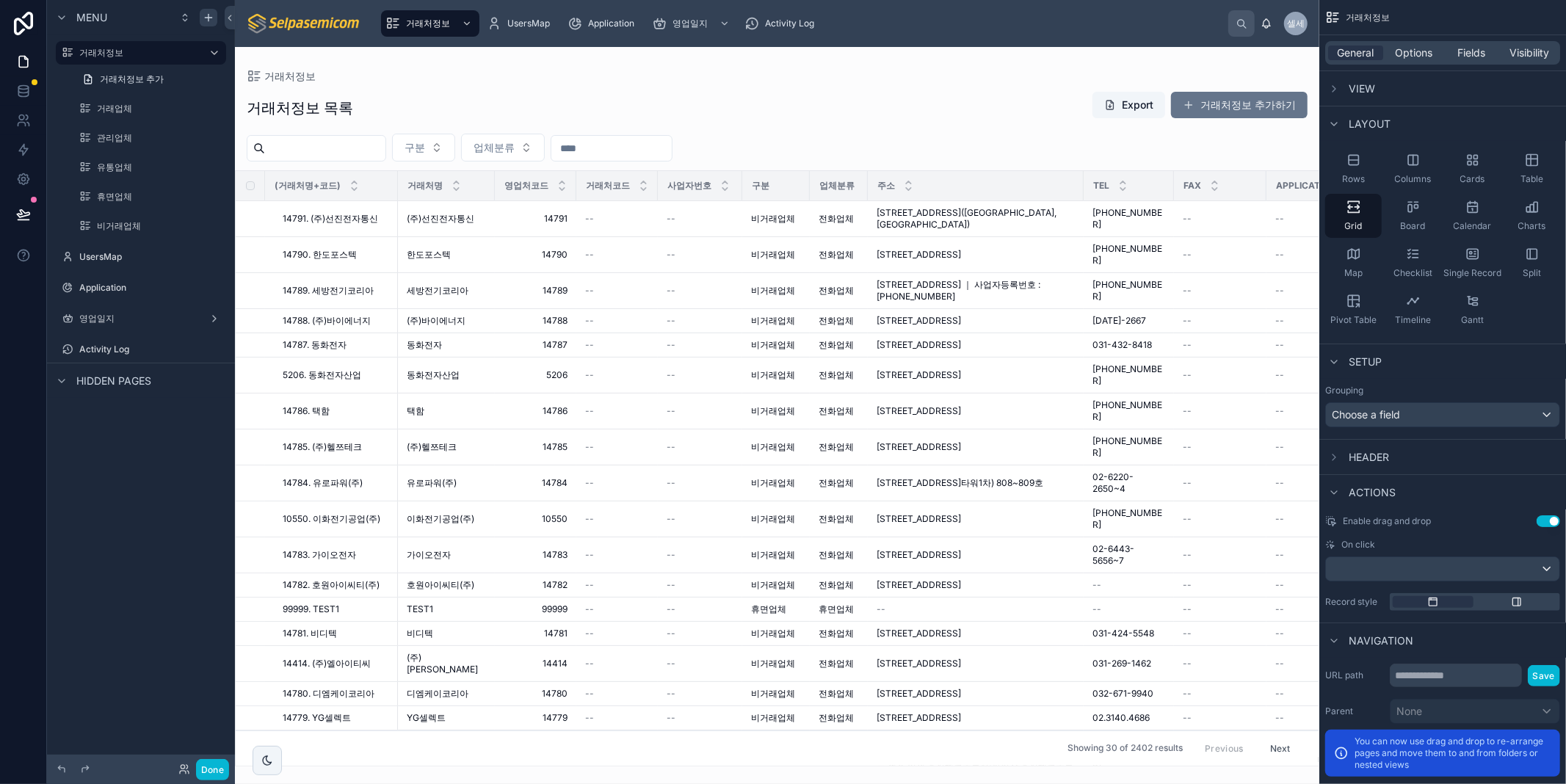
click at [605, 69] on div at bounding box center [776, 415] width 1084 height 737
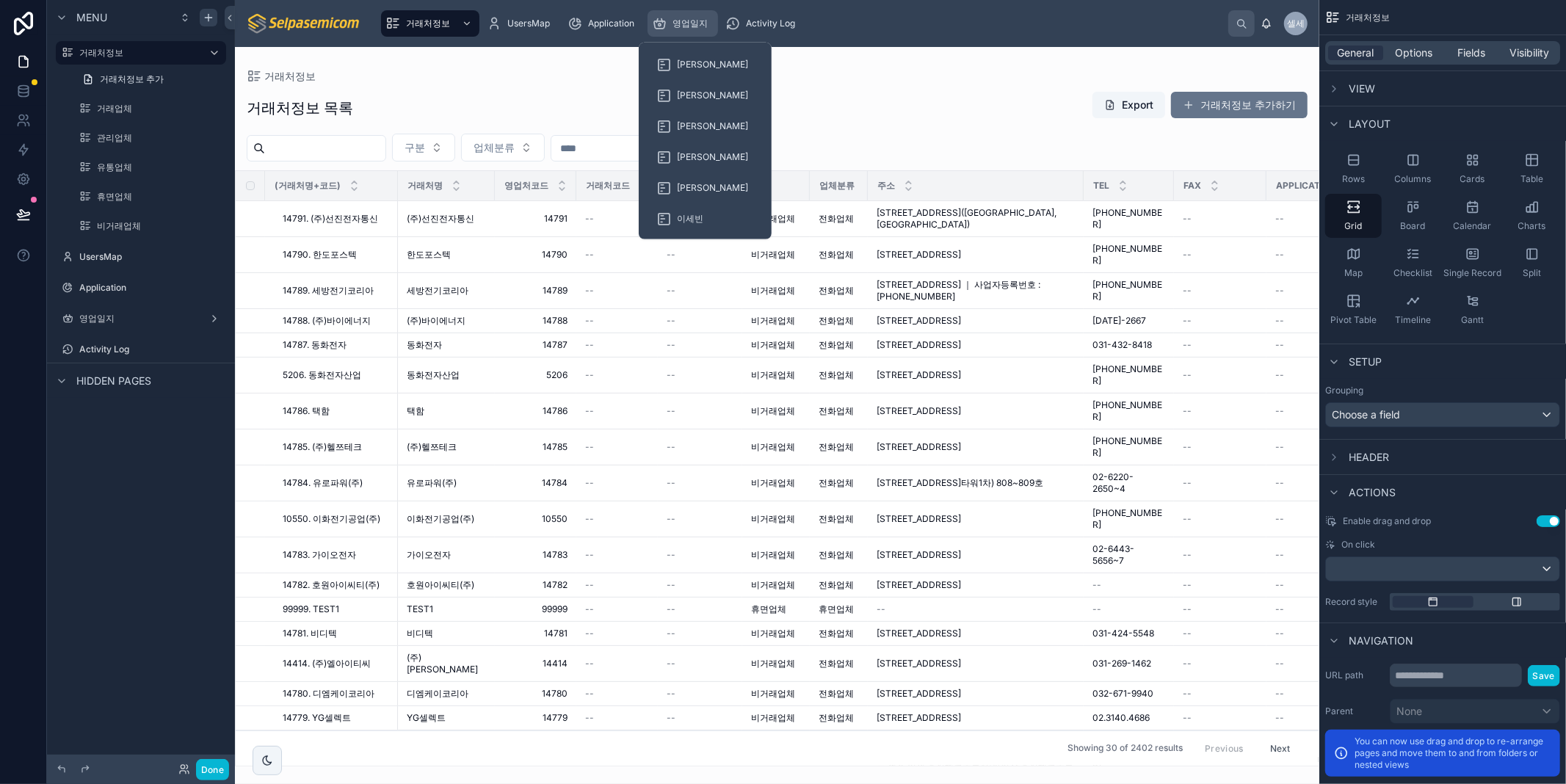
click at [697, 25] on span "영업일지" at bounding box center [690, 23] width 36 height 12
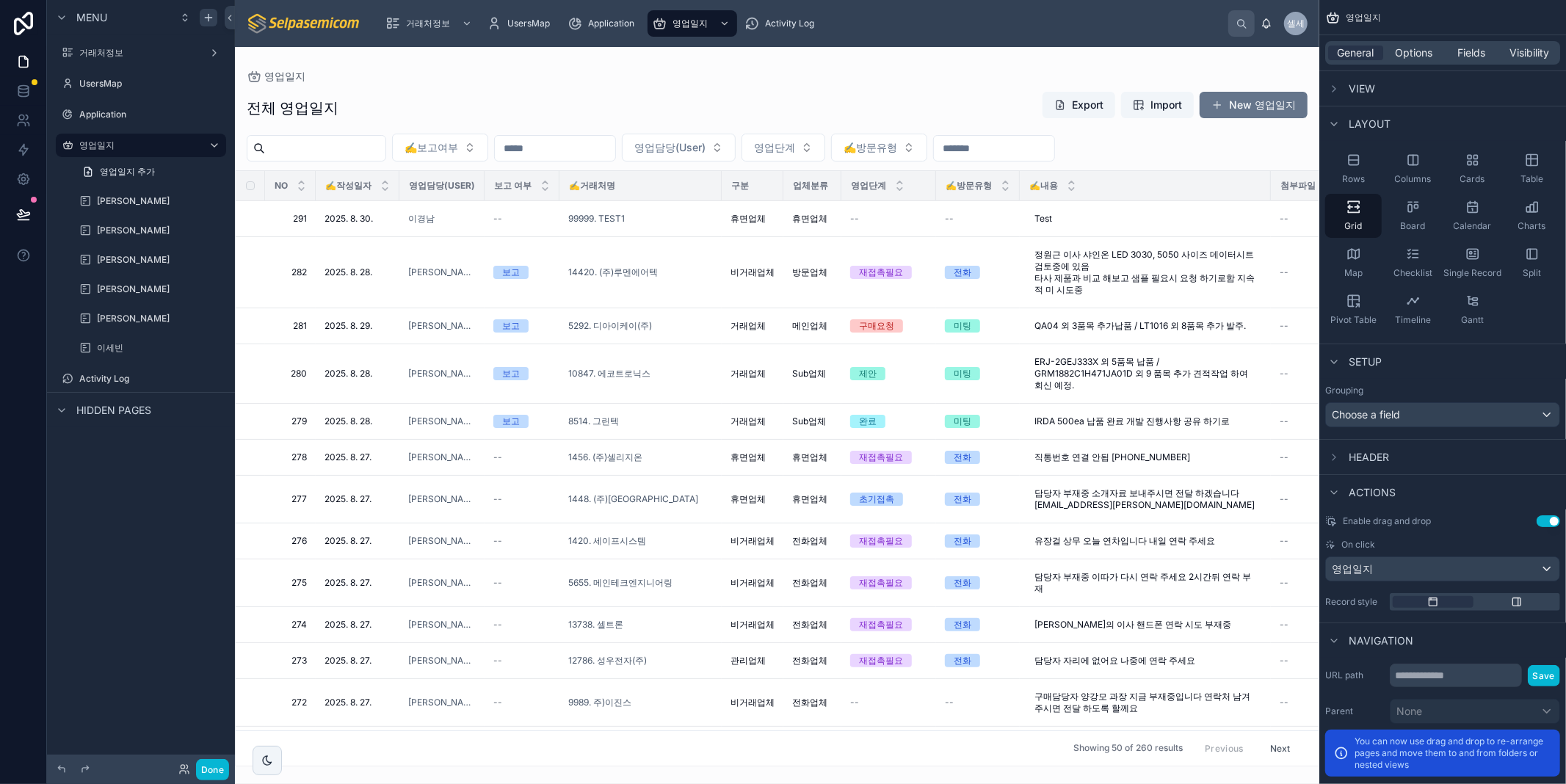
click at [526, 68] on div at bounding box center [776, 415] width 1084 height 737
click at [1290, 203] on span "del" at bounding box center [1297, 201] width 30 height 11
click at [210, 770] on button "Done" at bounding box center [212, 769] width 33 height 21
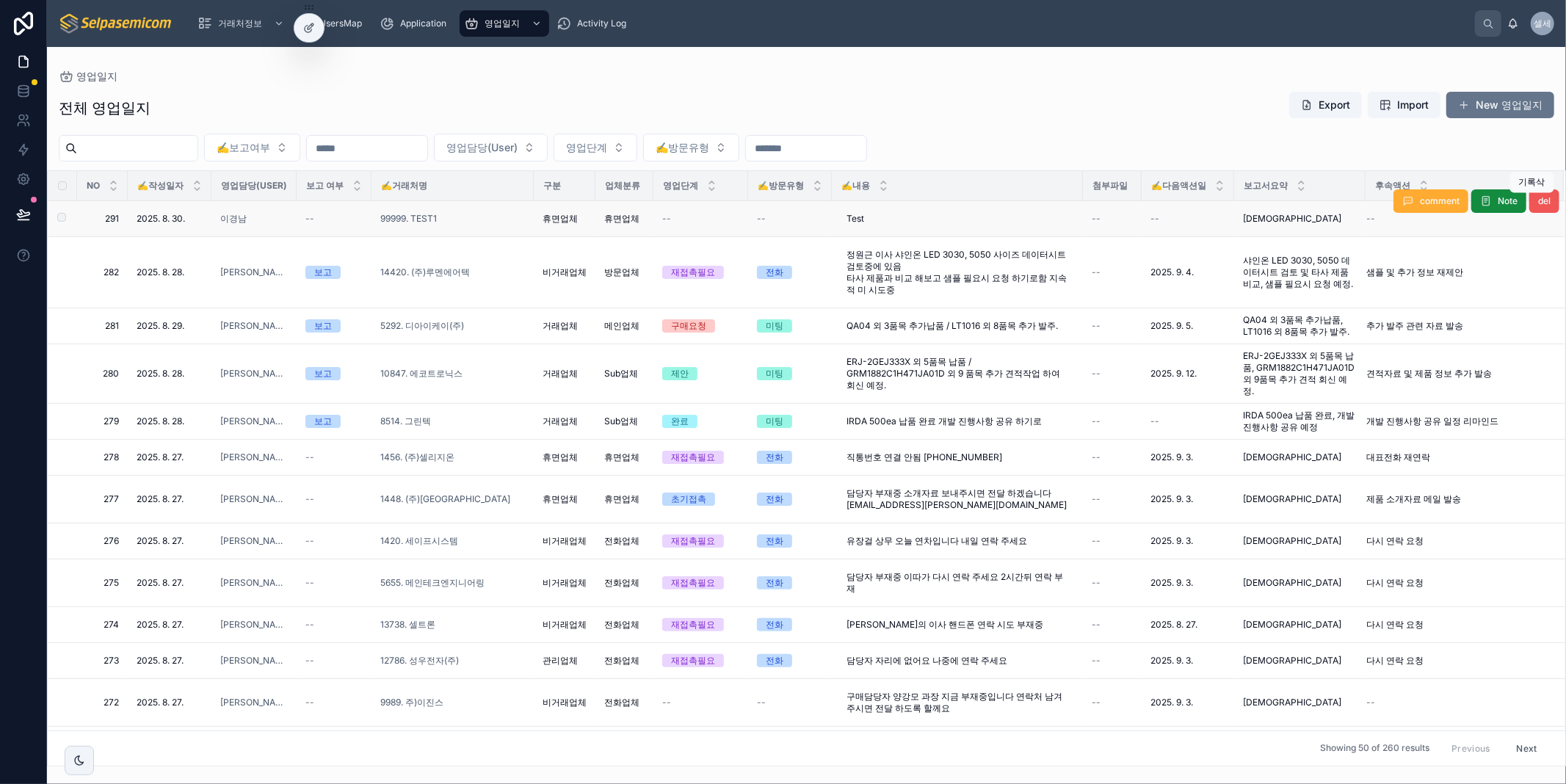
click at [1538, 201] on span "del" at bounding box center [1544, 202] width 12 height 12
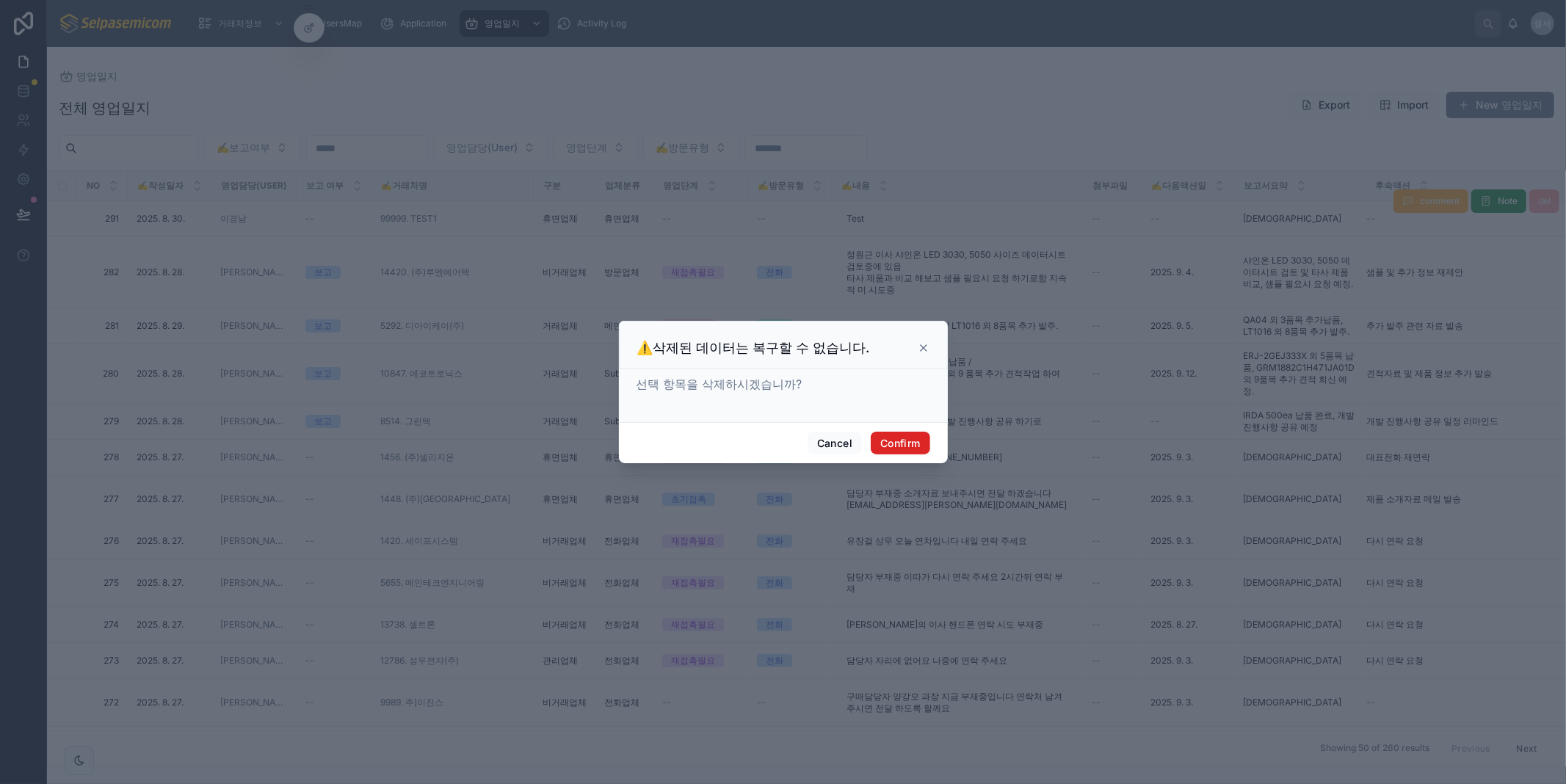
click at [908, 449] on button "Confirm" at bounding box center [900, 442] width 59 height 23
click at [906, 442] on span at bounding box center [911, 443] width 37 height 28
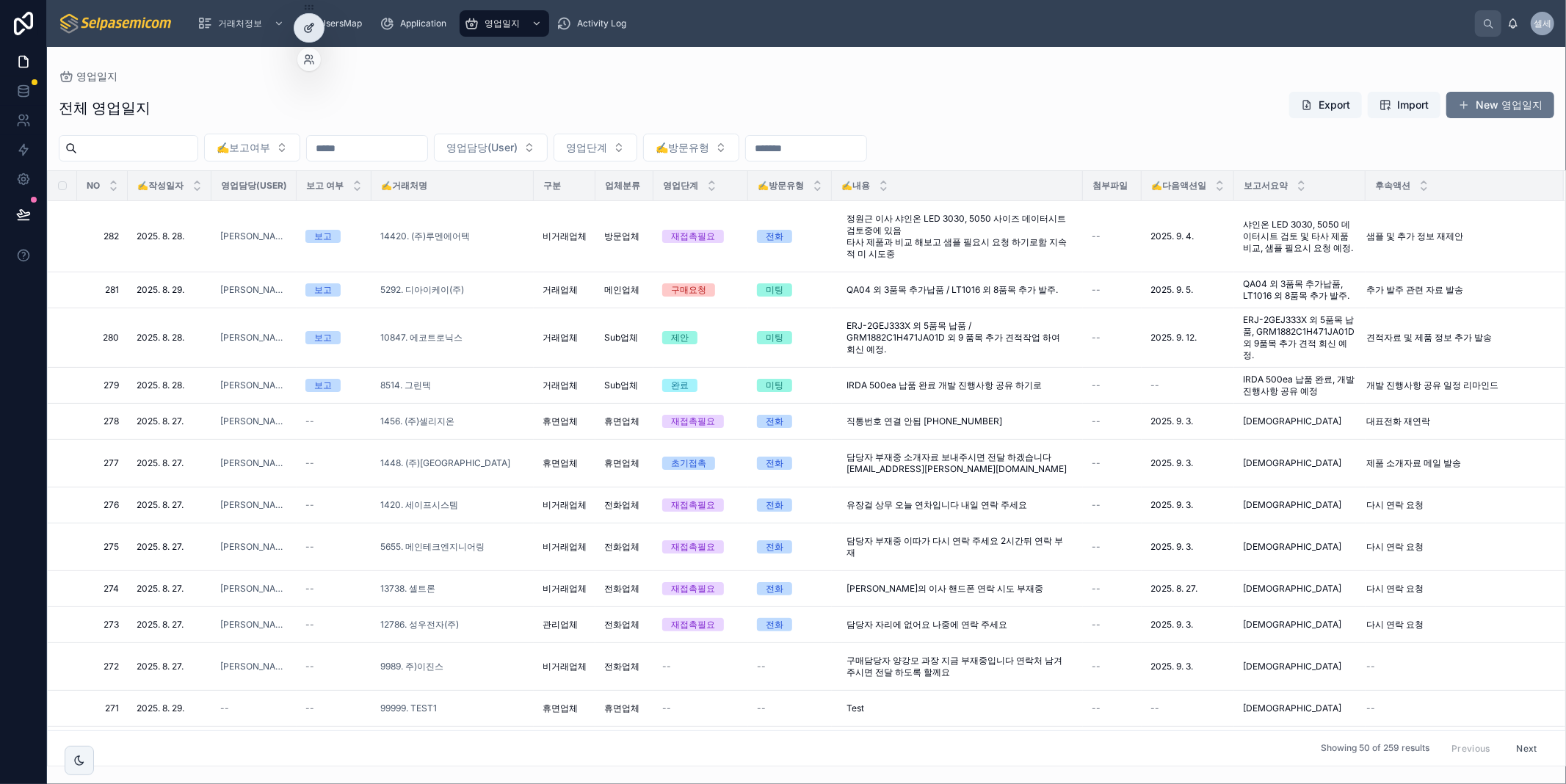
click at [303, 26] on icon at bounding box center [310, 28] width 12 height 12
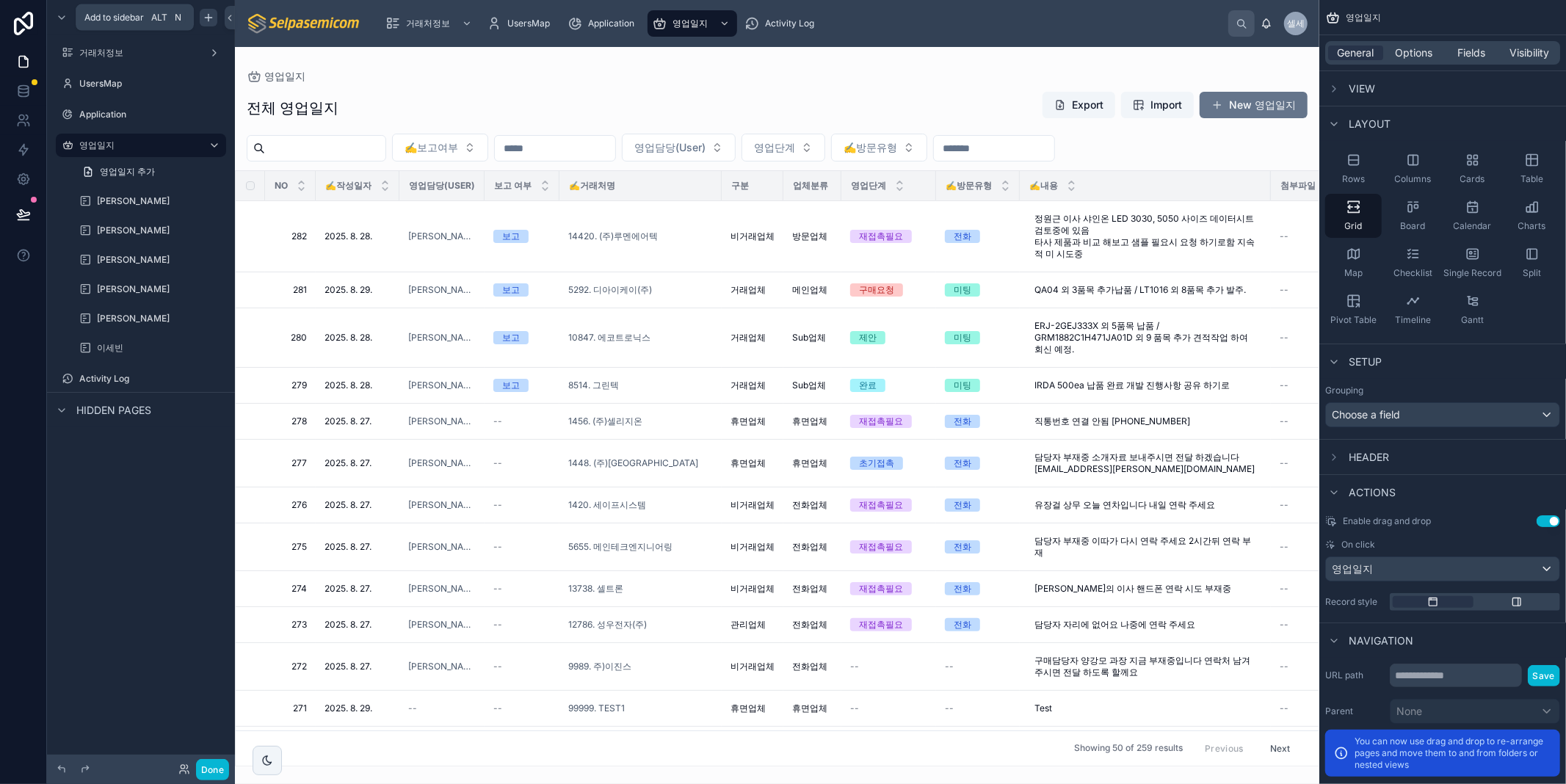
click at [206, 15] on icon "scrollable content" at bounding box center [209, 18] width 12 height 12
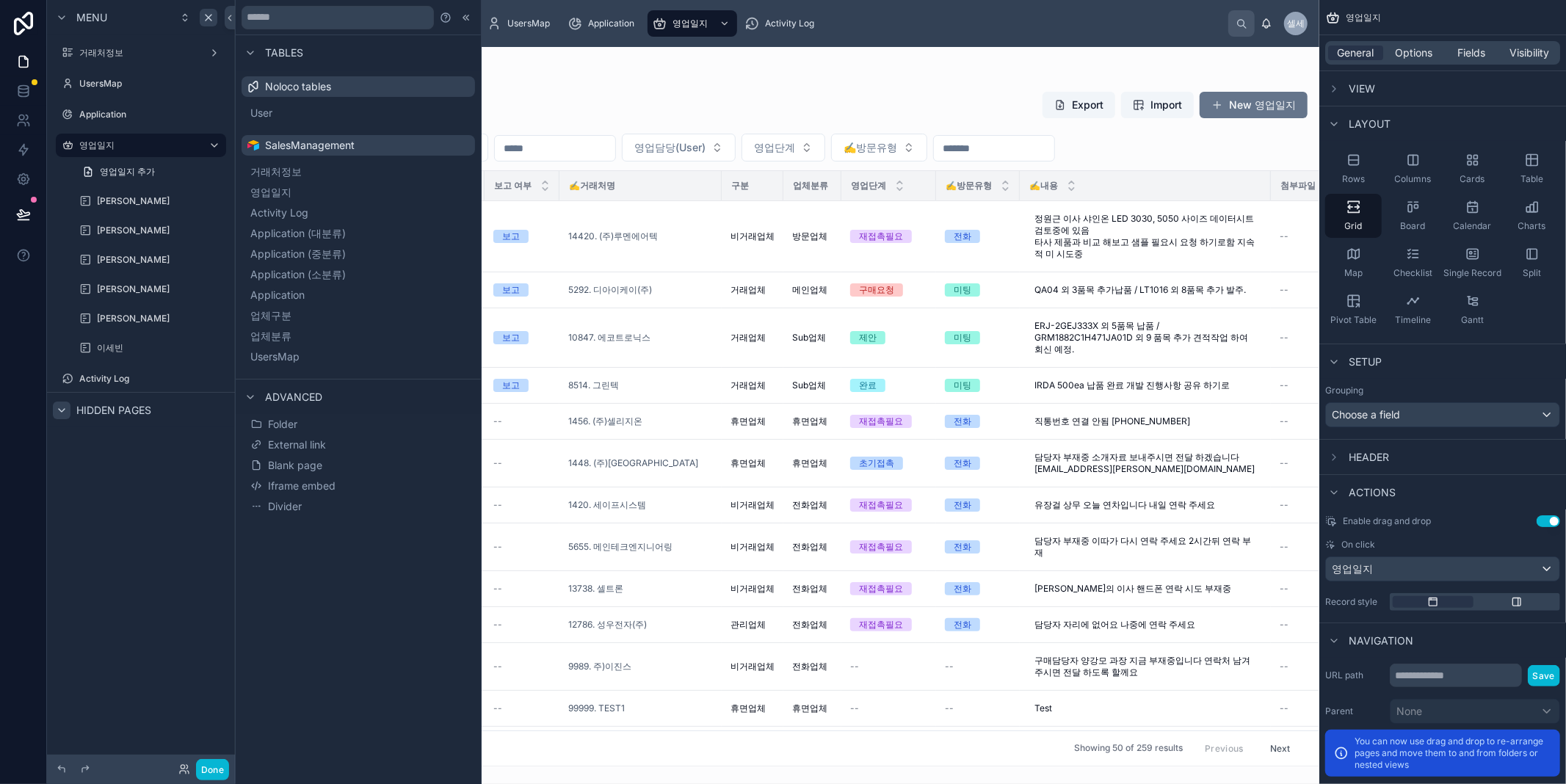
click at [62, 409] on icon "scrollable content" at bounding box center [62, 409] width 6 height 3
click at [62, 409] on icon "scrollable content" at bounding box center [61, 410] width 3 height 6
click at [259, 47] on div "Tables" at bounding box center [272, 53] width 62 height 17
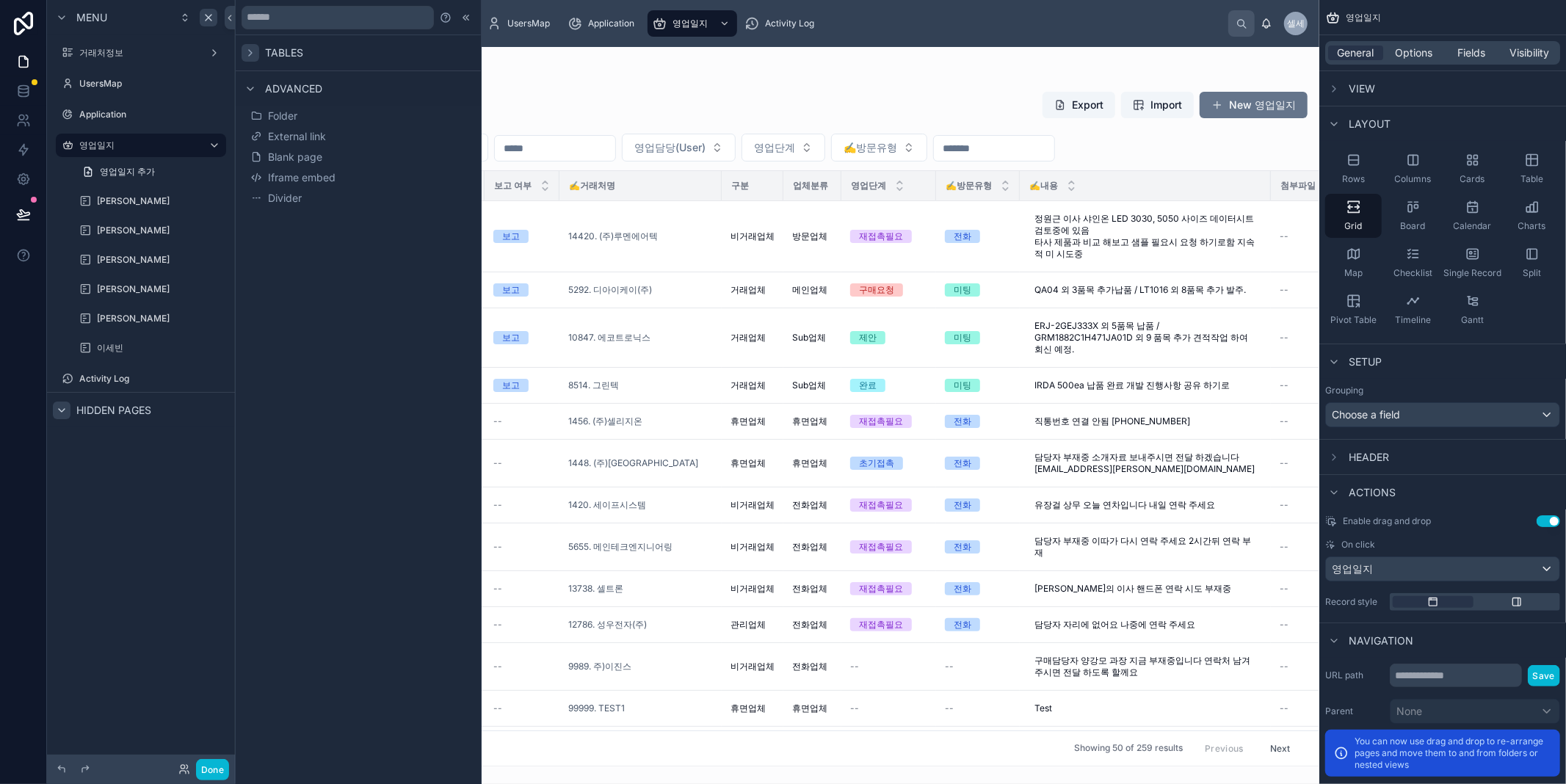
click at [255, 56] on icon at bounding box center [250, 53] width 12 height 12
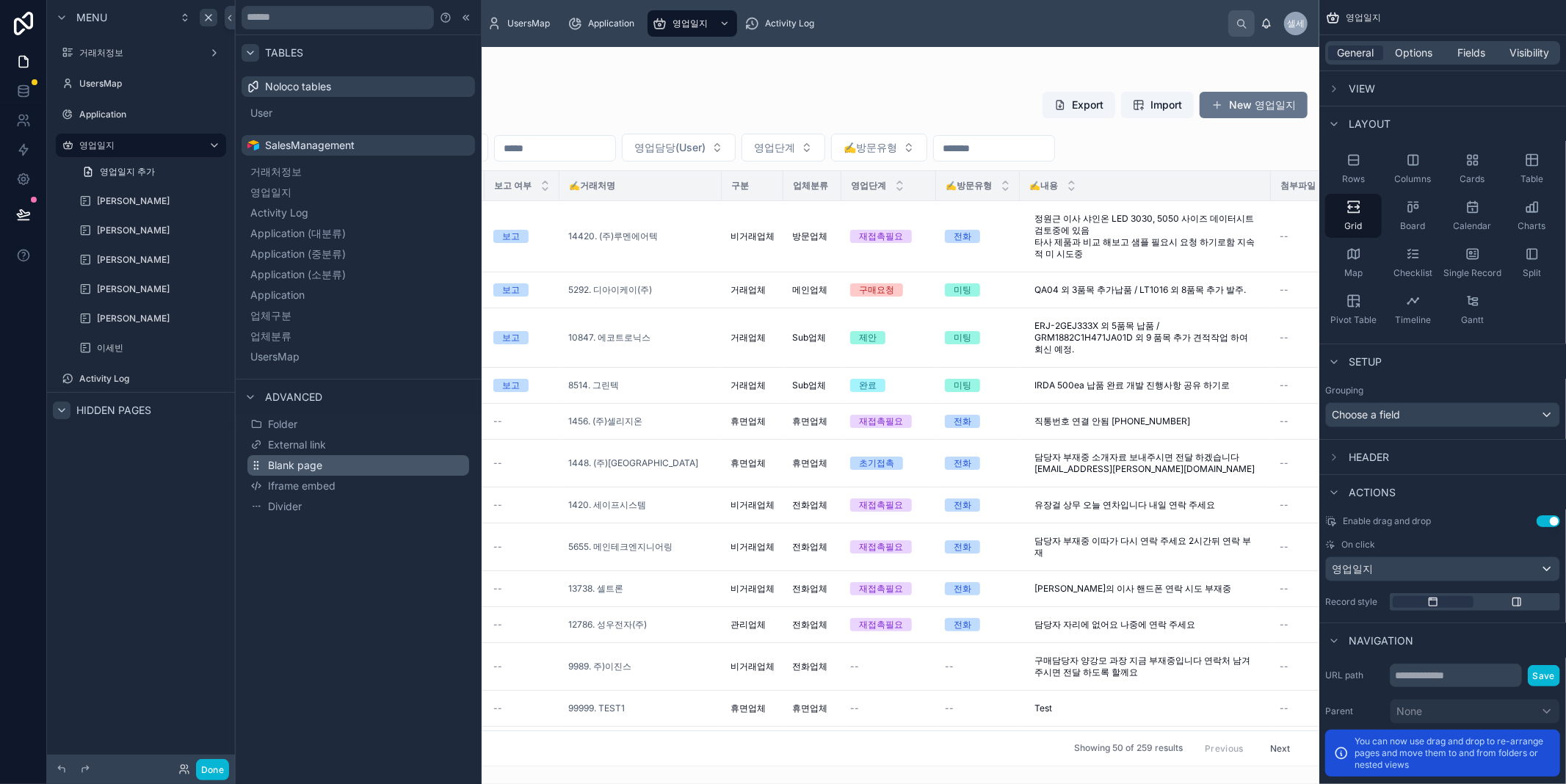
click at [324, 461] on button "Blank page" at bounding box center [357, 465] width 222 height 21
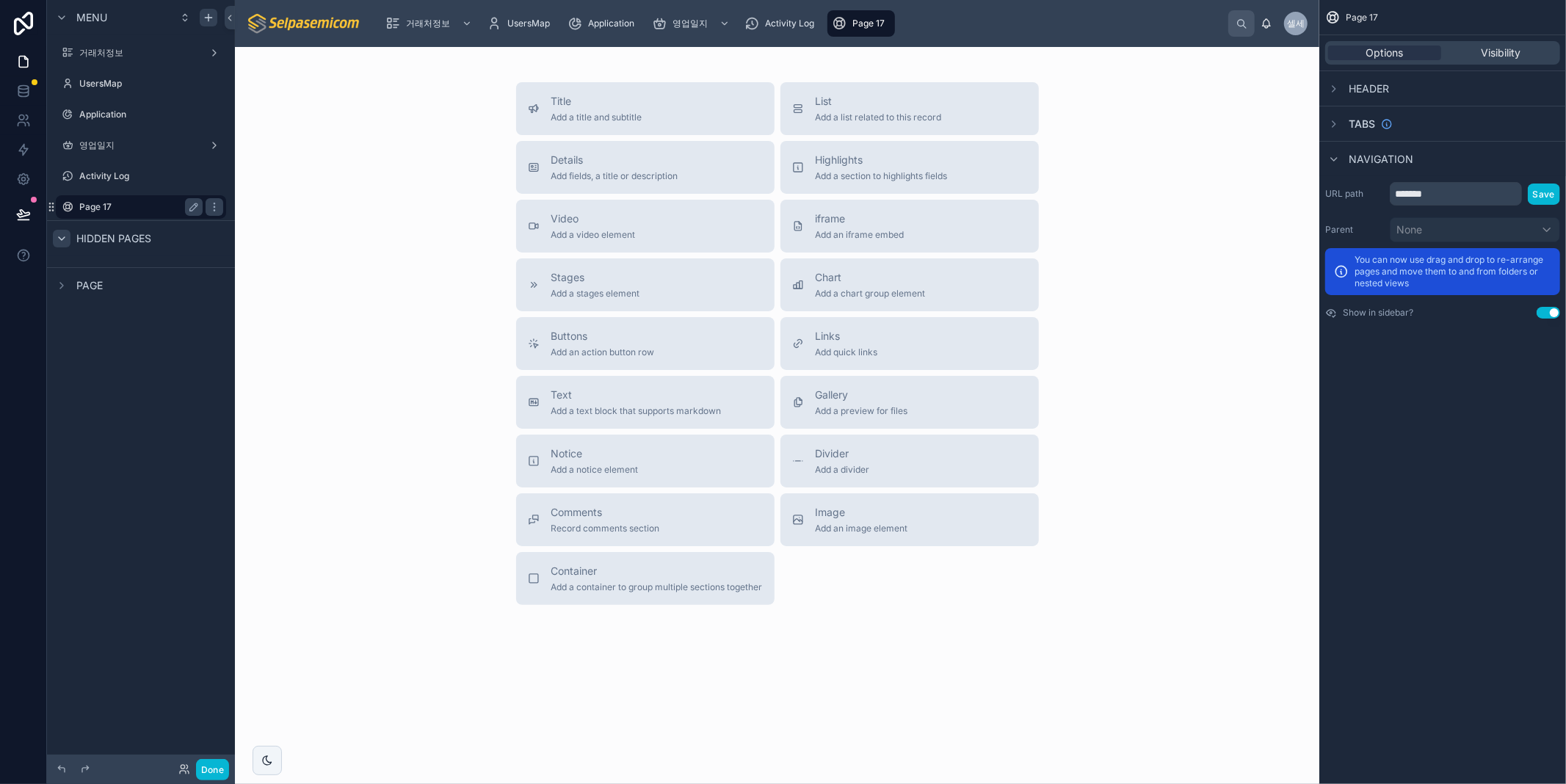
click at [118, 207] on label "Page 17" at bounding box center [137, 207] width 117 height 12
click at [1518, 48] on span "Visibility" at bounding box center [1501, 52] width 40 height 15
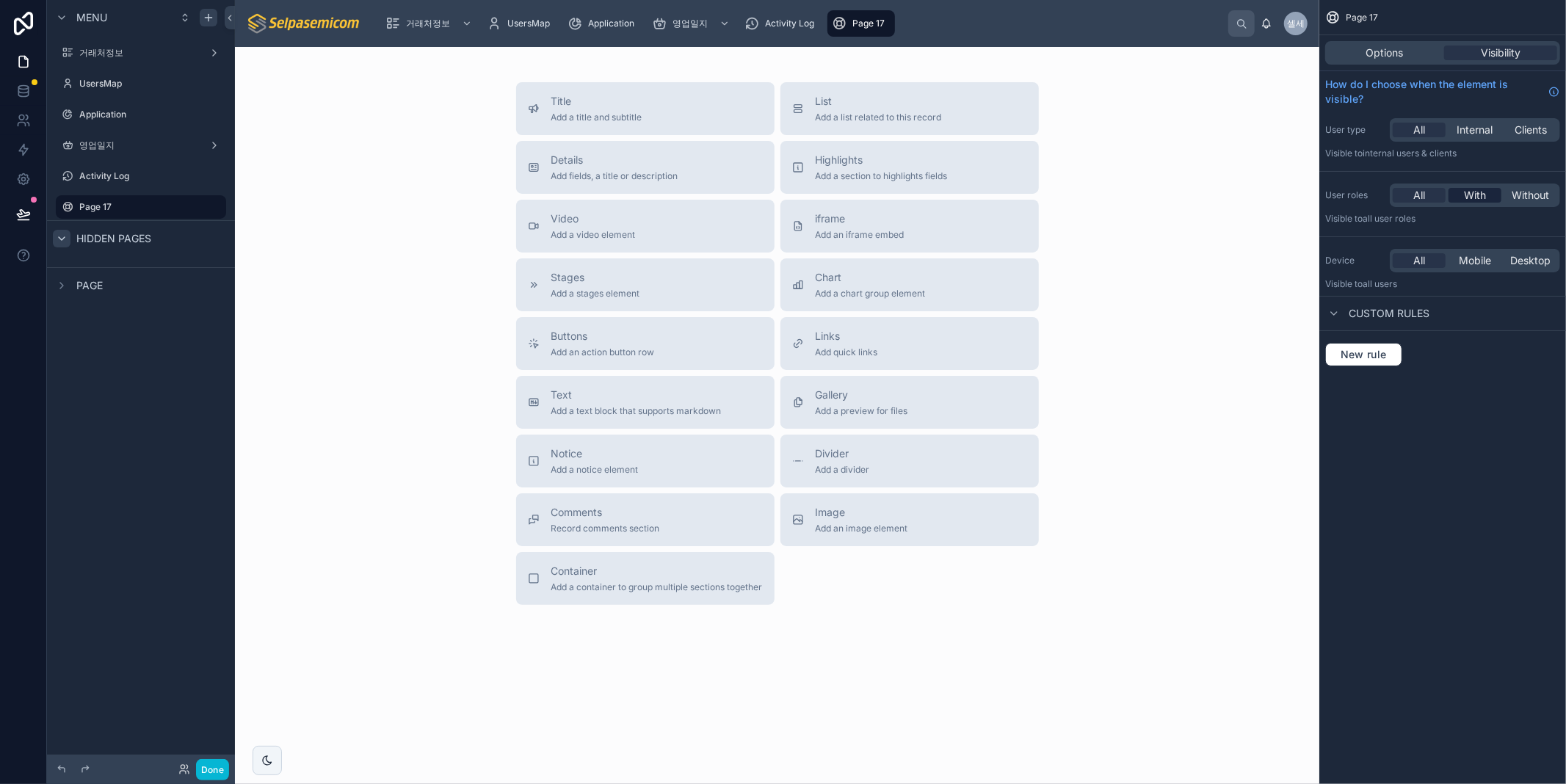
click at [1464, 193] on span "With" at bounding box center [1474, 195] width 22 height 15
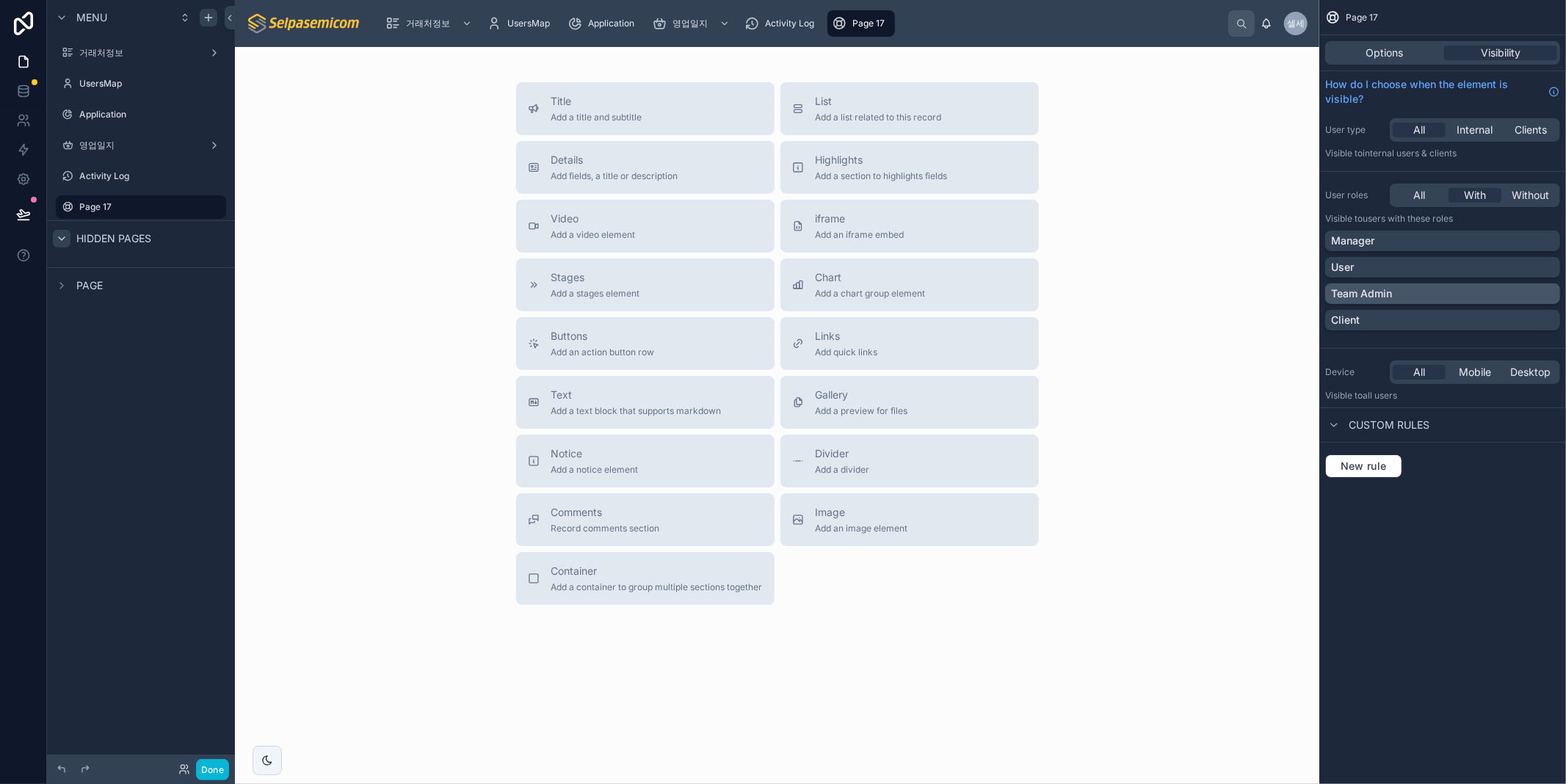
click at [1369, 297] on p "Team Admin" at bounding box center [1362, 293] width 61 height 15
click at [190, 207] on icon "scrollable content" at bounding box center [194, 207] width 12 height 12
click at [113, 204] on input "*******" at bounding box center [129, 207] width 100 height 17
click at [123, 207] on input "*******" at bounding box center [129, 207] width 100 height 17
type input "*"
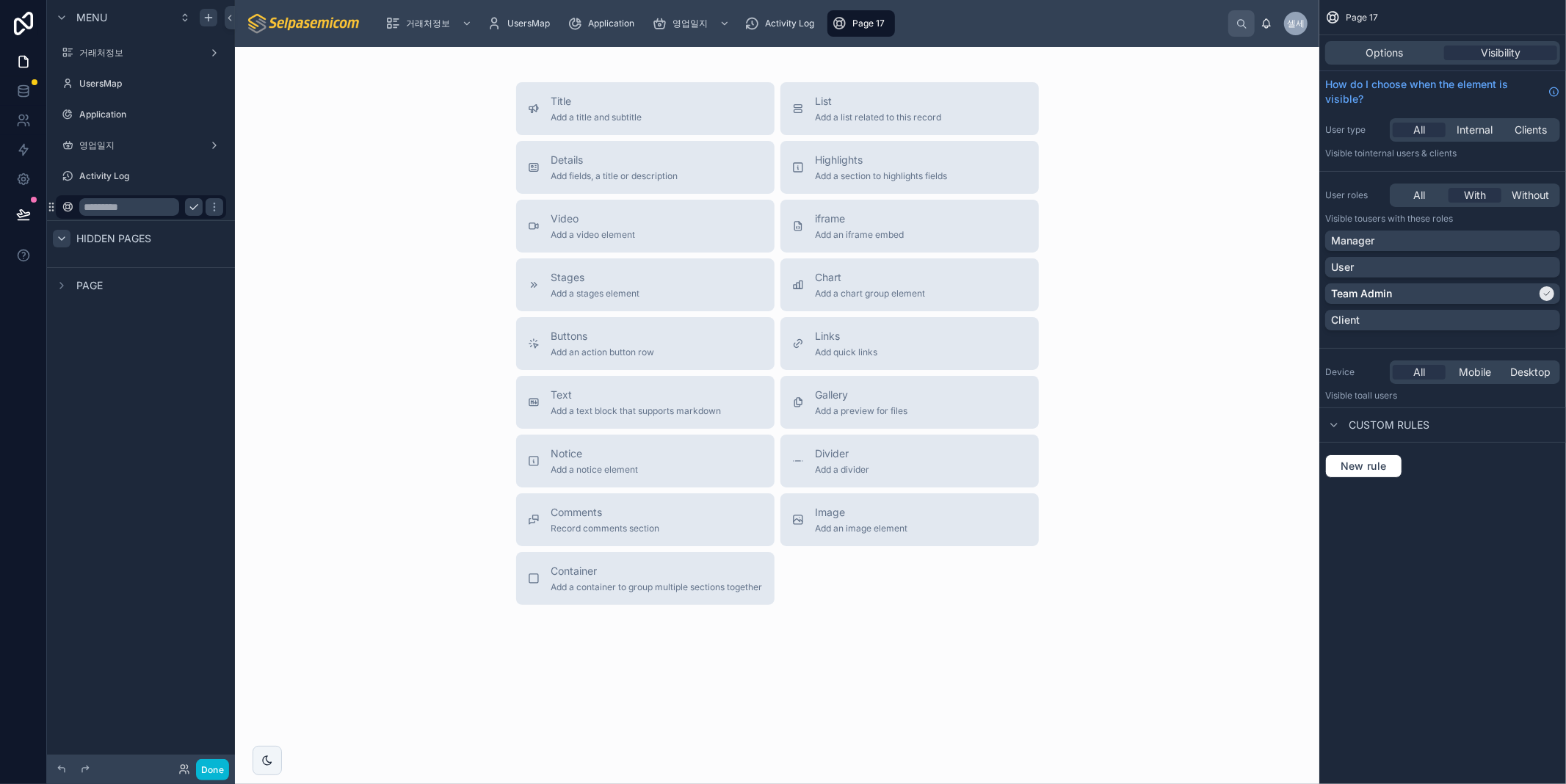
paste input "scrollable content"
click at [139, 211] on input "scrollable content" at bounding box center [129, 207] width 100 height 17
paste input "*********"
type input "*********"
click at [209, 207] on icon "scrollable content" at bounding box center [215, 207] width 12 height 12
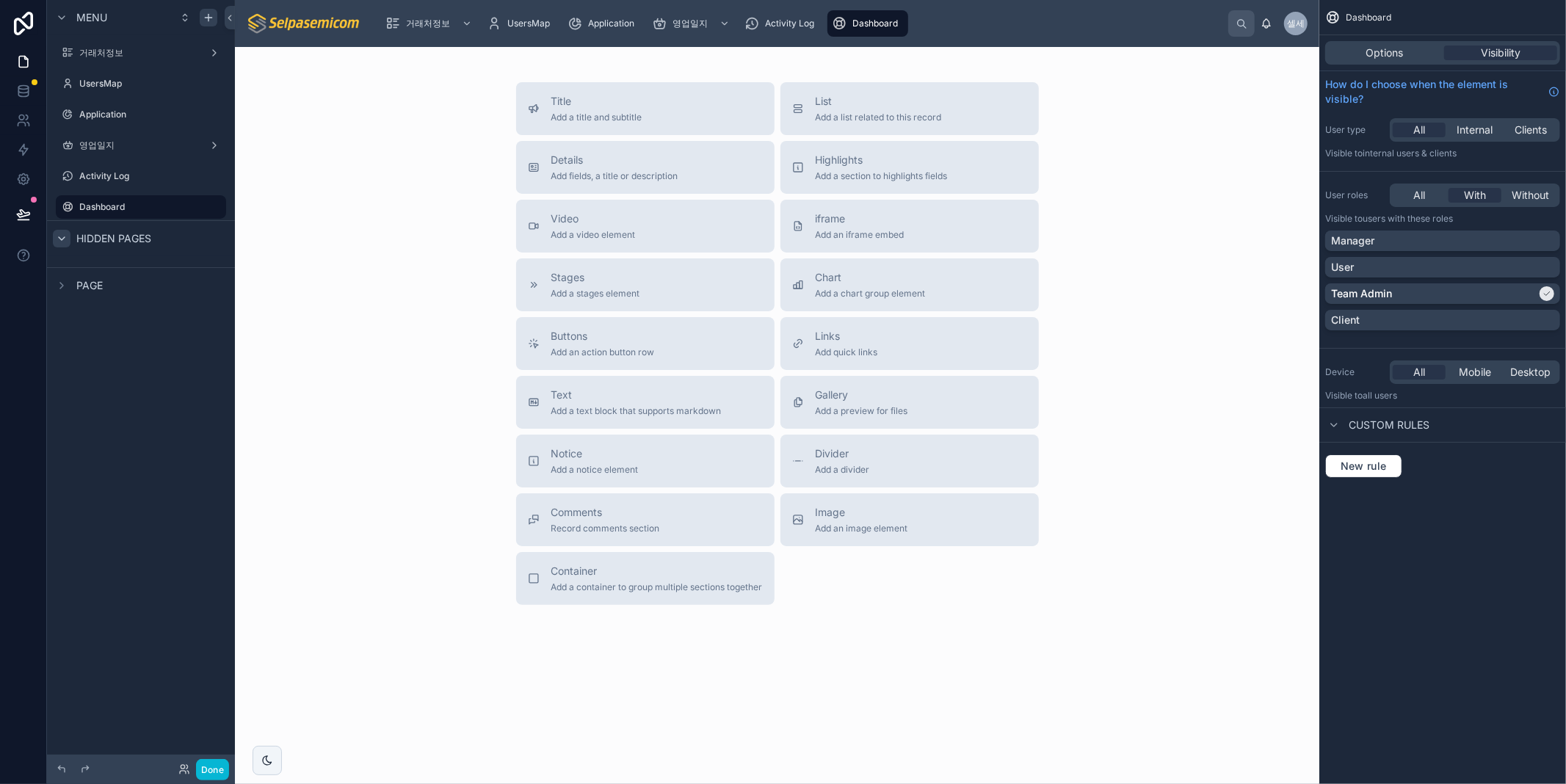
drag, startPoint x: 149, startPoint y: 529, endPoint x: 170, endPoint y: 548, distance: 28.3
click at [147, 530] on div "Menu 거래처정보 UsersMap Application 영업일지 Activity Log Dashboard Hidden pages Page" at bounding box center [141, 382] width 188 height 766
click at [97, 201] on label "Dashboard" at bounding box center [137, 207] width 117 height 12
click at [1158, 188] on div "Title Add a title and subtitle List Add a list related to this record Details A…" at bounding box center [777, 343] width 1061 height 522
